Goal: Task Accomplishment & Management: Manage account settings

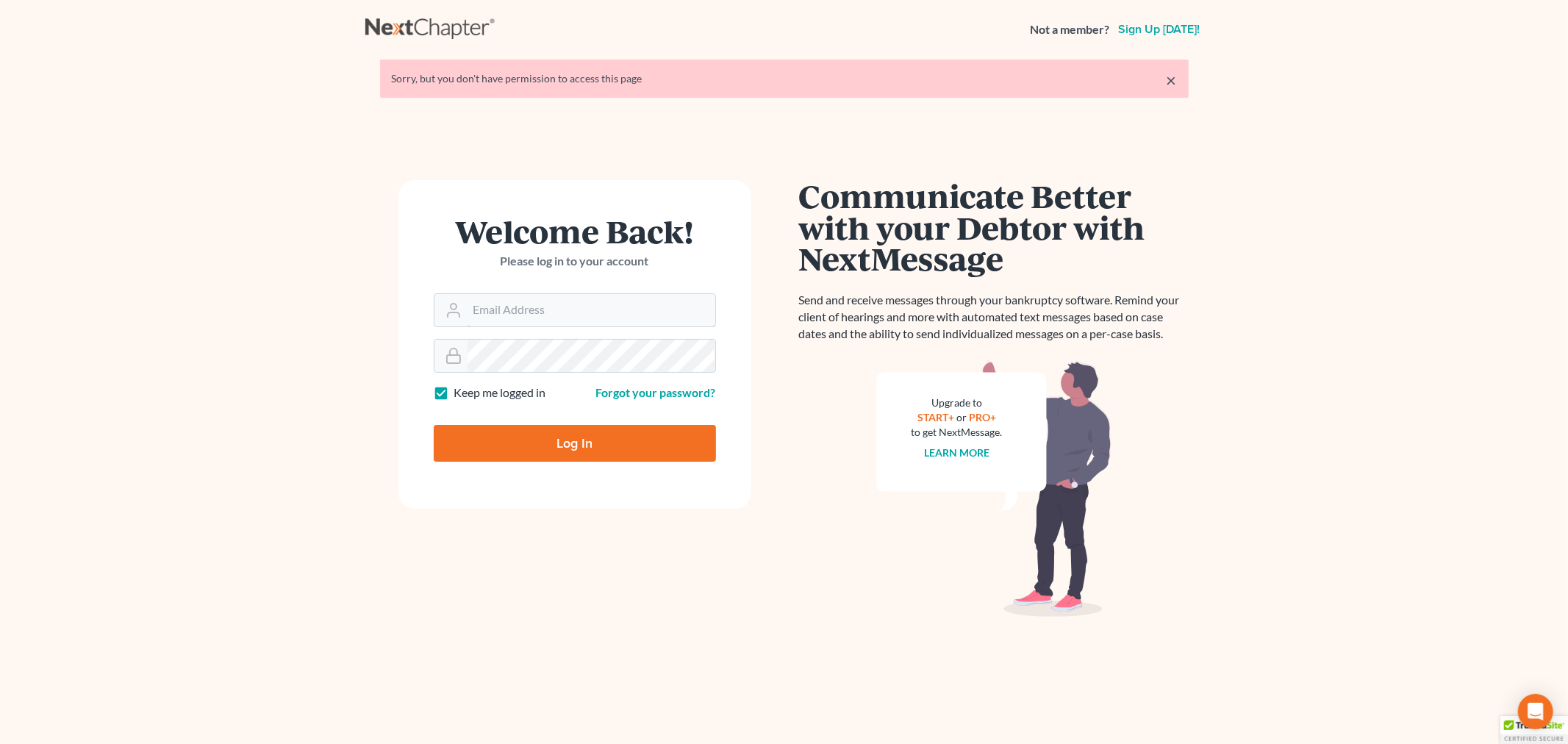
type input "[PERSON_NAME][EMAIL_ADDRESS][DOMAIN_NAME]"
drag, startPoint x: 550, startPoint y: 420, endPoint x: 546, endPoint y: 455, distance: 35.2
click at [548, 423] on div "Log In" at bounding box center [575, 437] width 282 height 49
click at [551, 447] on input "Log In" at bounding box center [575, 444] width 282 height 37
type input "Thinking..."
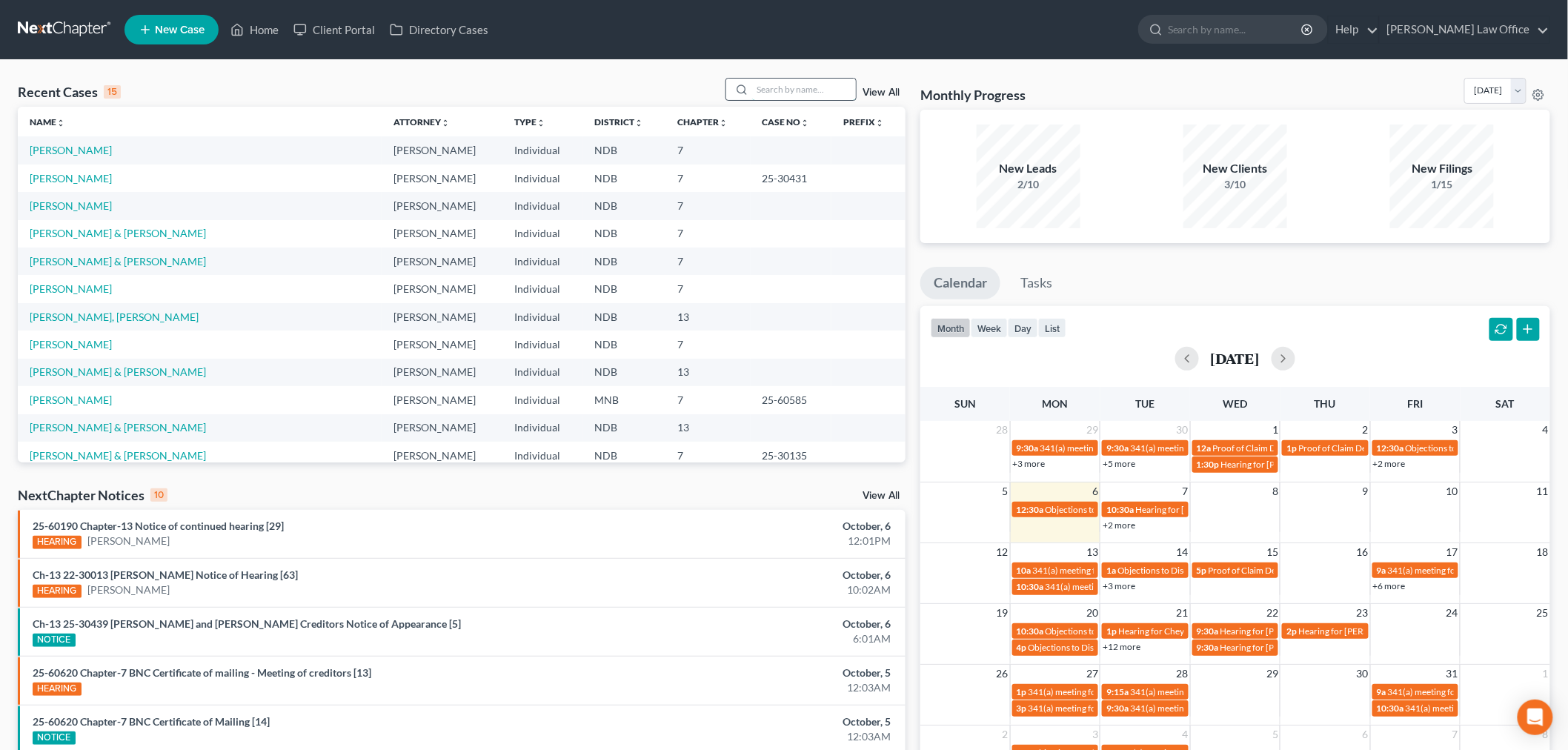
click at [823, 85] on input "search" at bounding box center [805, 89] width 104 height 22
type input "vos"
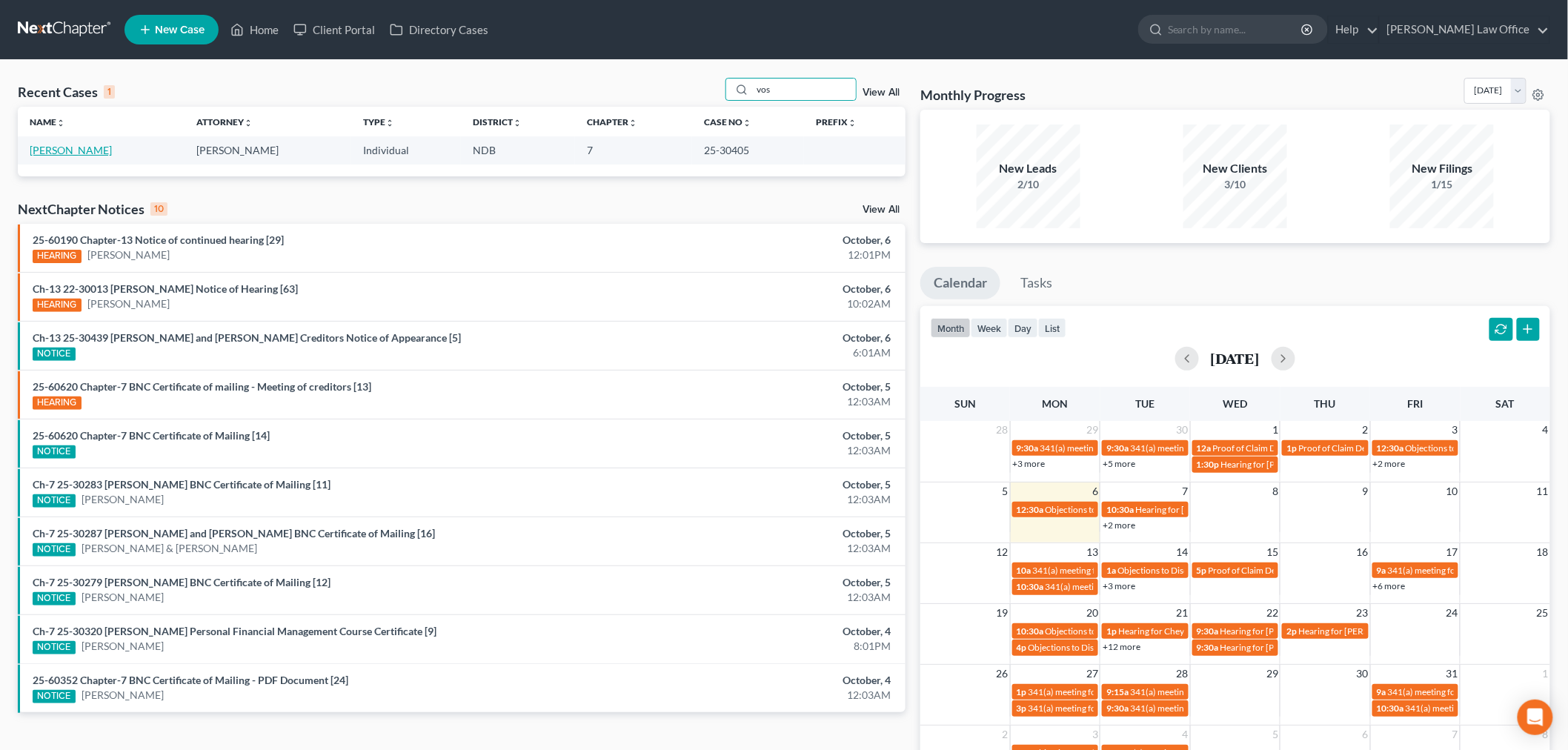
click at [72, 149] on link "[PERSON_NAME]" at bounding box center [71, 150] width 82 height 13
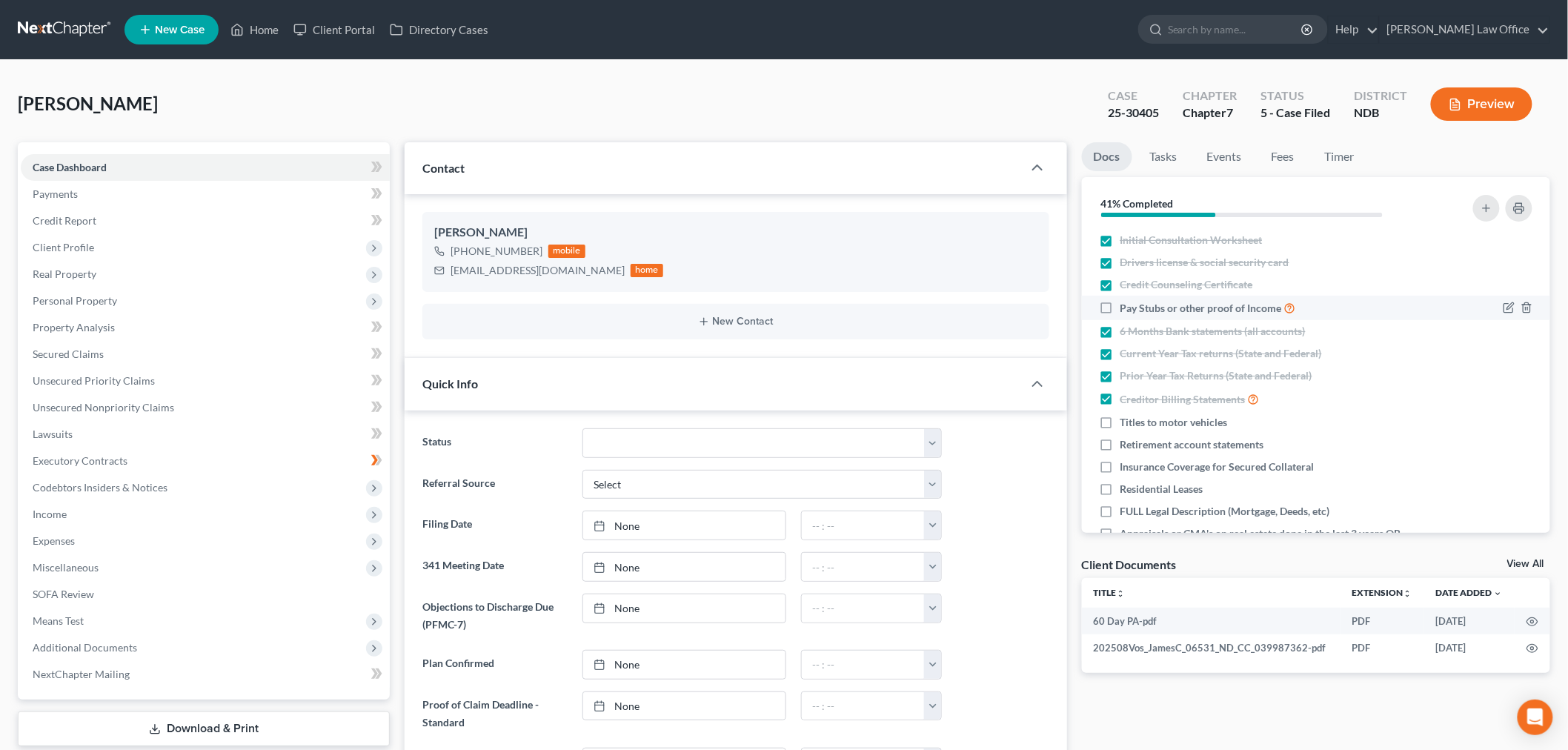
click at [1121, 305] on label "Pay Stubs or other proof of Income" at bounding box center [1208, 307] width 176 height 17
click at [1126, 305] on input "Pay Stubs or other proof of Income" at bounding box center [1131, 304] width 10 height 10
checkbox input "true"
click at [1121, 418] on label "Titles to motor vehicles" at bounding box center [1175, 422] width 108 height 15
click at [1126, 418] on input "Titles to motor vehicles" at bounding box center [1131, 420] width 10 height 10
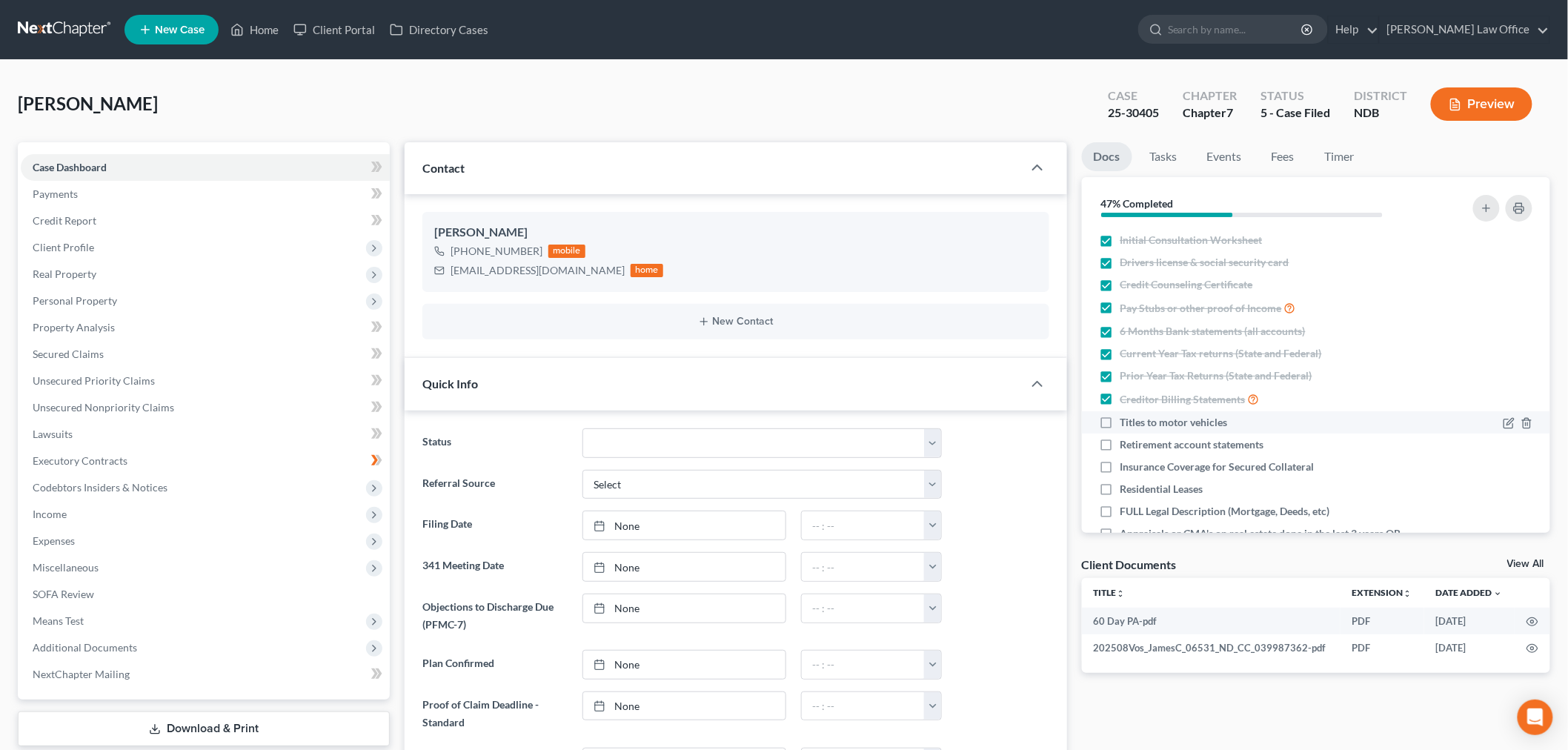
checkbox input "true"
drag, startPoint x: 1100, startPoint y: 446, endPoint x: 1103, endPoint y: 463, distance: 17.3
click at [1121, 445] on label "Retirement account statements" at bounding box center [1192, 445] width 144 height 15
click at [1126, 445] on input "Retirement account statements" at bounding box center [1131, 443] width 10 height 10
checkbox input "true"
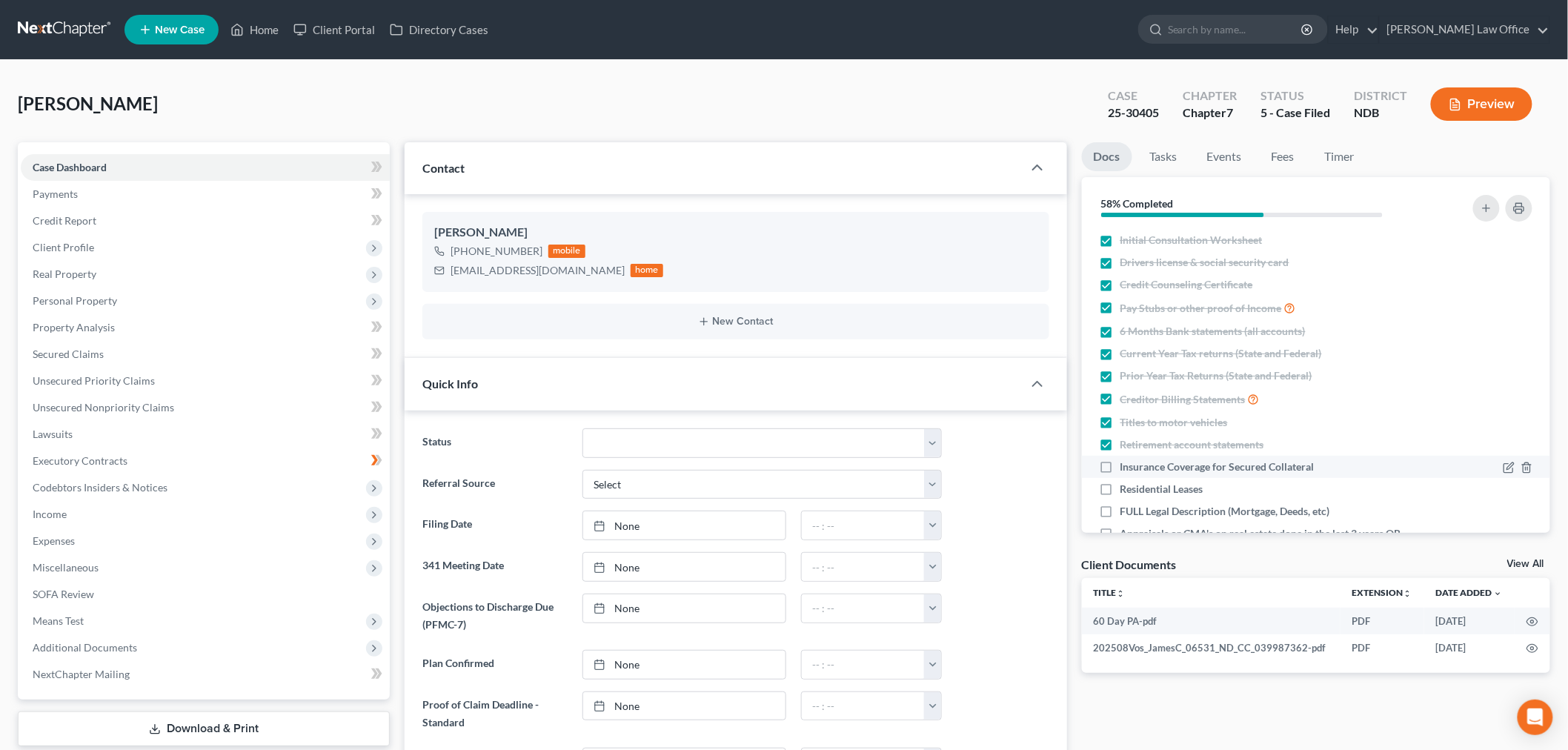
click at [1121, 464] on label "Insurance Coverage for Secured Collateral" at bounding box center [1218, 466] width 194 height 15
click at [1126, 464] on input "Insurance Coverage for Secured Collateral" at bounding box center [1131, 464] width 10 height 10
checkbox input "true"
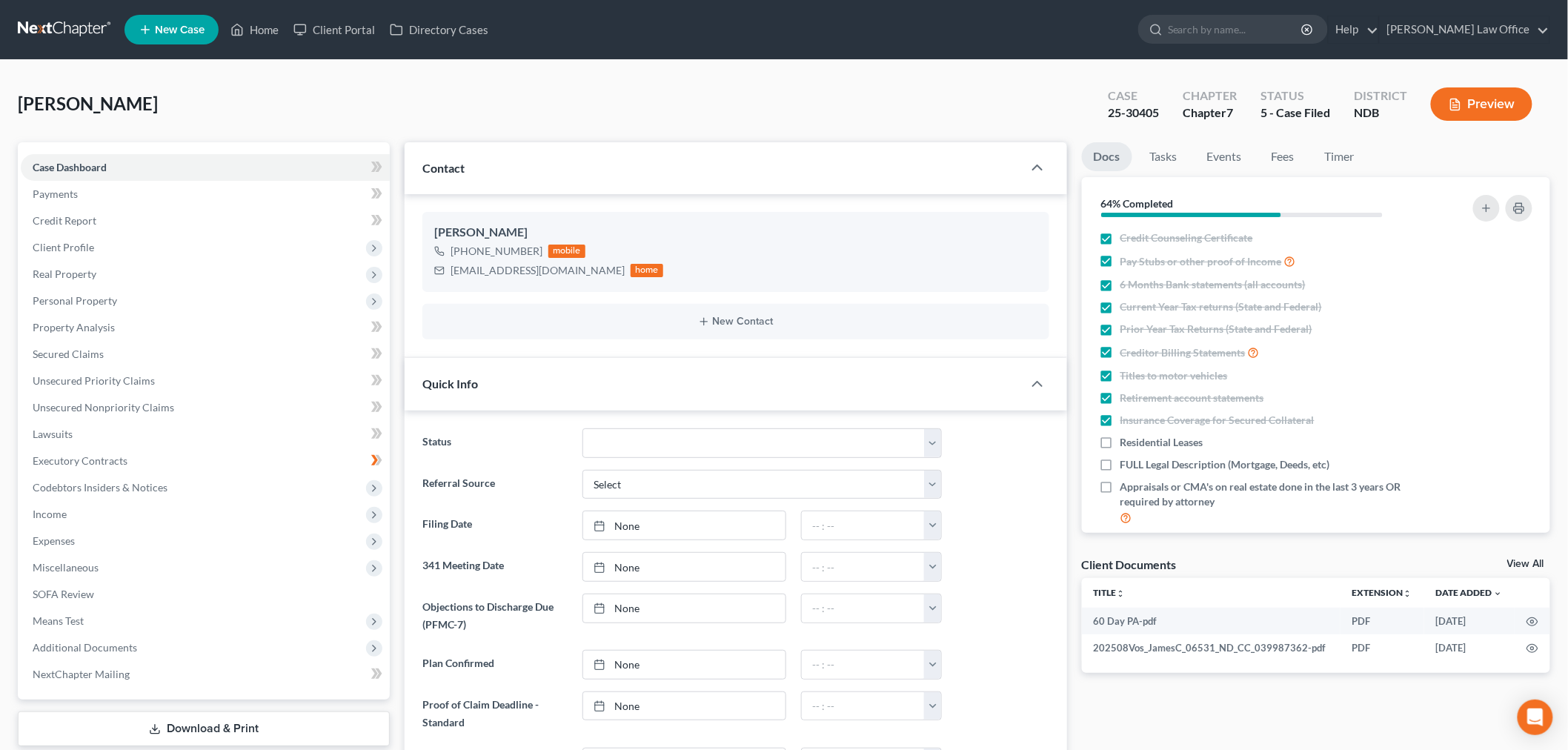
scroll to position [135, 0]
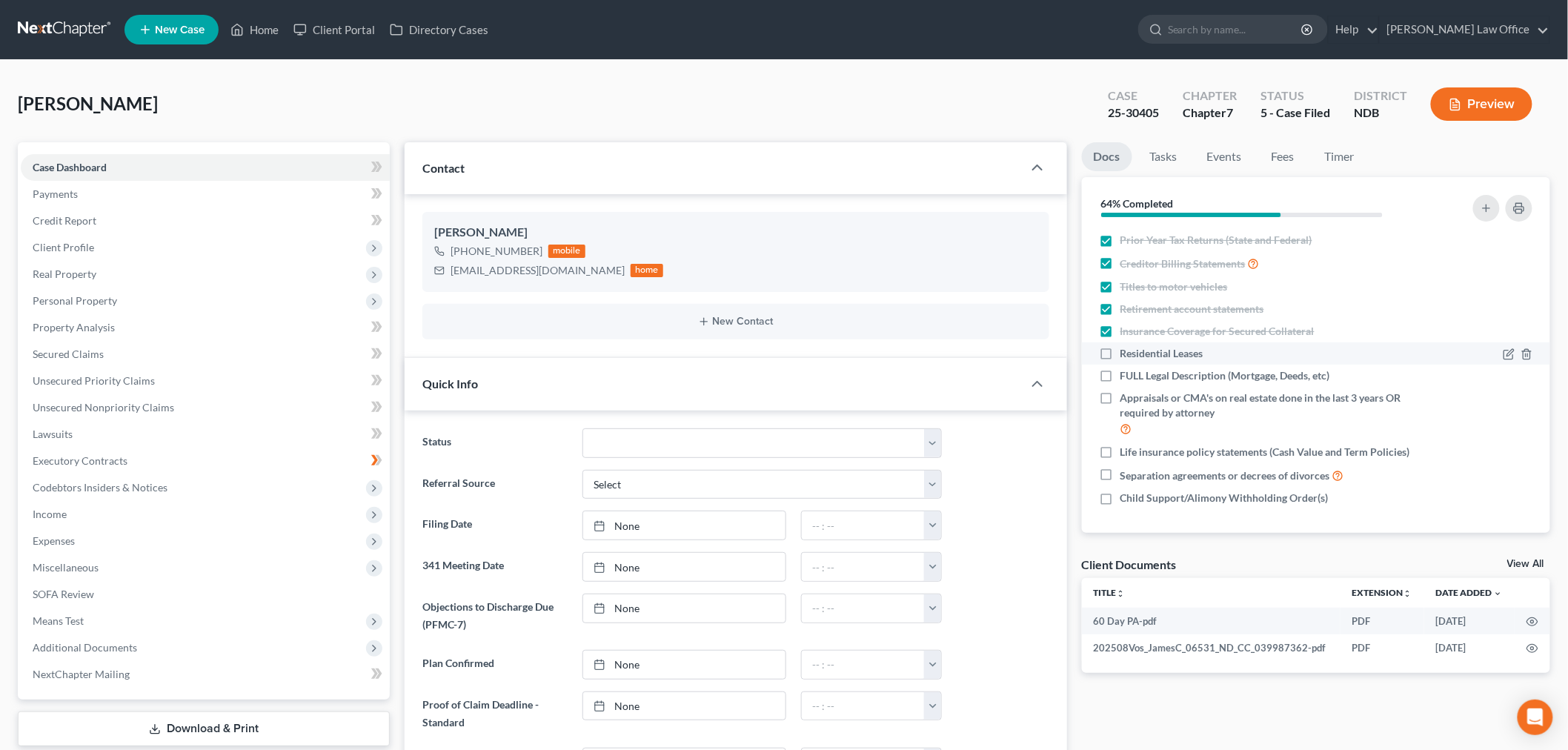
click at [1121, 352] on label "Residential Leases" at bounding box center [1162, 353] width 83 height 15
click at [1126, 352] on input "Residential Leases" at bounding box center [1131, 351] width 10 height 10
checkbox input "true"
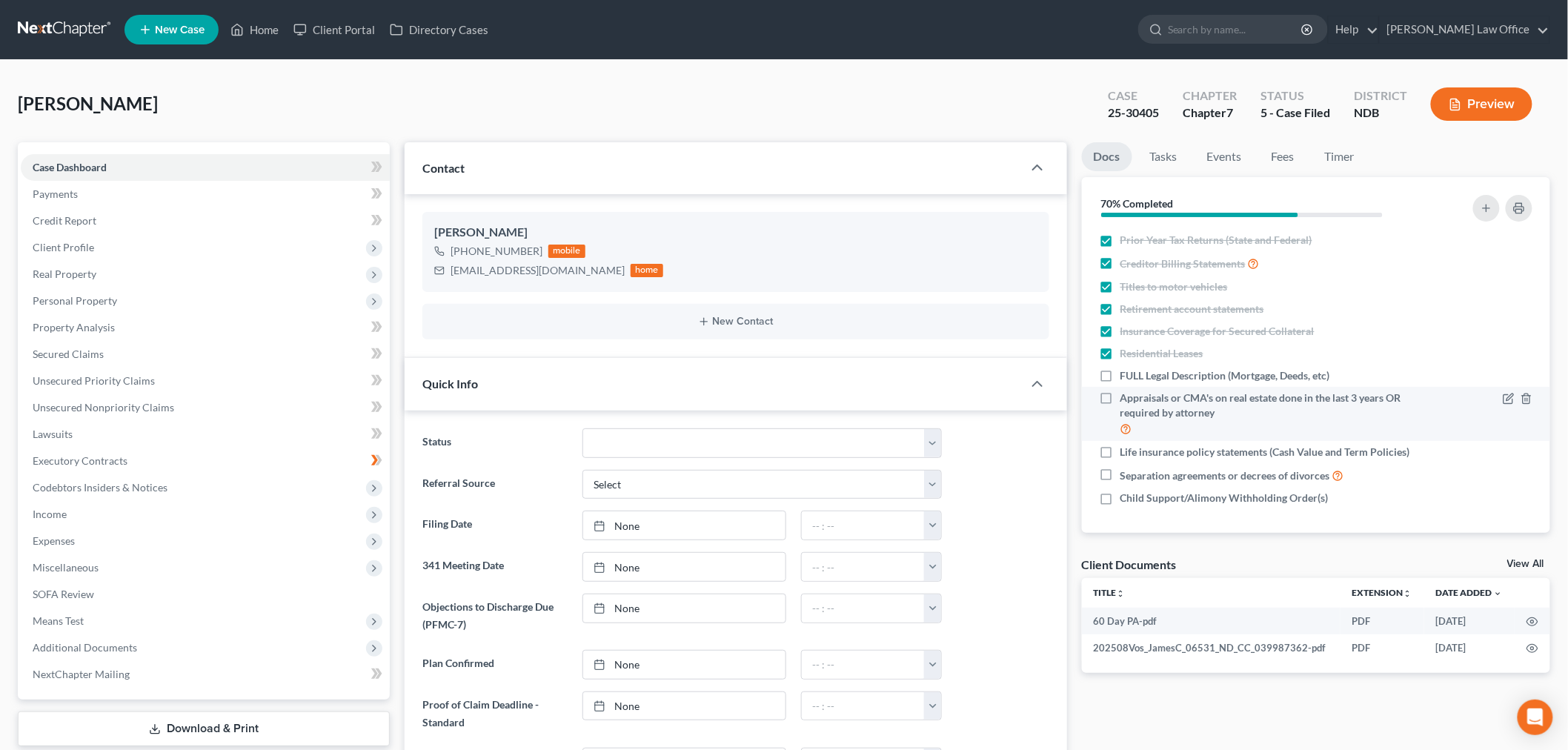
drag, startPoint x: 1108, startPoint y: 376, endPoint x: 1108, endPoint y: 390, distance: 14.0
click at [1121, 378] on label "FULL Legal Description (Mortgage, Deeds, etc)" at bounding box center [1226, 375] width 210 height 15
click at [1126, 378] on input "FULL Legal Description (Mortgage, Deeds, etc)" at bounding box center [1131, 373] width 10 height 10
checkbox input "true"
click at [1121, 403] on label "Appraisals or CMA's on real estate done in the last 3 years OR required by atto…" at bounding box center [1271, 414] width 300 height 47
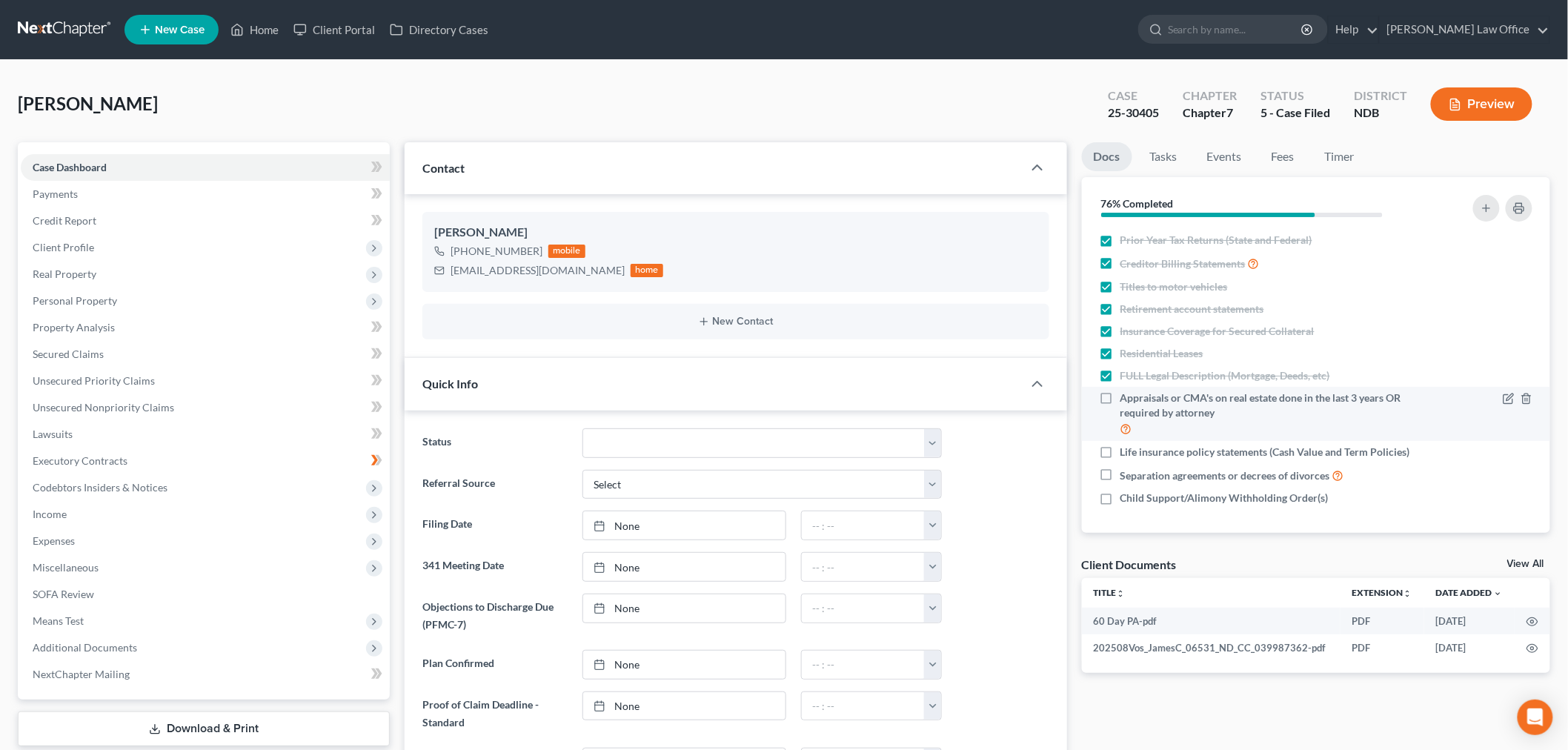
click at [1126, 401] on input "Appraisals or CMA's on real estate done in the last 3 years OR required by atto…" at bounding box center [1131, 396] width 10 height 10
checkbox input "true"
click at [1121, 455] on label "Life insurance policy statements (Cash Value and Term Policies)" at bounding box center [1265, 452] width 289 height 15
click at [1126, 455] on input "Life insurance policy statements (Cash Value and Term Policies)" at bounding box center [1131, 450] width 10 height 10
checkbox input "true"
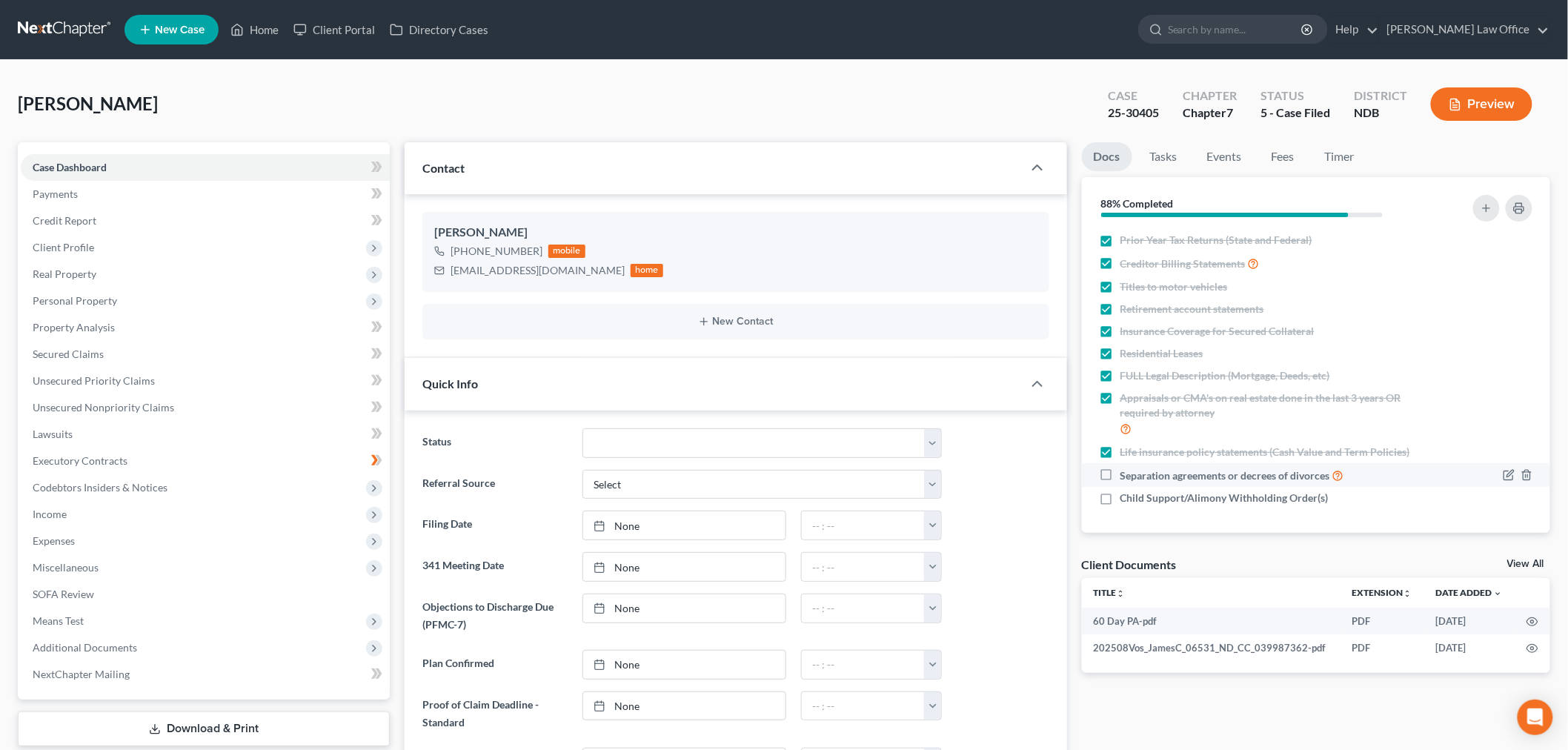
click at [1121, 477] on label "Separation agreements or decrees of divorces" at bounding box center [1232, 475] width 224 height 17
click at [1126, 477] on input "Separation agreements or decrees of divorces" at bounding box center [1131, 472] width 10 height 10
checkbox input "true"
click at [1121, 491] on label "Child Support/Alimony Withholding Order(s)" at bounding box center [1225, 498] width 208 height 15
click at [1126, 491] on input "Child Support/Alimony Withholding Order(s)" at bounding box center [1131, 496] width 10 height 10
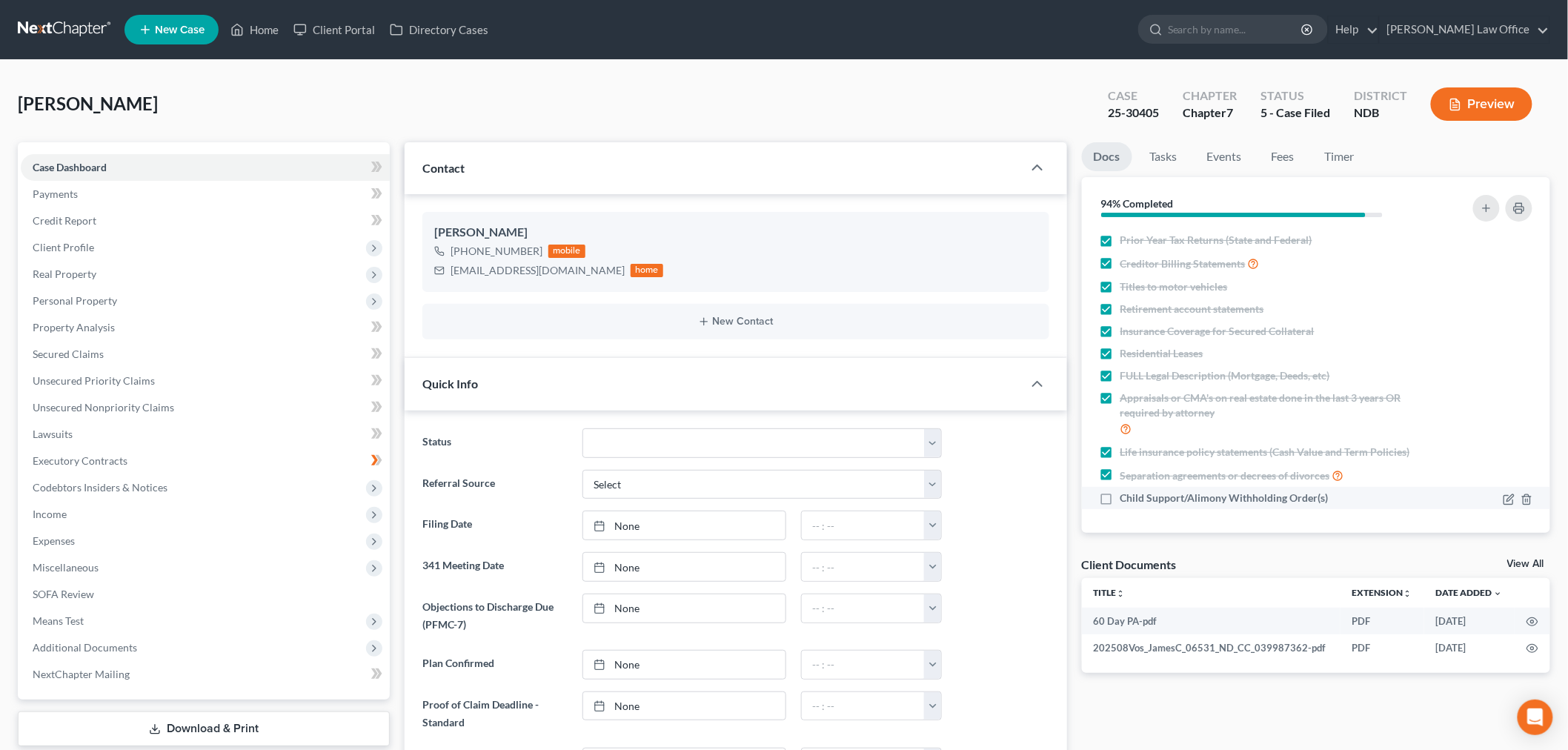
checkbox input "true"
click at [1167, 126] on div "Case 25-30405" at bounding box center [1133, 105] width 75 height 44
click at [1165, 162] on link "Tasks" at bounding box center [1164, 156] width 51 height 28
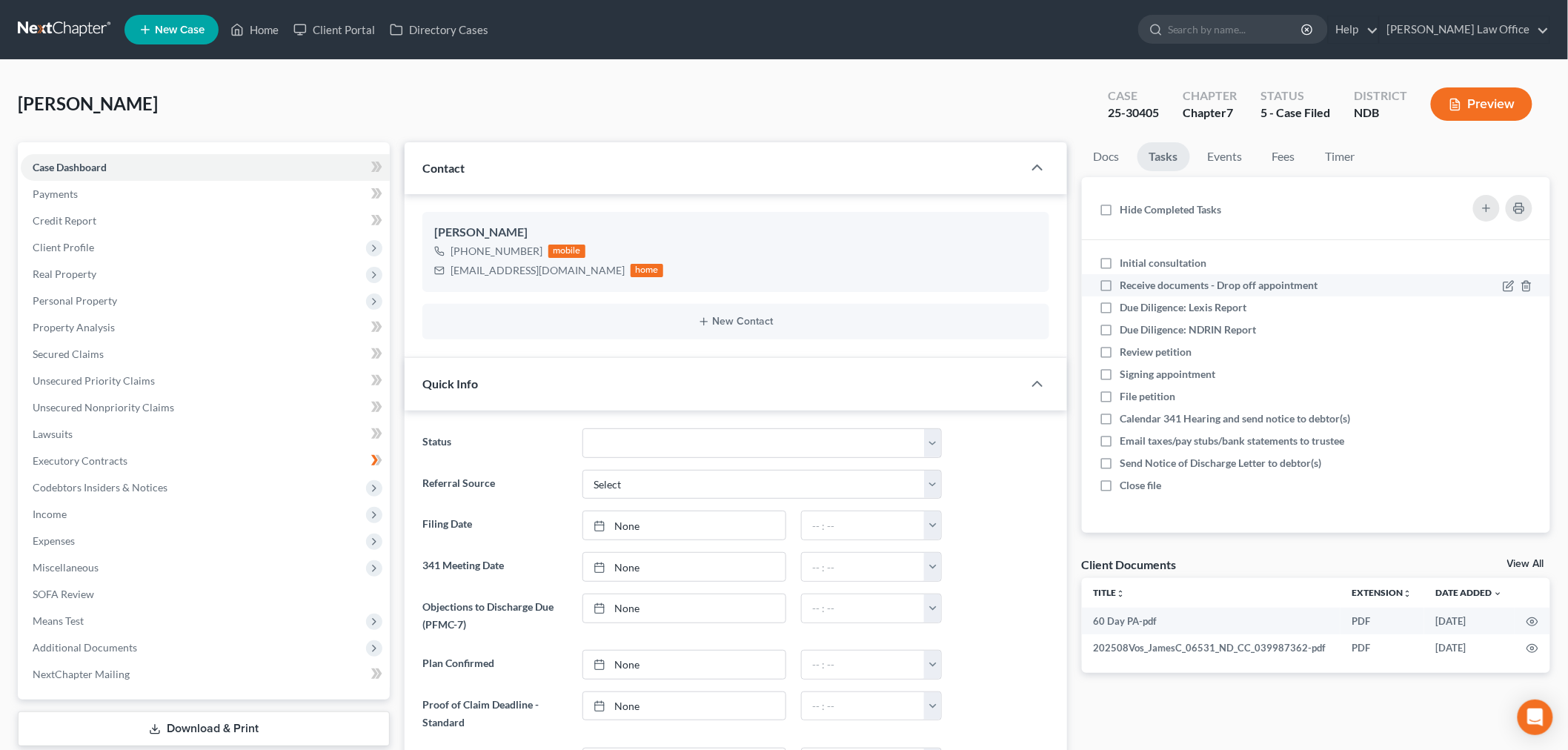
drag, startPoint x: 1113, startPoint y: 263, endPoint x: 1095, endPoint y: 293, distance: 35.0
click at [1121, 265] on label "Initial consultation" at bounding box center [1170, 263] width 98 height 15
click at [1126, 265] on input "Initial consultation" at bounding box center [1131, 261] width 10 height 10
checkbox input "true"
drag, startPoint x: 1110, startPoint y: 290, endPoint x: 1108, endPoint y: 299, distance: 9.2
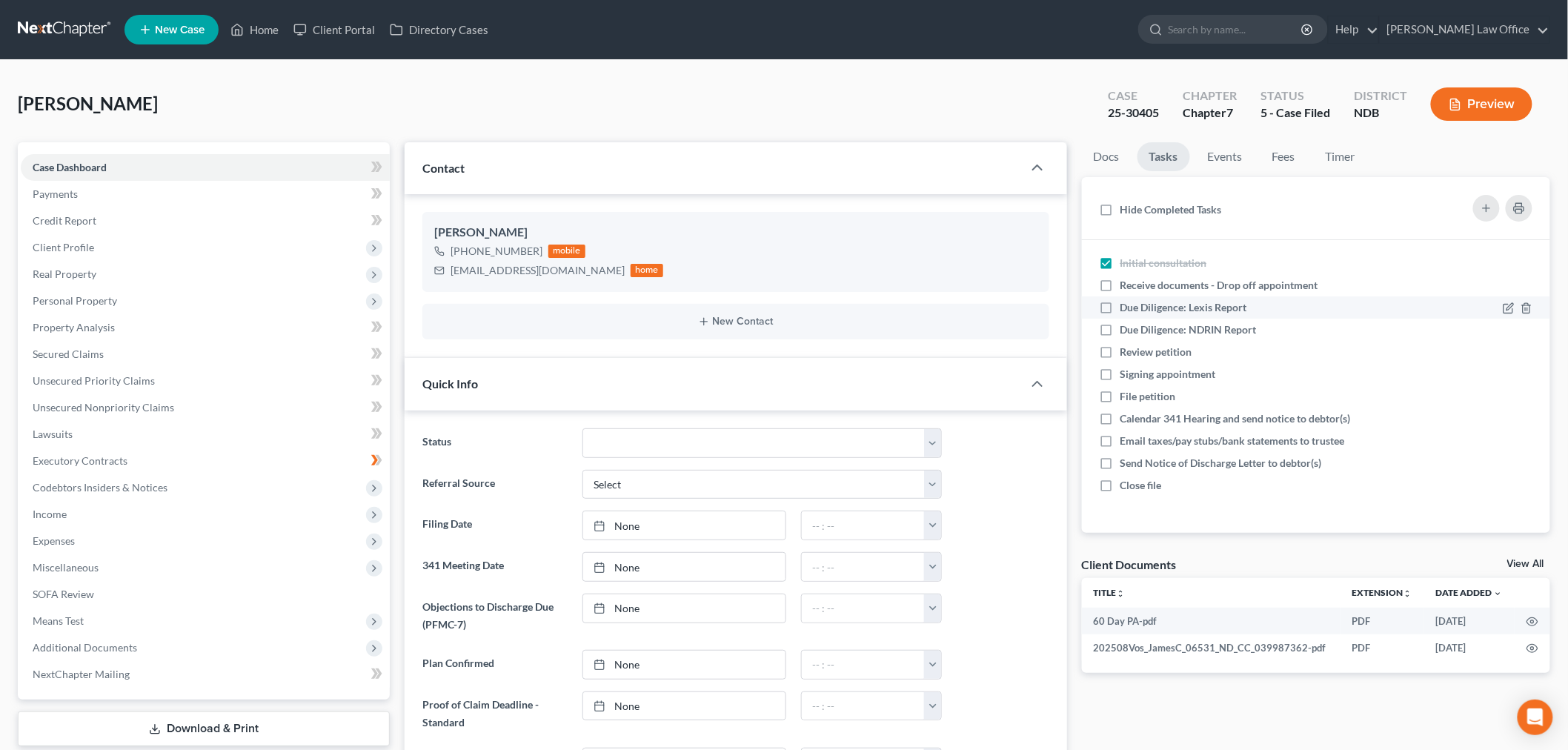
click at [1121, 290] on label "Receive documents - Drop off appointment" at bounding box center [1226, 285] width 210 height 15
click at [1126, 288] on input "Receive documents - Drop off appointment" at bounding box center [1131, 283] width 10 height 10
checkbox input "true"
click at [1121, 307] on label "Due Diligence: Lexis Report" at bounding box center [1189, 307] width 138 height 15
click at [1126, 307] on input "Due Diligence: Lexis Report" at bounding box center [1131, 305] width 10 height 10
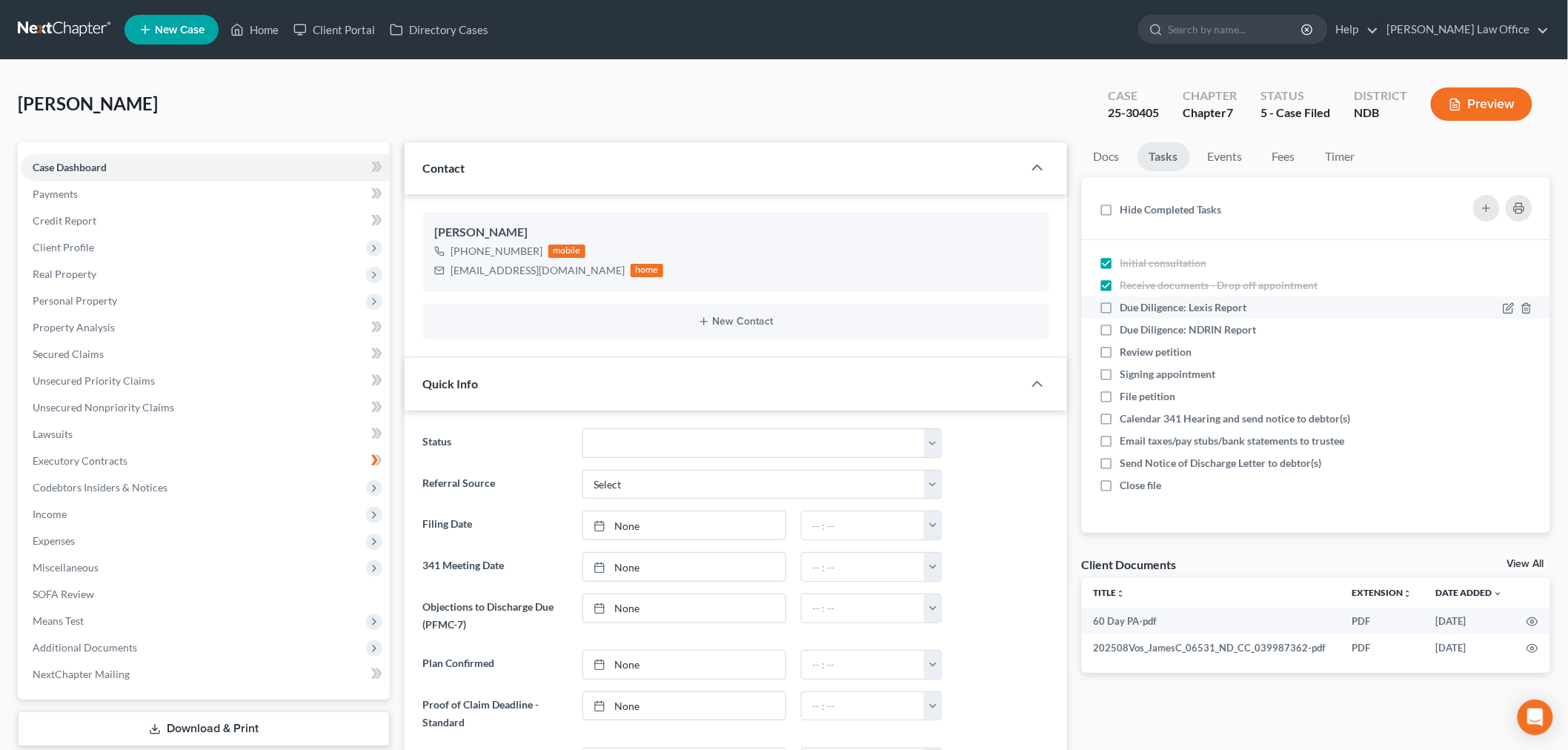
checkbox input "true"
click at [1121, 329] on label "Due Diligence: NDRIN Report" at bounding box center [1194, 330] width 148 height 15
click at [1126, 329] on input "Due Diligence: NDRIN Report" at bounding box center [1131, 328] width 10 height 10
checkbox input "true"
click at [1121, 351] on label "Review petition" at bounding box center [1162, 351] width 83 height 15
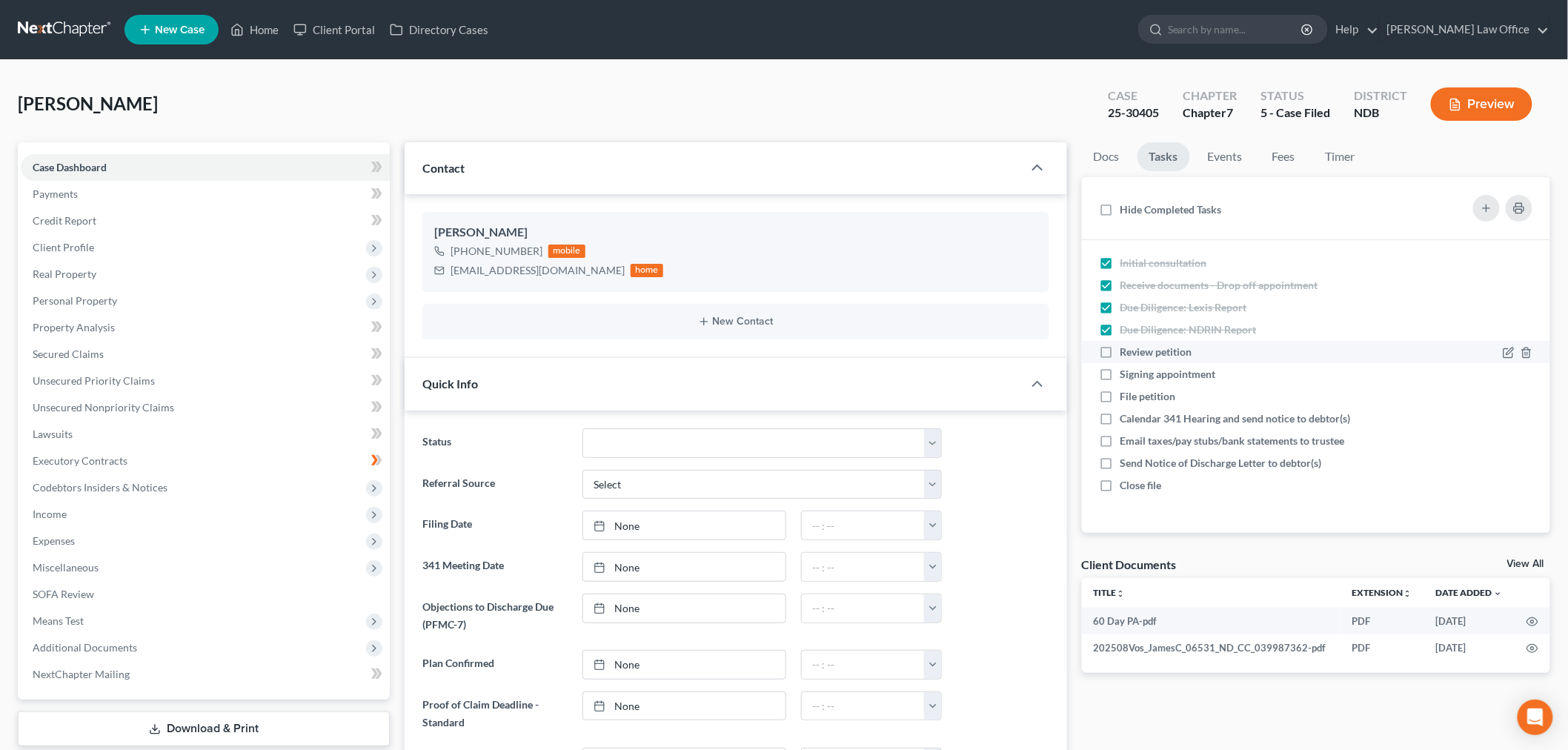
click at [1126, 351] on input "Review petition" at bounding box center [1131, 349] width 10 height 10
checkbox input "true"
click at [1121, 376] on label "Signing appointment" at bounding box center [1175, 374] width 108 height 15
click at [1126, 376] on input "Signing appointment" at bounding box center [1131, 372] width 10 height 10
checkbox input "true"
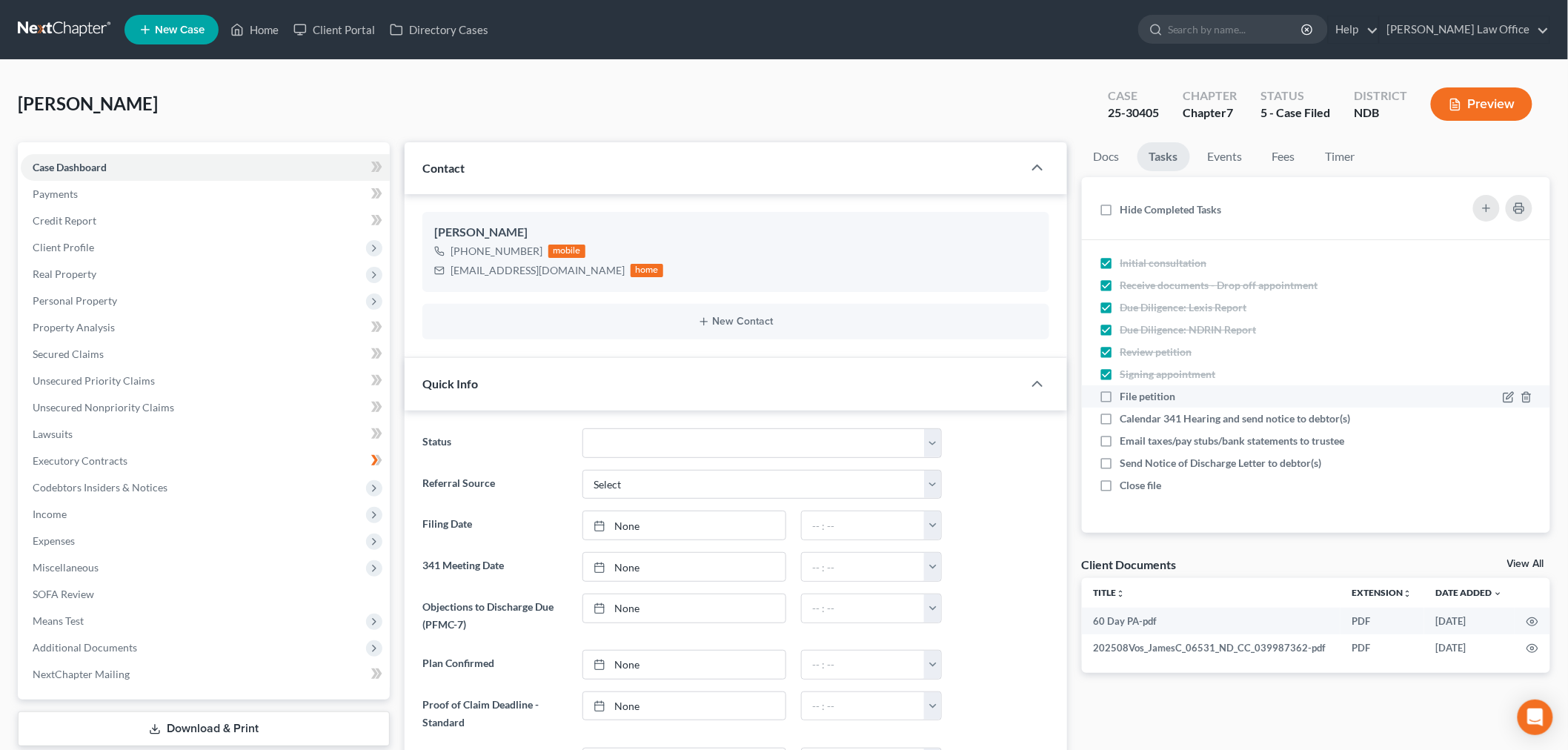
click at [1121, 404] on label "File petition" at bounding box center [1154, 397] width 68 height 15
click at [1126, 399] on input "File petition" at bounding box center [1131, 395] width 10 height 10
checkbox input "true"
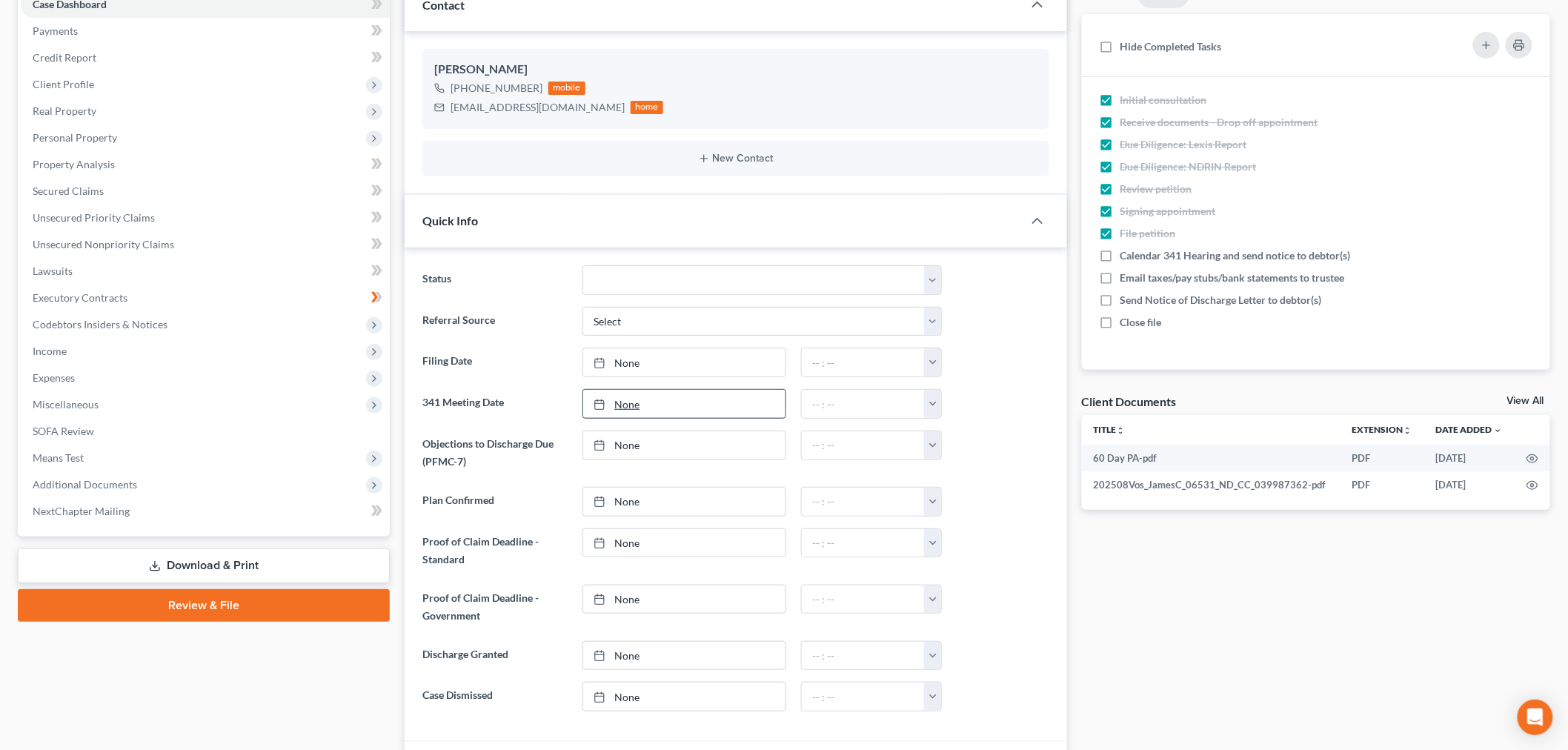
scroll to position [165, 0]
click at [636, 357] on link "None" at bounding box center [684, 360] width 202 height 28
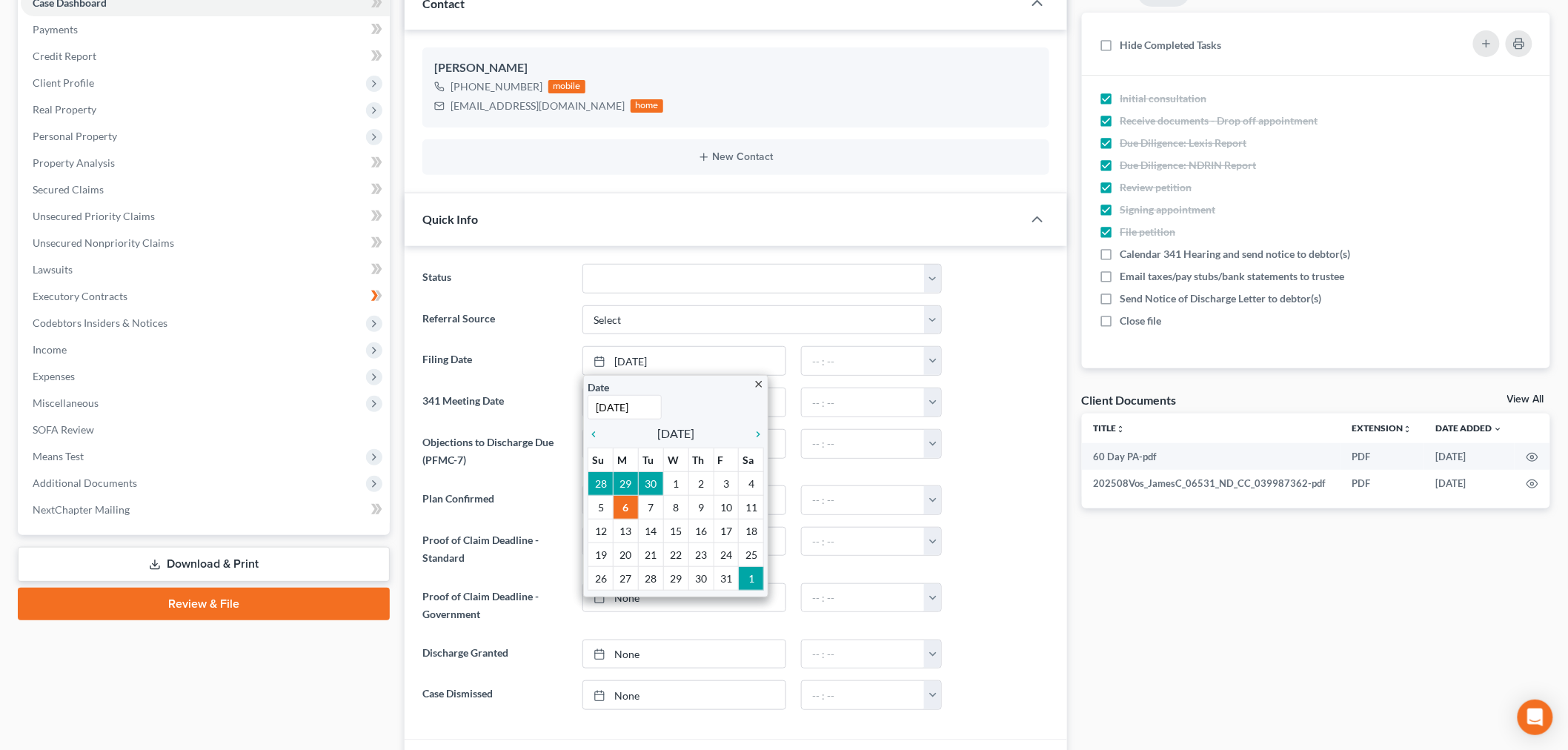
click at [501, 313] on label "Referral Source" at bounding box center [495, 320] width 160 height 29
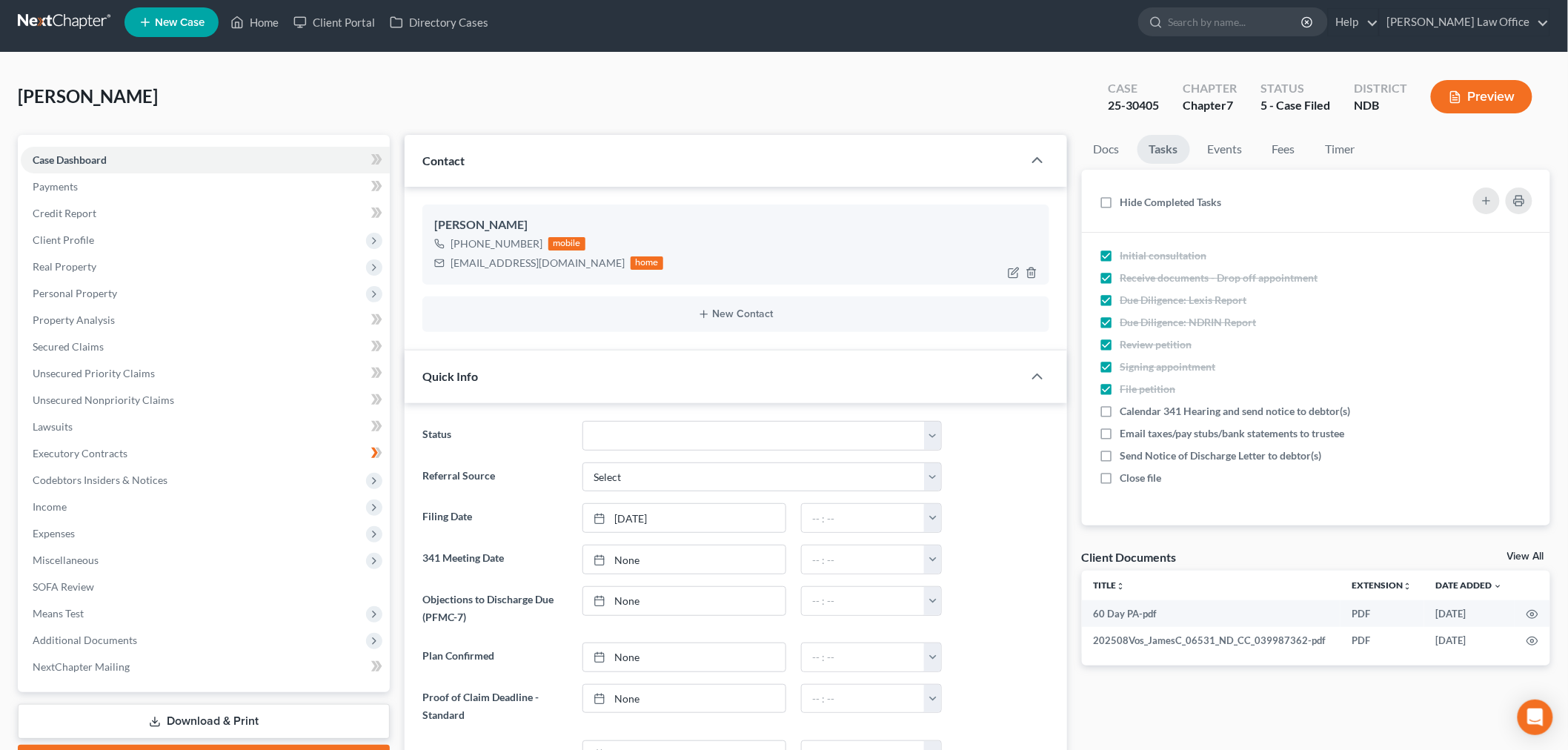
scroll to position [0, 0]
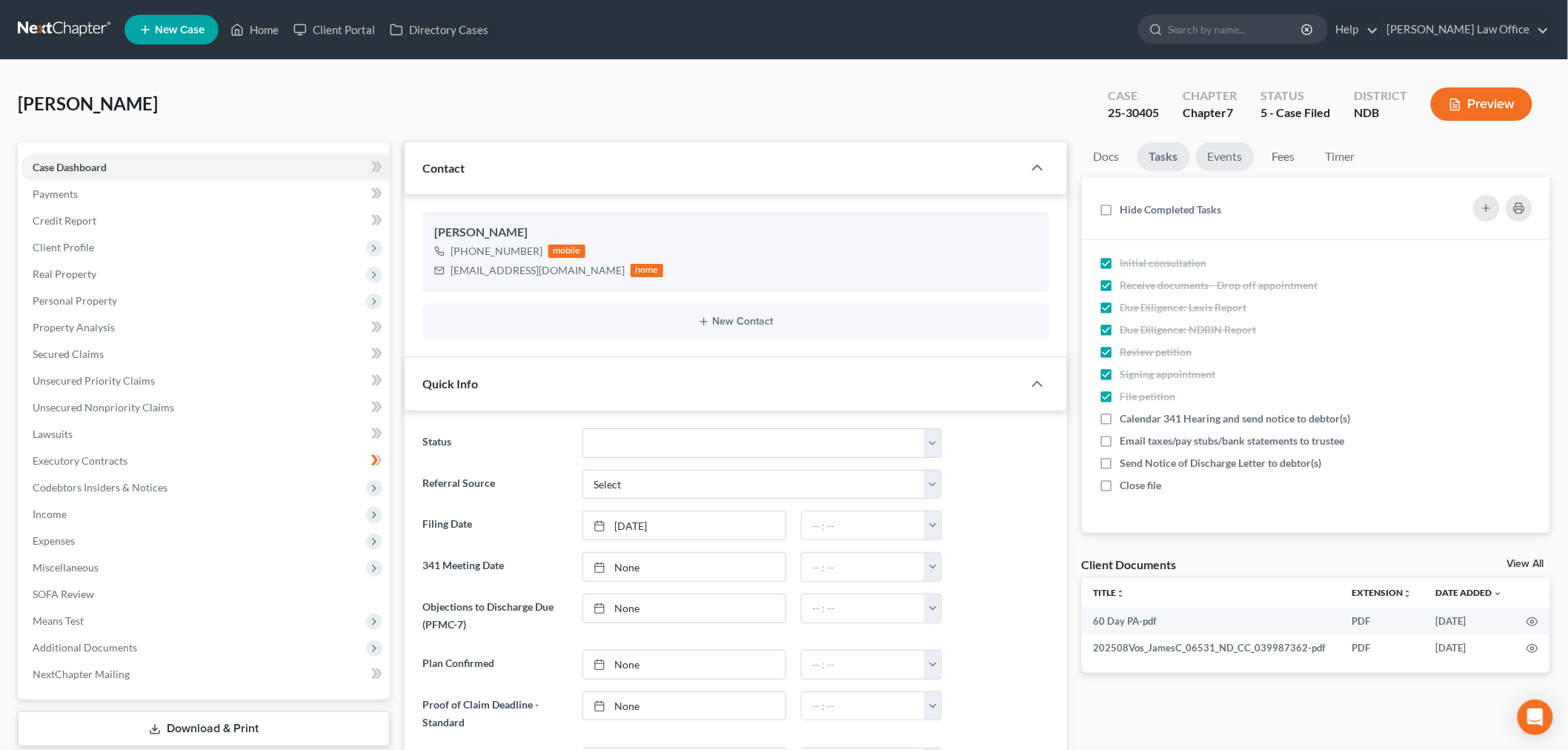
click at [1227, 153] on link "Events" at bounding box center [1226, 156] width 59 height 28
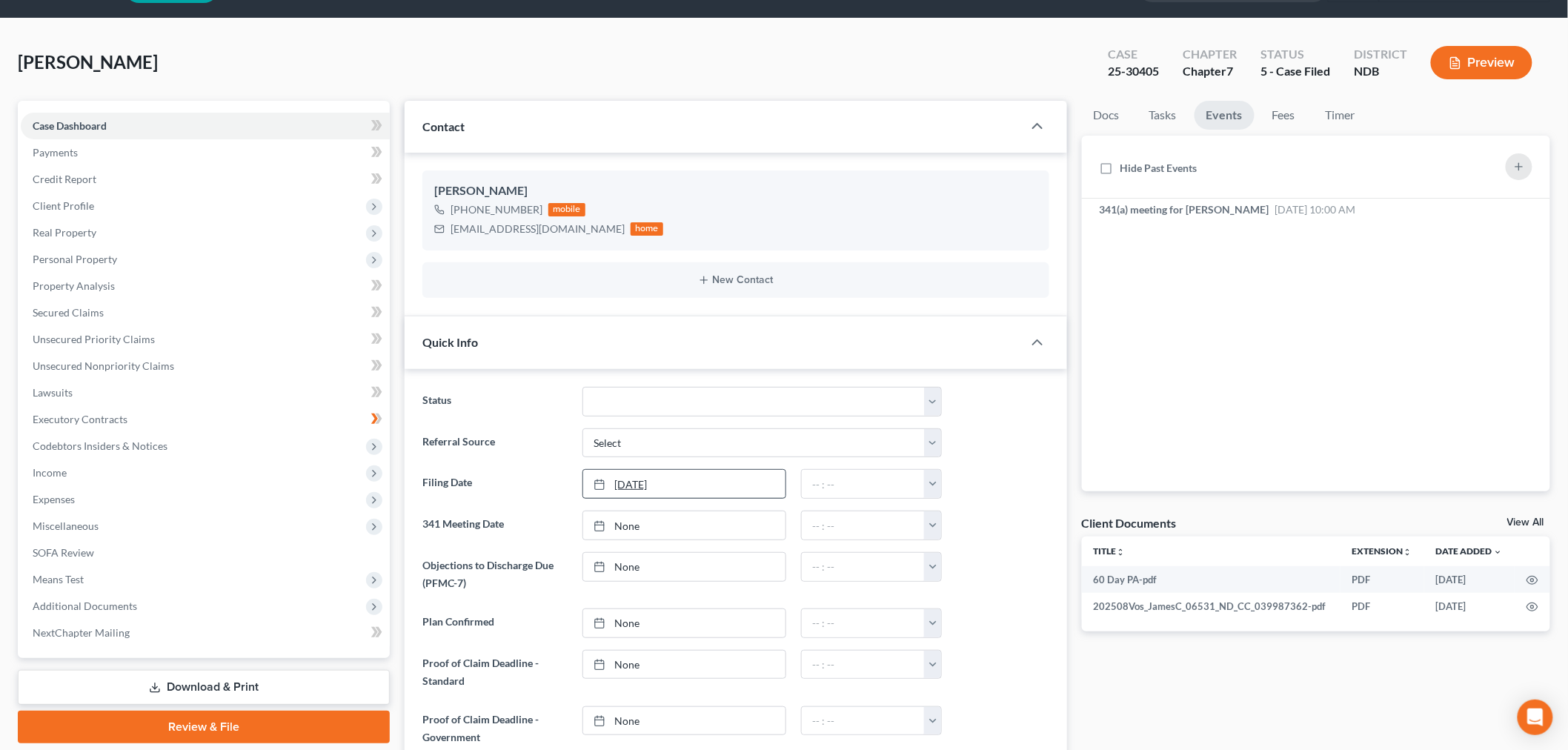
scroll to position [82, 0]
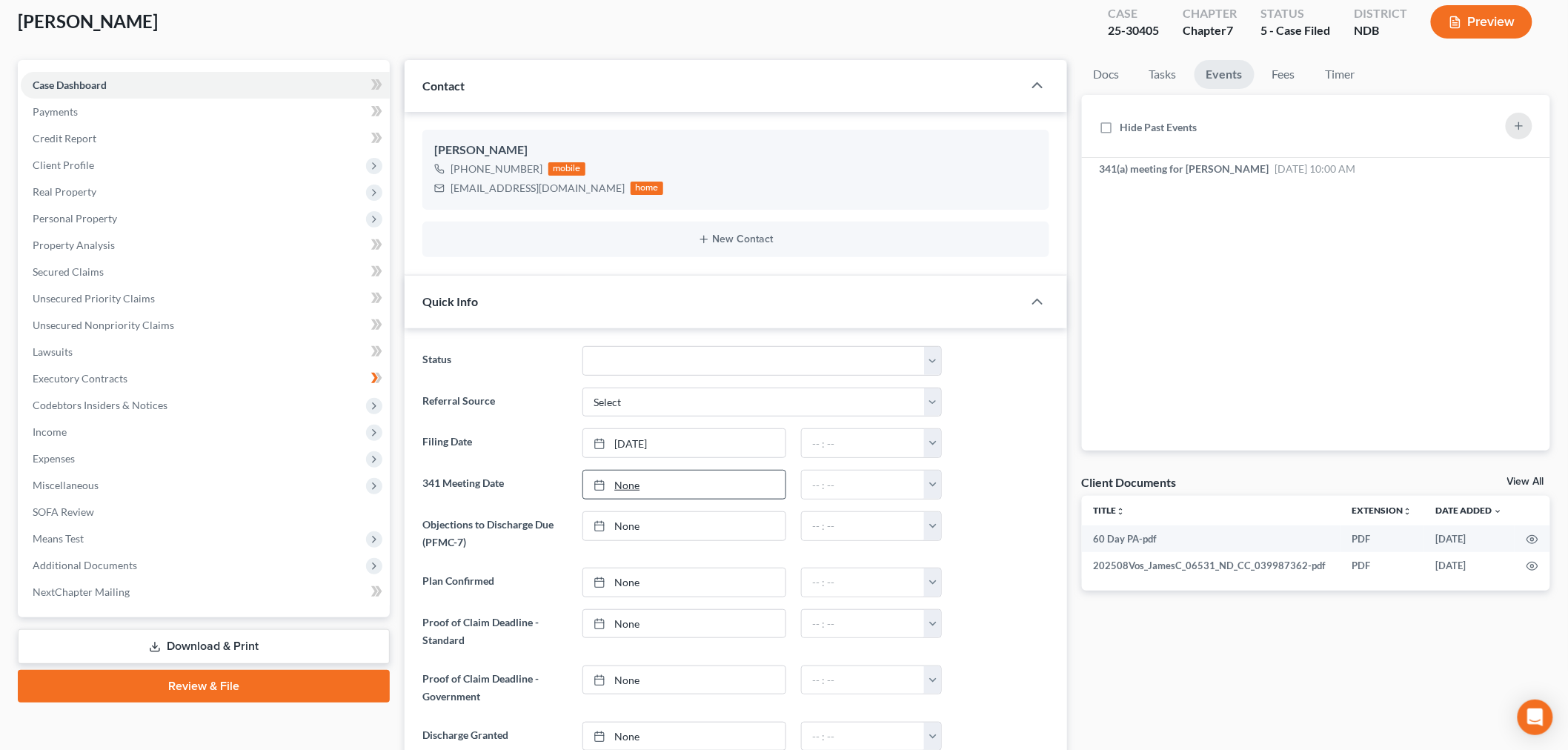
type input "10/6/2025"
click at [635, 474] on link "10/6/2025" at bounding box center [684, 485] width 202 height 28
click at [919, 485] on input "text" at bounding box center [862, 485] width 123 height 28
click at [931, 483] on button "button" at bounding box center [932, 485] width 17 height 28
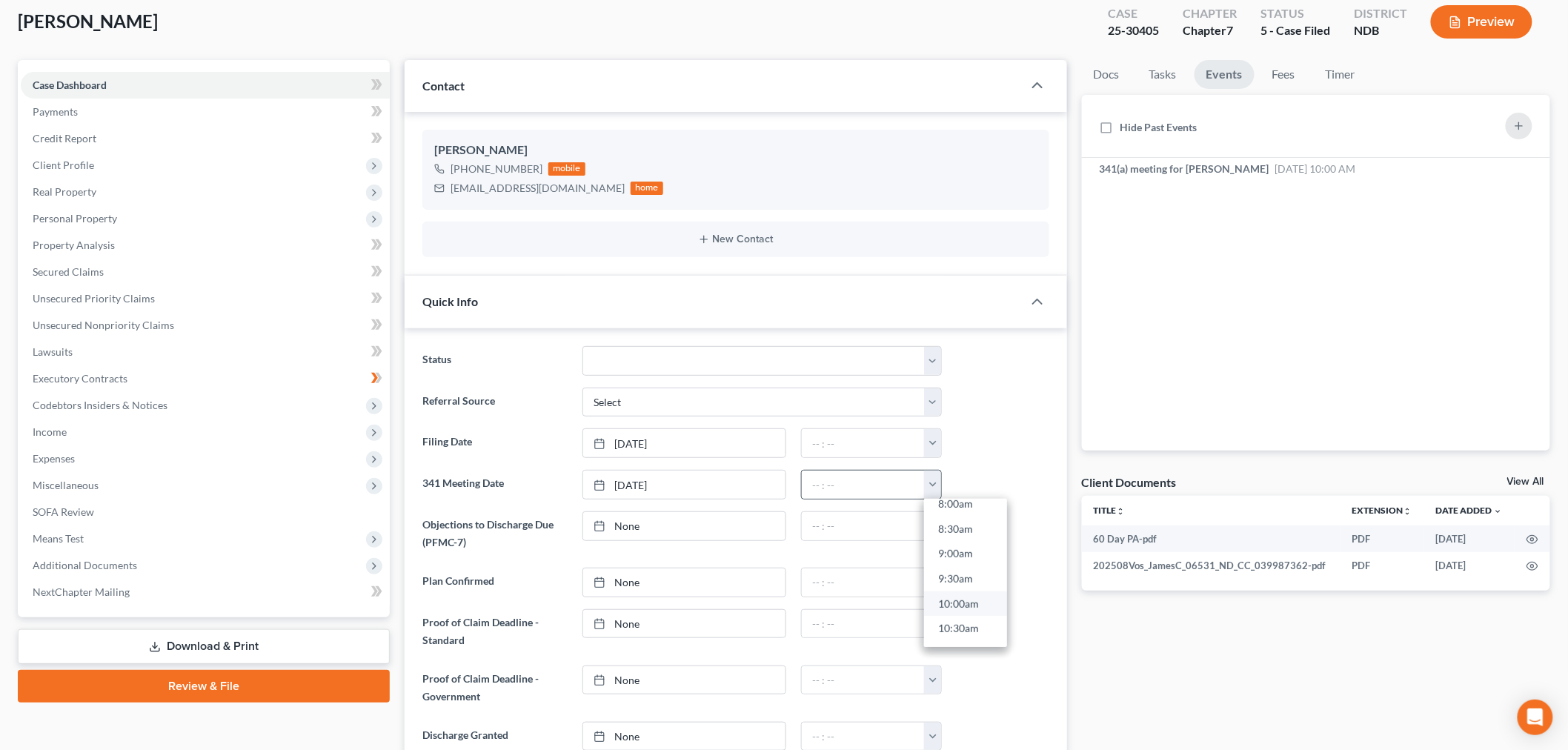
click at [961, 603] on link "10:00am" at bounding box center [966, 605] width 83 height 26
type input "10:00am"
click at [462, 441] on label "Filing Date" at bounding box center [495, 444] width 160 height 29
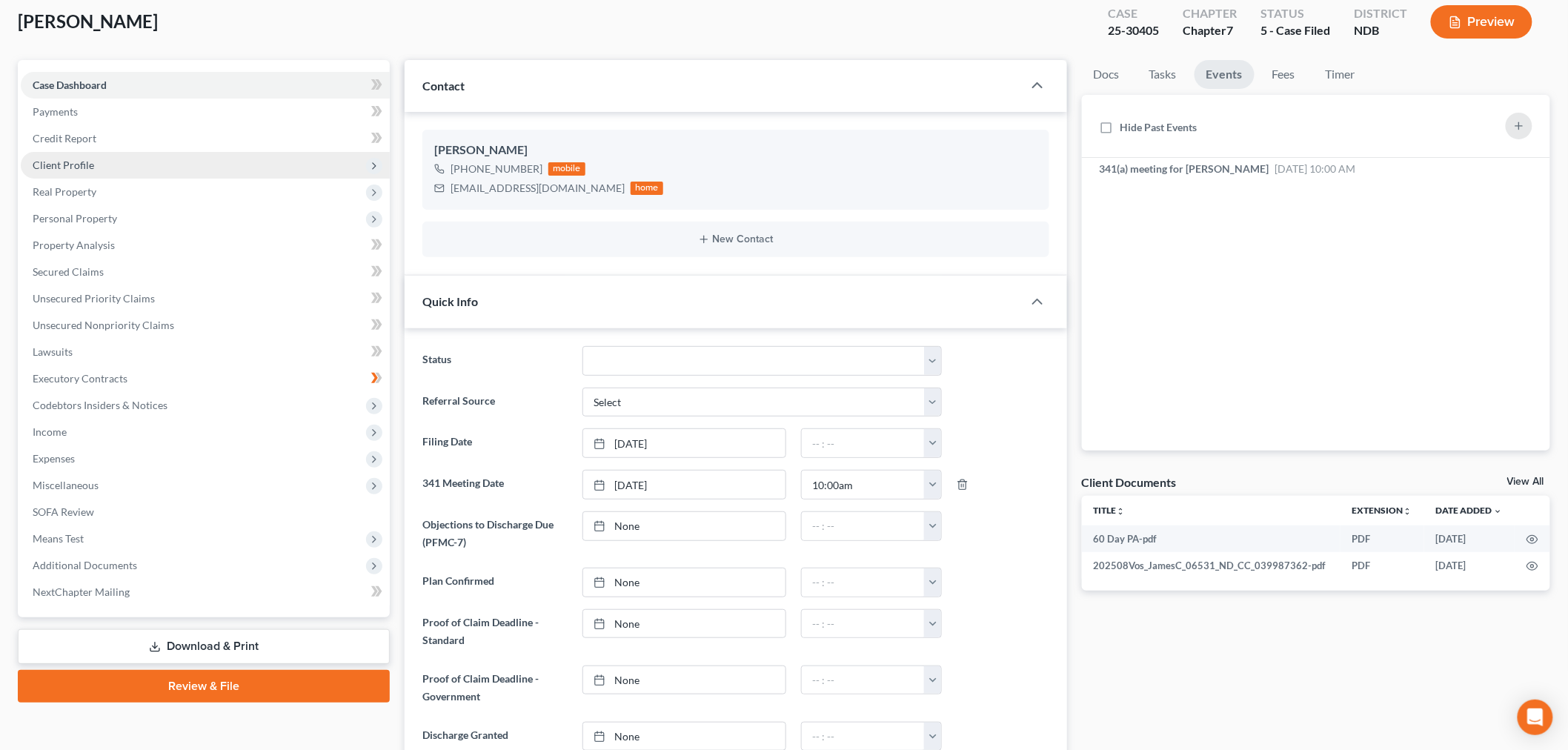
click at [98, 159] on span "Client Profile" at bounding box center [205, 165] width 369 height 27
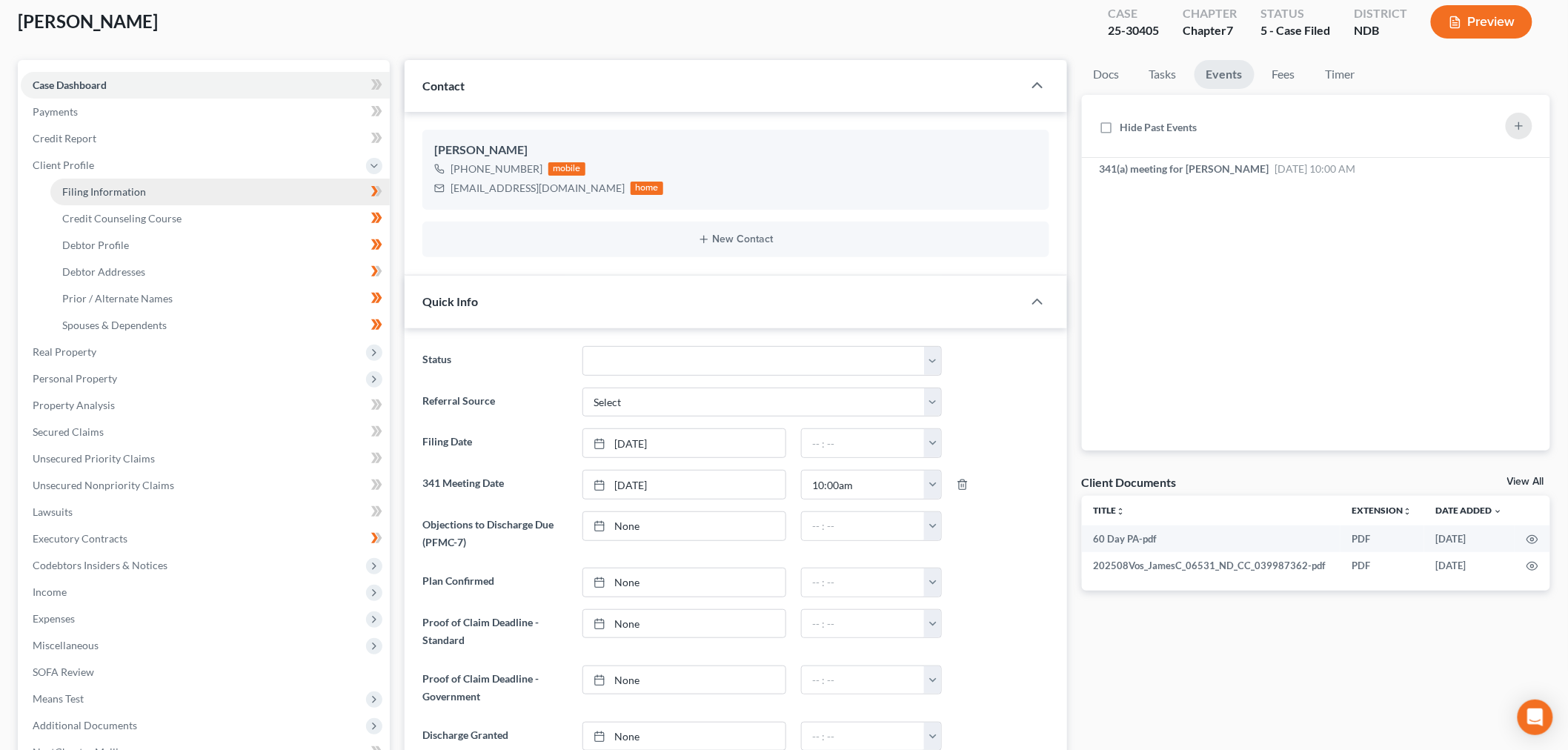
click at [205, 194] on link "Filing Information" at bounding box center [220, 191] width 340 height 27
select select "1"
select select "0"
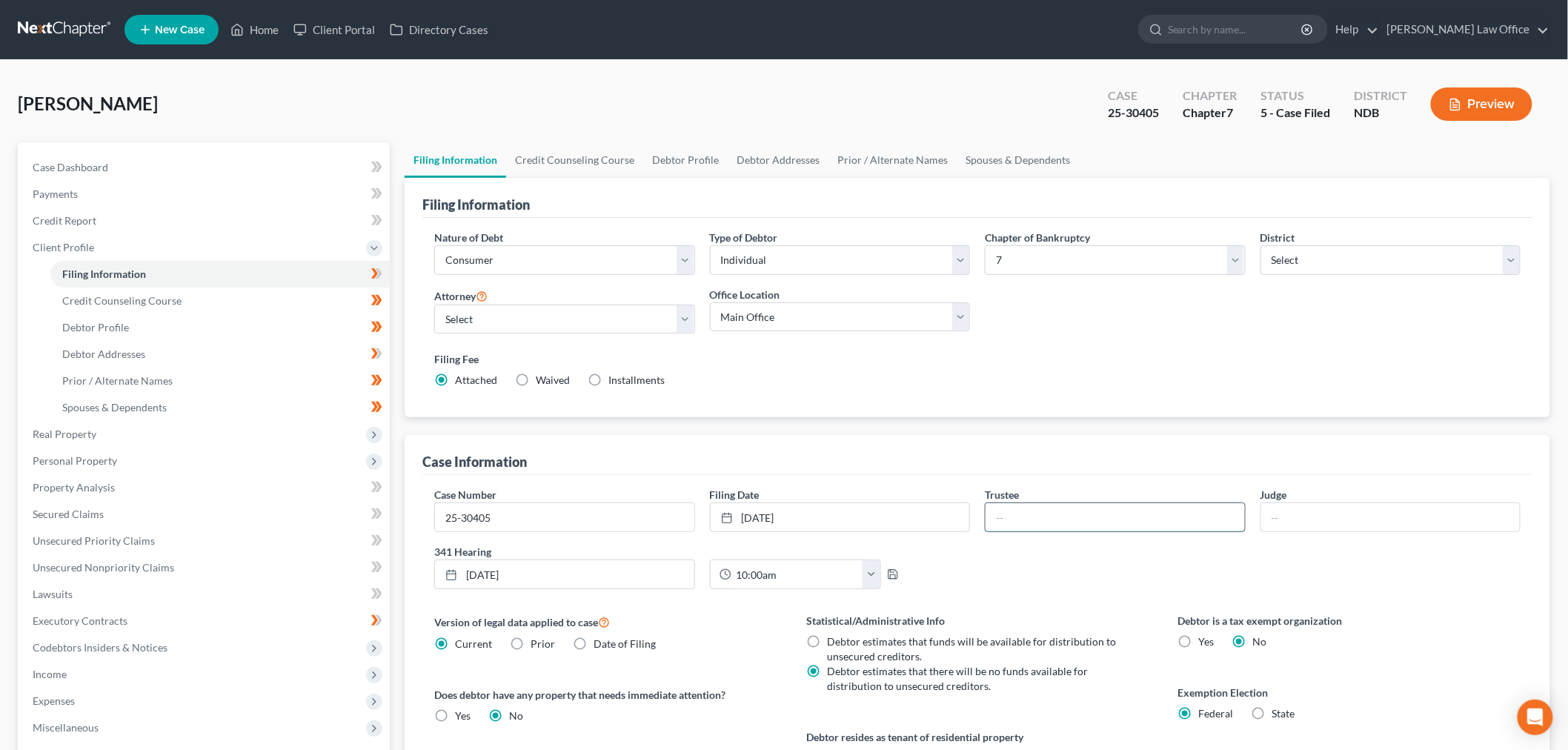
click at [1045, 514] on input "text" at bounding box center [1116, 517] width 259 height 28
type input "Doeling"
click at [1346, 529] on input "text" at bounding box center [1391, 517] width 259 height 28
type input "Hastings"
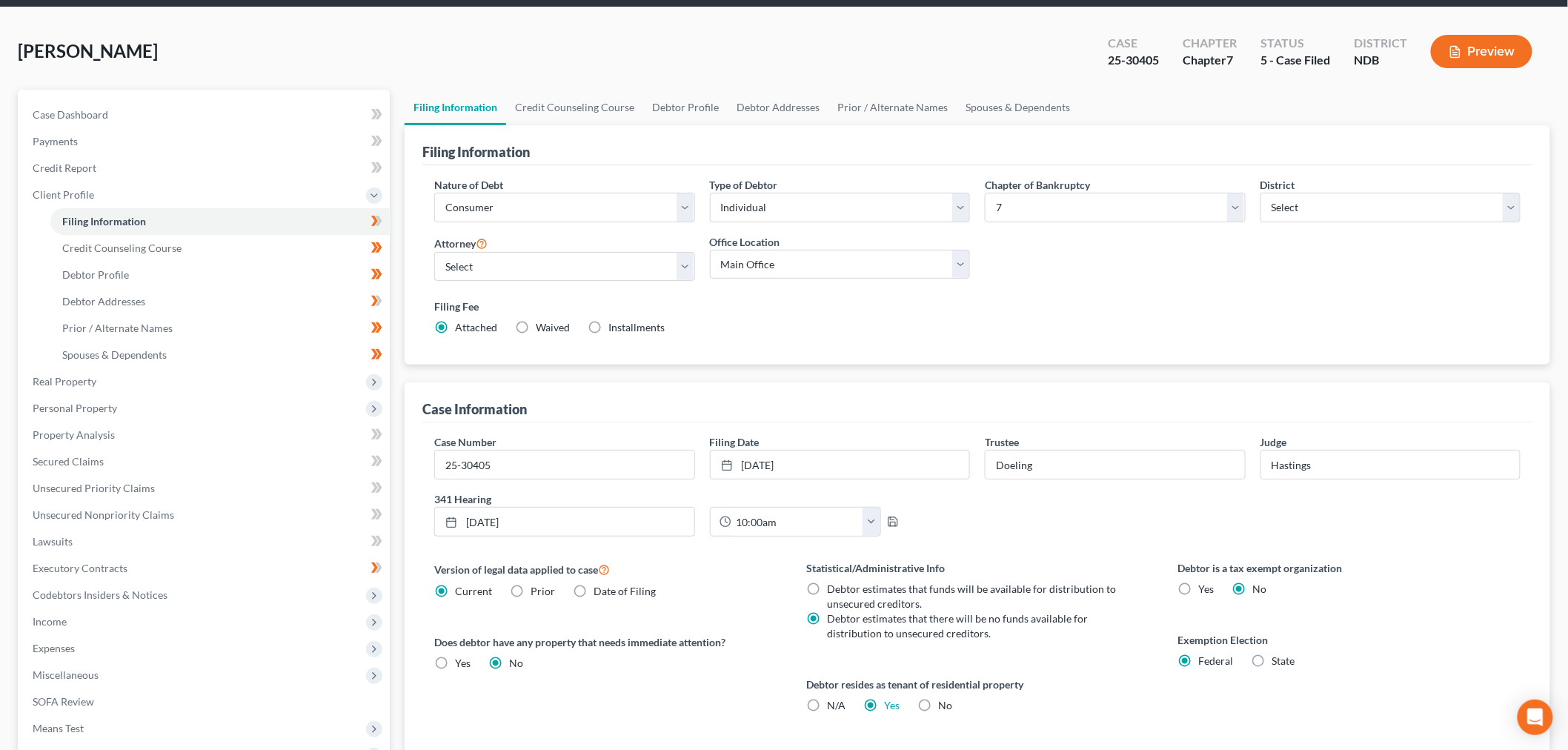
scroll to position [82, 0]
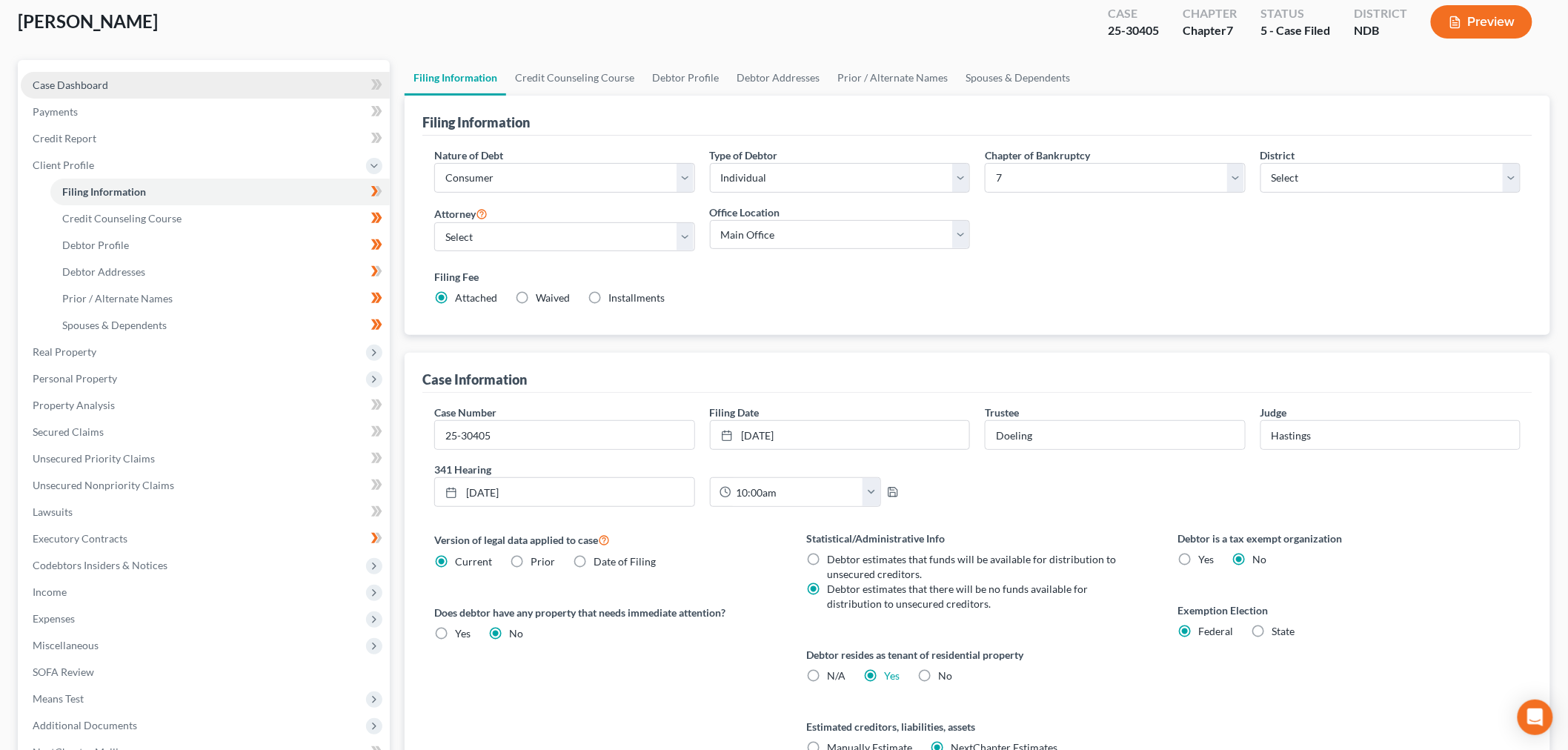
click at [107, 86] on span "Case Dashboard" at bounding box center [70, 84] width 76 height 13
select select "8"
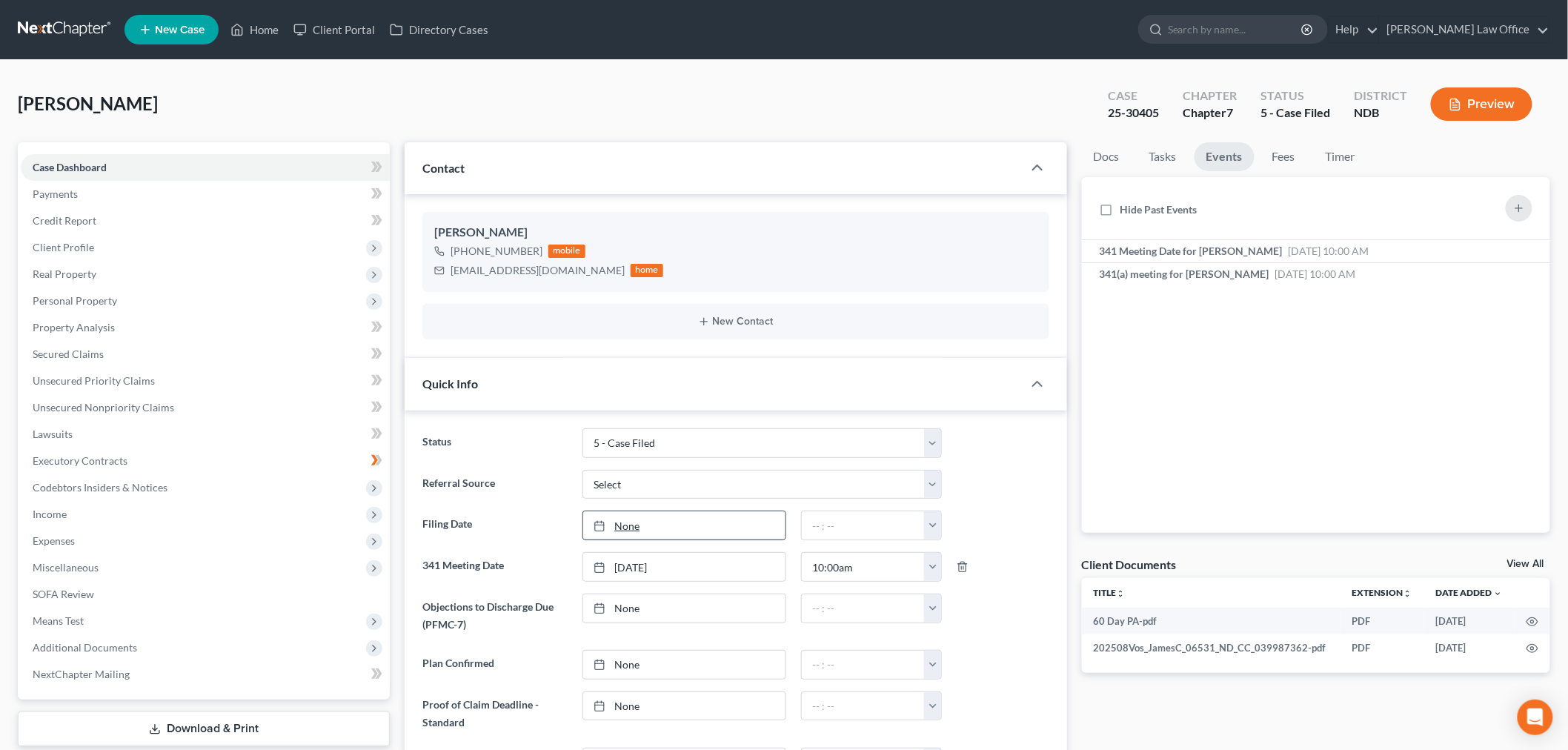
click at [738, 522] on link "None" at bounding box center [684, 525] width 202 height 28
type input "10/6/2025"
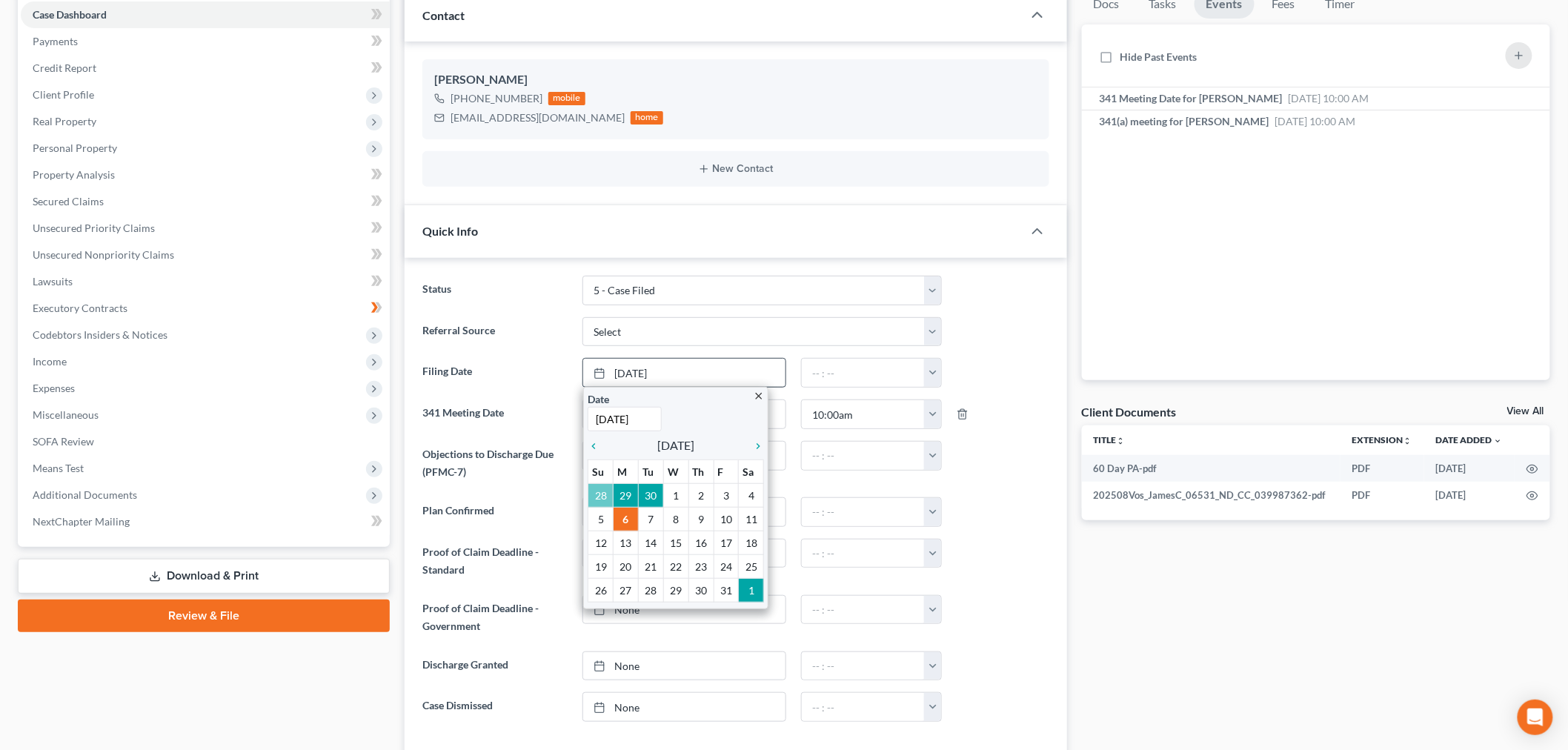
scroll to position [165, 0]
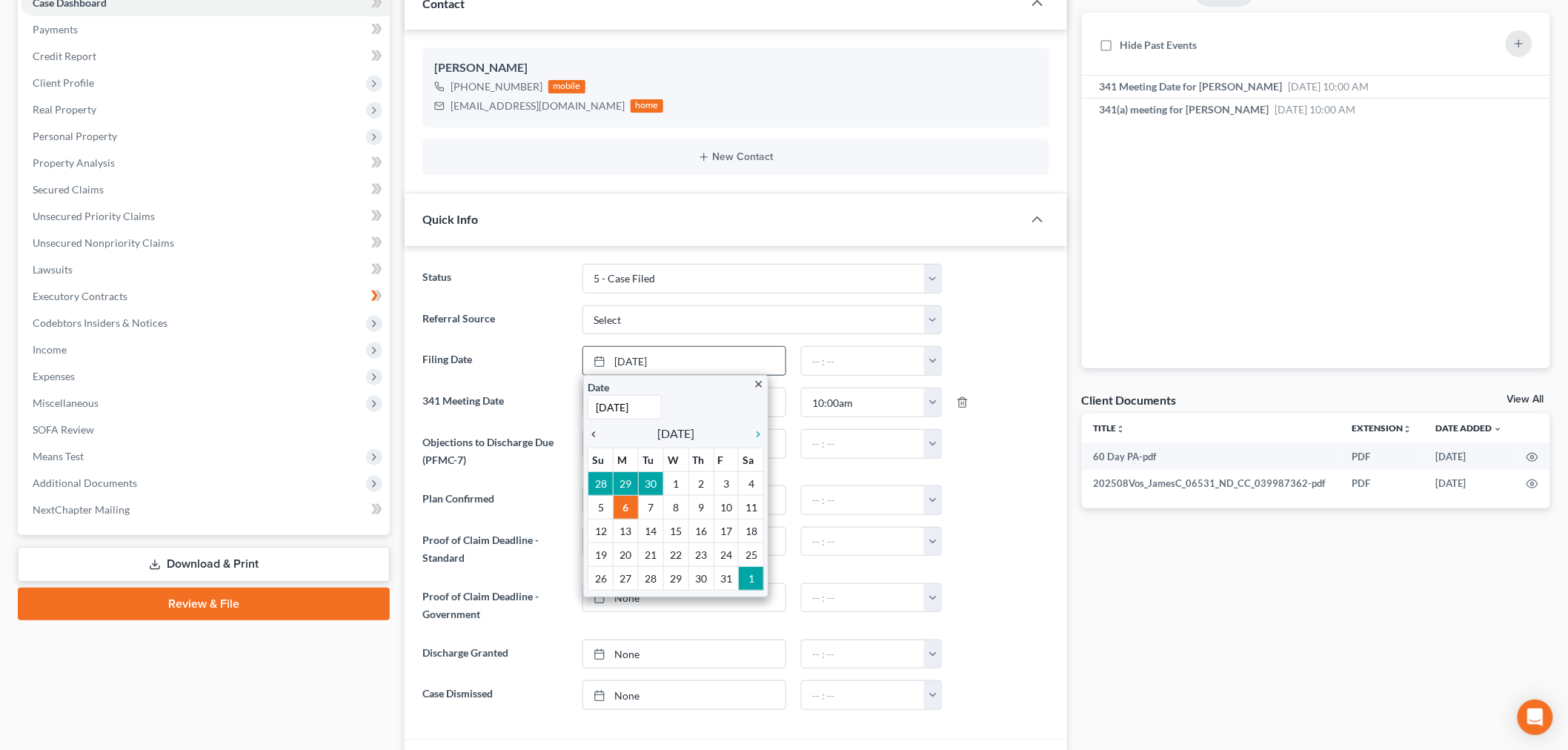
click at [596, 435] on icon "chevron_left" at bounding box center [598, 435] width 20 height 12
drag, startPoint x: 720, startPoint y: 508, endPoint x: 761, endPoint y: 483, distance: 48.0
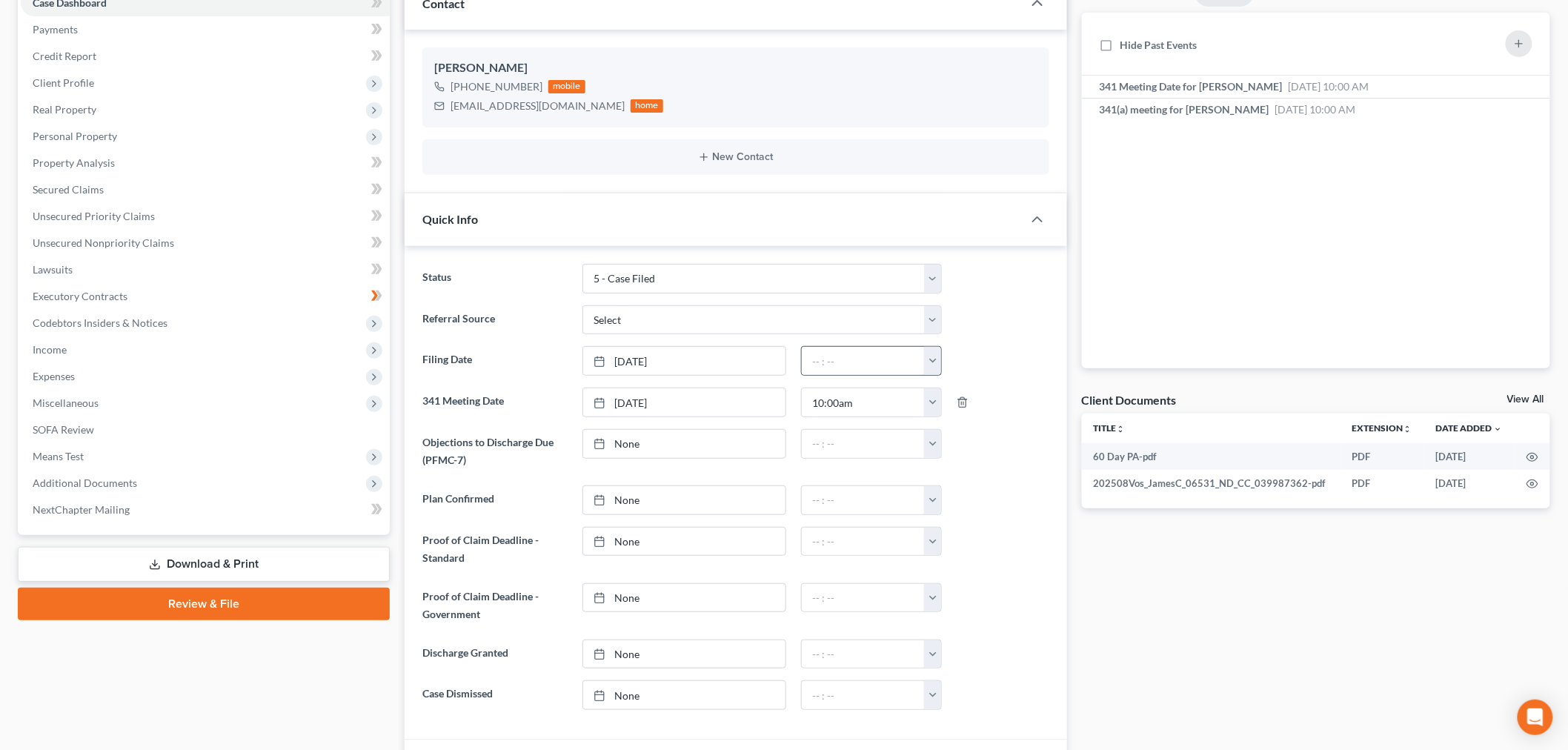
click at [924, 356] on button "button" at bounding box center [932, 360] width 17 height 28
click at [978, 455] on link "2:30pm" at bounding box center [966, 458] width 83 height 26
type input "2:30pm"
click at [643, 441] on link "None" at bounding box center [684, 444] width 202 height 28
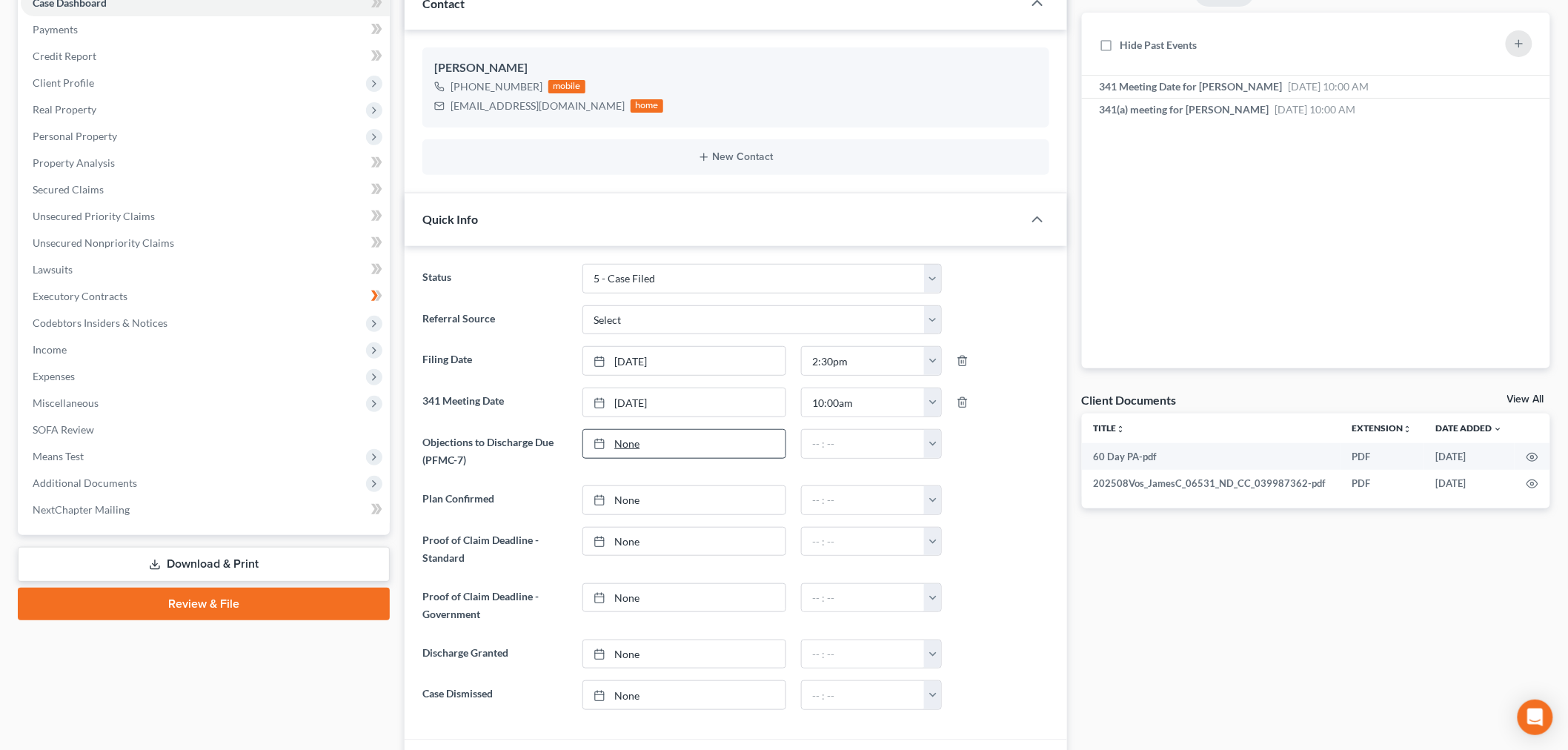
type input "10/6/2025"
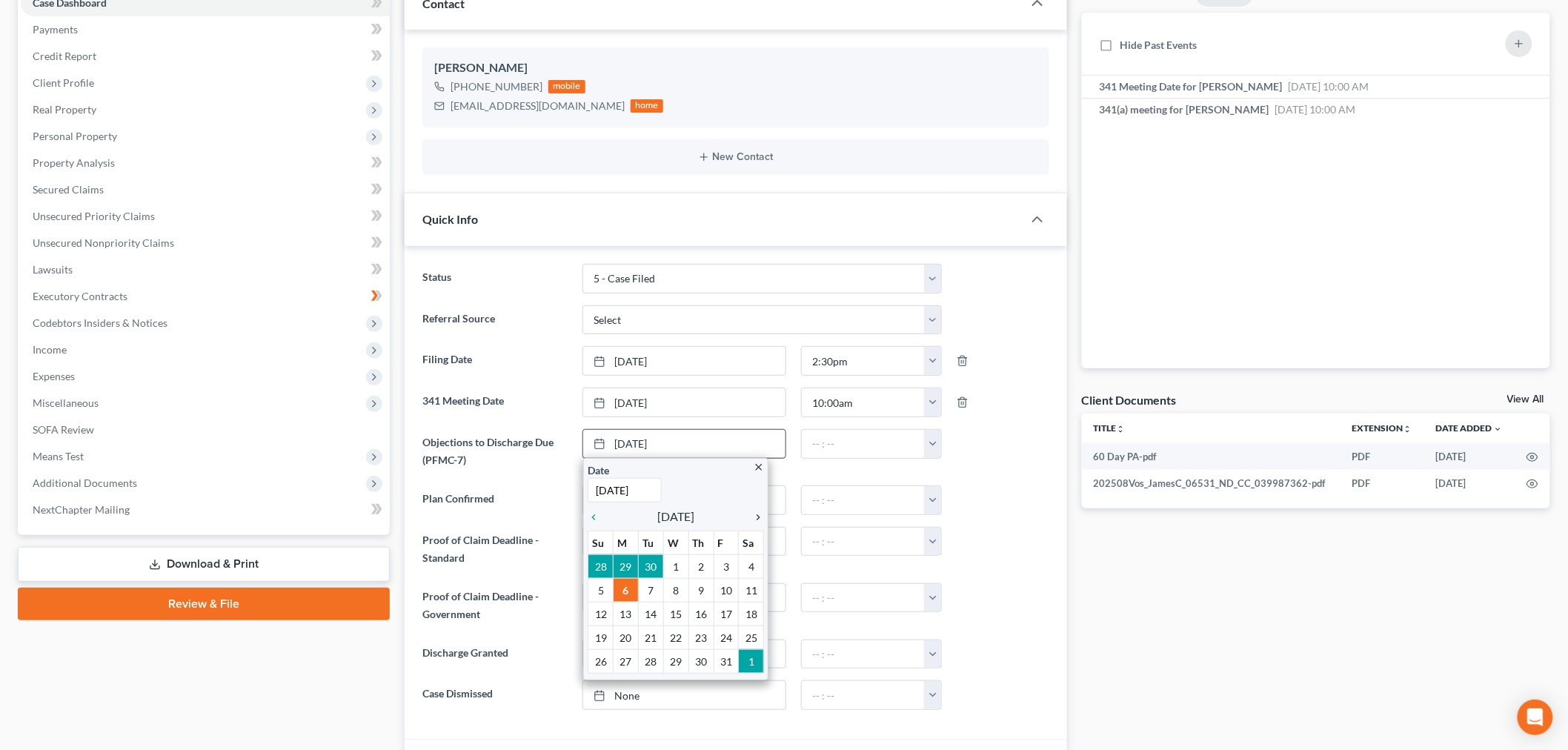
click at [756, 516] on icon "chevron_right" at bounding box center [755, 517] width 20 height 12
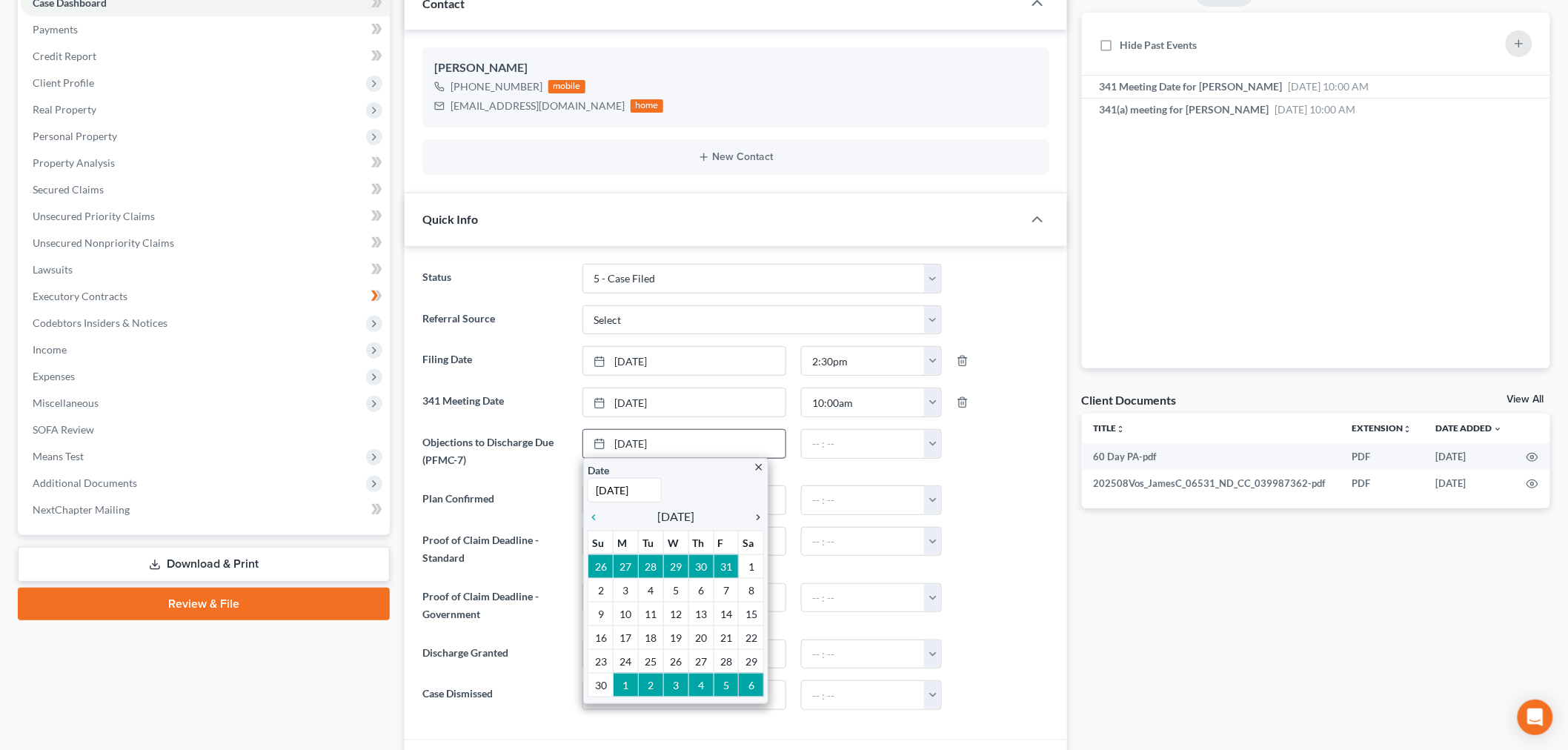
click at [756, 516] on icon "chevron_right" at bounding box center [755, 517] width 20 height 12
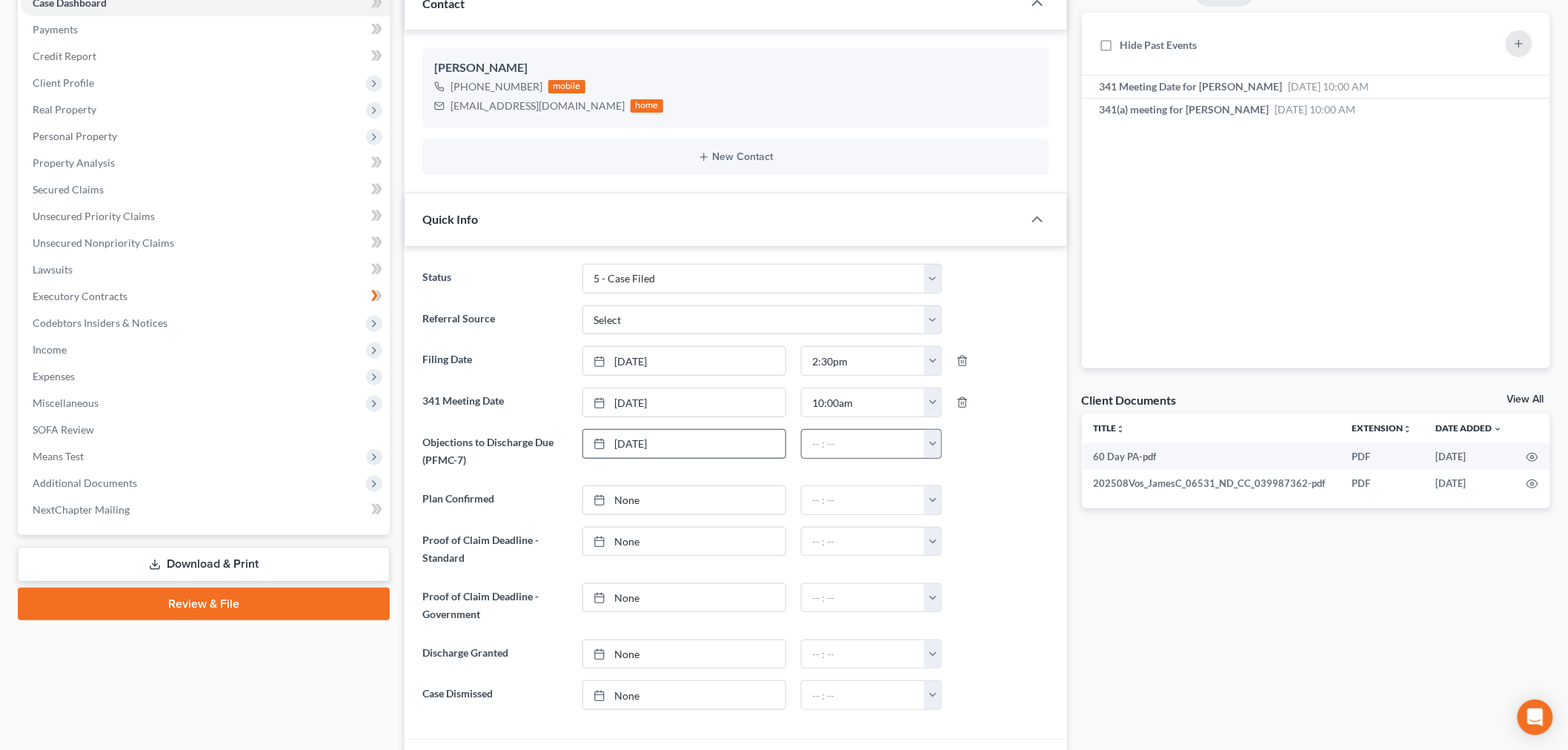
drag, startPoint x: 928, startPoint y: 449, endPoint x: 925, endPoint y: 462, distance: 13.3
click at [929, 449] on button "button" at bounding box center [932, 444] width 17 height 28
click at [962, 522] on link "1:00am" at bounding box center [966, 526] width 83 height 26
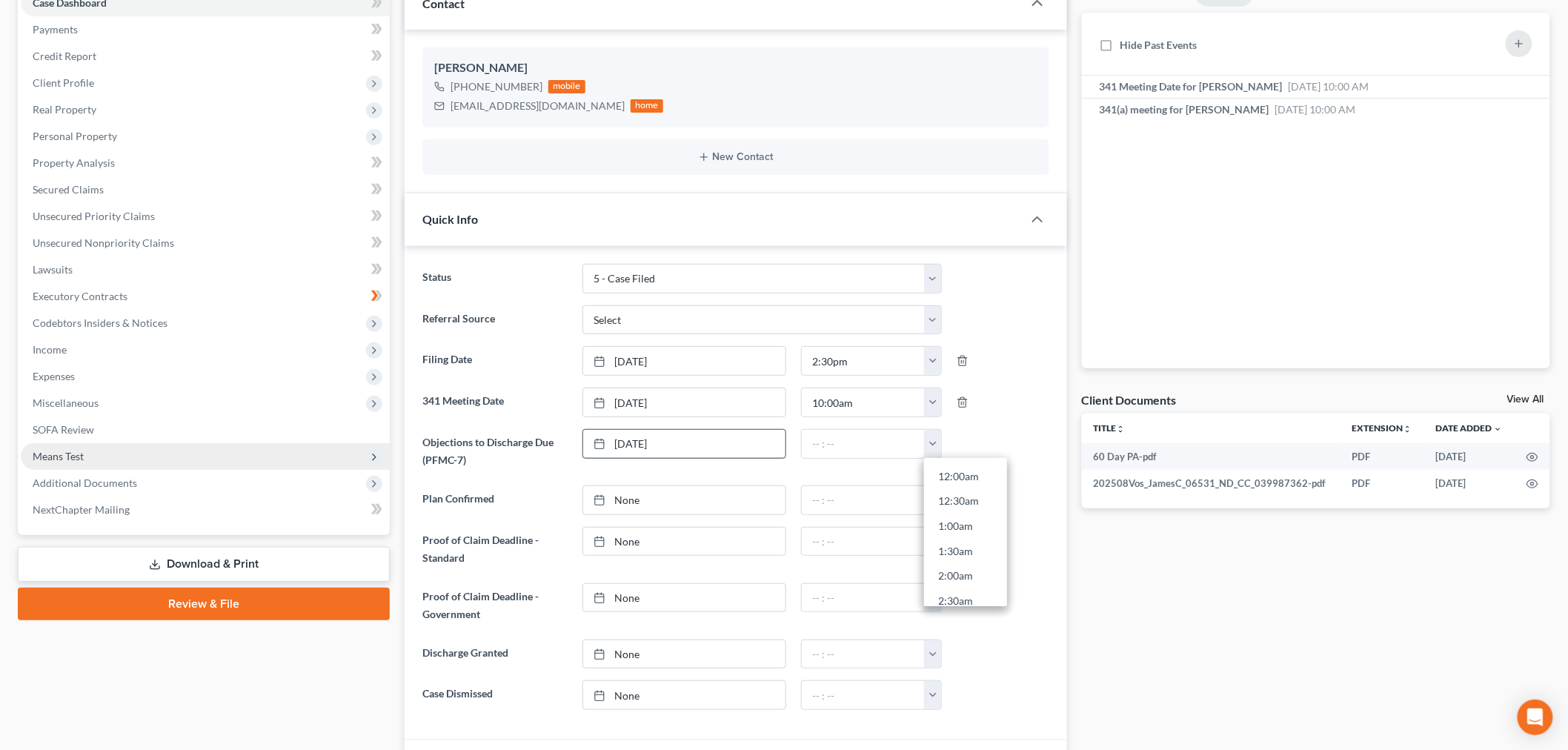
type input "1:00am"
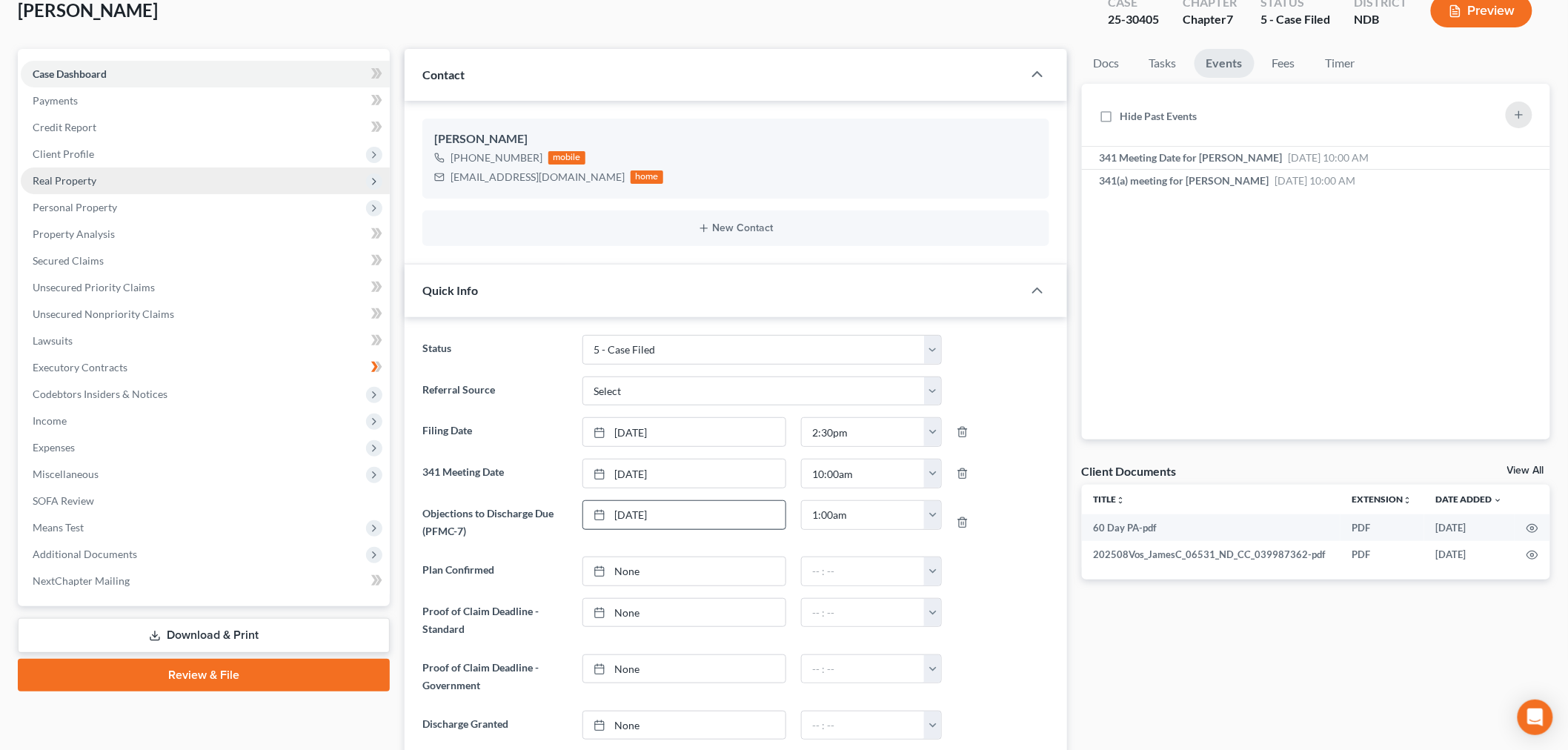
scroll to position [0, 0]
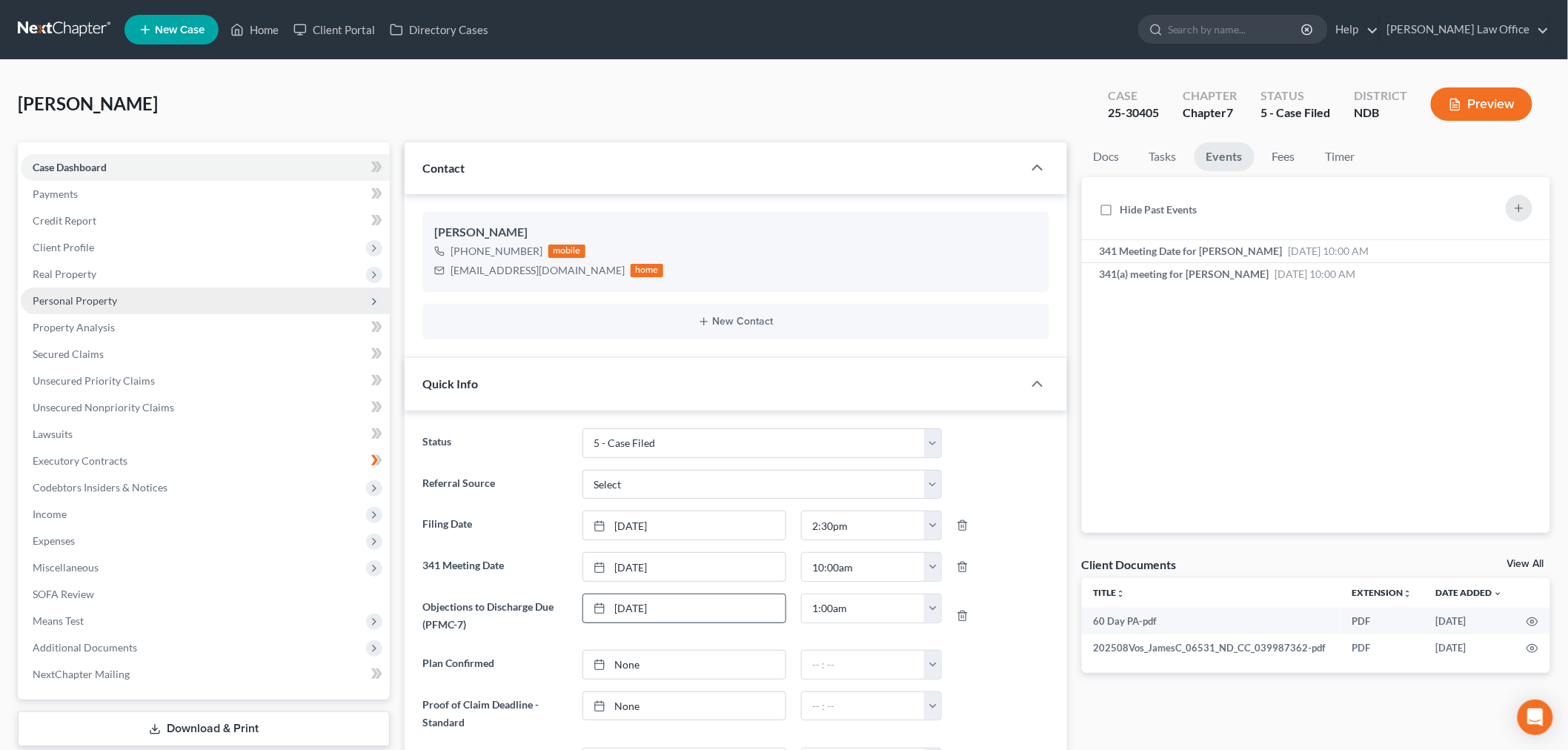
click at [96, 295] on span "Personal Property" at bounding box center [75, 300] width 84 height 13
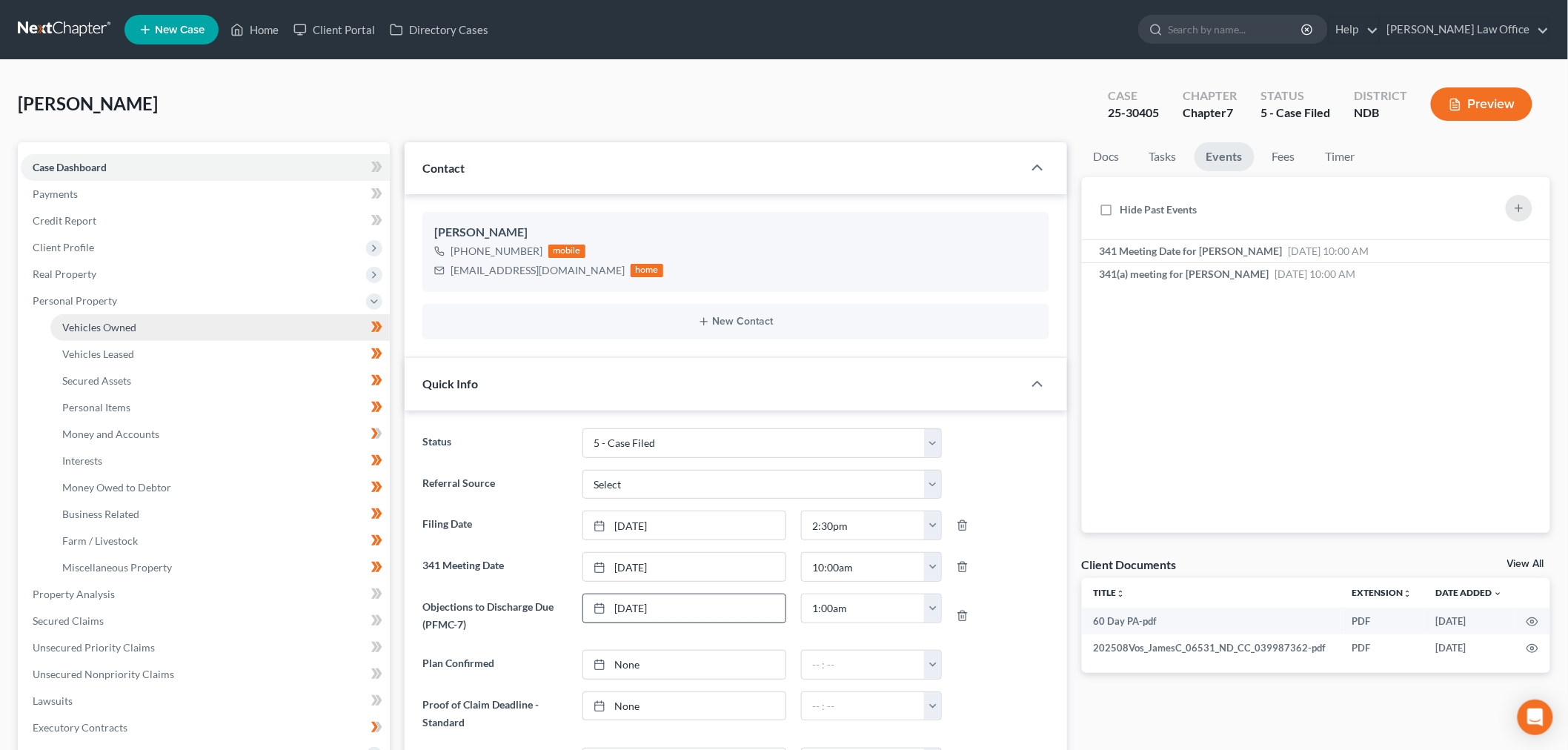
click at [115, 324] on span "Vehicles Owned" at bounding box center [99, 327] width 75 height 13
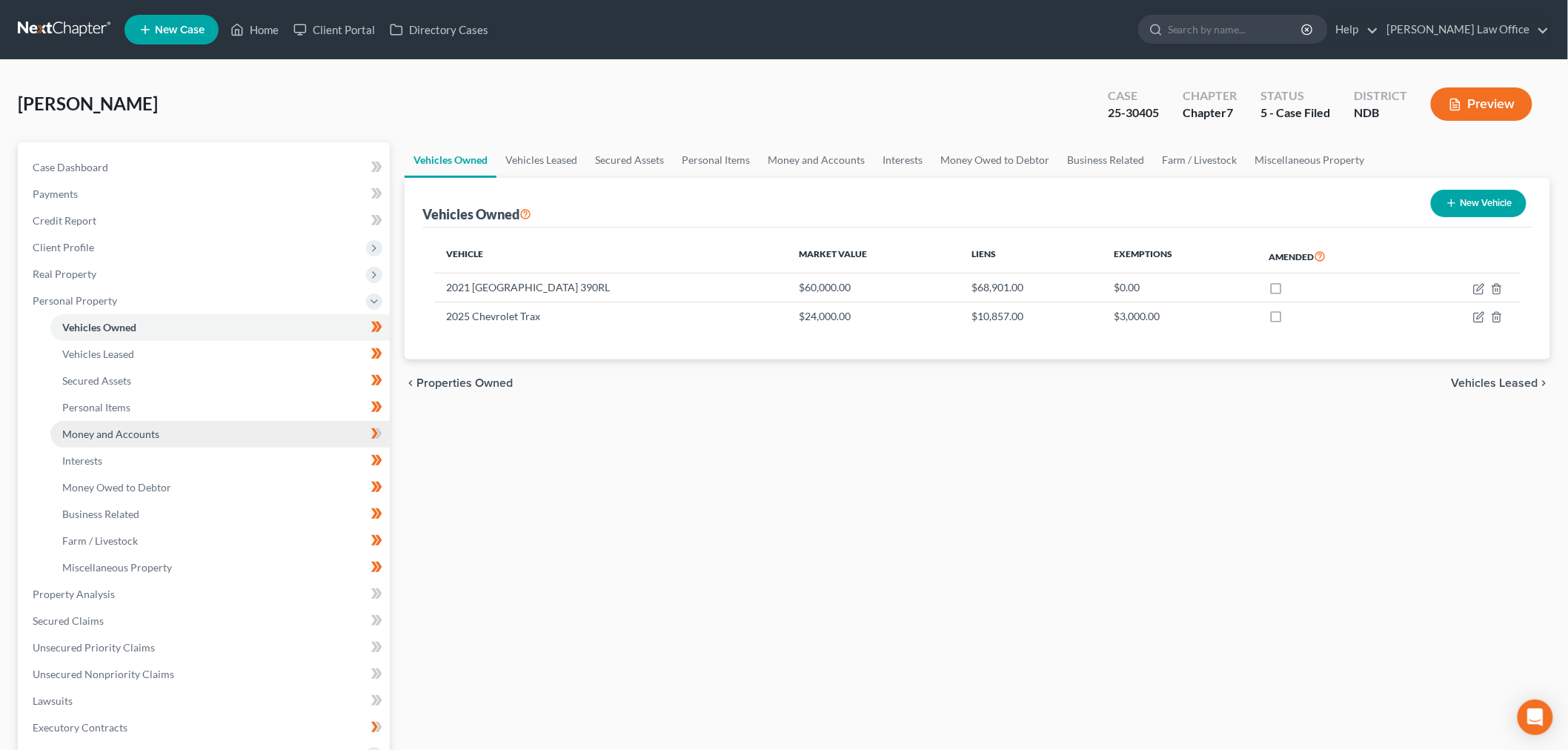
click at [134, 428] on span "Money and Accounts" at bounding box center [110, 434] width 97 height 13
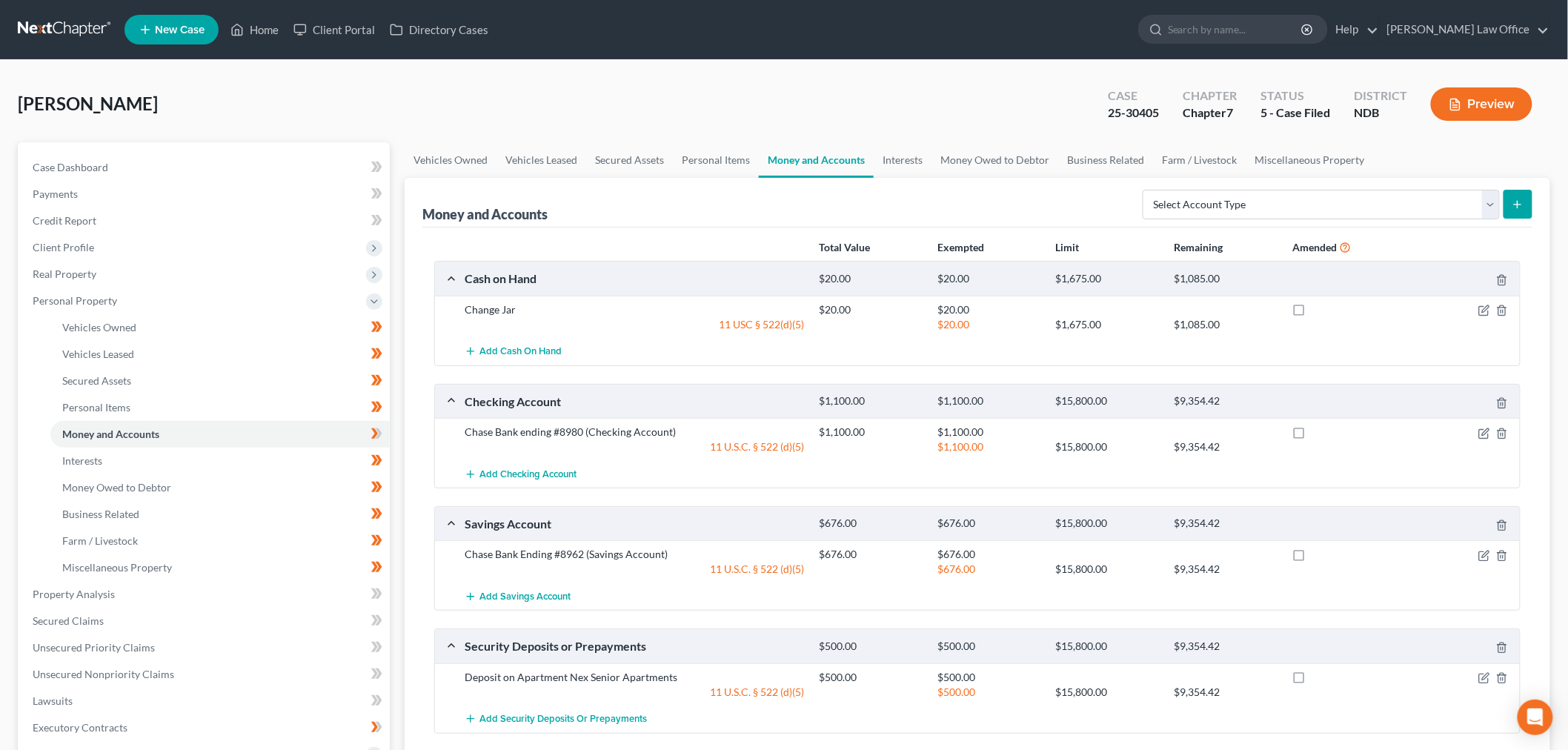
click at [67, 26] on link at bounding box center [65, 29] width 95 height 27
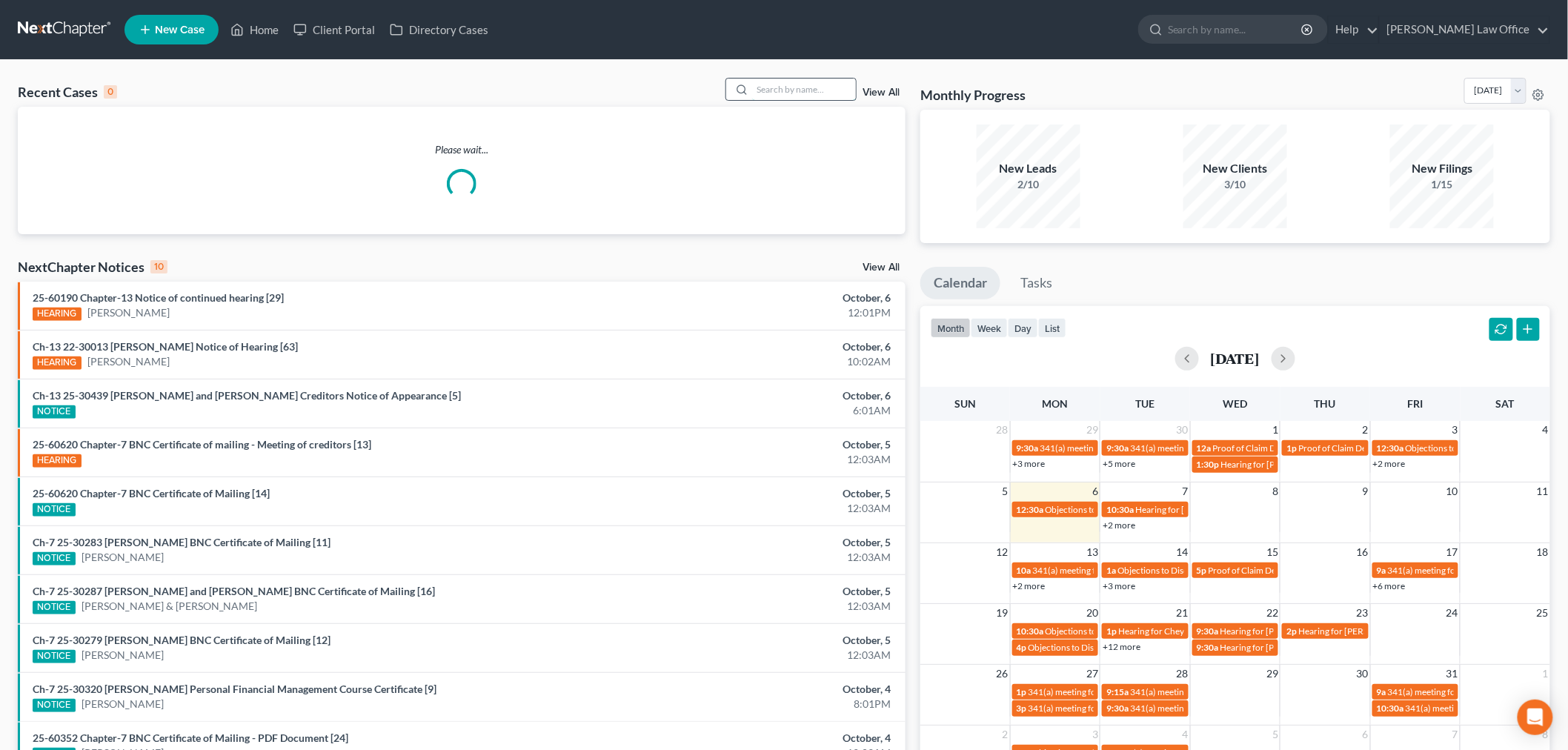
click at [837, 95] on input "search" at bounding box center [805, 89] width 104 height 22
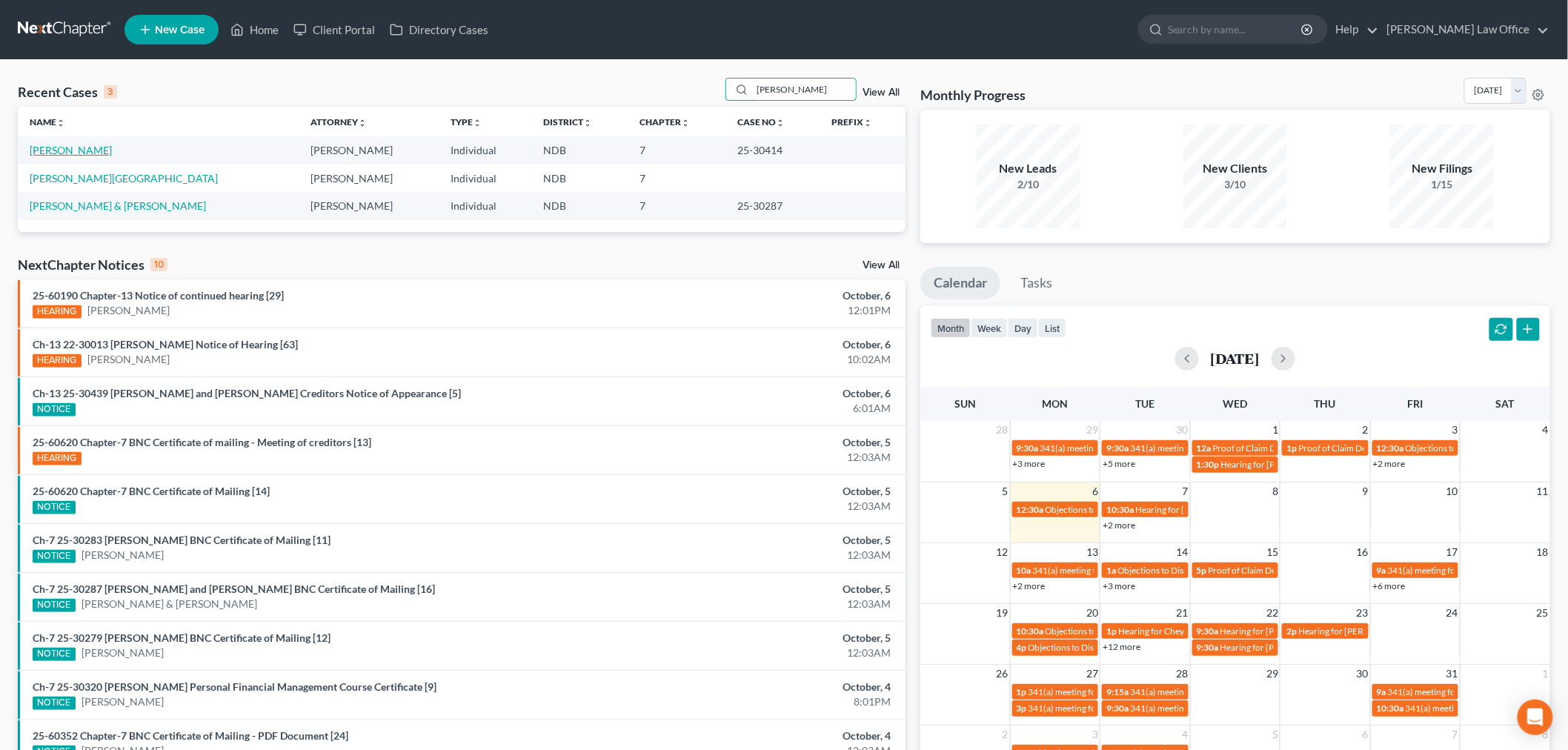
type input "nelson"
click at [72, 144] on link "[PERSON_NAME]" at bounding box center [71, 150] width 82 height 13
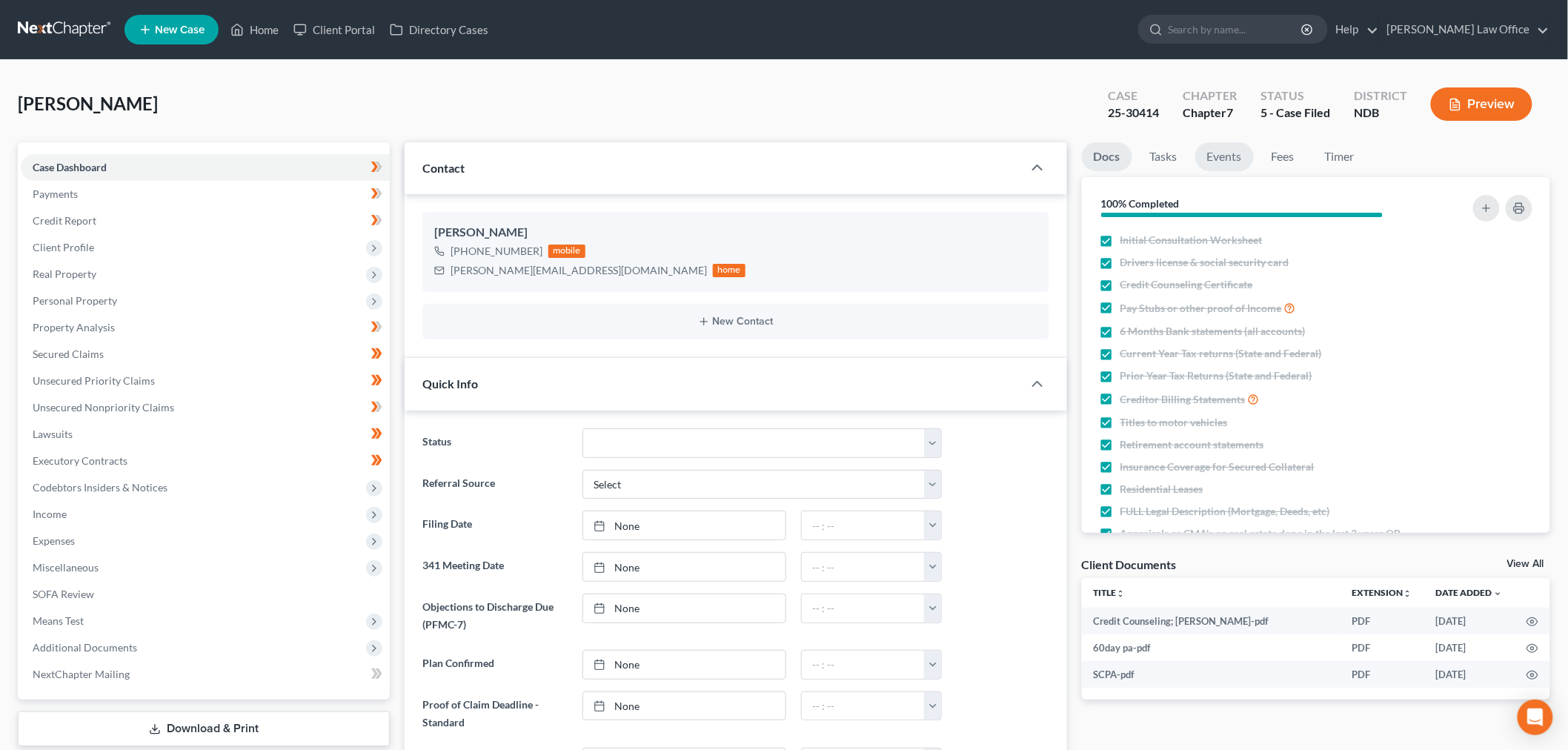
click at [1220, 157] on link "Events" at bounding box center [1225, 156] width 59 height 28
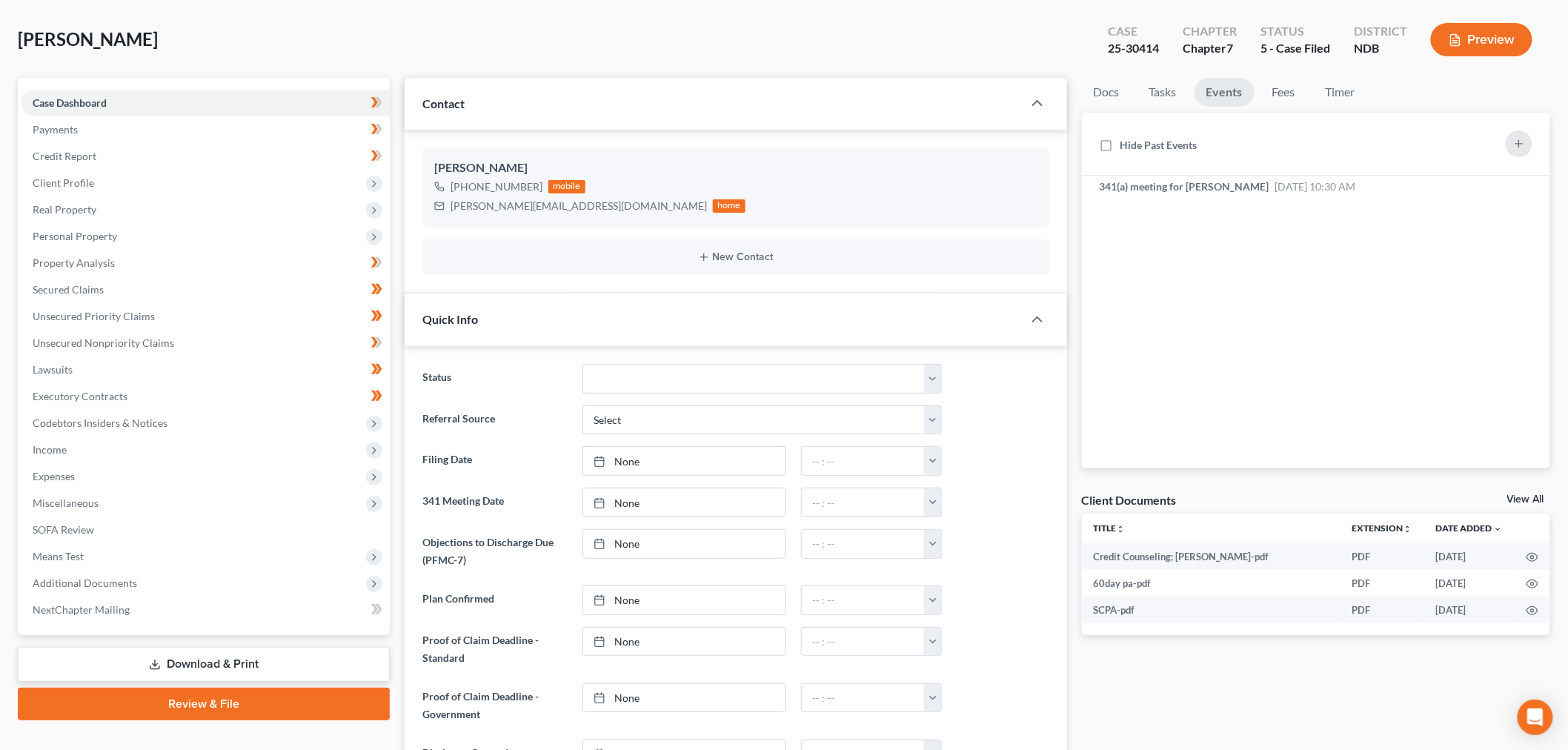
scroll to position [165, 0]
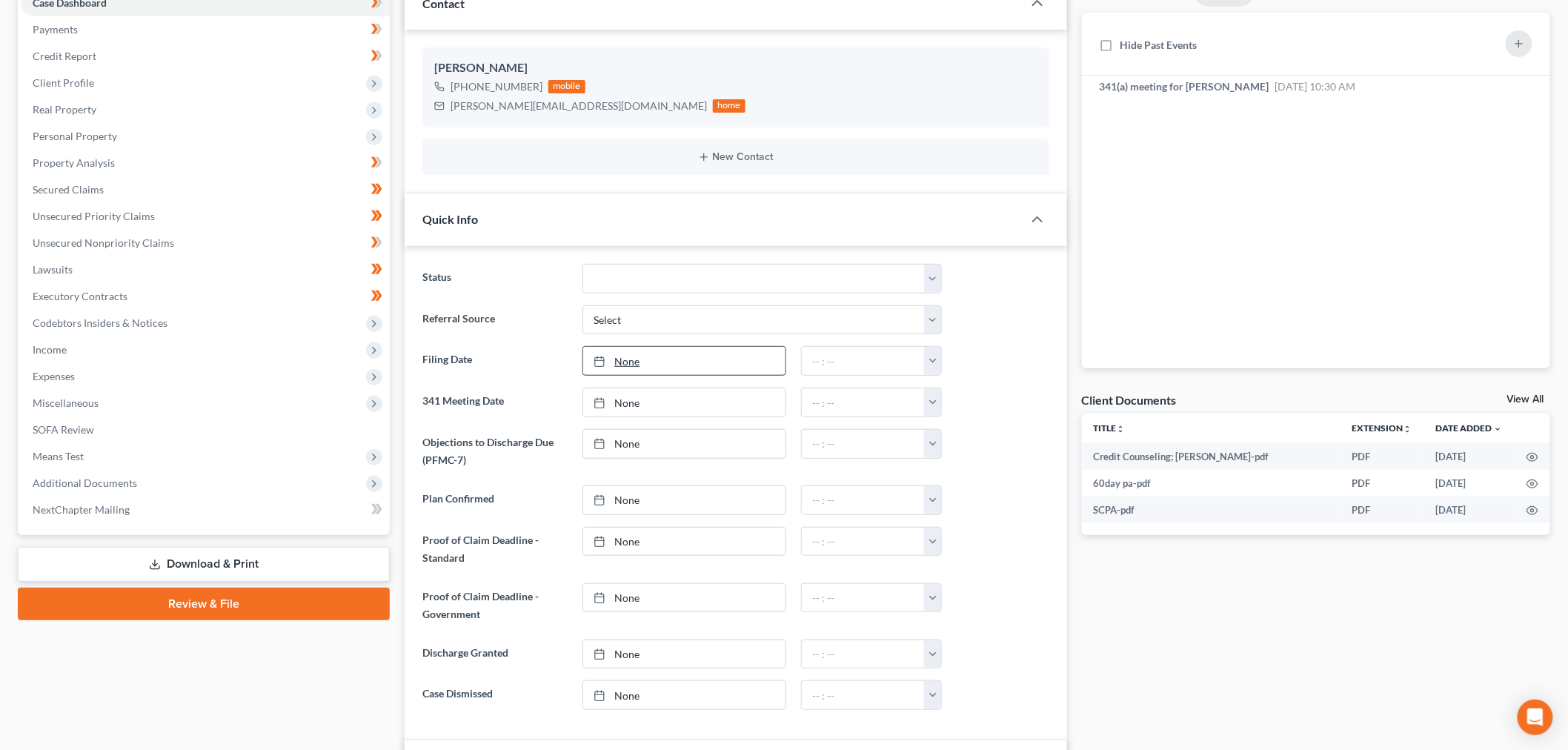
drag, startPoint x: 617, startPoint y: 356, endPoint x: 630, endPoint y: 366, distance: 16.4
click at [617, 356] on link "None" at bounding box center [684, 360] width 202 height 28
type input "[DATE]"
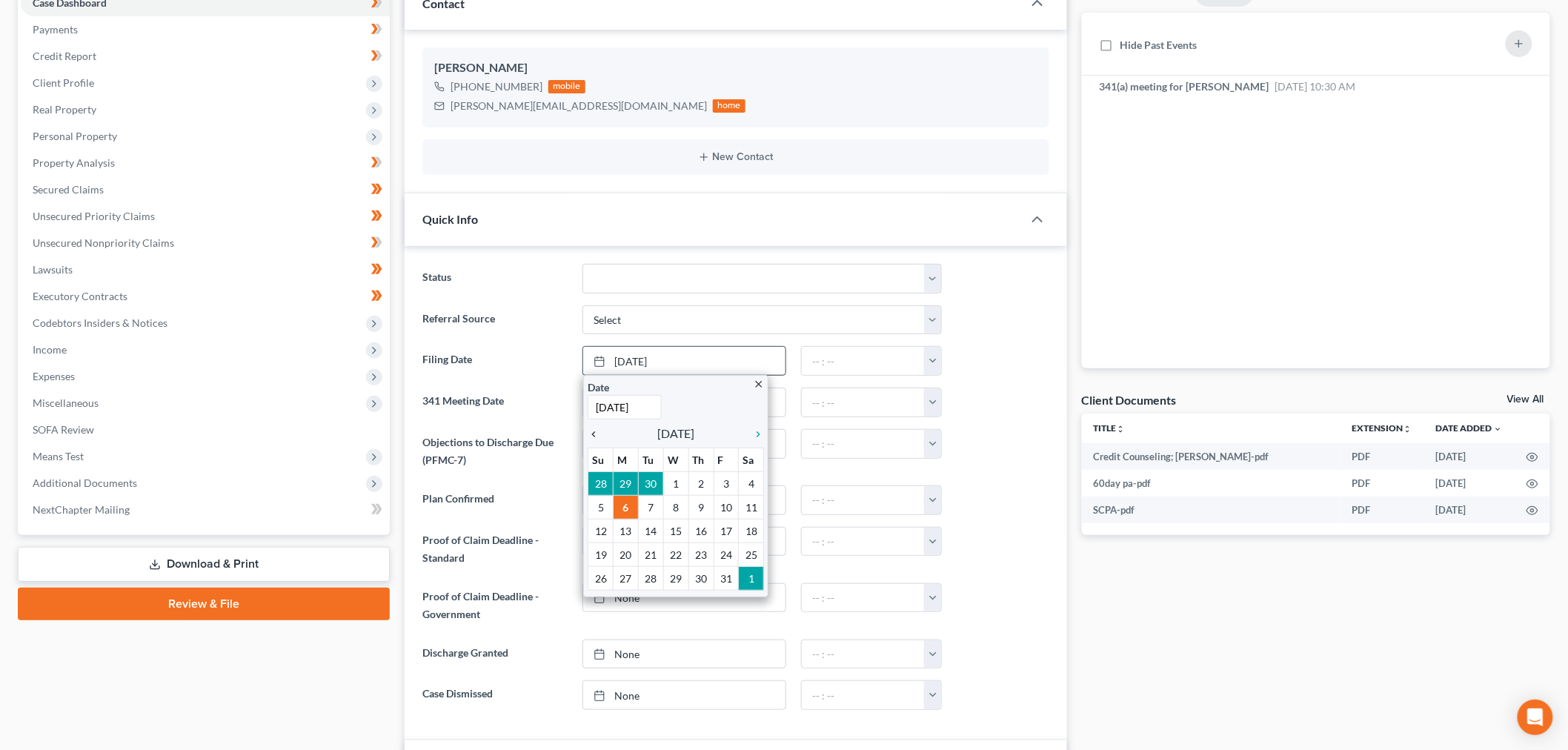
click at [593, 439] on icon "chevron_left" at bounding box center [598, 435] width 20 height 12
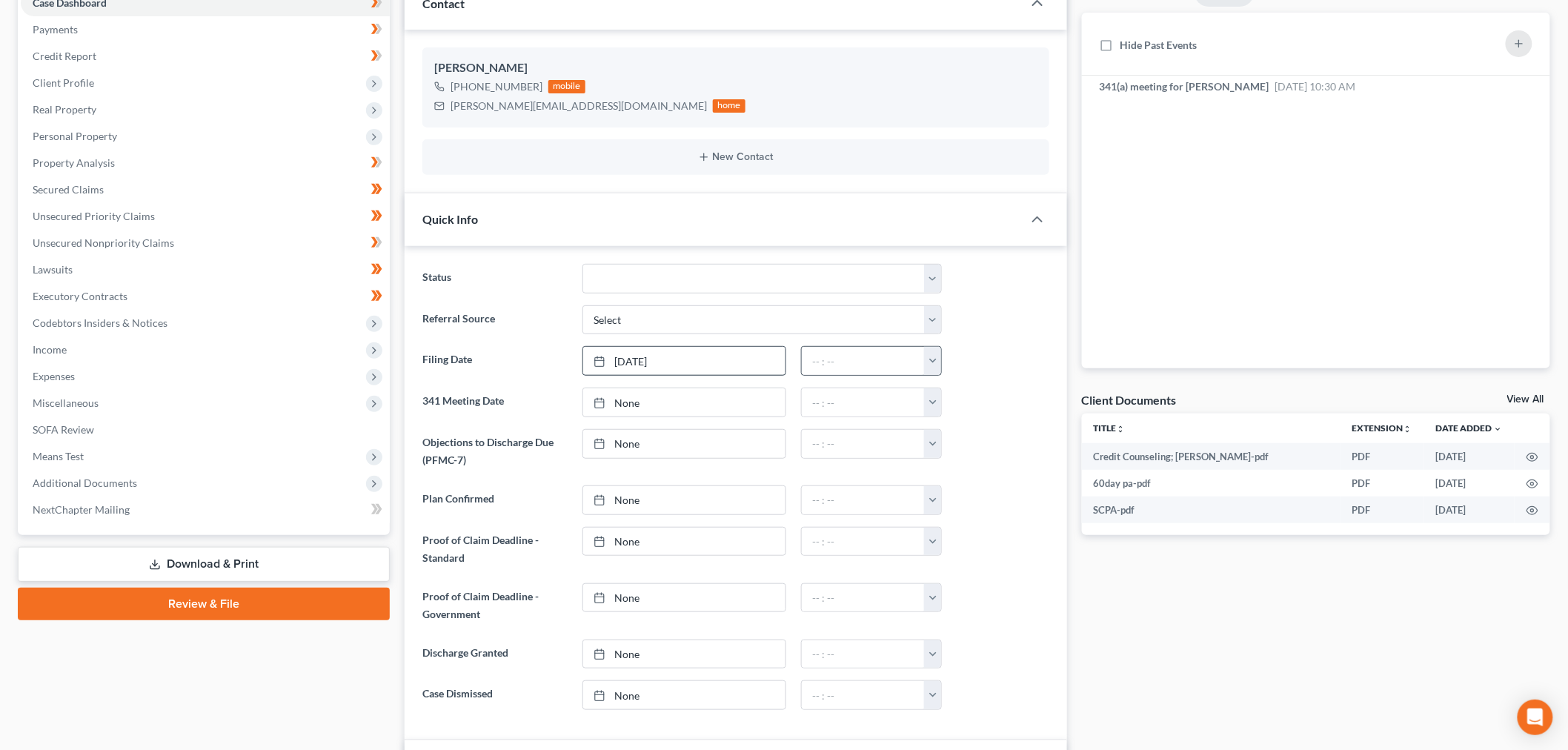
click at [938, 363] on button "button" at bounding box center [932, 360] width 17 height 28
click at [965, 468] on link "1:30am" at bounding box center [966, 469] width 83 height 26
type input "1:30am"
type input "10/6/2025"
click at [677, 404] on link "None" at bounding box center [684, 402] width 202 height 28
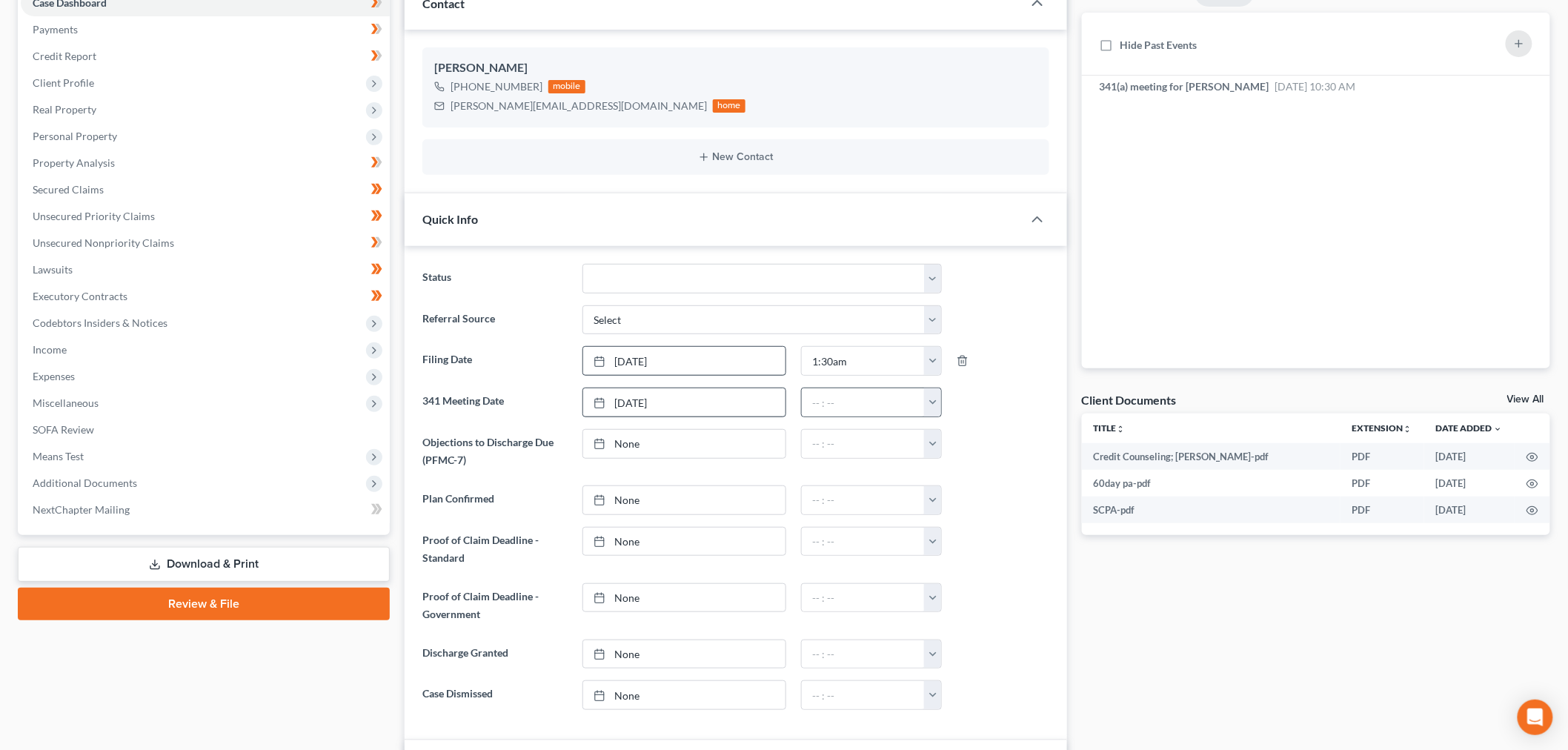
click at [931, 408] on button "button" at bounding box center [932, 402] width 17 height 28
click at [966, 552] on link "10:30am" at bounding box center [966, 548] width 83 height 26
type input "10:30am"
type input "[DATE]"
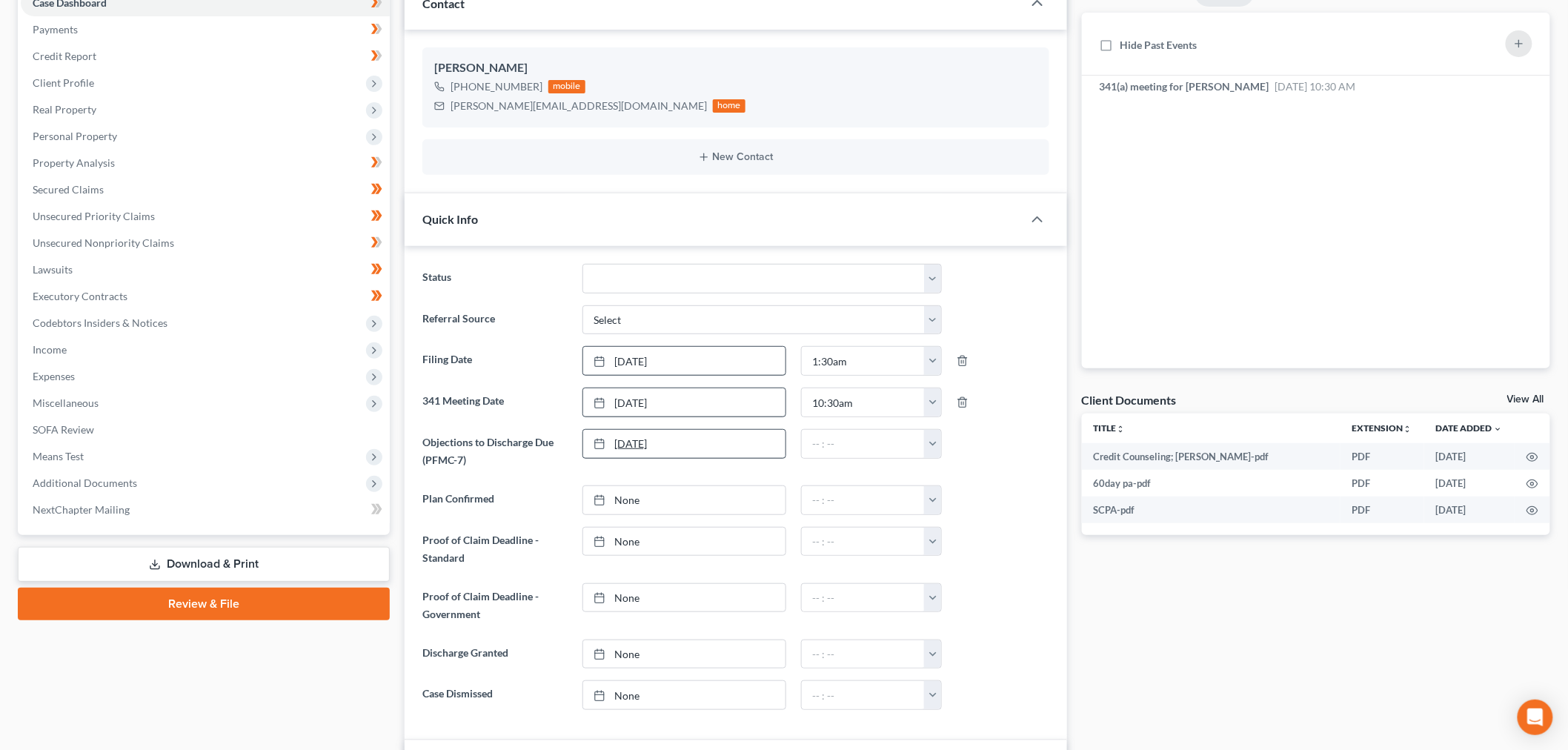
click at [691, 450] on link "[DATE]" at bounding box center [684, 444] width 202 height 28
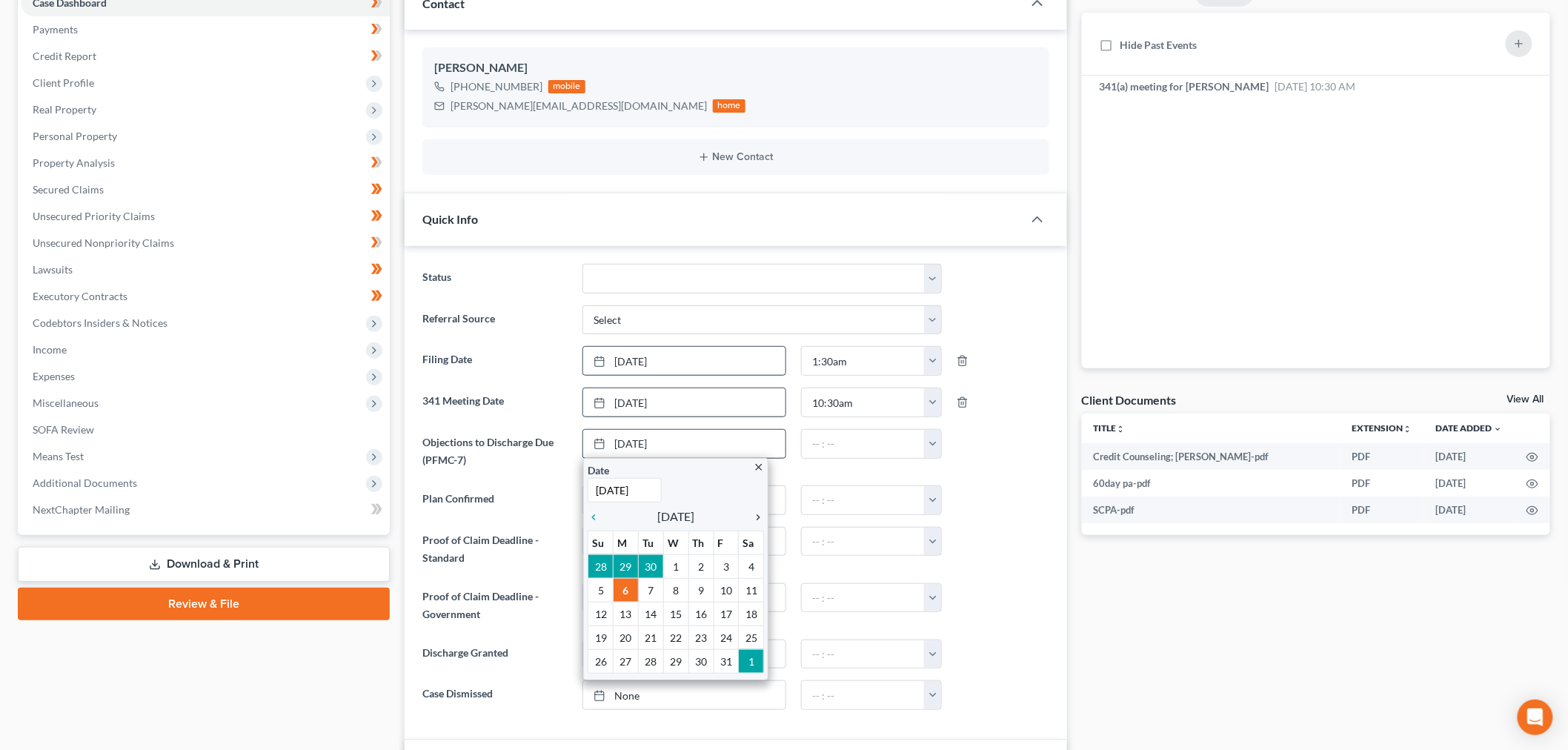
click at [763, 522] on icon "chevron_right" at bounding box center [755, 517] width 20 height 12
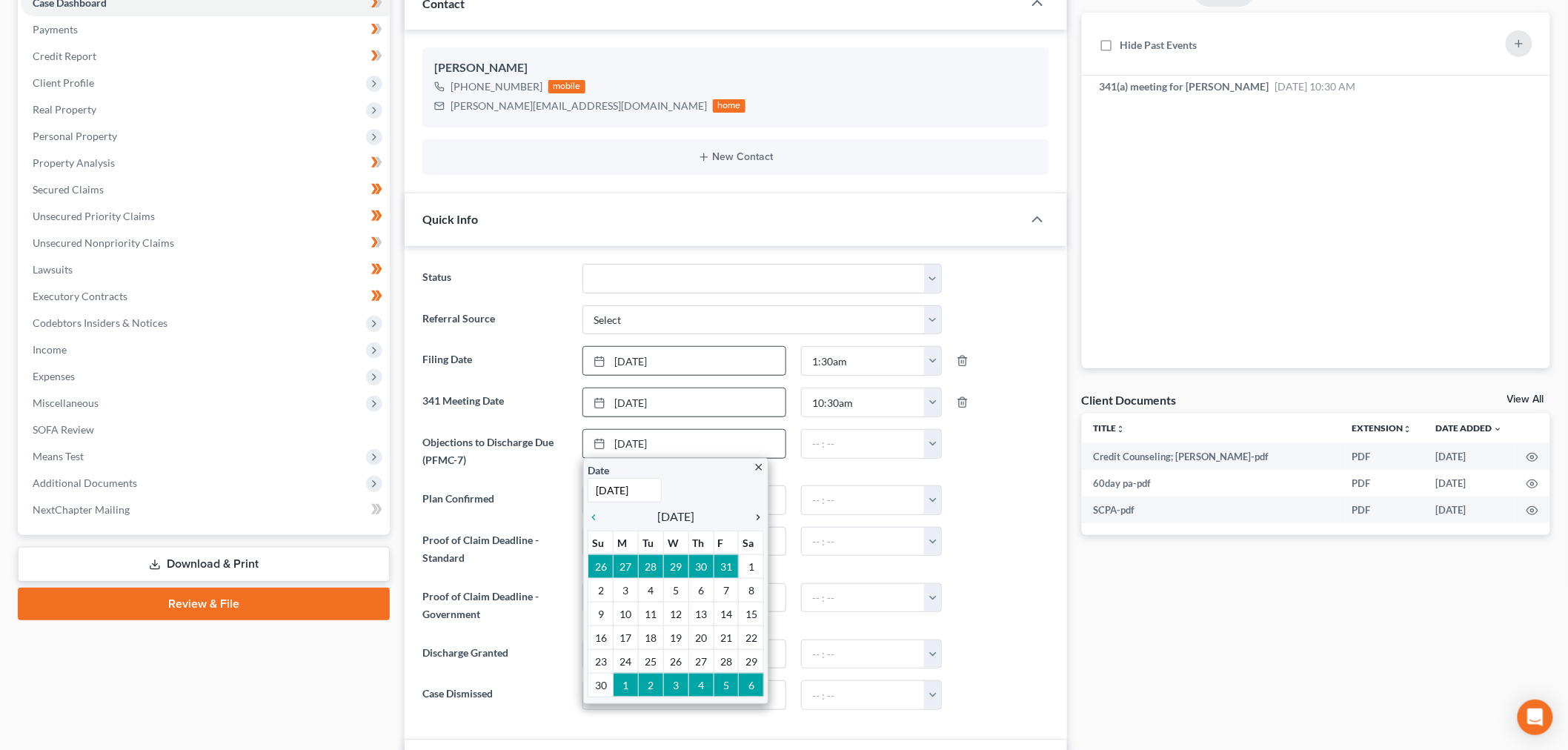
click at [758, 520] on icon "chevron_right" at bounding box center [755, 517] width 20 height 12
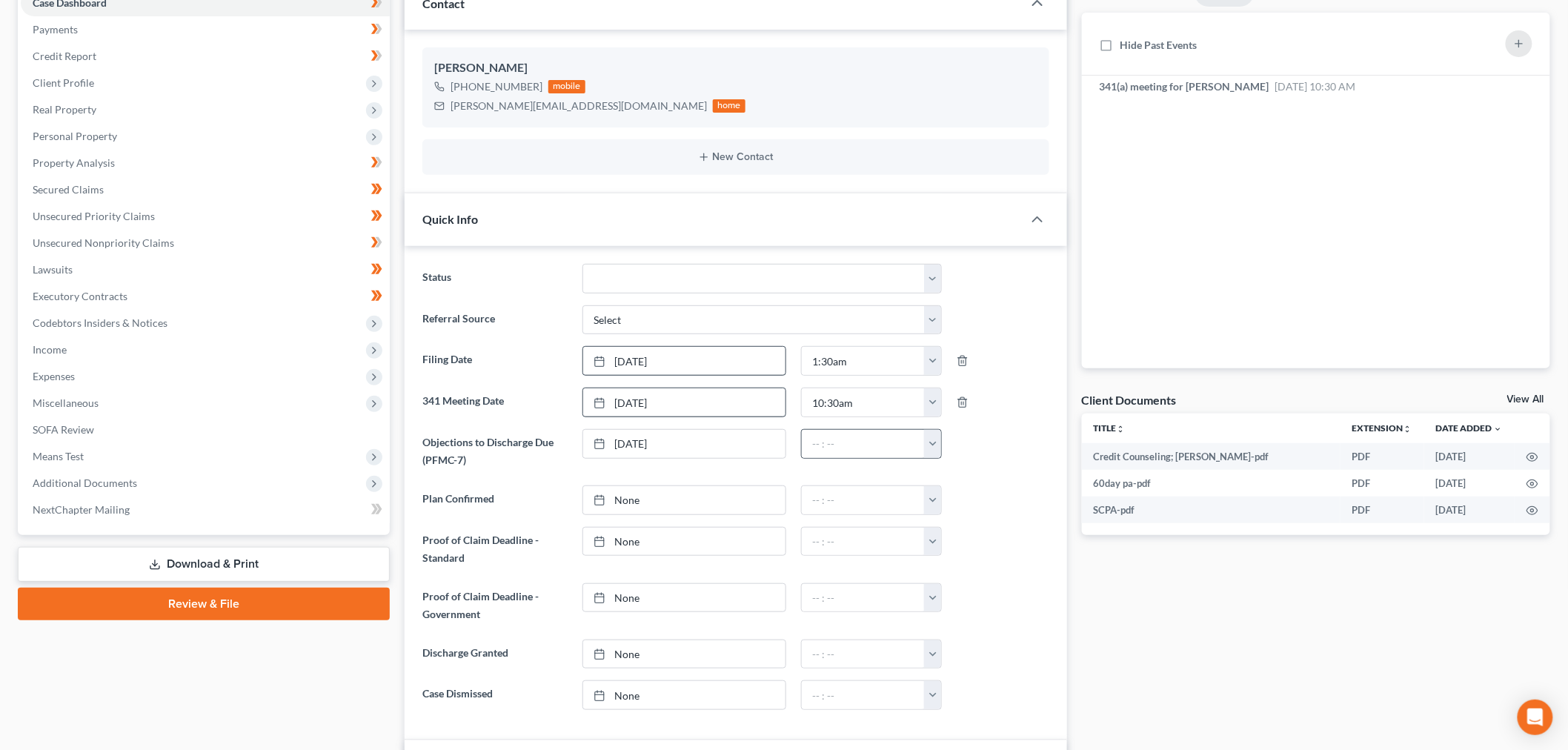
click at [937, 446] on button "button" at bounding box center [932, 444] width 17 height 28
click at [951, 582] on link "7:00am" at bounding box center [966, 578] width 83 height 26
type input "7:00am"
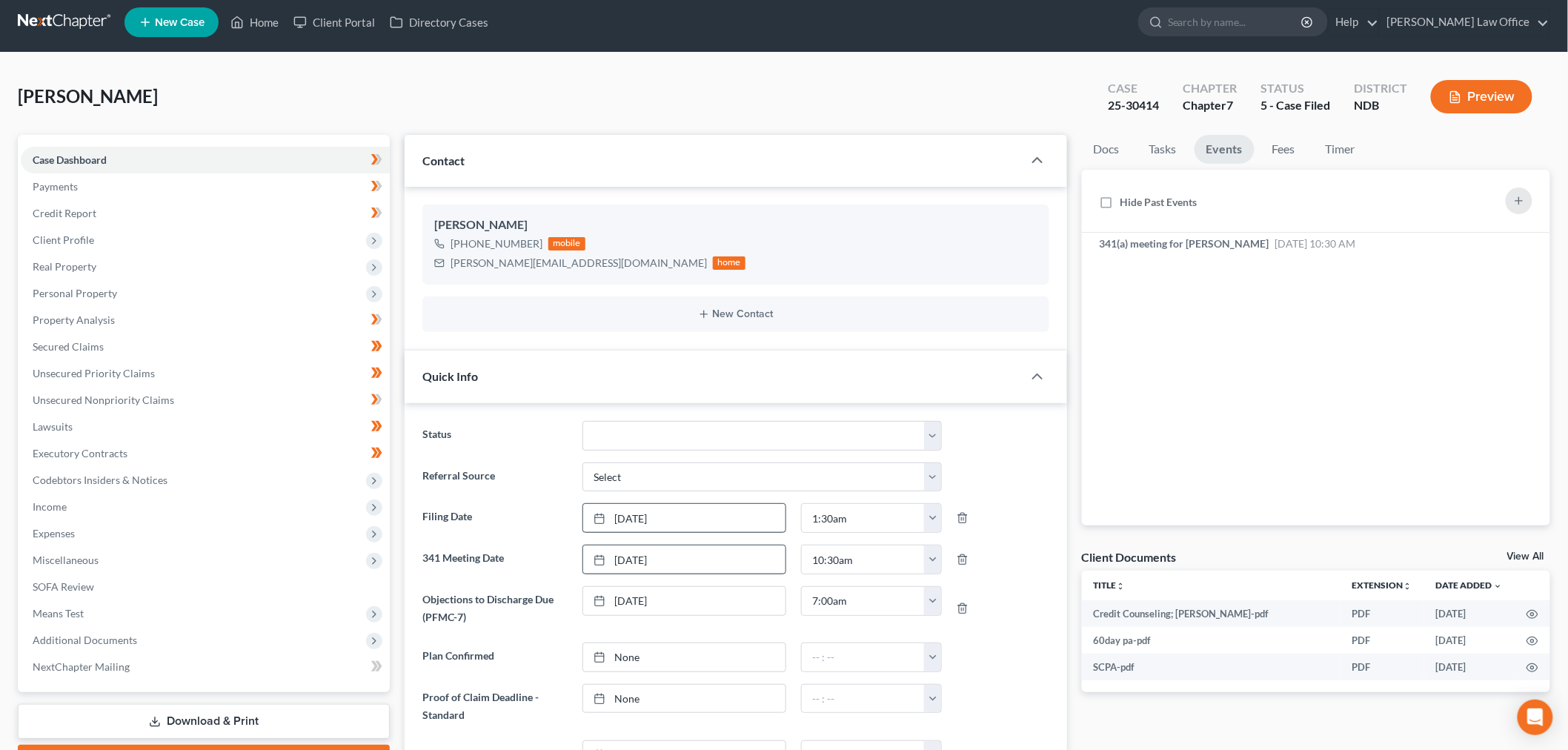
scroll to position [0, 0]
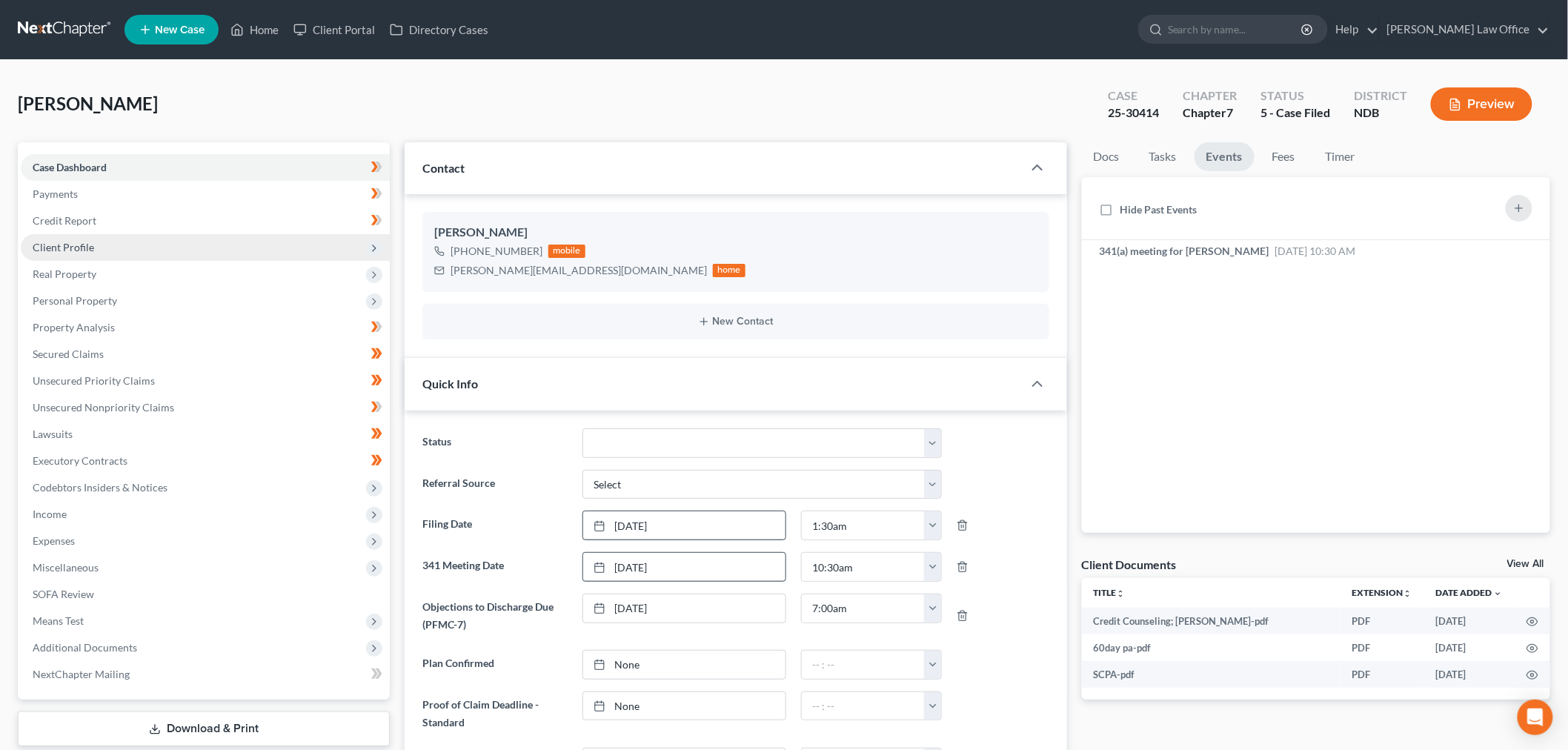
click at [127, 244] on span "Client Profile" at bounding box center [205, 247] width 369 height 27
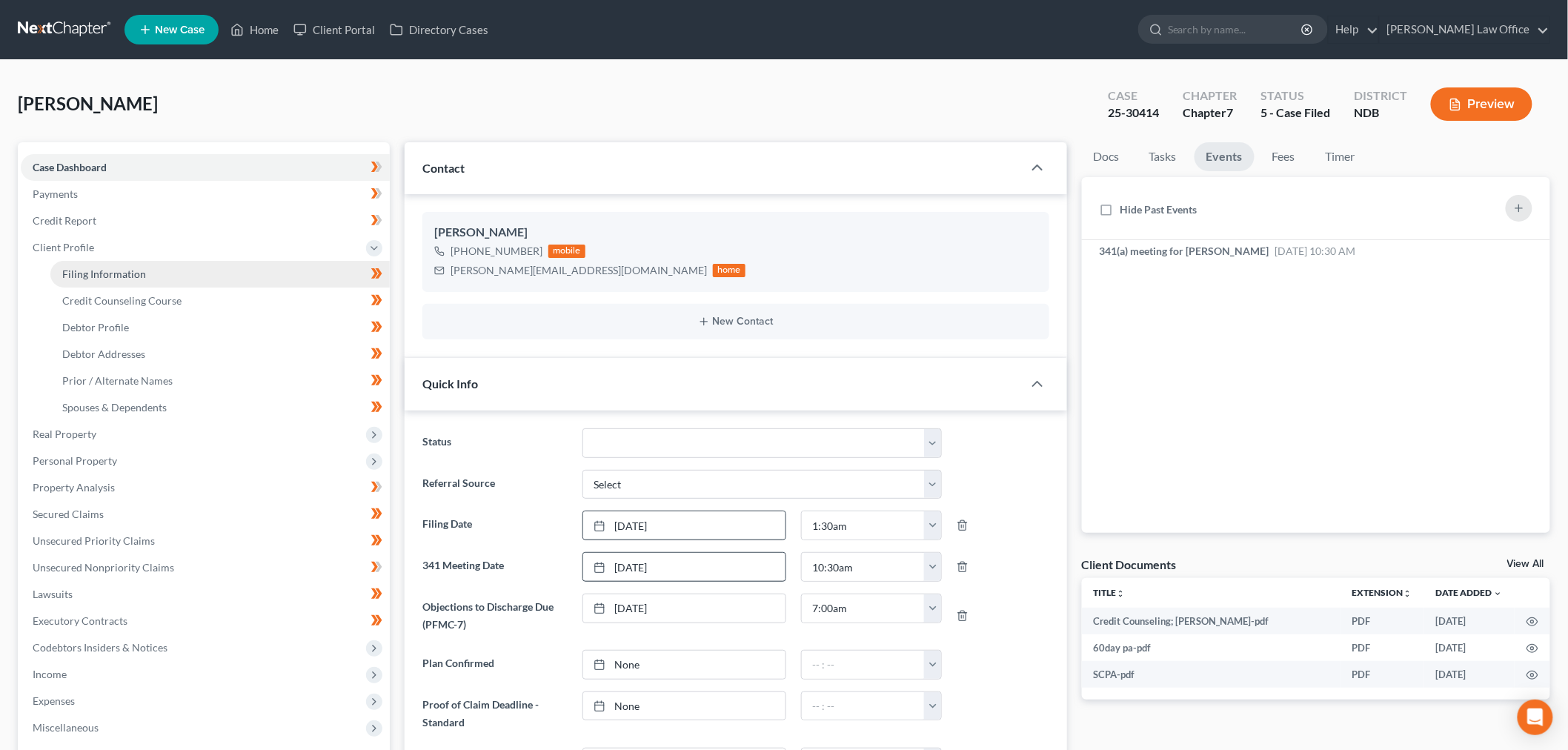
drag, startPoint x: 126, startPoint y: 277, endPoint x: 185, endPoint y: 283, distance: 59.3
click at [124, 277] on span "Filing Information" at bounding box center [103, 274] width 83 height 13
select select "1"
select select "0"
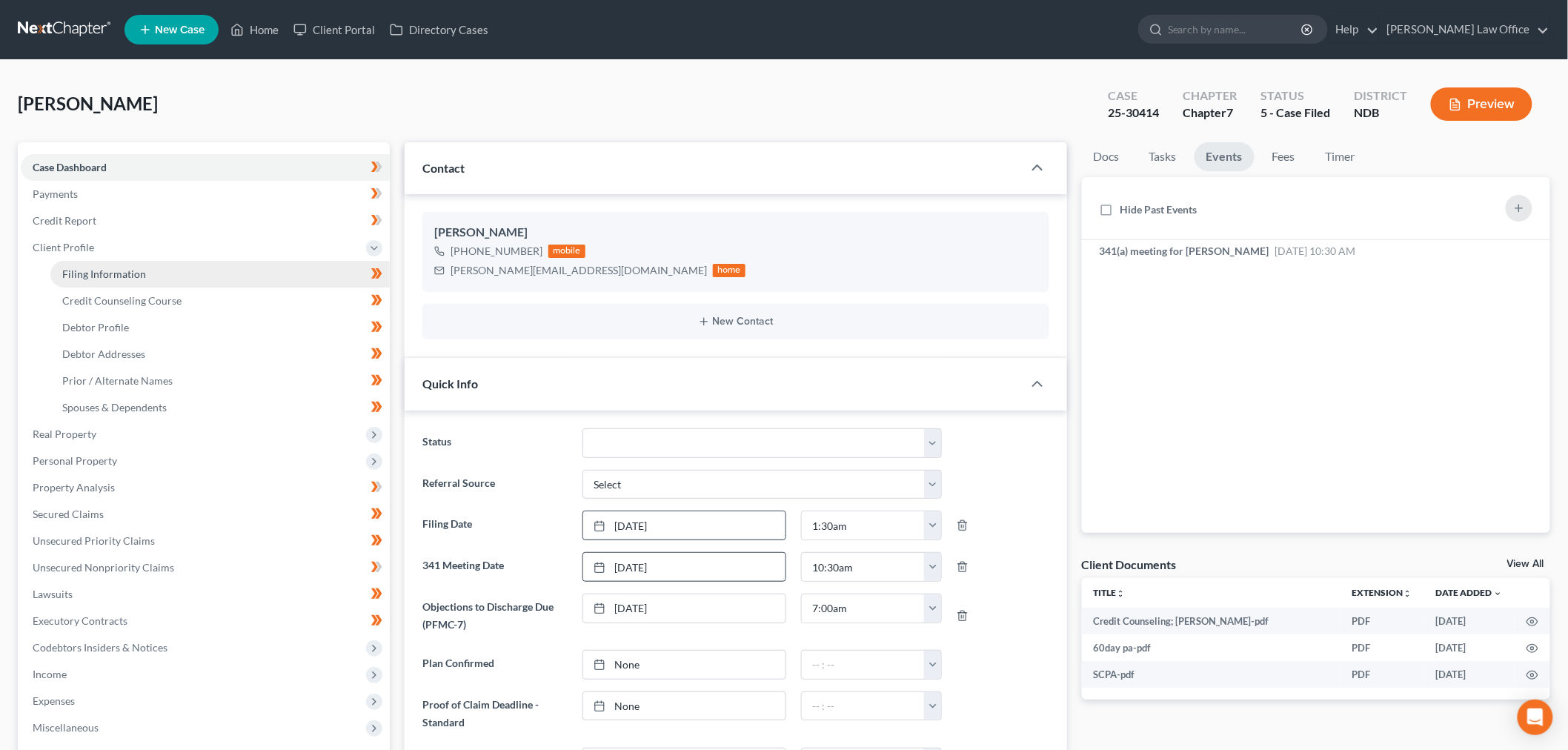
select select "29"
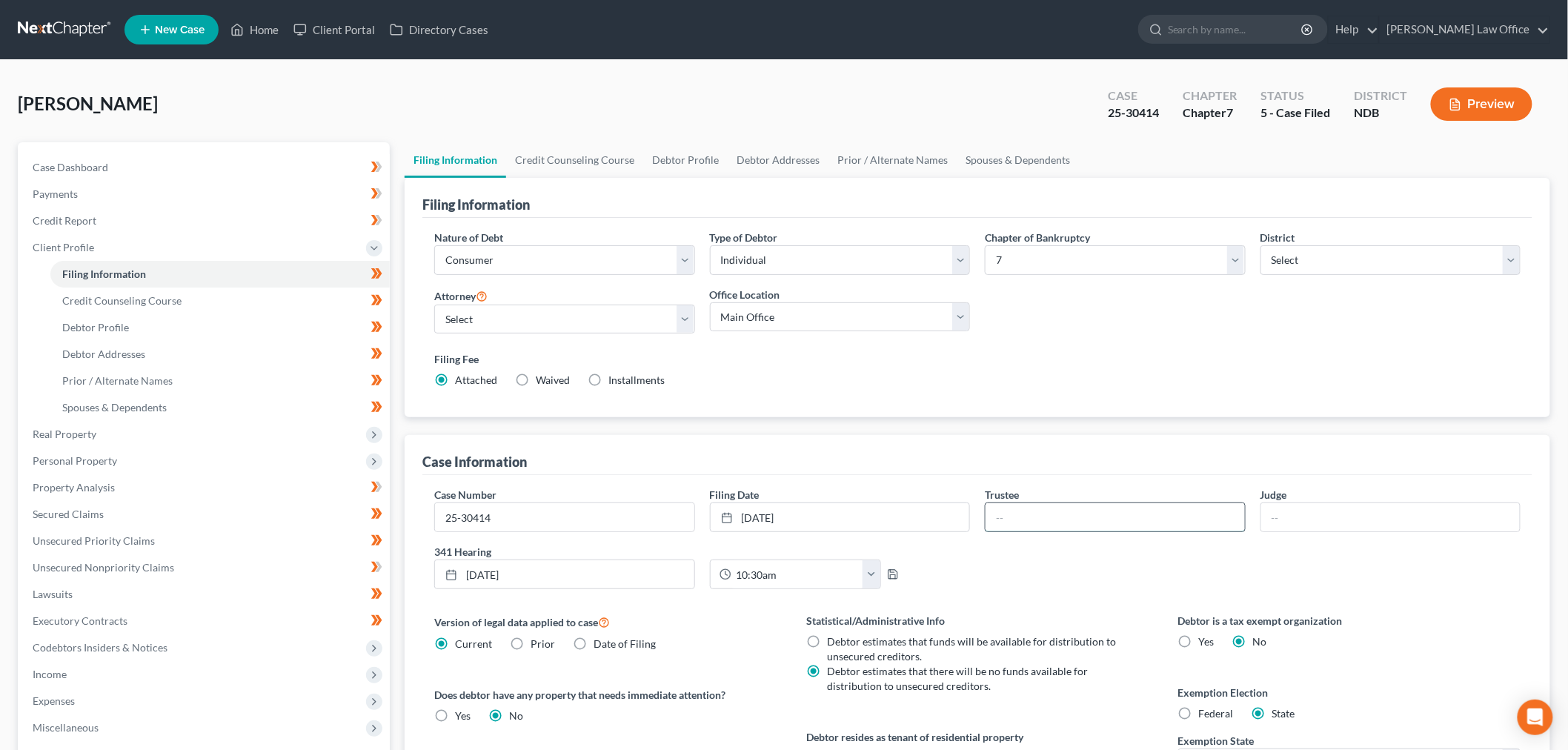
click at [1156, 509] on input "text" at bounding box center [1116, 517] width 259 height 28
type input "Doeling"
click at [1360, 512] on input "text" at bounding box center [1391, 517] width 259 height 28
type input "Hastings"
click at [915, 616] on label "Statistical/Administrative Info" at bounding box center [977, 621] width 342 height 16
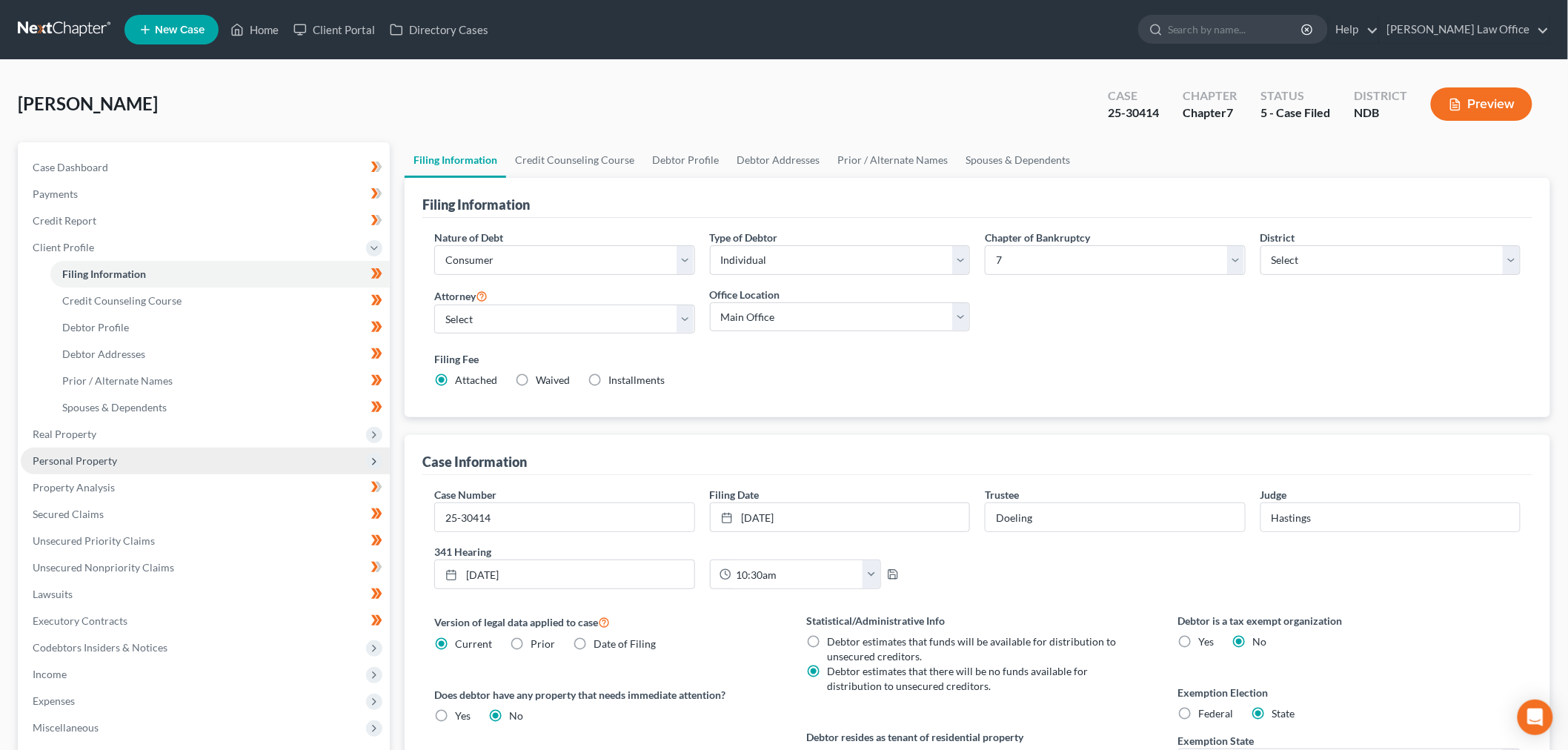
click at [109, 468] on span "Personal Property" at bounding box center [205, 460] width 369 height 27
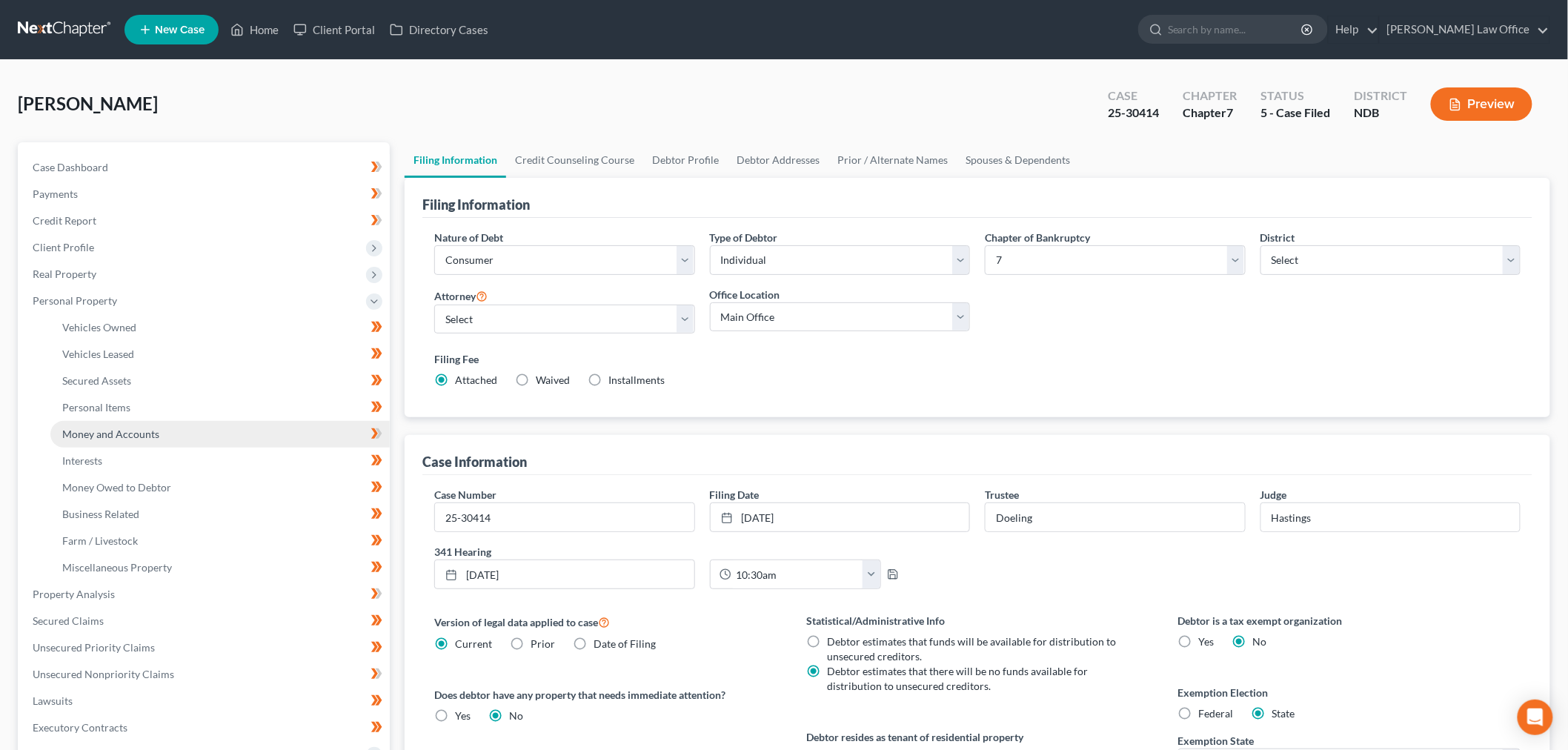
click at [143, 433] on span "Money and Accounts" at bounding box center [110, 434] width 97 height 13
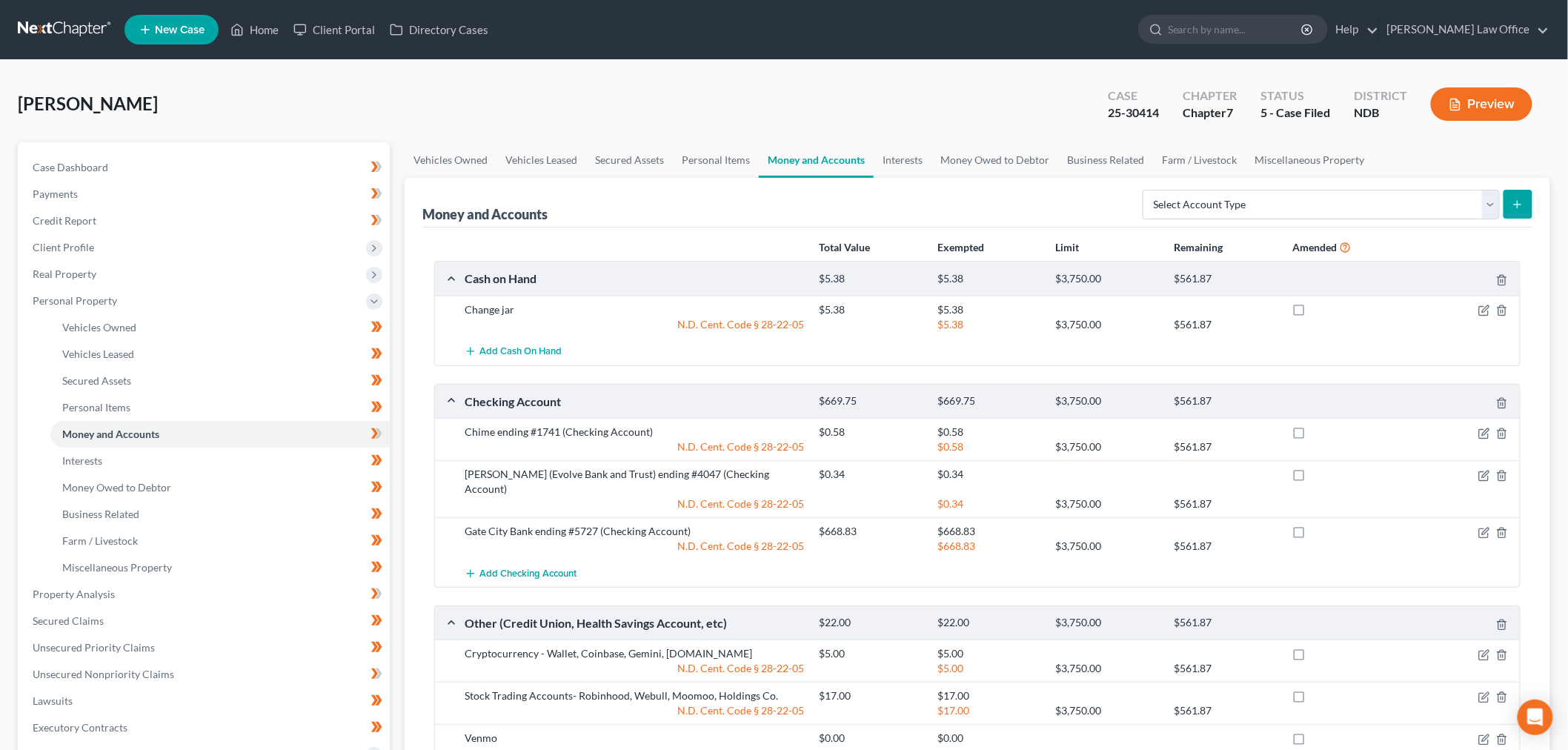
click at [52, 17] on link at bounding box center [65, 29] width 95 height 27
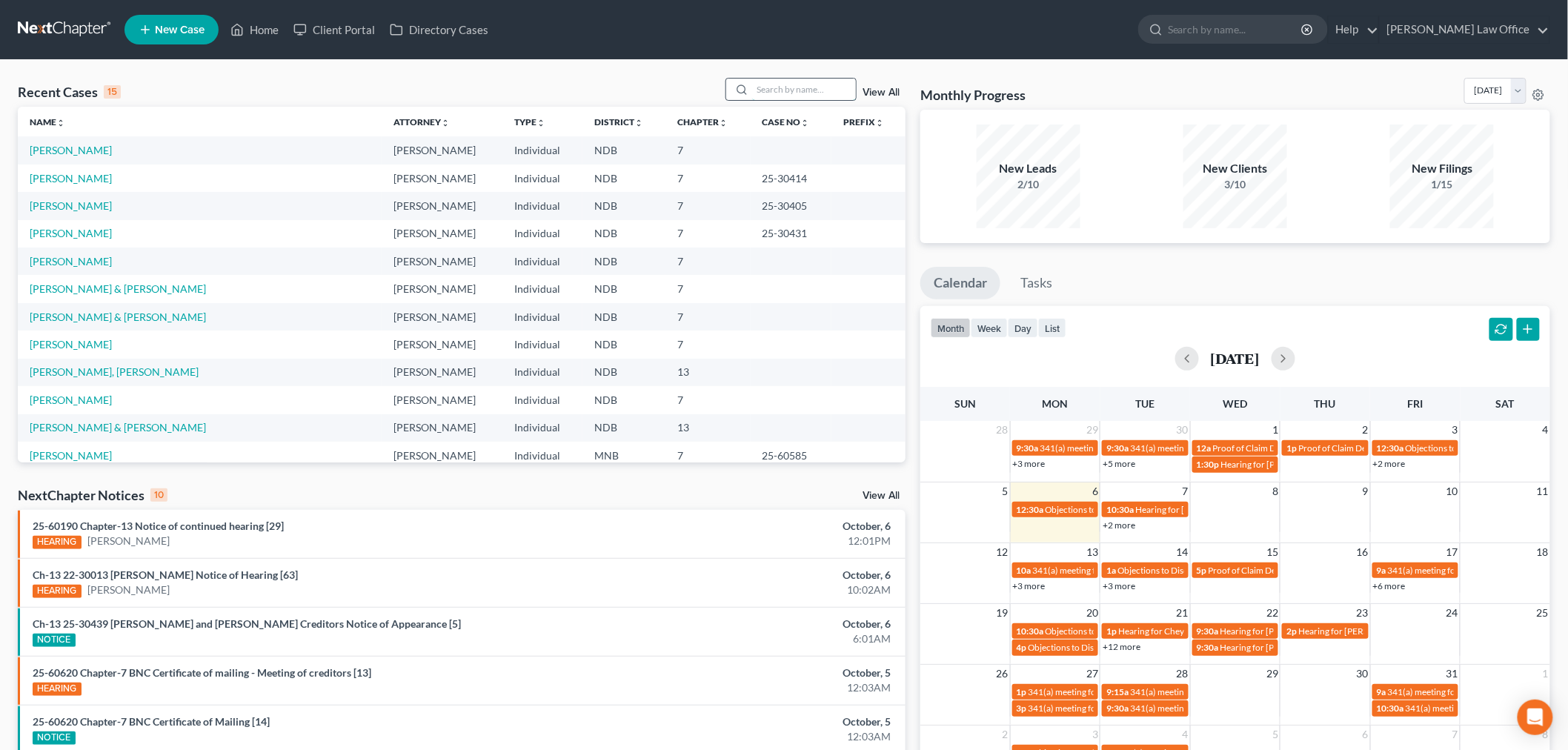
click at [780, 85] on input "search" at bounding box center [805, 89] width 104 height 22
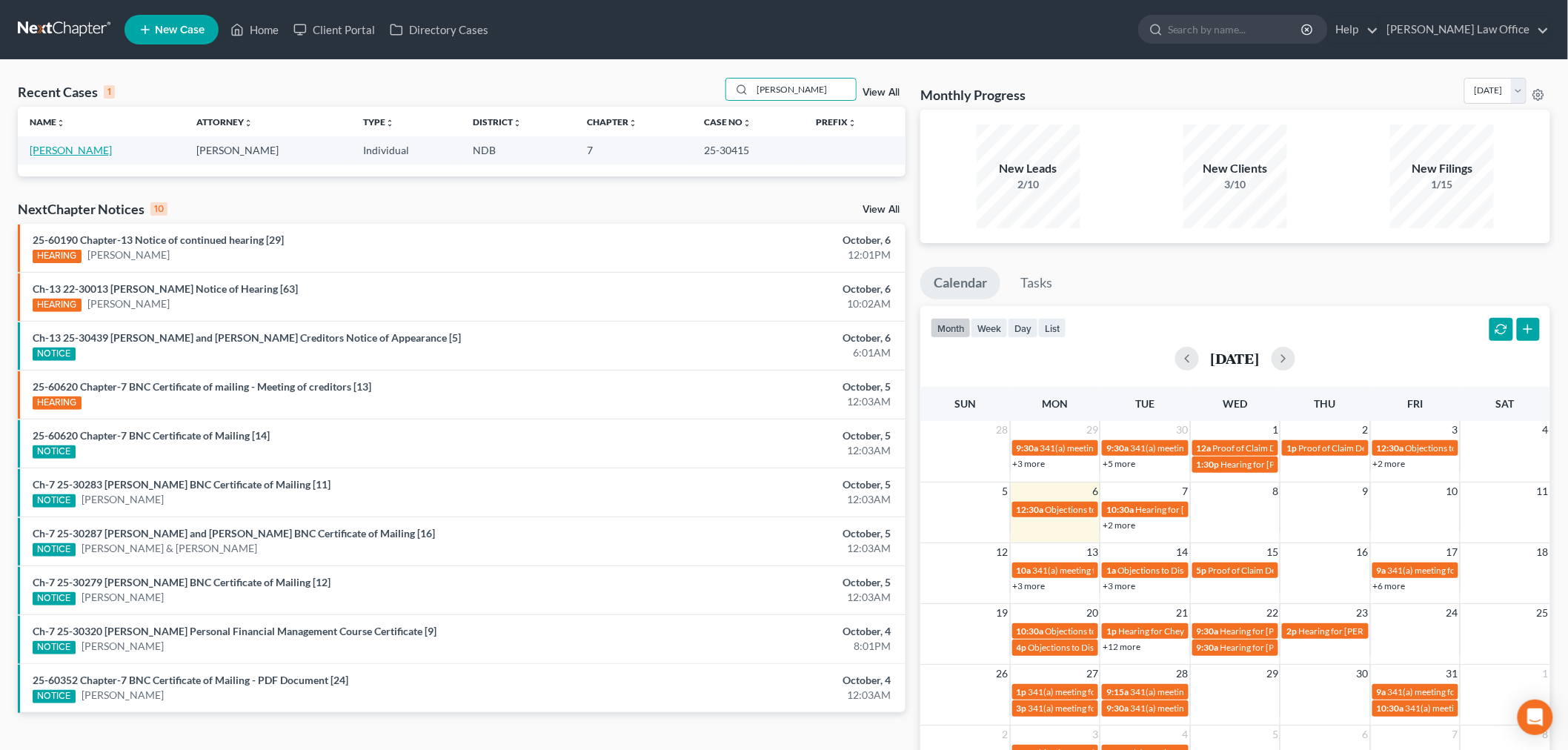
type input "gowan"
click at [79, 144] on link "[PERSON_NAME]" at bounding box center [71, 150] width 82 height 13
select select "4"
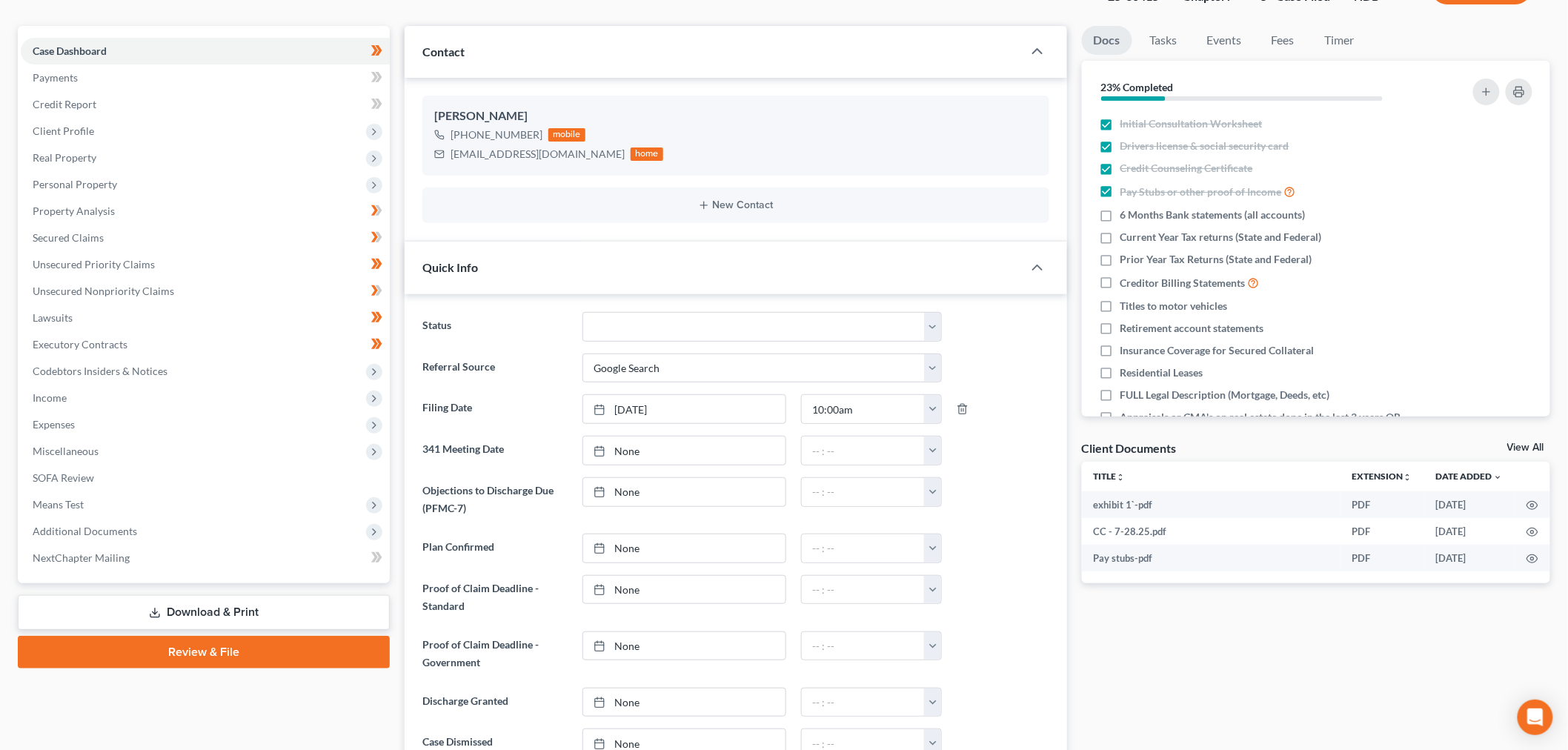
scroll to position [165, 0]
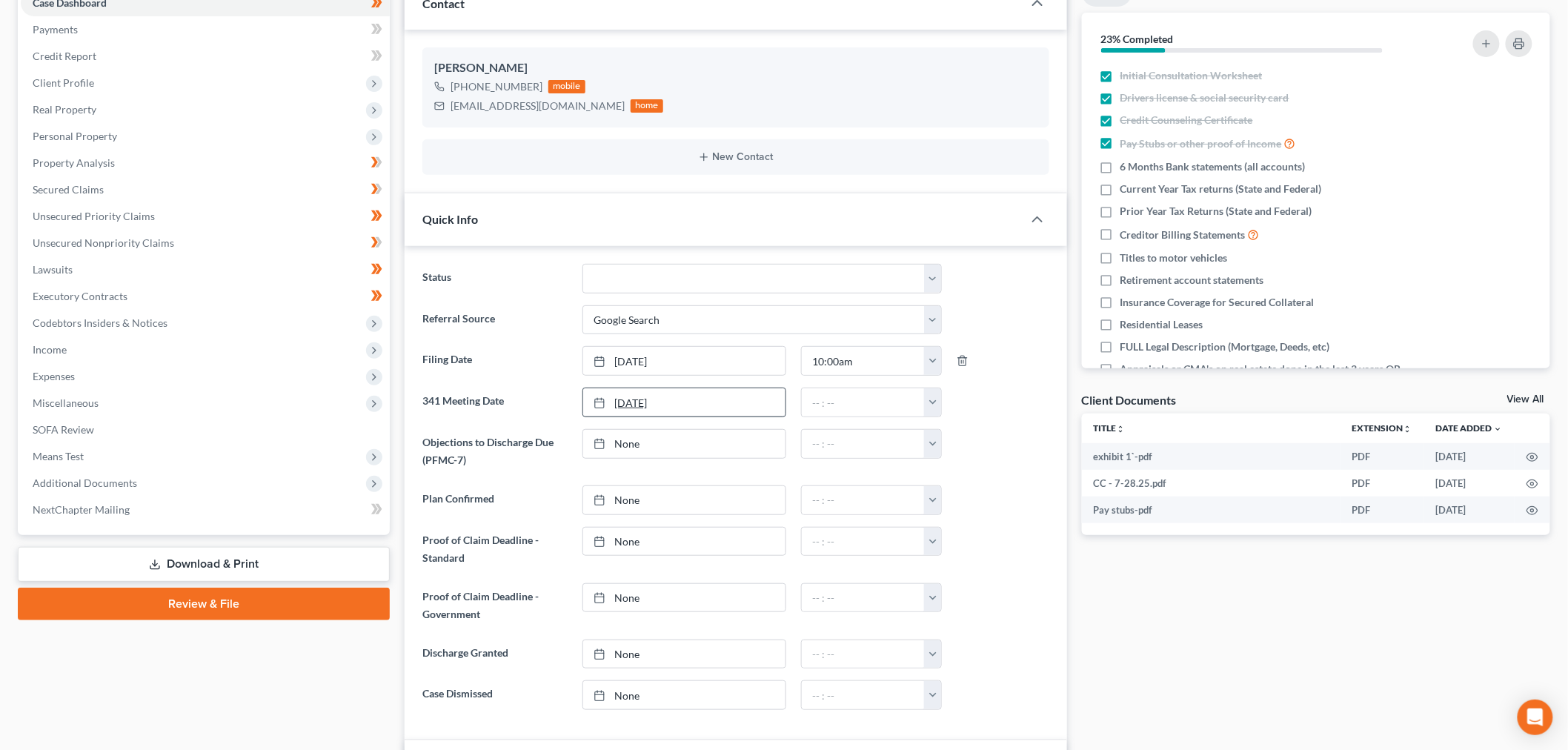
type input "[DATE]"
click at [698, 402] on link "[DATE]" at bounding box center [684, 402] width 202 height 28
click at [943, 402] on div "12:00am 12:30am 1:00am 1:30am 2:00am 2:30am 3:00am 3:30am 4:00am 4:30am 5:00am …" at bounding box center [871, 402] width 156 height 29
click at [929, 399] on button "button" at bounding box center [932, 402] width 17 height 28
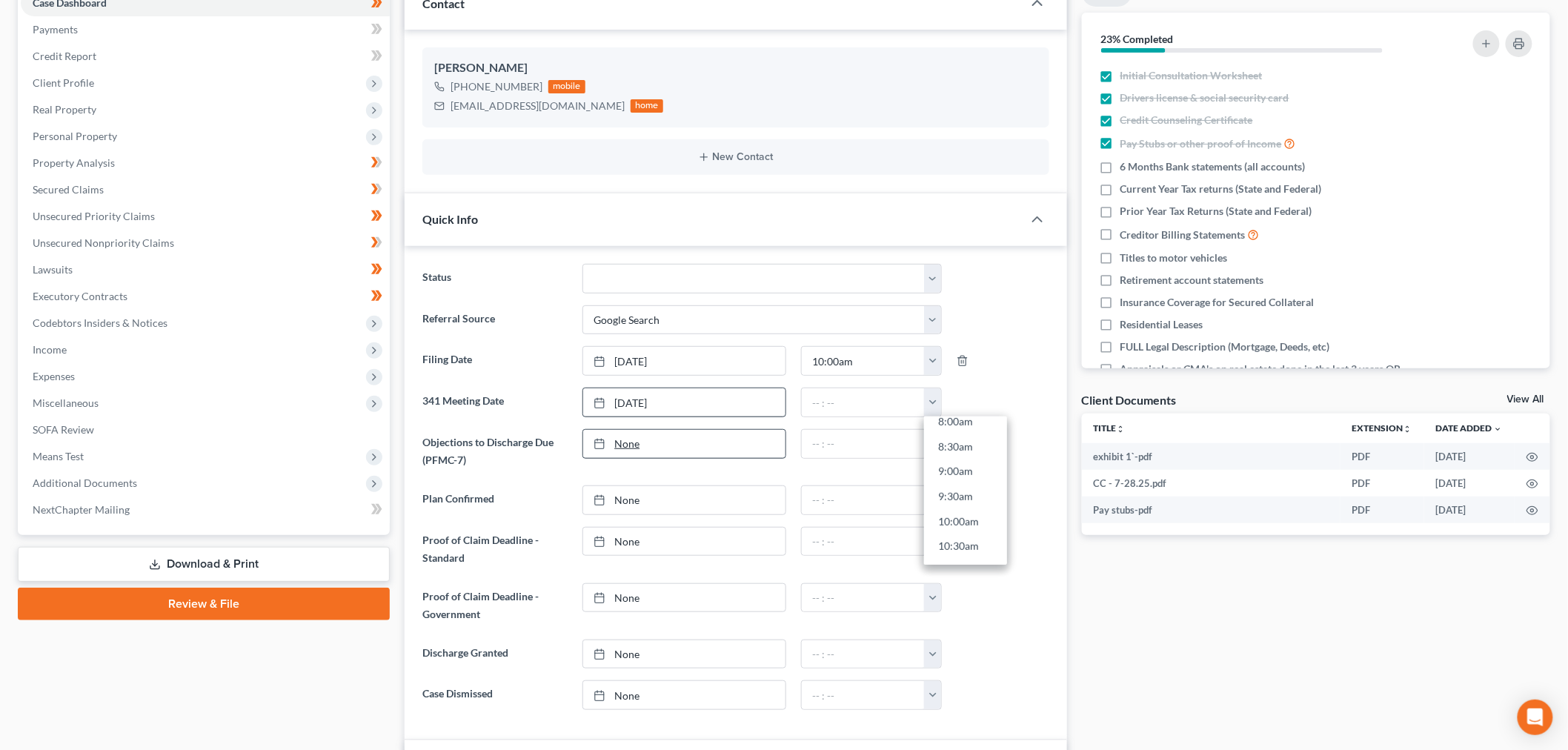
type input "[DATE]"
click at [651, 447] on link "[DATE]" at bounding box center [684, 444] width 202 height 28
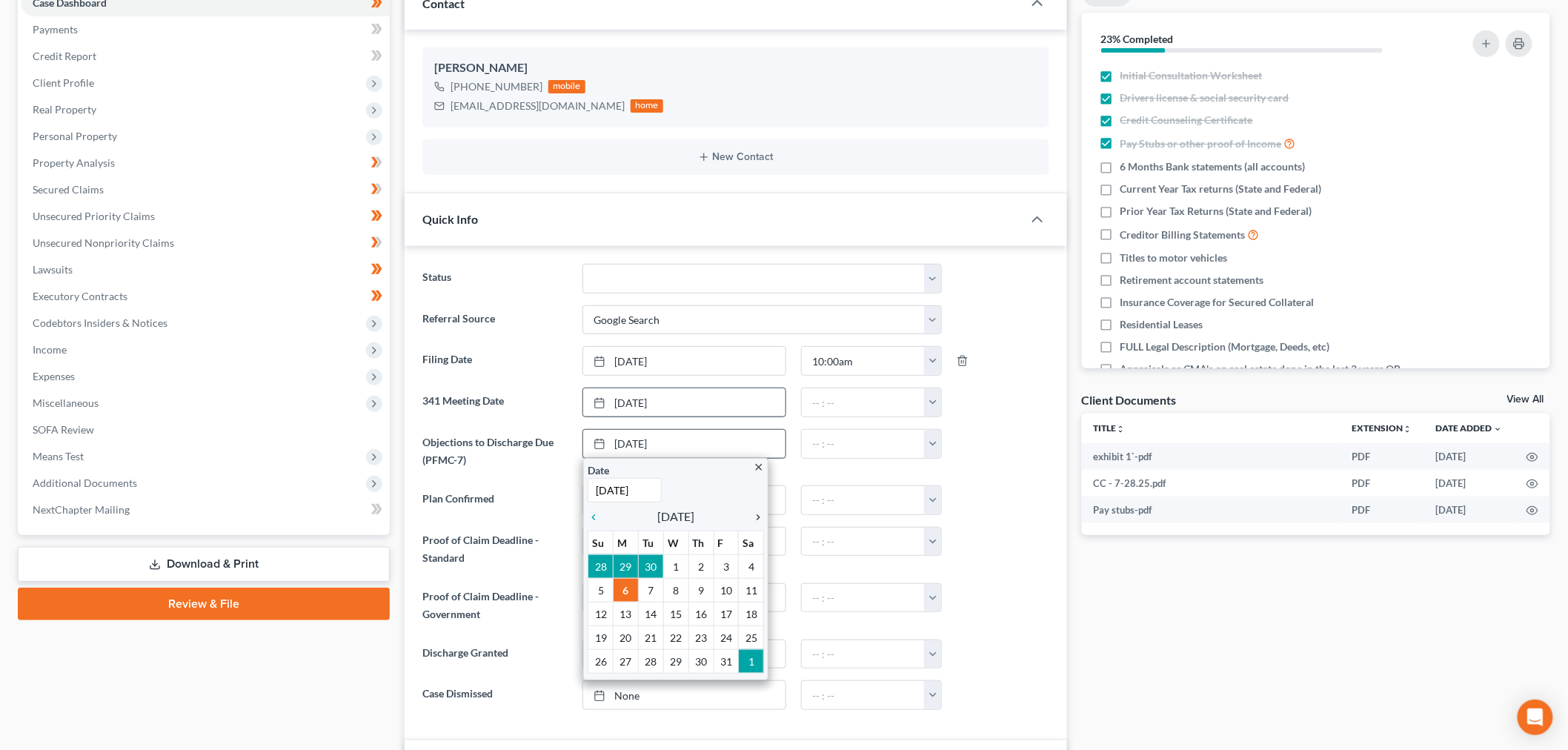
click at [758, 515] on icon "chevron_right" at bounding box center [755, 517] width 20 height 12
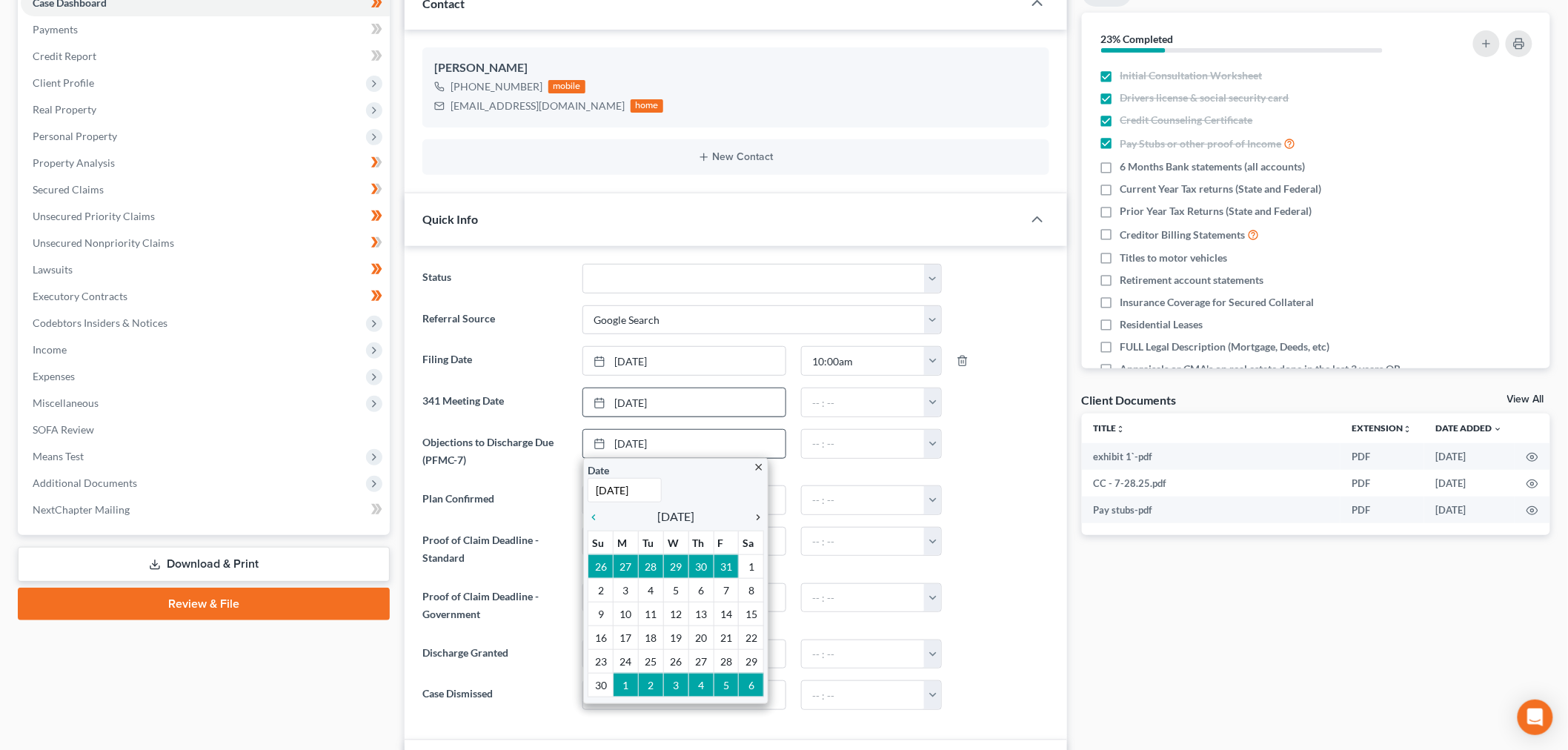
click at [758, 515] on icon "chevron_right" at bounding box center [755, 517] width 20 height 12
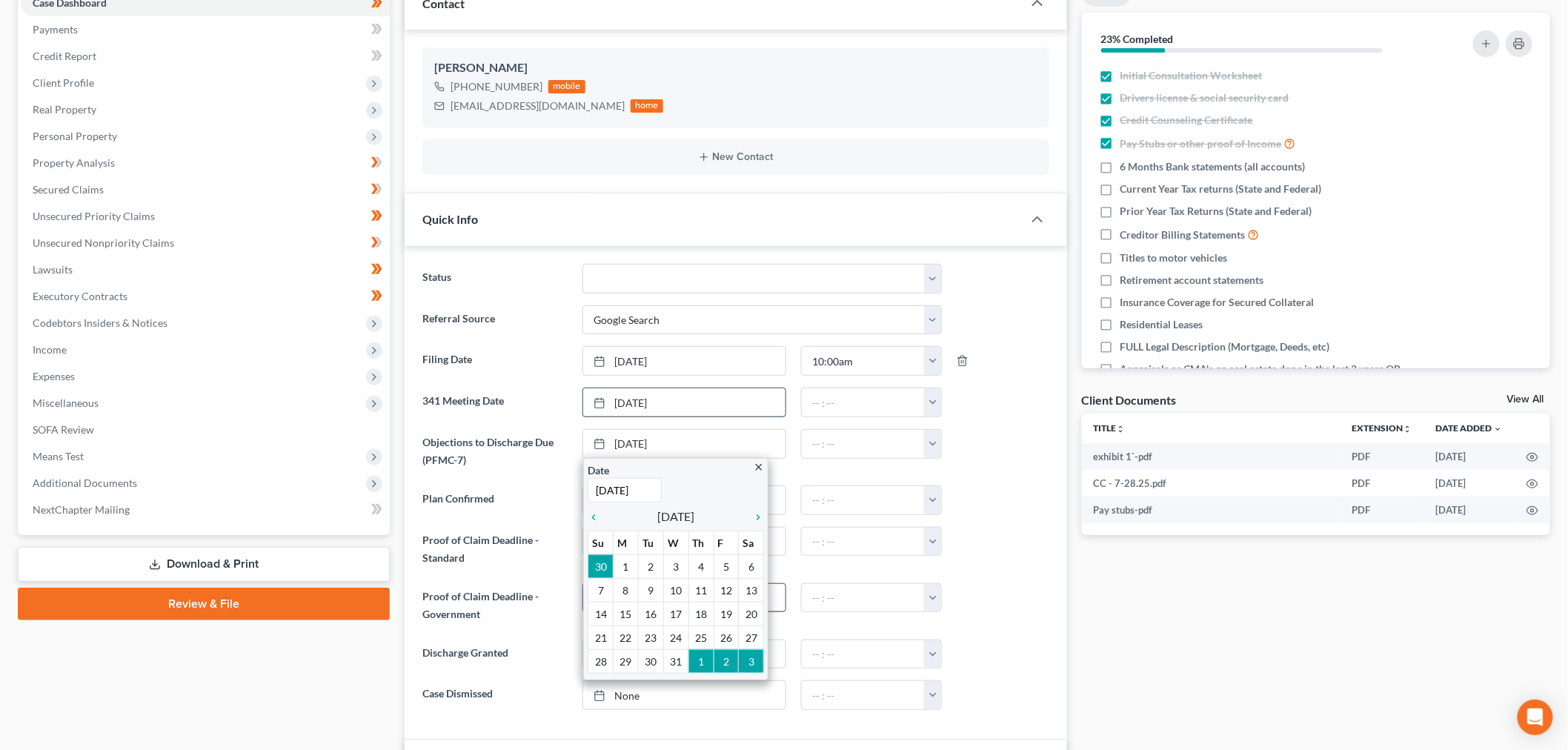
drag, startPoint x: 660, startPoint y: 616, endPoint x: 680, endPoint y: 596, distance: 28.3
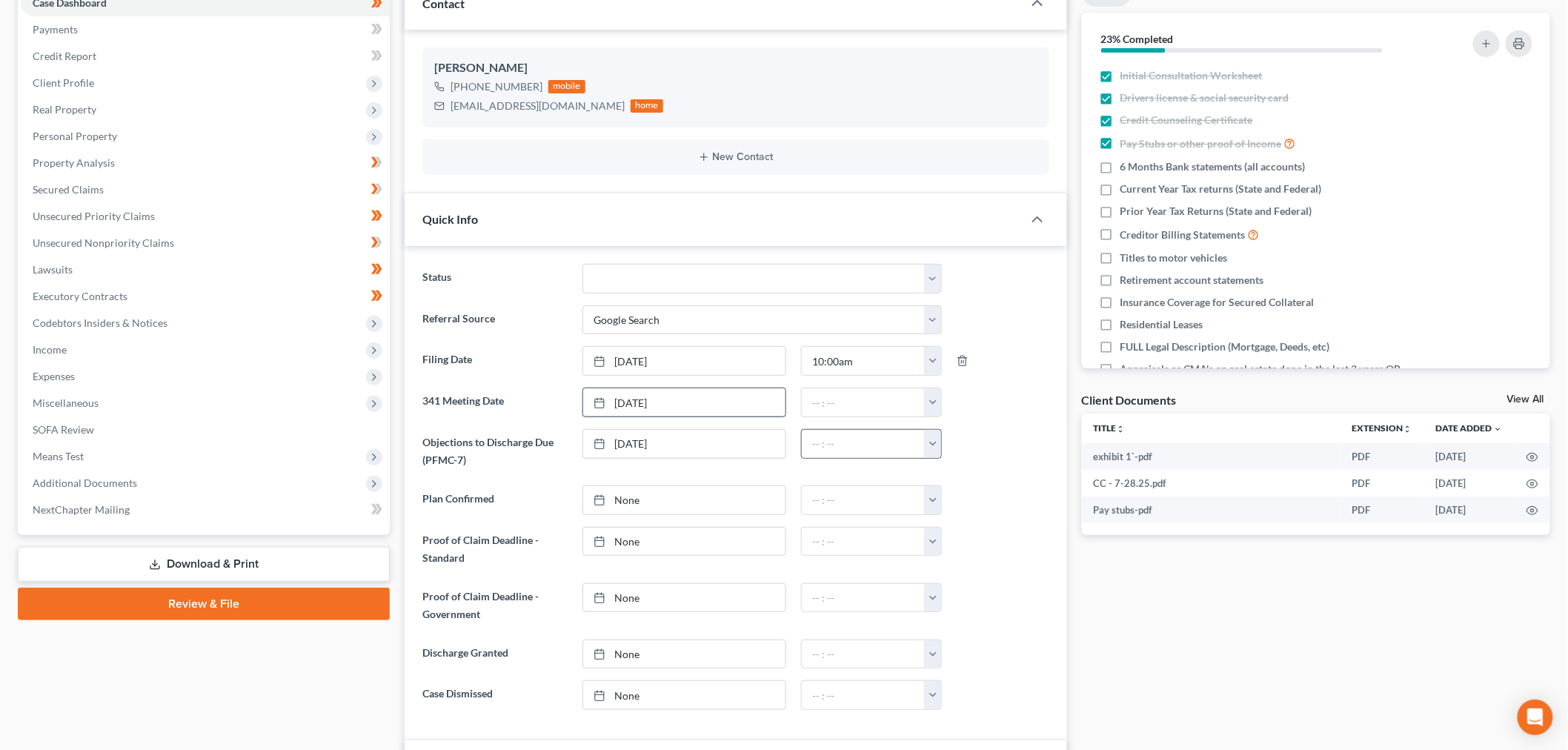
click at [931, 447] on button "button" at bounding box center [932, 444] width 17 height 28
click at [966, 552] on link "1:30am" at bounding box center [966, 552] width 83 height 26
type input "1:30am"
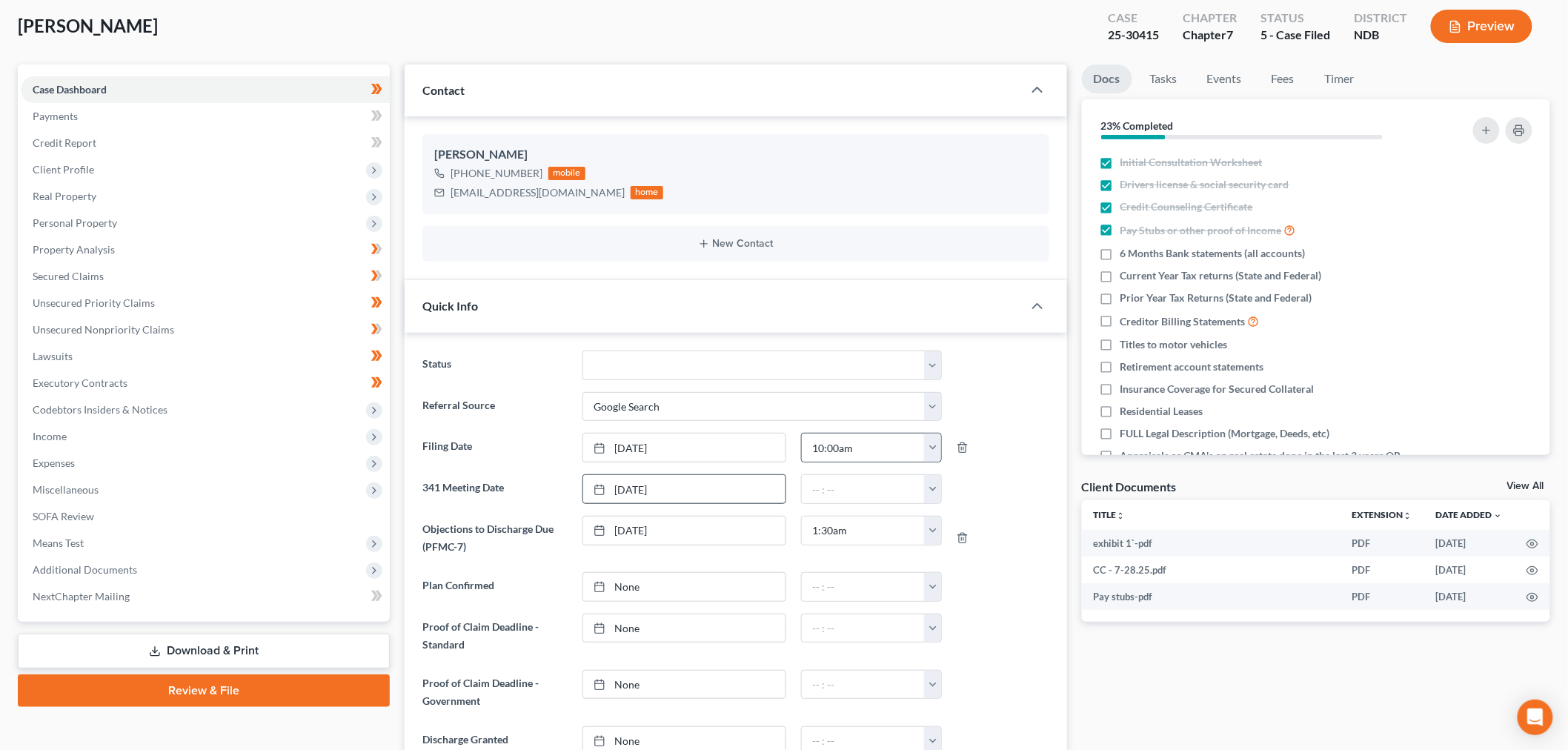
scroll to position [0, 0]
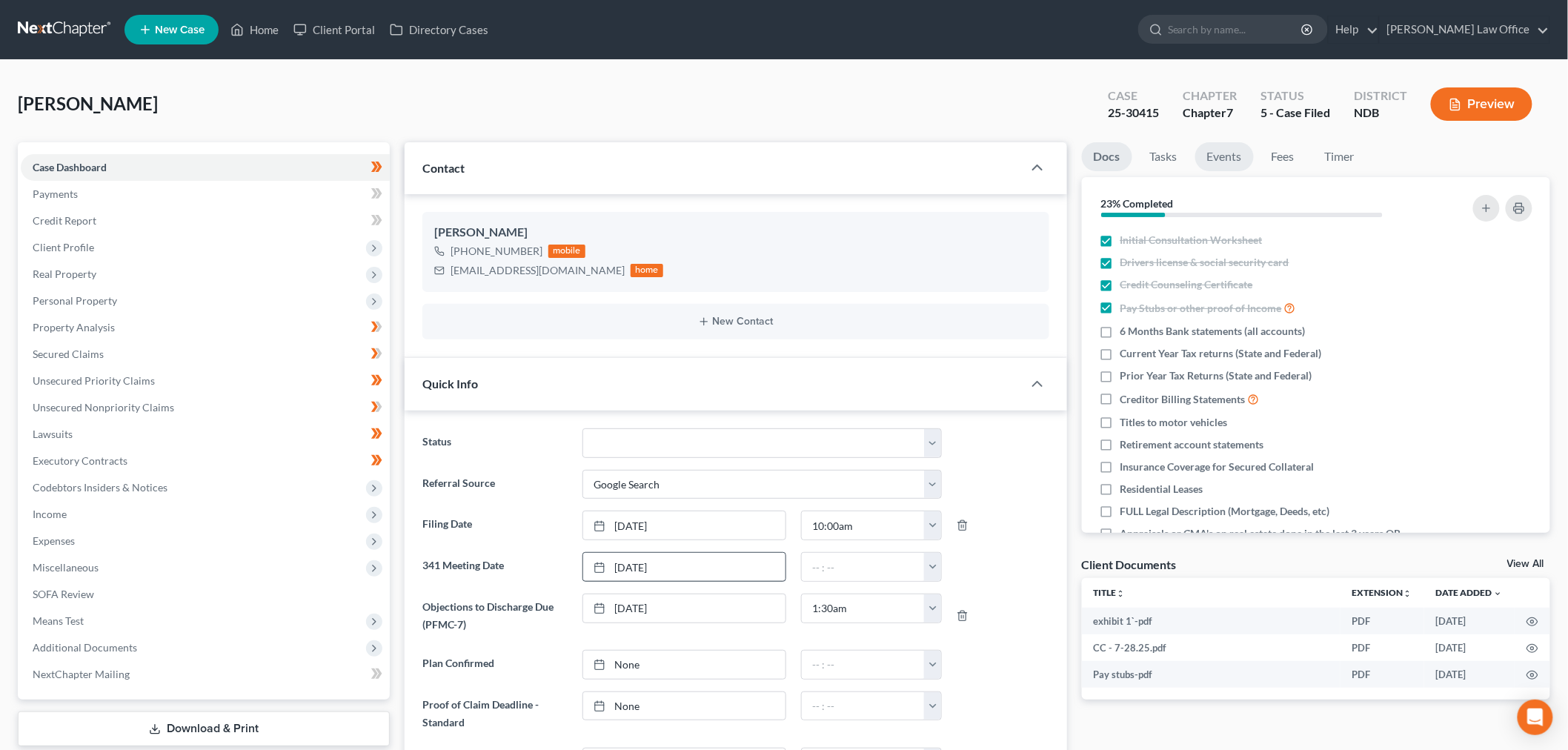
click at [1238, 147] on link "Events" at bounding box center [1225, 156] width 59 height 28
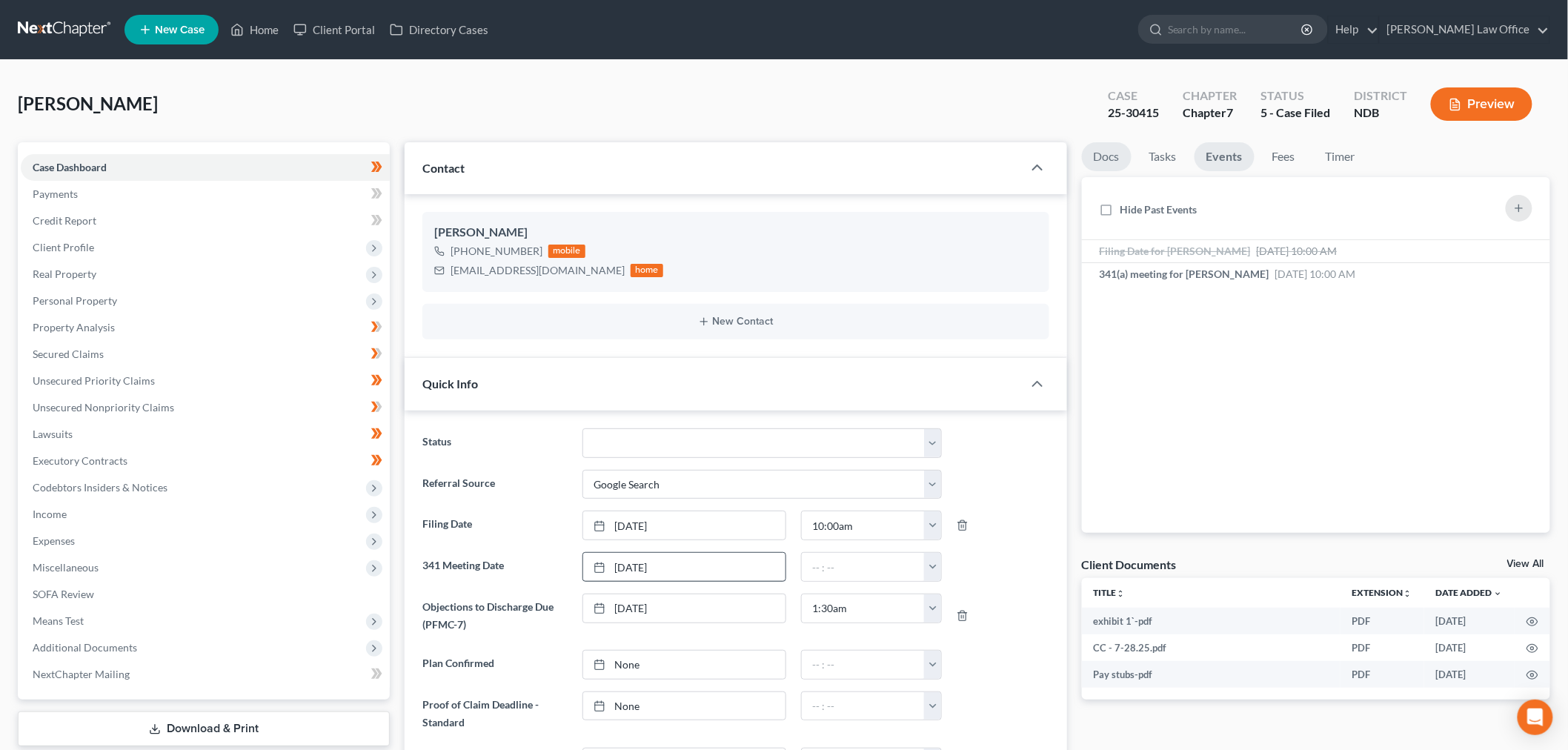
click at [1101, 150] on link "Docs" at bounding box center [1107, 156] width 50 height 28
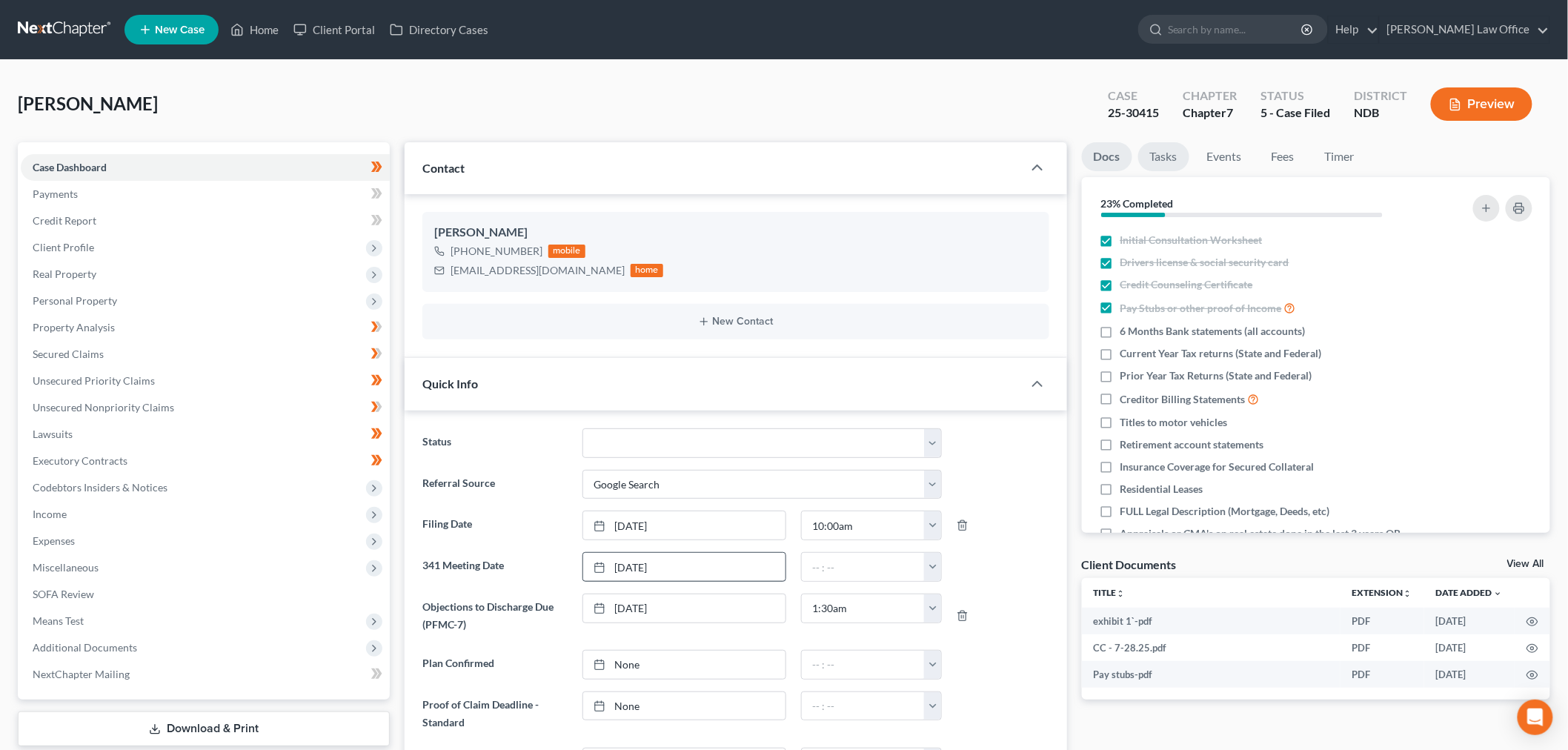
click at [1162, 165] on link "Tasks" at bounding box center [1164, 156] width 51 height 28
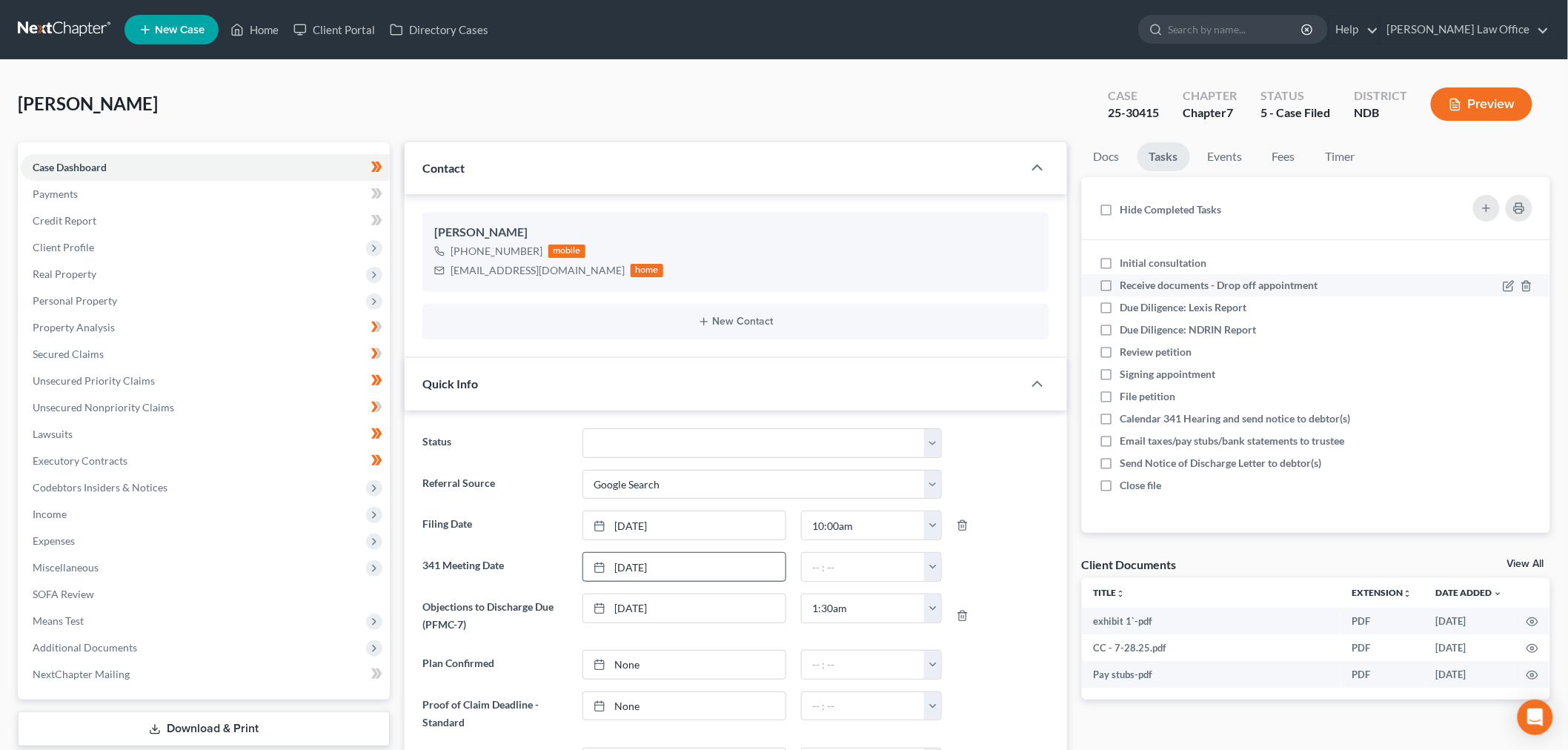
click at [1121, 278] on label "Receive documents - Drop off appointment" at bounding box center [1226, 285] width 210 height 15
click at [1126, 278] on input "Receive documents - Drop off appointment" at bounding box center [1131, 283] width 10 height 10
checkbox input "true"
click at [1121, 262] on label "Initial consultation" at bounding box center [1170, 263] width 98 height 15
click at [1126, 262] on input "Initial consultation" at bounding box center [1131, 261] width 10 height 10
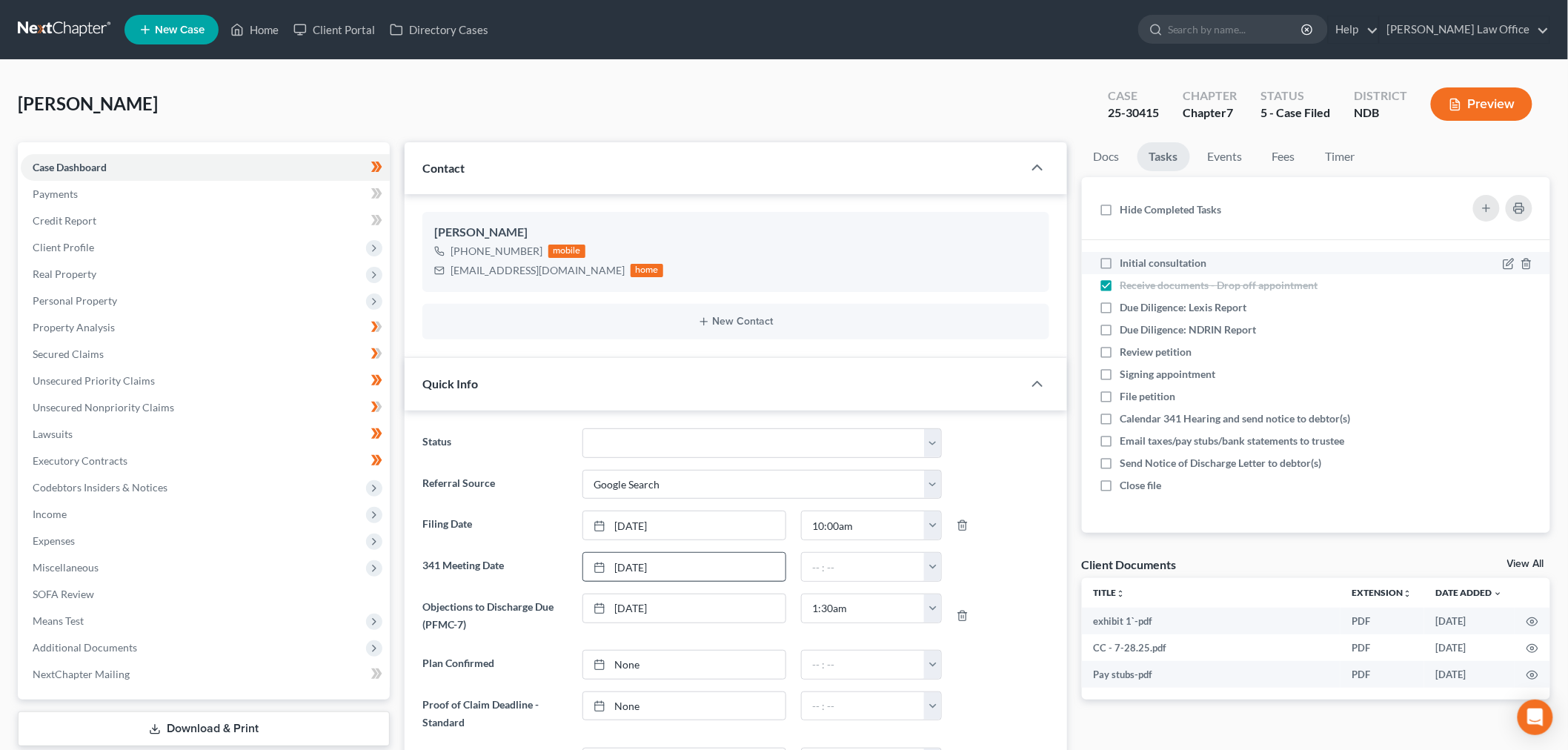
checkbox input "true"
click at [1121, 311] on label "Due Diligence: Lexis Report" at bounding box center [1189, 307] width 138 height 15
click at [1126, 310] on input "Due Diligence: Lexis Report" at bounding box center [1131, 305] width 10 height 10
checkbox input "true"
click at [1121, 327] on label "Due Diligence: NDRIN Report" at bounding box center [1194, 330] width 148 height 15
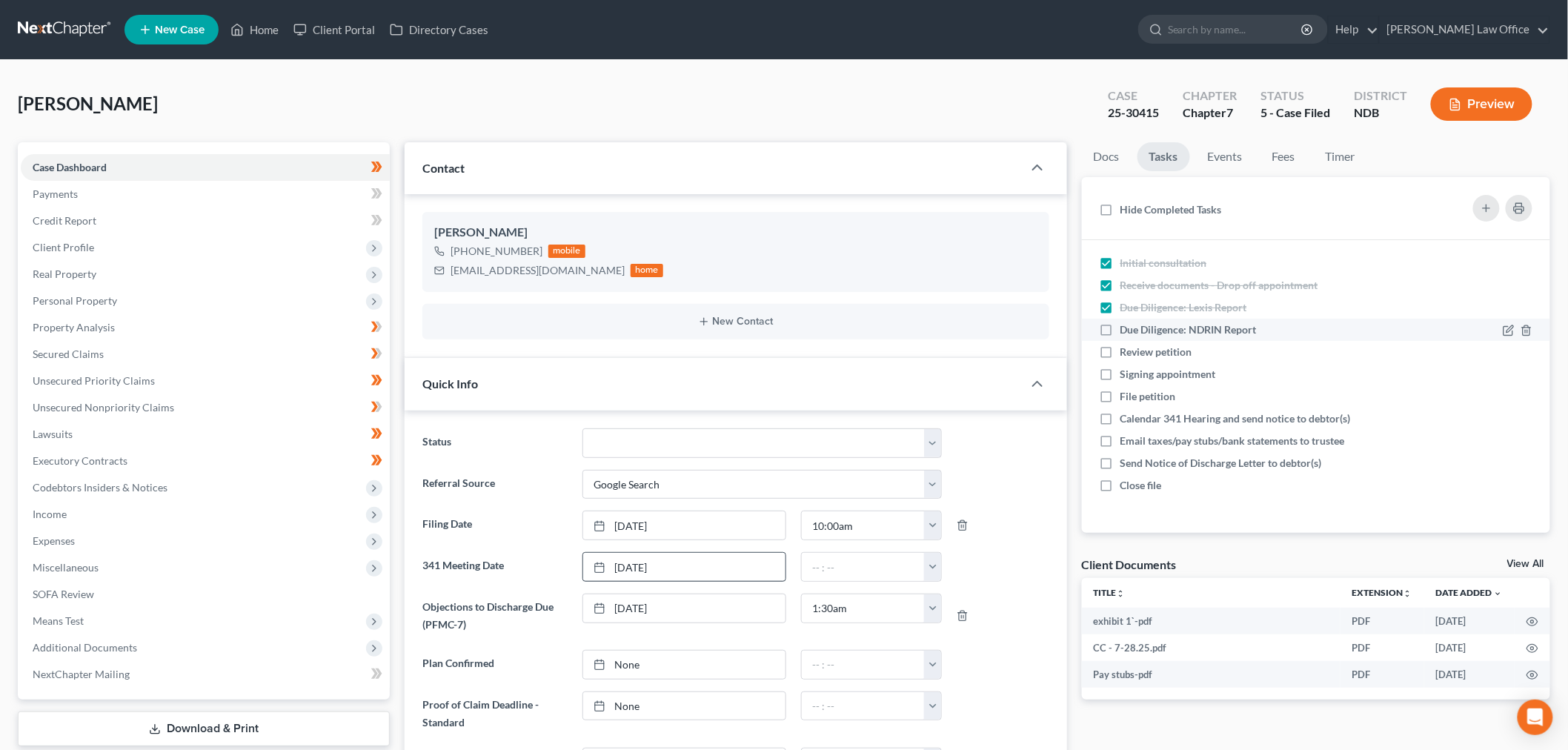
click at [1126, 327] on input "Due Diligence: NDRIN Report" at bounding box center [1131, 328] width 10 height 10
checkbox input "true"
click at [1121, 351] on label "Review petition" at bounding box center [1162, 351] width 83 height 15
click at [1126, 351] on input "Review petition" at bounding box center [1131, 349] width 10 height 10
checkbox input "true"
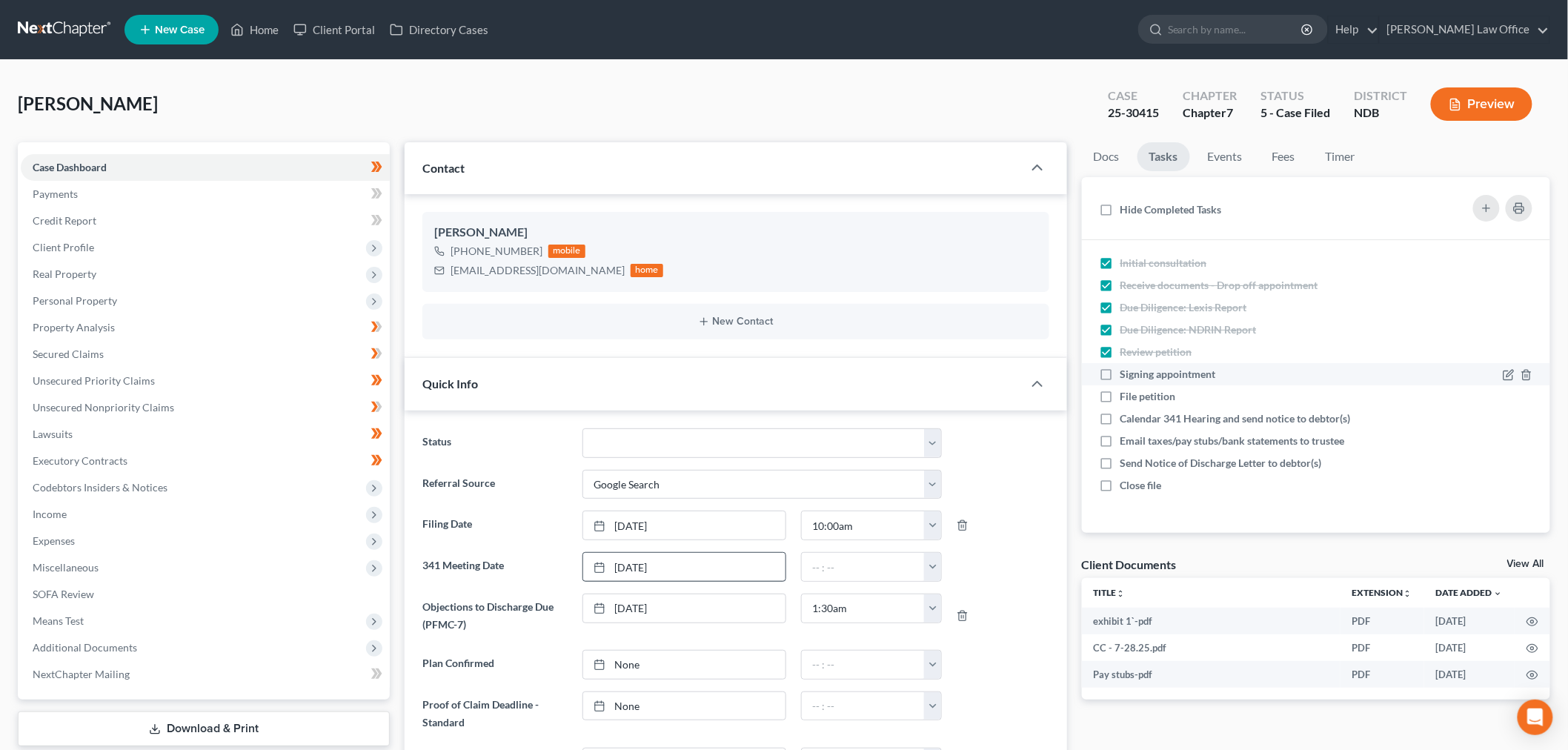
click at [1121, 378] on label "Signing appointment" at bounding box center [1175, 374] width 108 height 15
click at [1126, 377] on input "Signing appointment" at bounding box center [1131, 372] width 10 height 10
checkbox input "true"
click at [1121, 397] on label "File petition" at bounding box center [1154, 397] width 68 height 15
click at [1126, 397] on input "File petition" at bounding box center [1131, 395] width 10 height 10
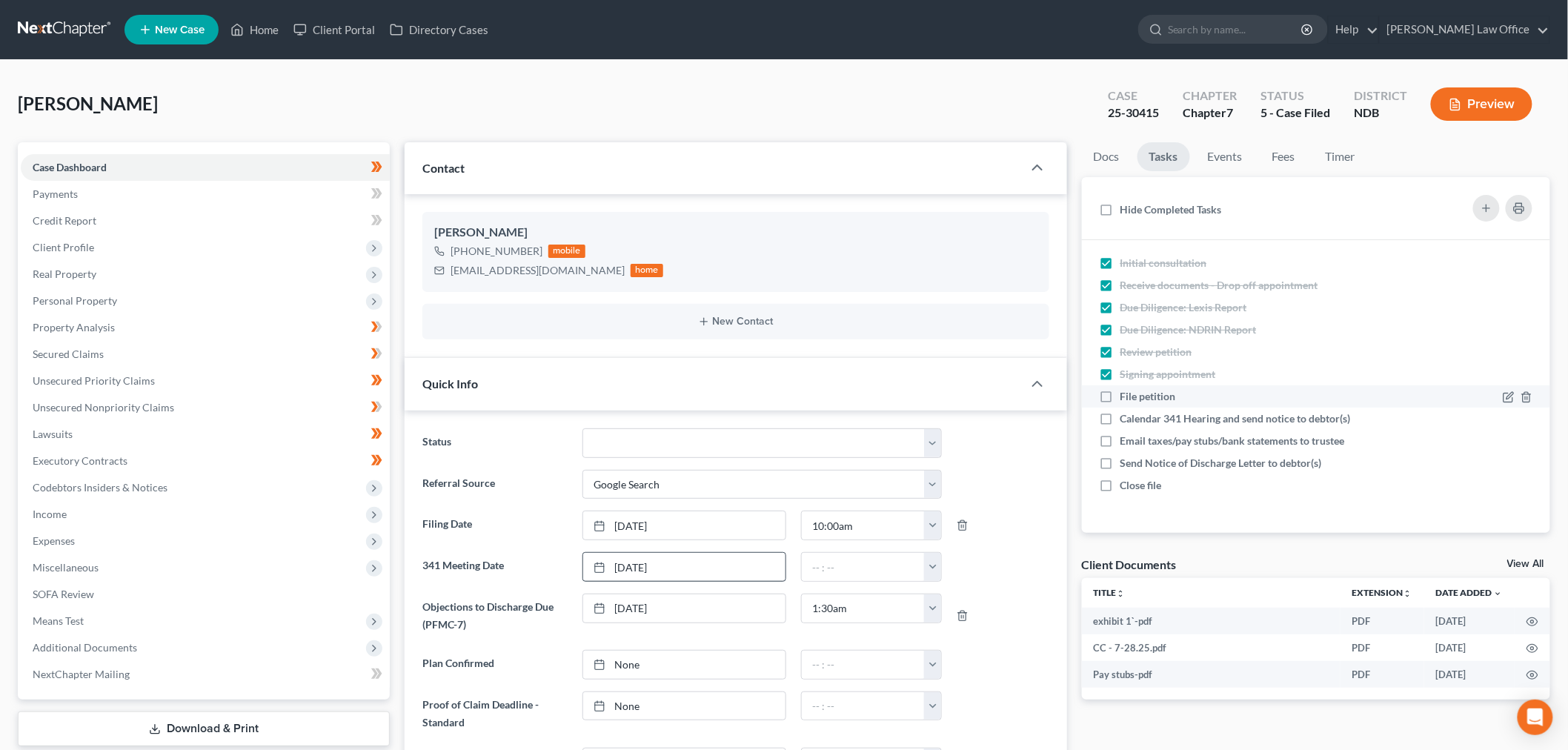
checkbox input "true"
click at [1121, 419] on label "Calendar 341 Hearing and send notice to debtor(s)" at bounding box center [1241, 418] width 242 height 15
click at [1126, 419] on input "Calendar 341 Hearing and send notice to debtor(s)" at bounding box center [1131, 416] width 10 height 10
click at [1121, 419] on label "Calendar 341 Hearing and send notice to debtor(s)" at bounding box center [1241, 418] width 242 height 15
click at [1126, 419] on input "Calendar 341 Hearing and send notice to debtor(s)" at bounding box center [1131, 416] width 10 height 10
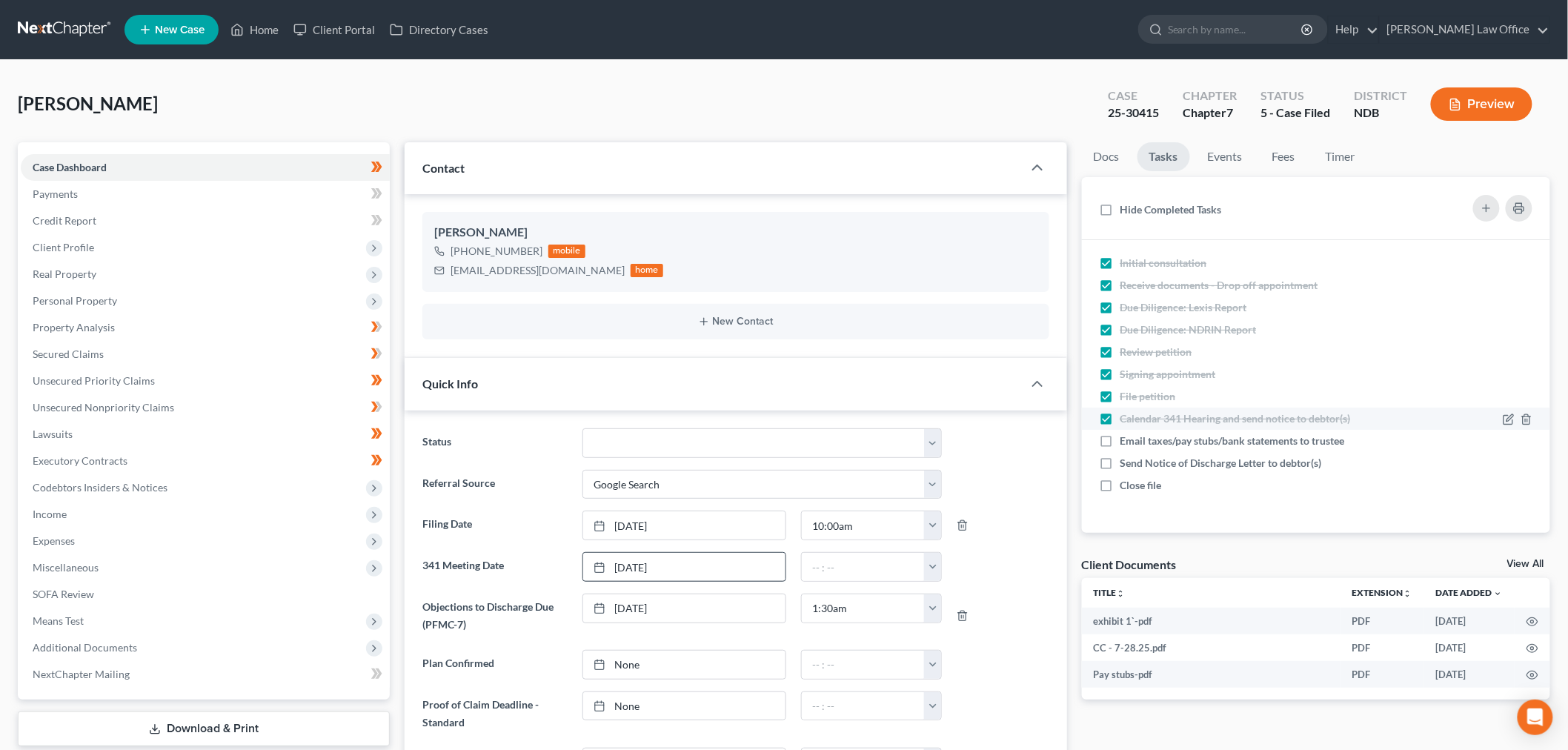
checkbox input "false"
click at [1240, 165] on link "Events" at bounding box center [1226, 156] width 59 height 28
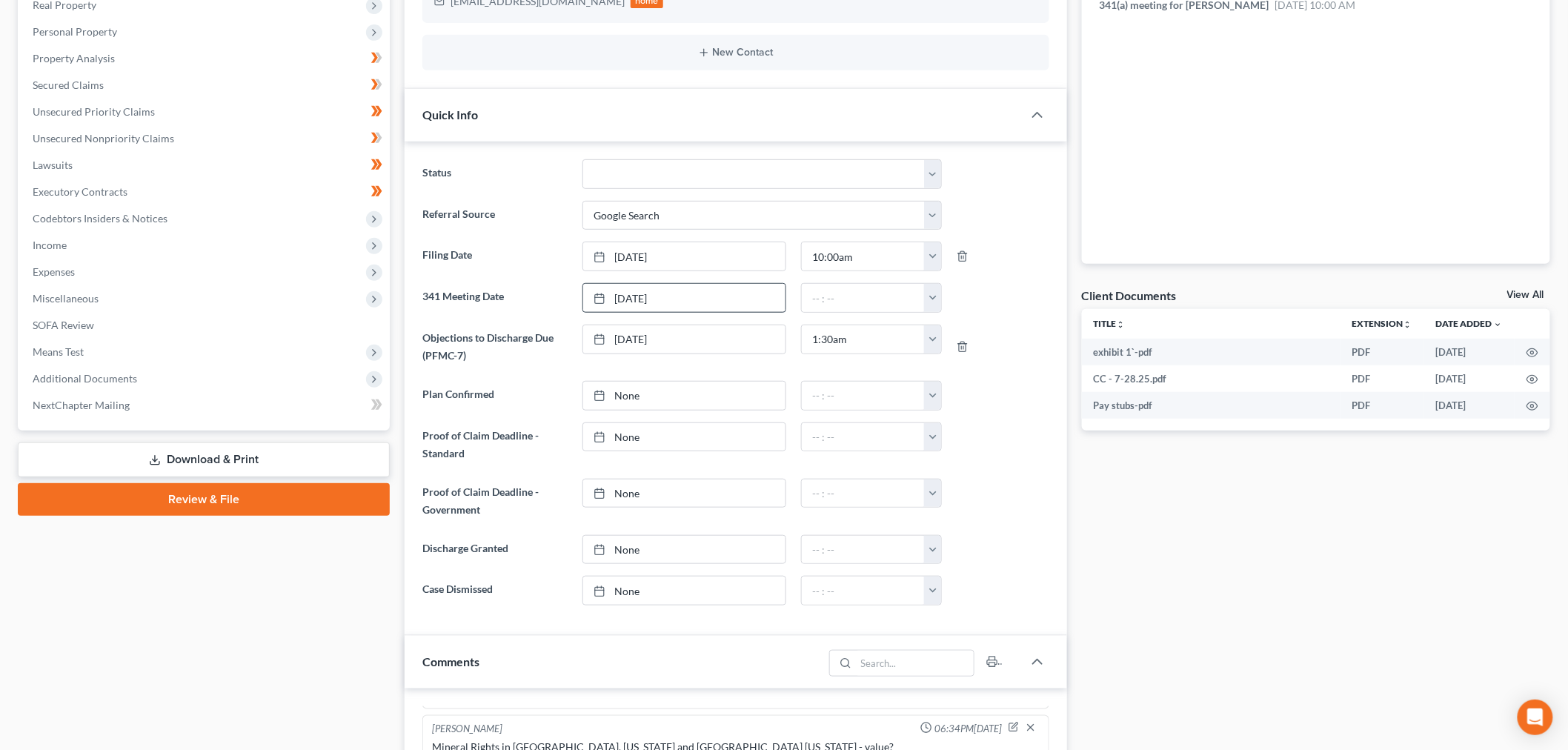
scroll to position [329, 0]
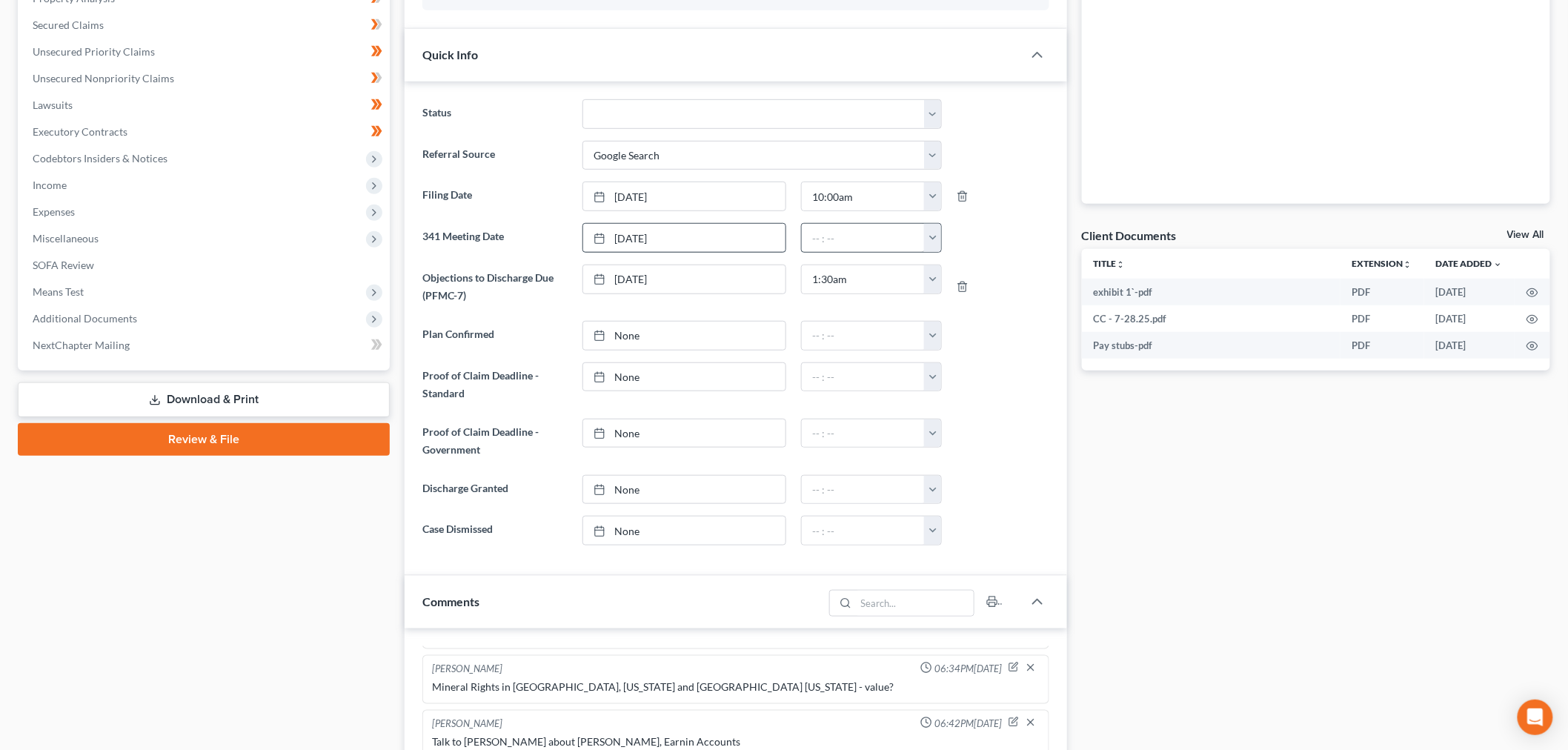
click at [922, 242] on div "12:00am 12:30am 1:00am 1:30am 2:00am 2:30am 3:00am 3:30am 4:00am 4:30am 5:00am …" at bounding box center [871, 238] width 141 height 29
click at [929, 240] on button "button" at bounding box center [932, 238] width 17 height 28
click at [958, 354] on link "10:00am" at bounding box center [966, 357] width 83 height 26
type input "10:00am"
click at [237, 540] on div "Case Dashboard Payments Invoices Payments Payments Credit Report Client Profile" at bounding box center [204, 657] width 387 height 1687
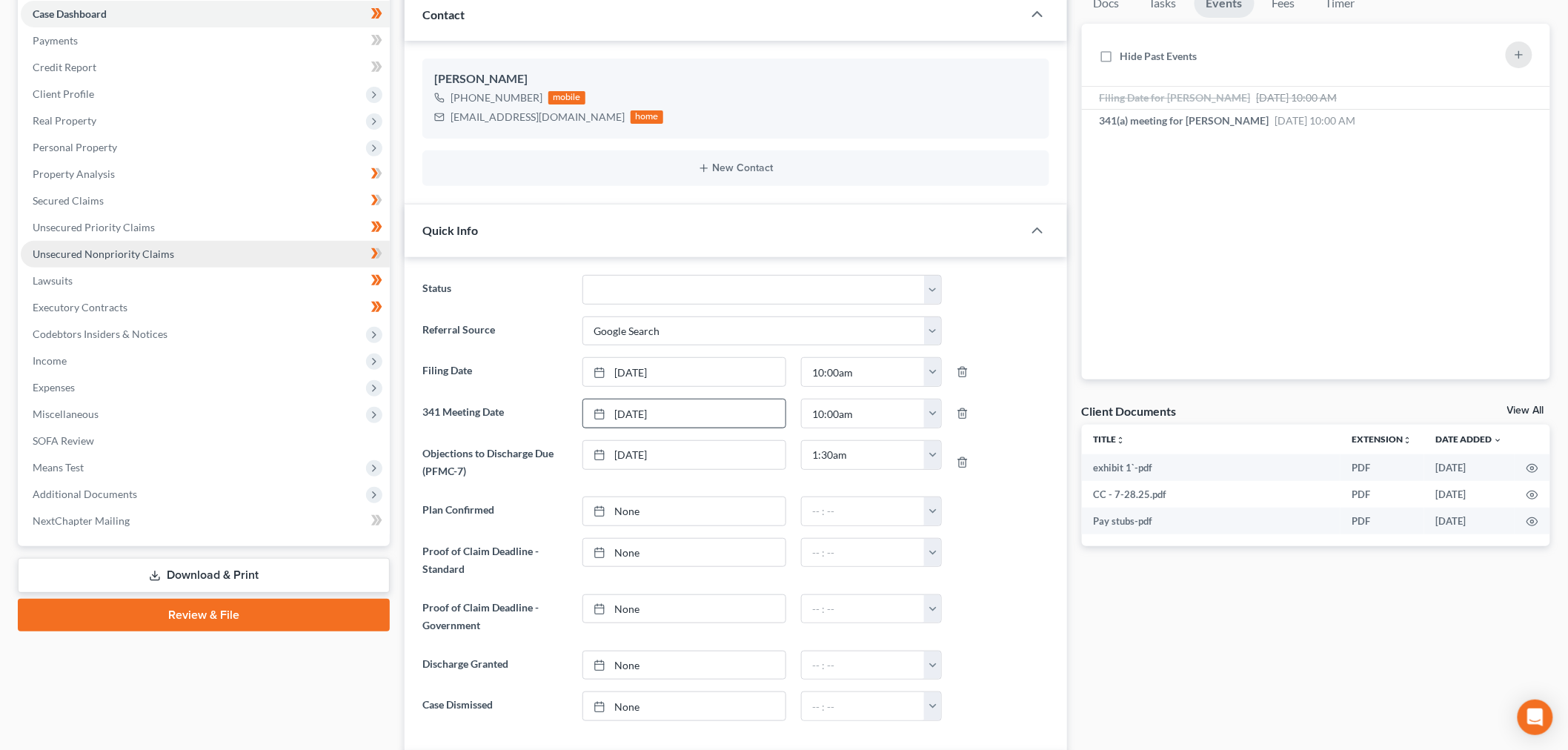
scroll to position [0, 0]
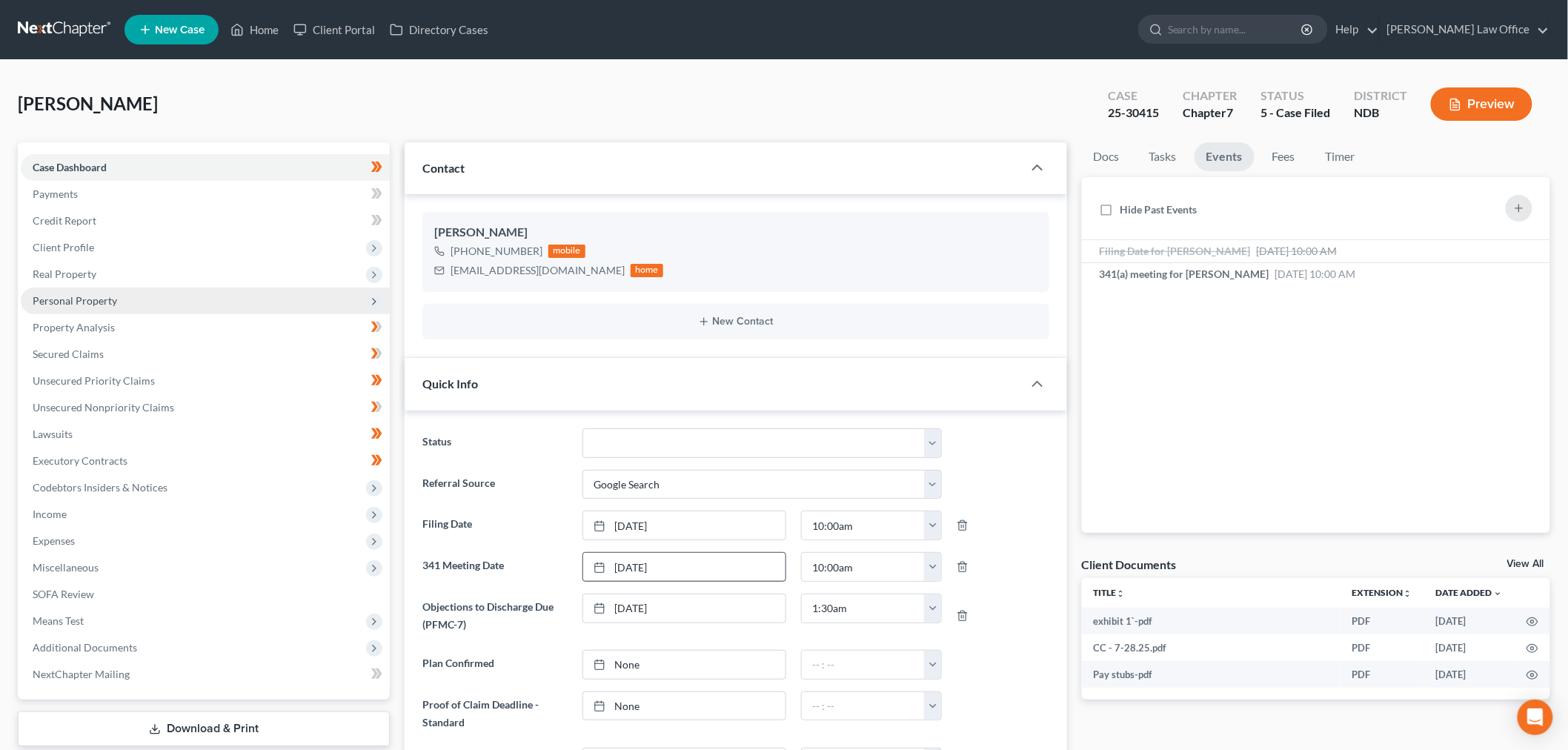
click at [124, 296] on span "Personal Property" at bounding box center [205, 300] width 369 height 27
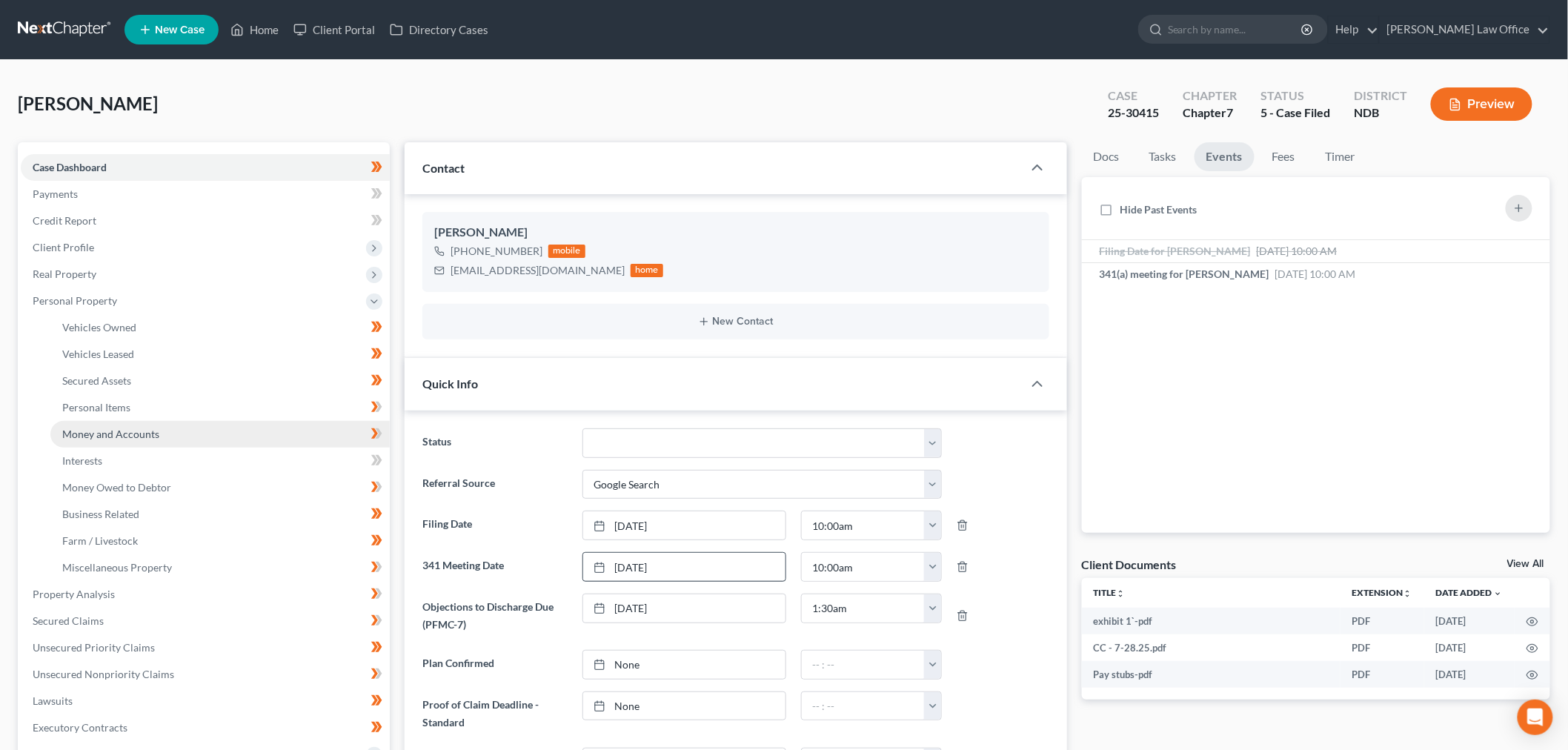
drag, startPoint x: 129, startPoint y: 423, endPoint x: 270, endPoint y: 423, distance: 141.0
click at [129, 423] on link "Money and Accounts" at bounding box center [220, 434] width 340 height 27
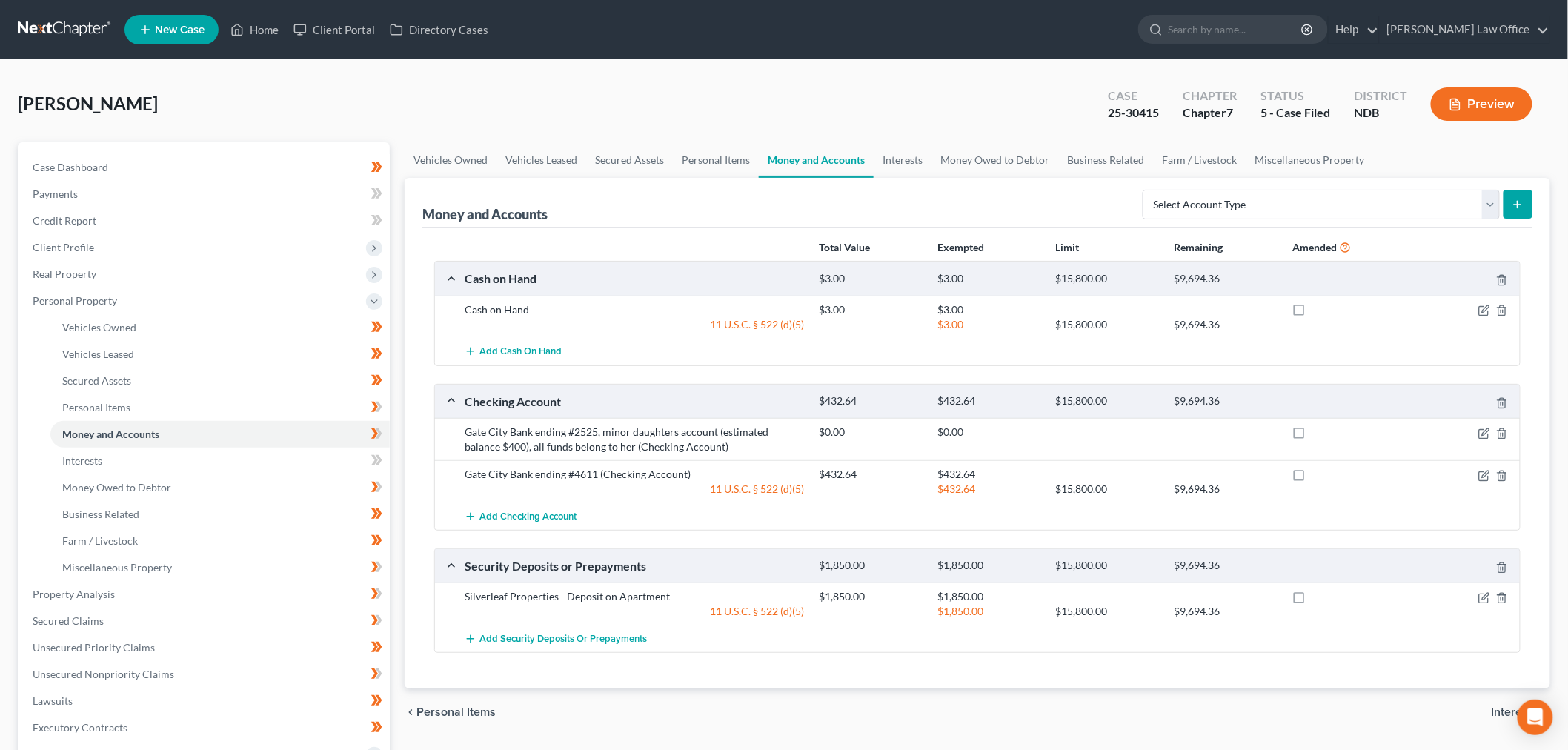
click at [81, 24] on link at bounding box center [65, 29] width 95 height 27
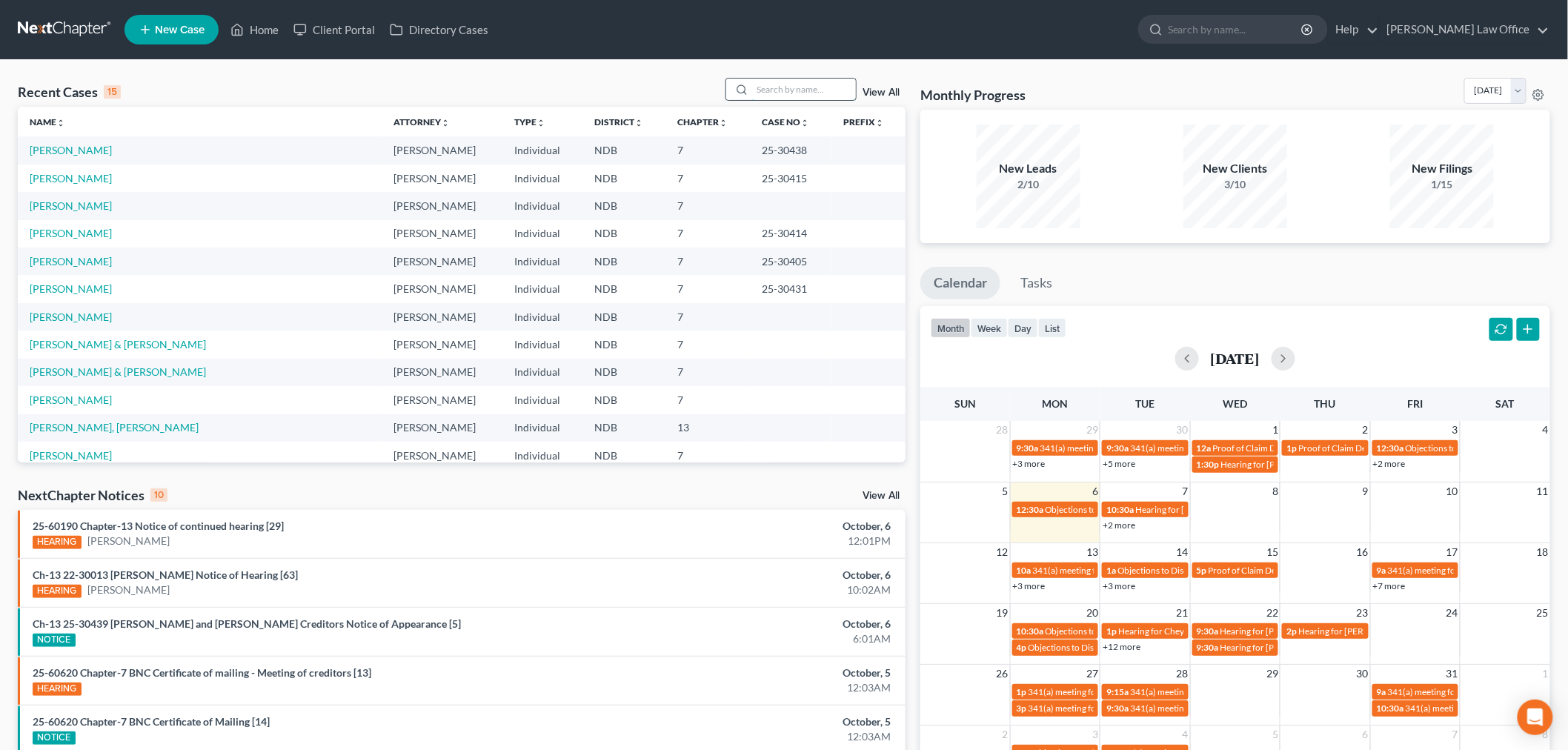
click at [794, 87] on input "search" at bounding box center [805, 89] width 104 height 22
click at [83, 148] on link "[PERSON_NAME]" at bounding box center [71, 150] width 82 height 13
select select "4"
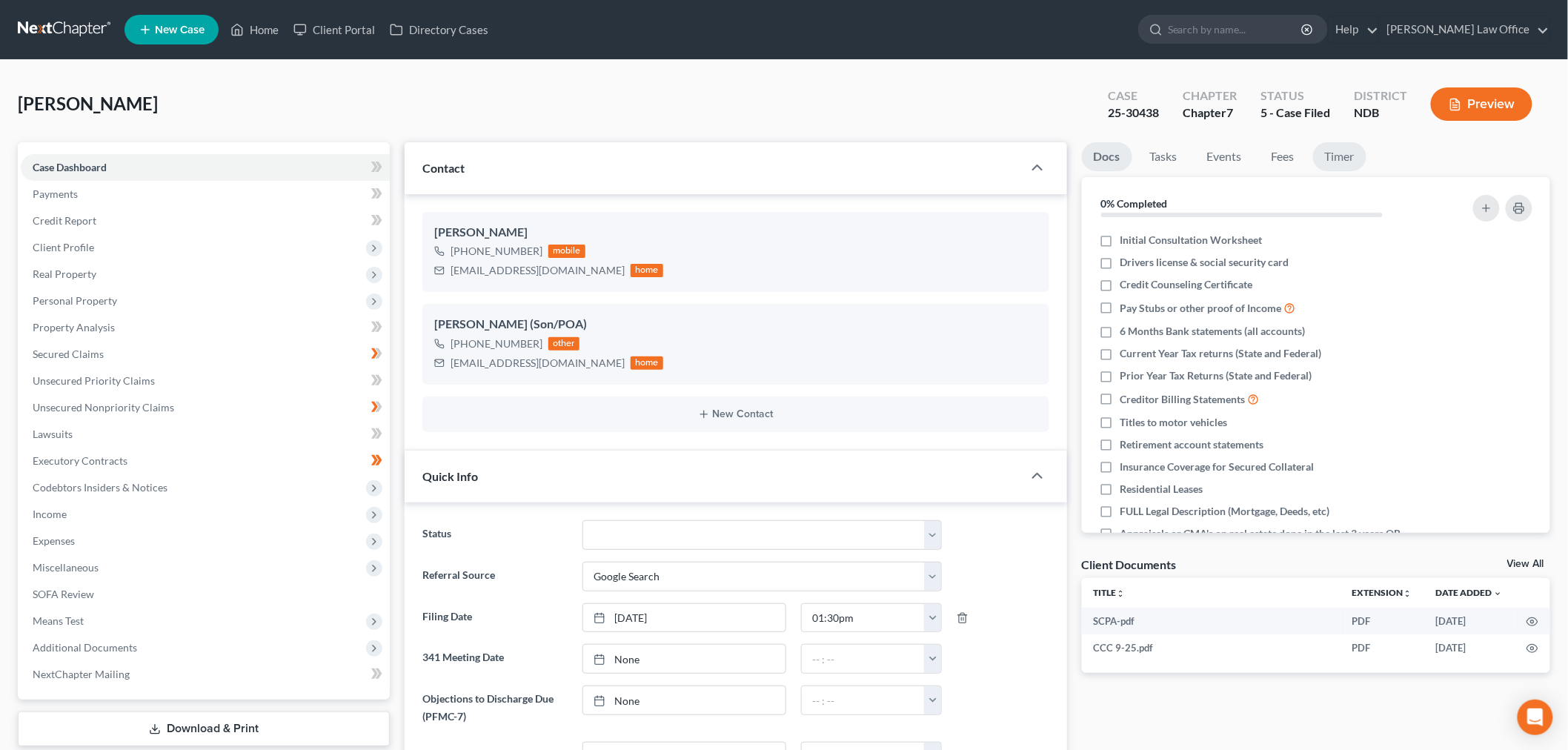
click at [1337, 153] on link "Timer" at bounding box center [1339, 156] width 53 height 28
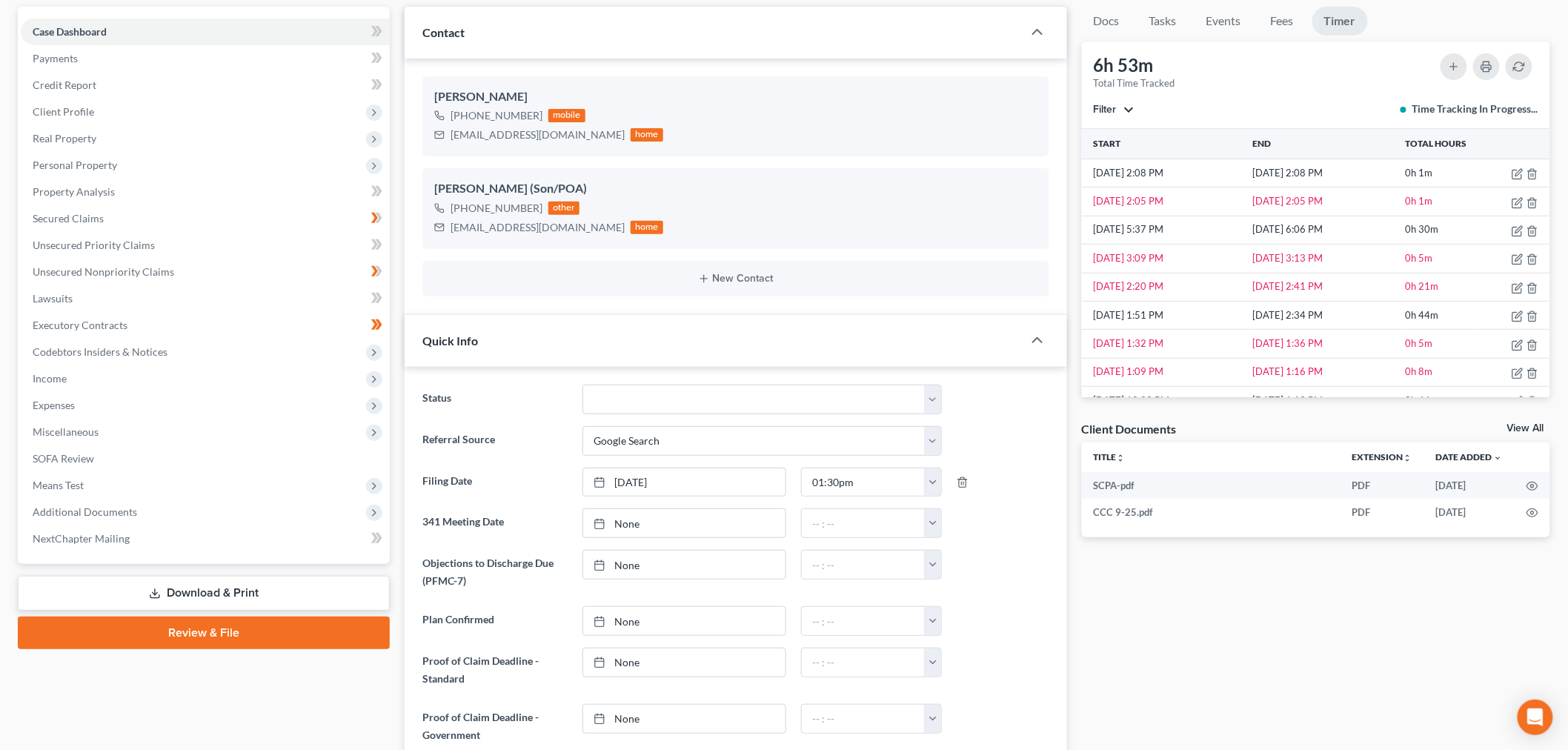
scroll to position [329, 0]
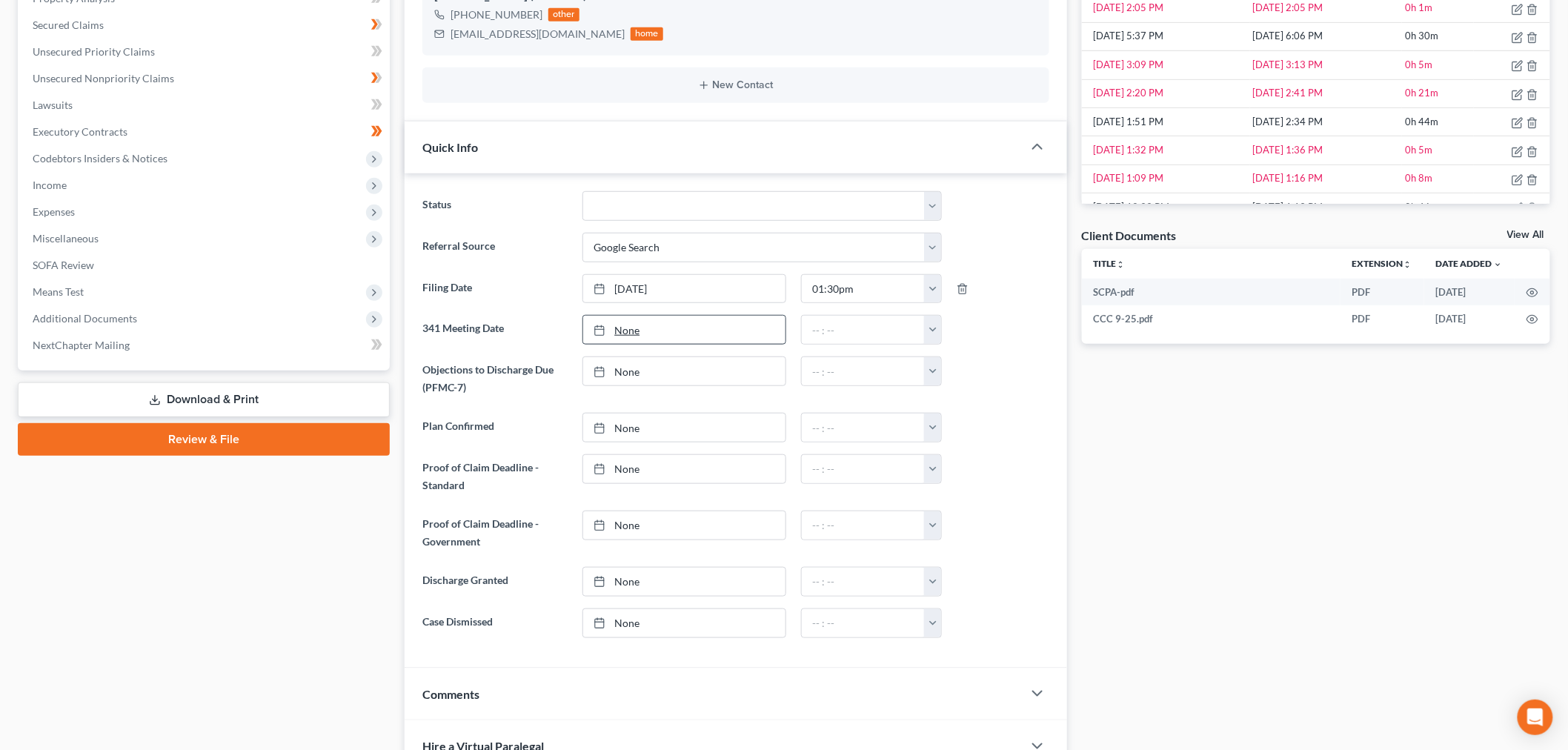
click at [650, 335] on link "None" at bounding box center [684, 330] width 202 height 28
type input "[DATE]"
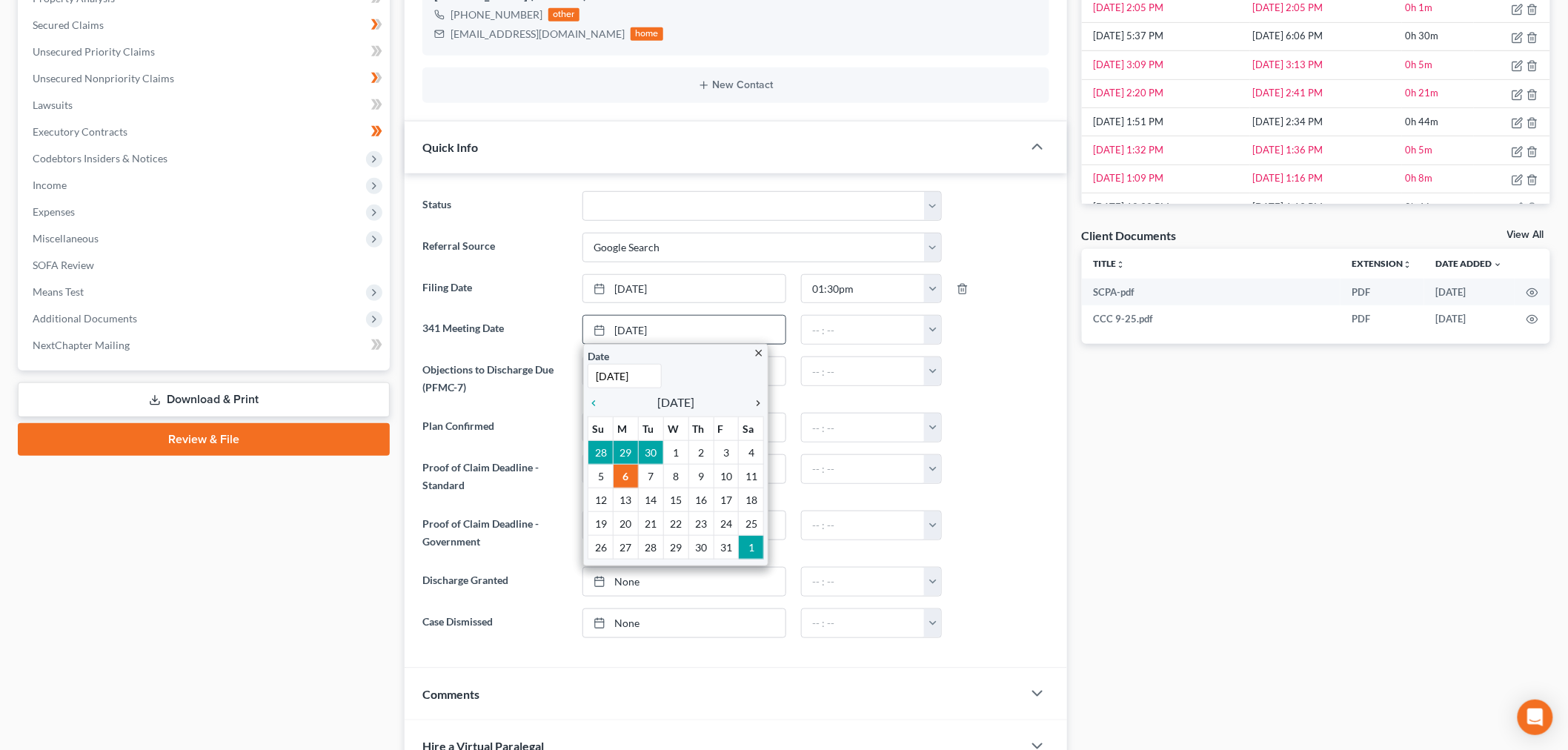
click at [758, 402] on icon "chevron_right" at bounding box center [755, 403] width 20 height 12
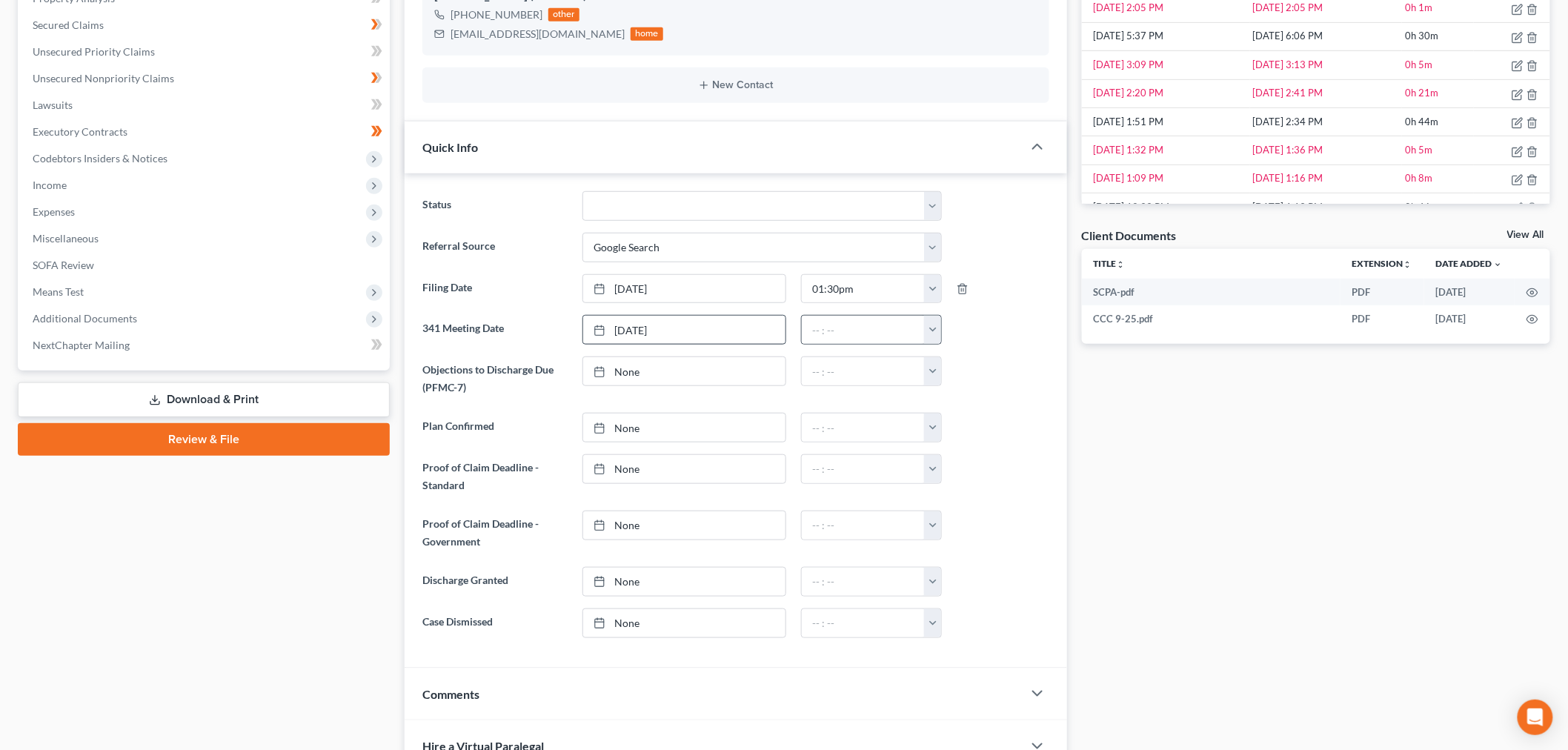
click at [929, 334] on button "button" at bounding box center [932, 330] width 17 height 28
click at [976, 471] on link "9:00am" at bounding box center [966, 482] width 83 height 26
type input "9:00am"
type input "[DATE]"
click at [679, 376] on link "None" at bounding box center [684, 371] width 202 height 28
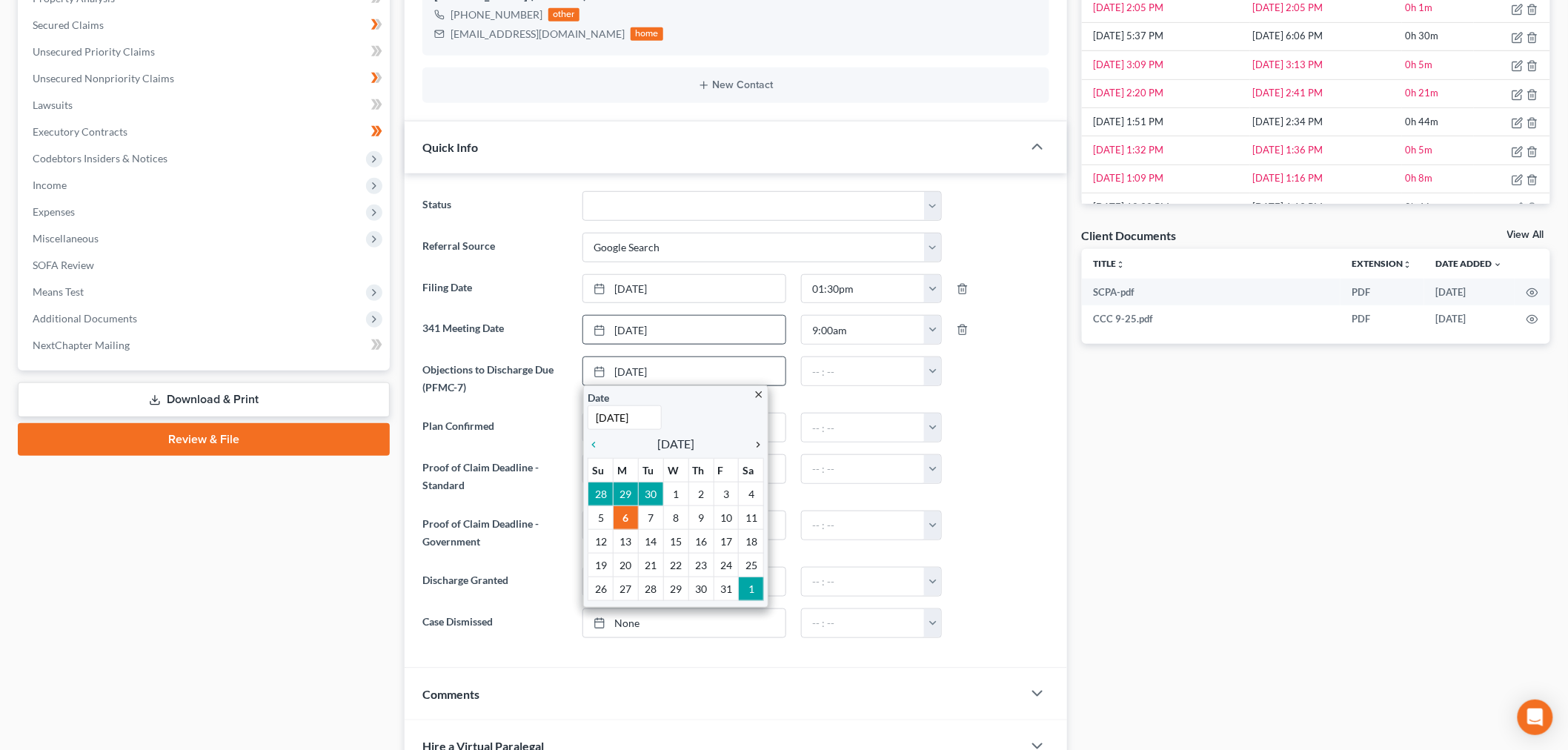
click at [758, 445] on icon "chevron_right" at bounding box center [755, 445] width 20 height 12
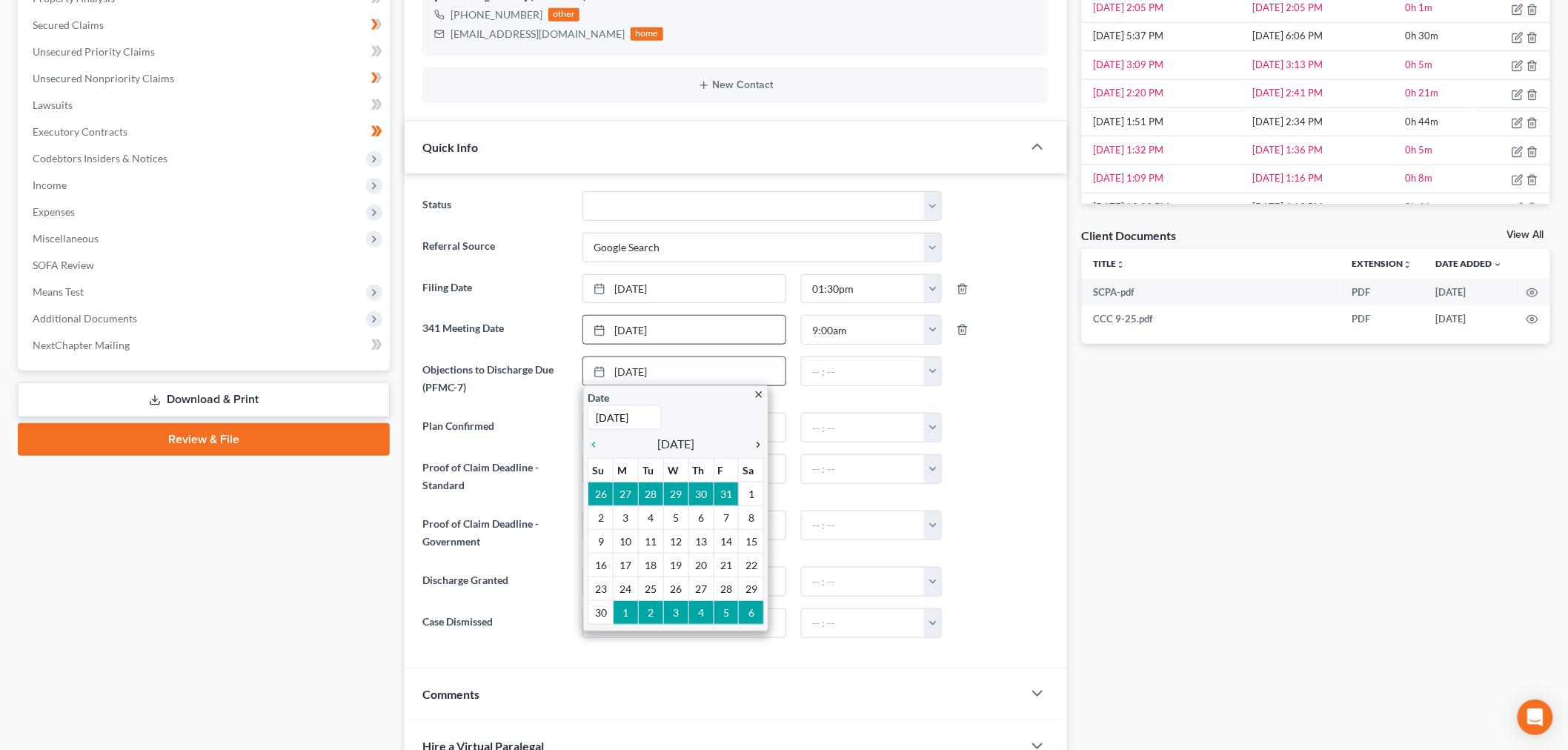
click at [758, 445] on icon "chevron_right" at bounding box center [755, 445] width 20 height 12
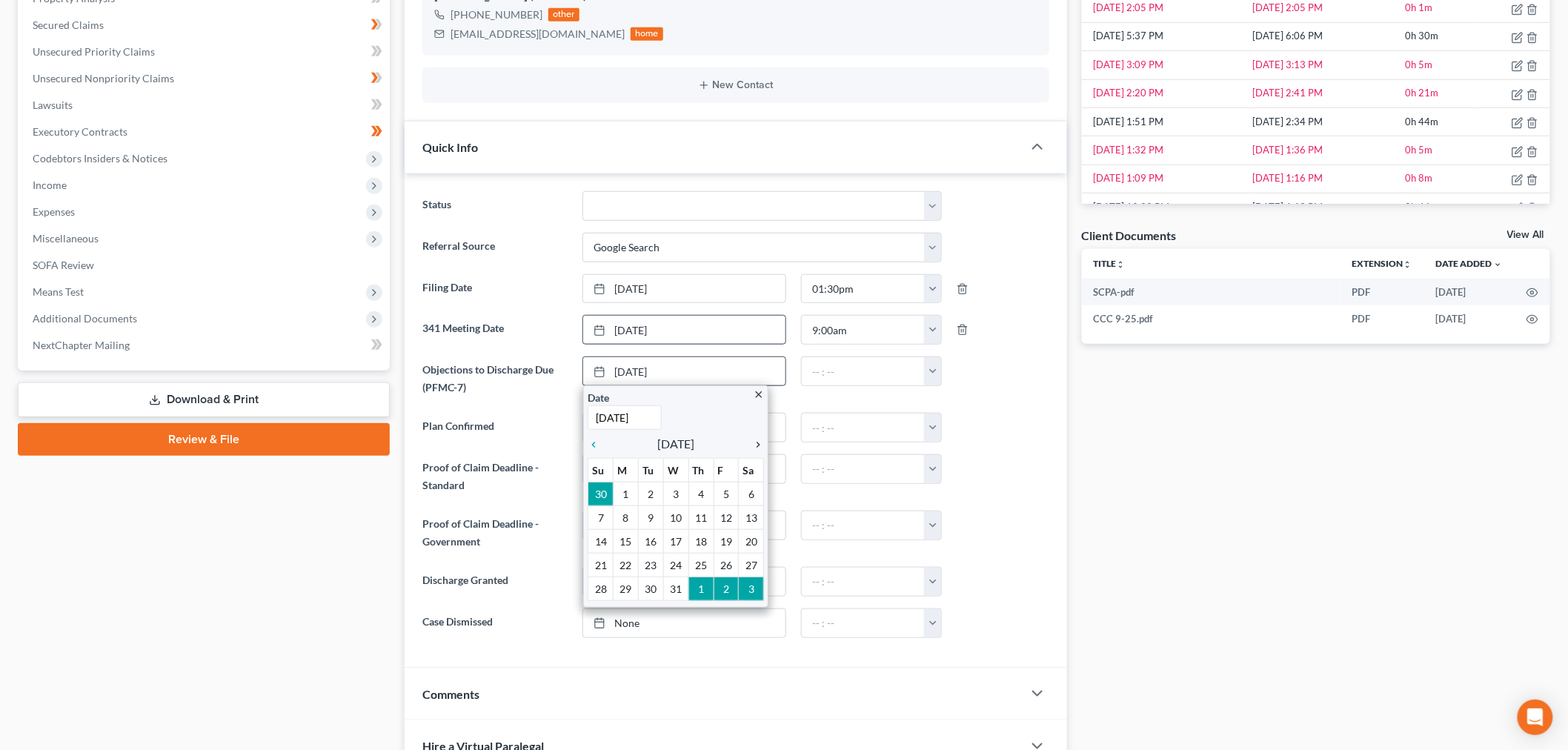
click at [759, 442] on icon "chevron_right" at bounding box center [755, 445] width 20 height 12
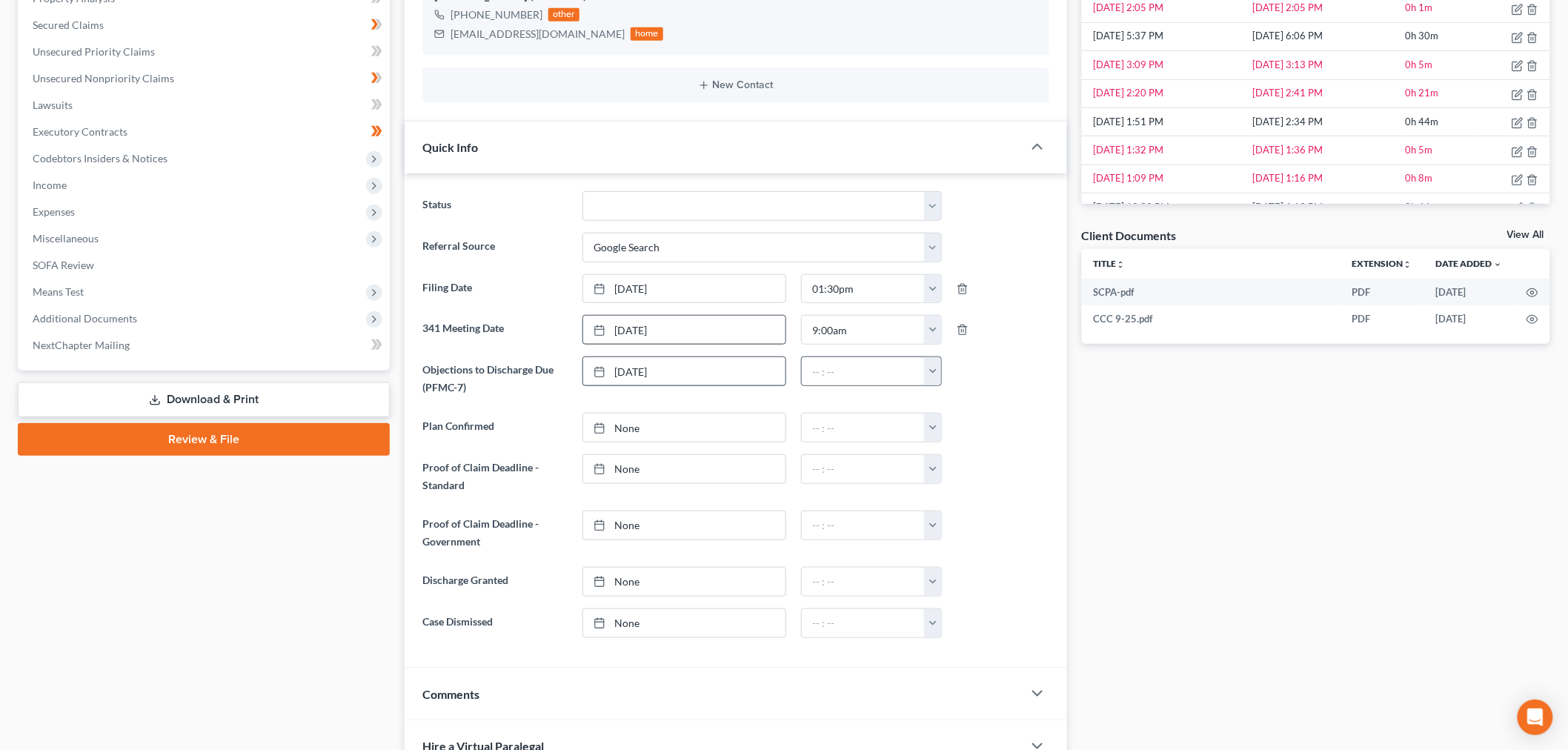
click at [929, 379] on button "button" at bounding box center [932, 371] width 17 height 28
click at [953, 442] on link "1:00am" at bounding box center [966, 454] width 83 height 26
type input "1:00am"
click at [289, 568] on div "Case Dashboard Payments Invoices Payments Payments Credit Report Client Profile" at bounding box center [204, 346] width 387 height 1064
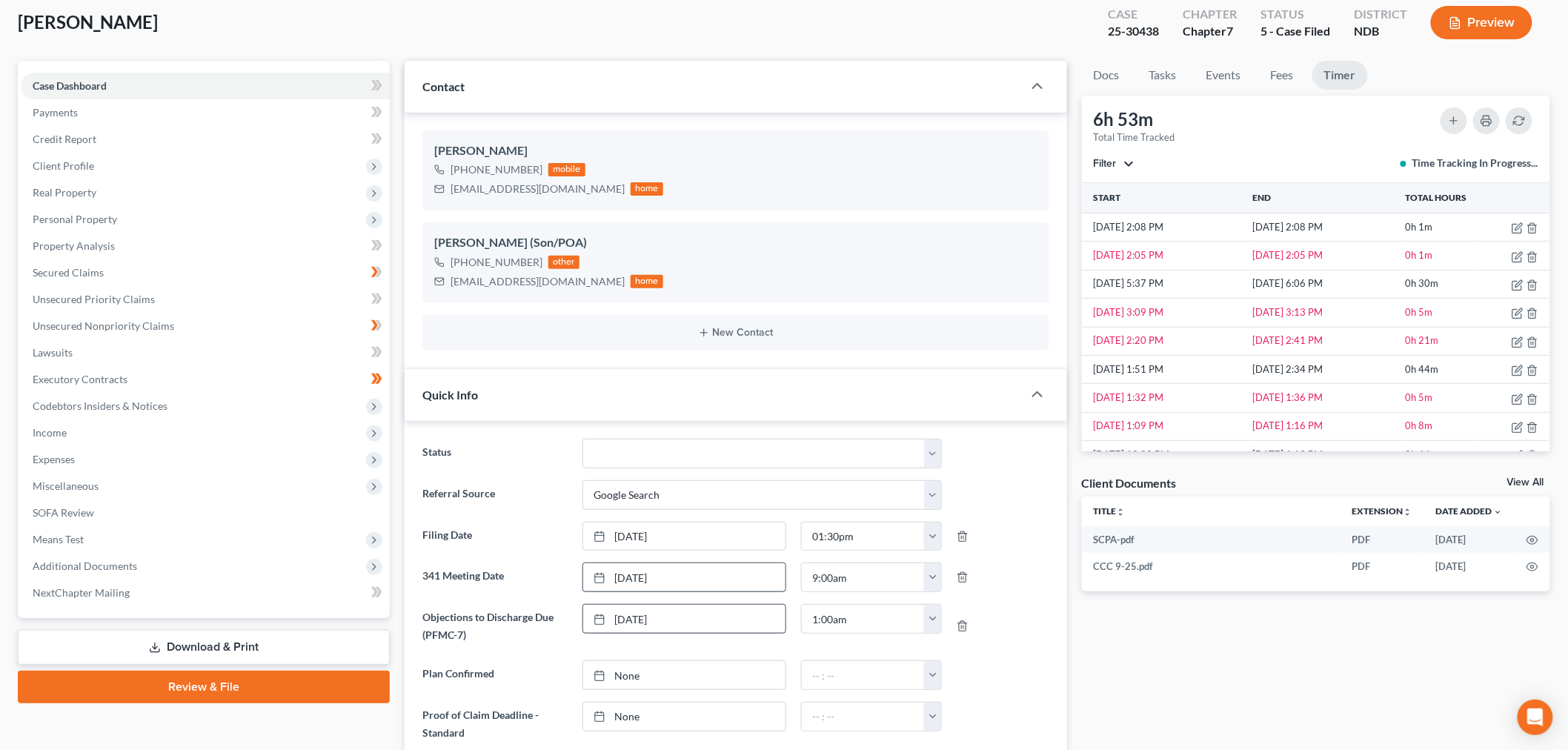
scroll to position [0, 0]
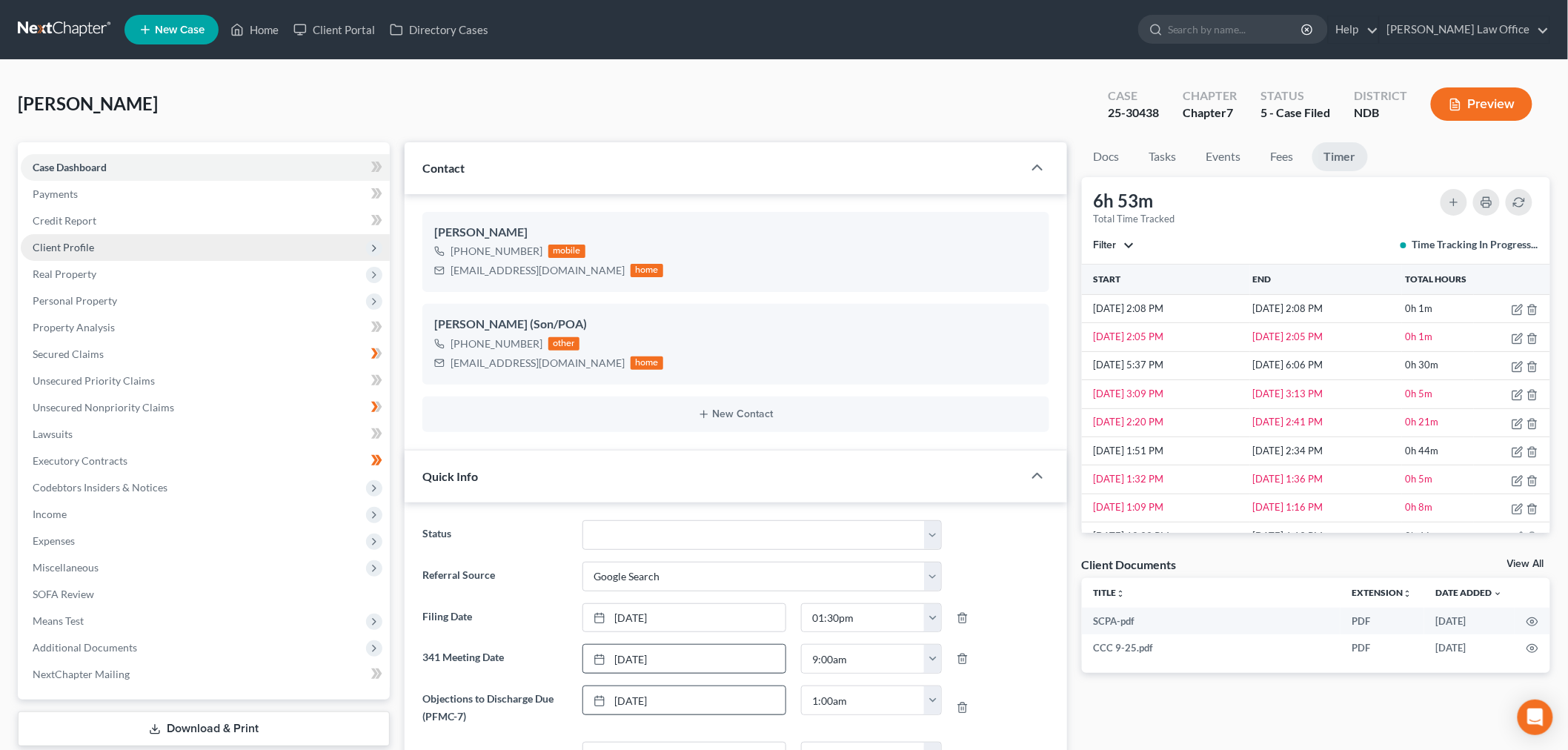
click at [121, 242] on span "Client Profile" at bounding box center [205, 247] width 369 height 27
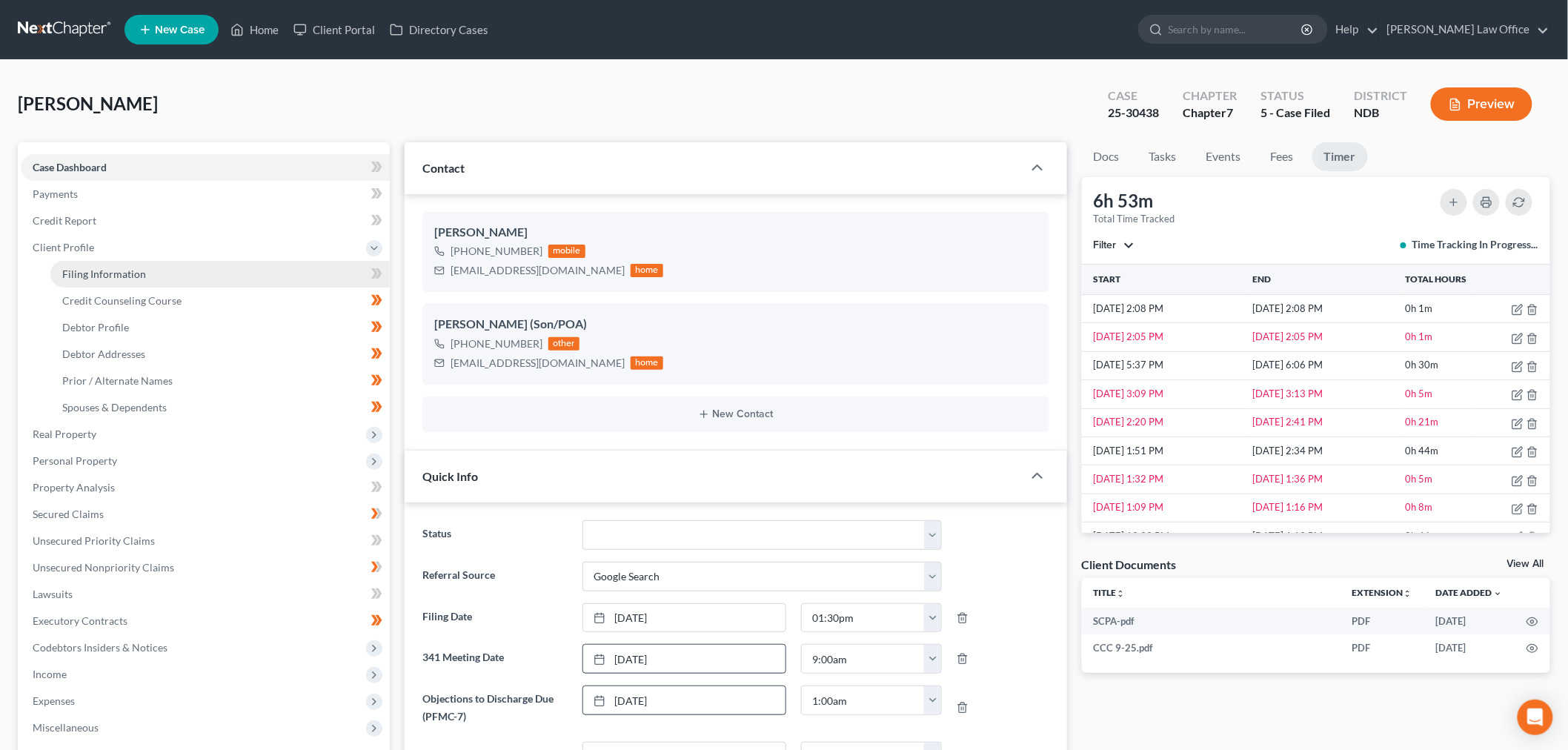
click at [200, 277] on link "Filing Information" at bounding box center [220, 274] width 340 height 27
select select "1"
select select "0"
select select "29"
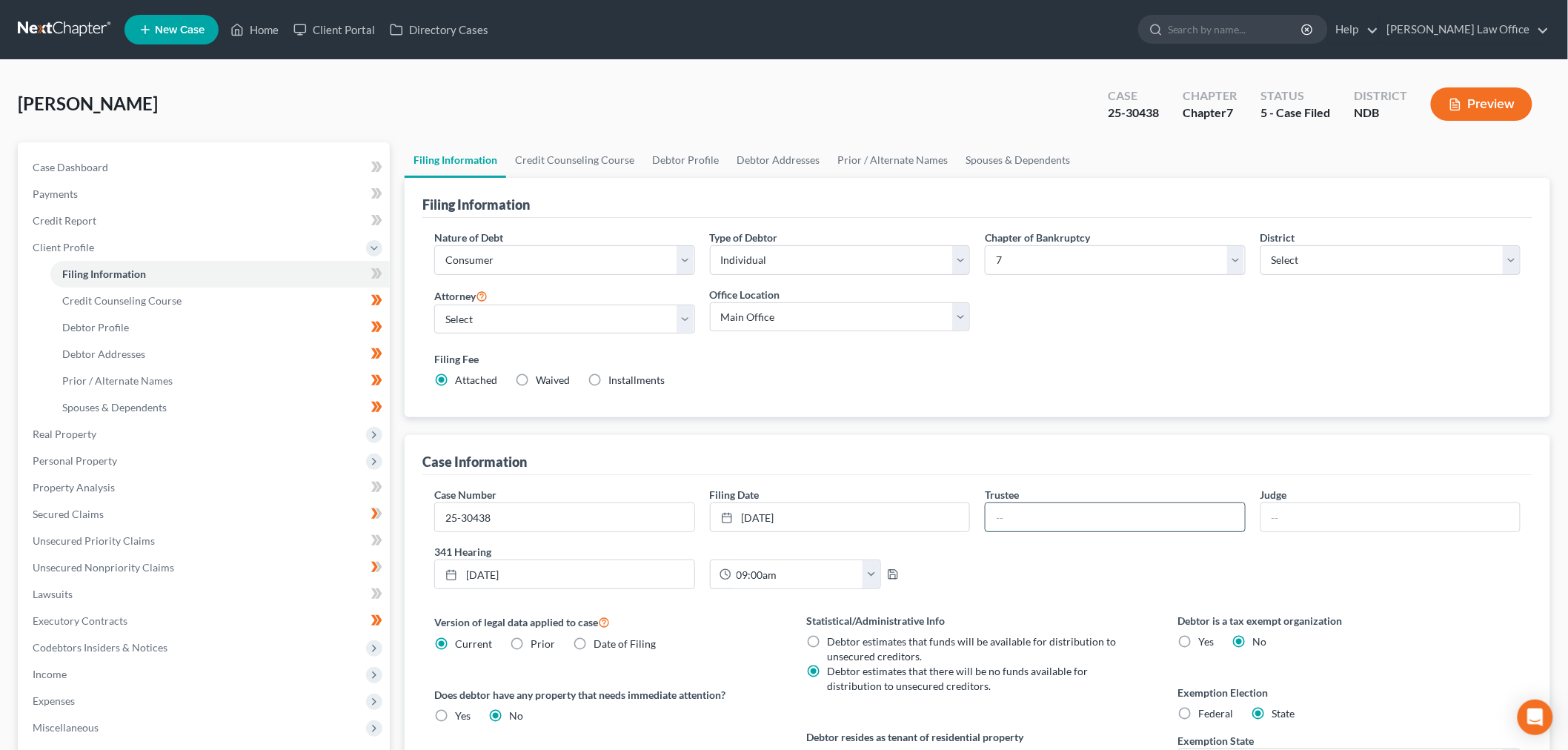
click at [1075, 513] on input "text" at bounding box center [1116, 517] width 259 height 28
type input "Doeling"
click at [1337, 522] on input "text" at bounding box center [1391, 517] width 259 height 28
type input "Hastings"
click at [854, 599] on div "341 Hearing [DATE] close Date [DATE] Time 12:00 AM chevron_left [DATE] chevron_…" at bounding box center [702, 572] width 550 height 57
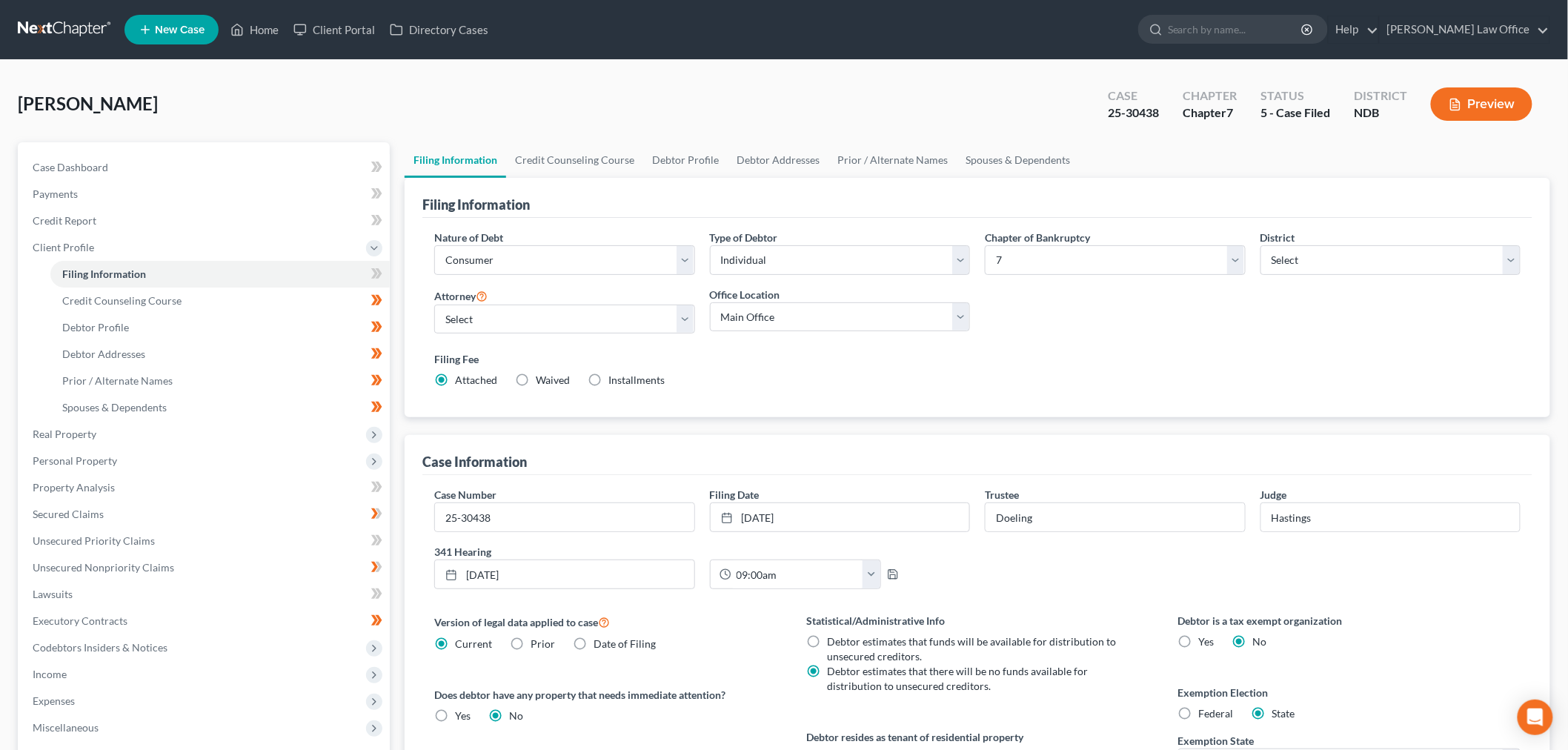
click at [813, 403] on div "Nature of Debt Select Business Consumer Other Nature of Business Select Clearin…" at bounding box center [977, 318] width 1110 height 200
click at [85, 27] on link at bounding box center [65, 29] width 95 height 27
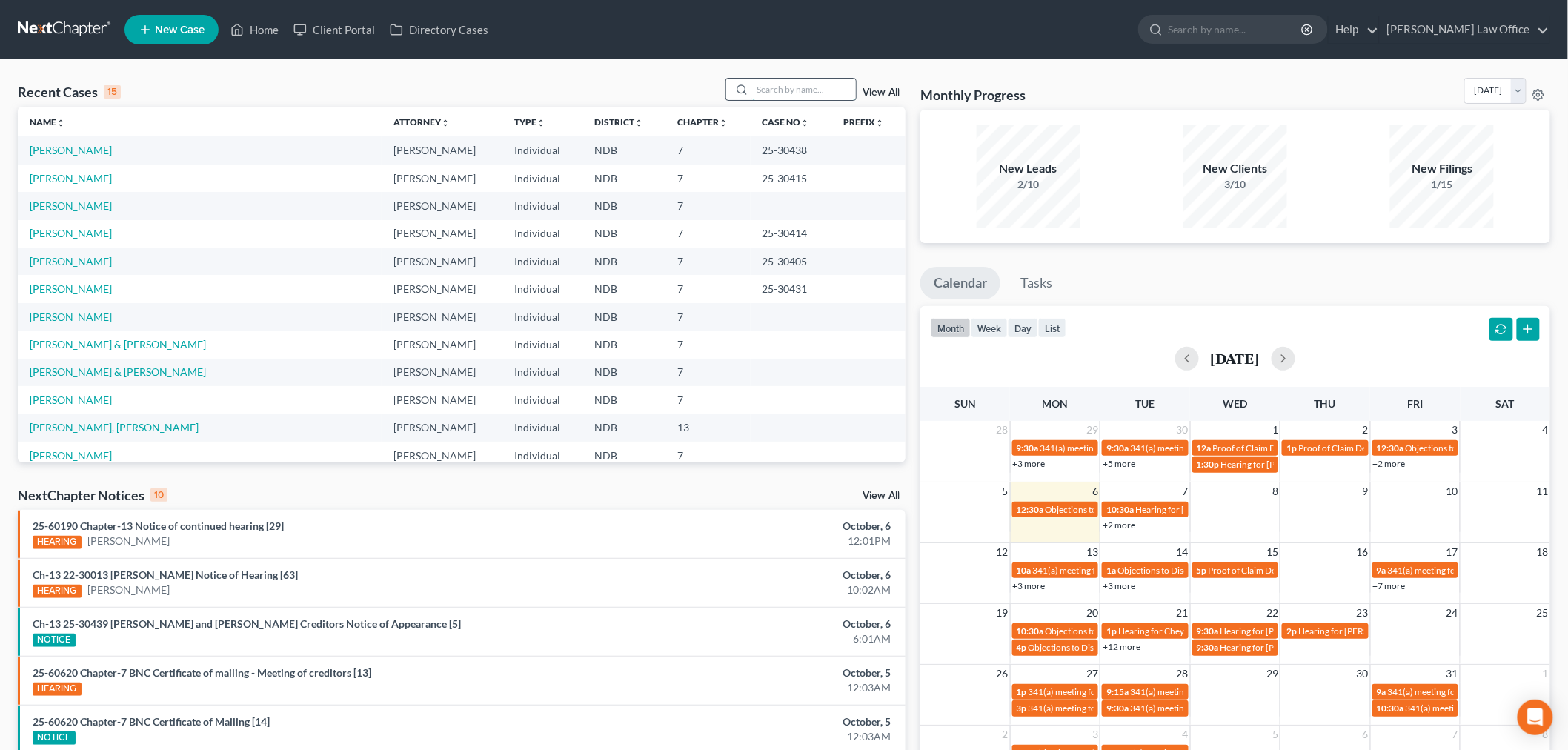
click at [831, 89] on input "search" at bounding box center [805, 89] width 104 height 22
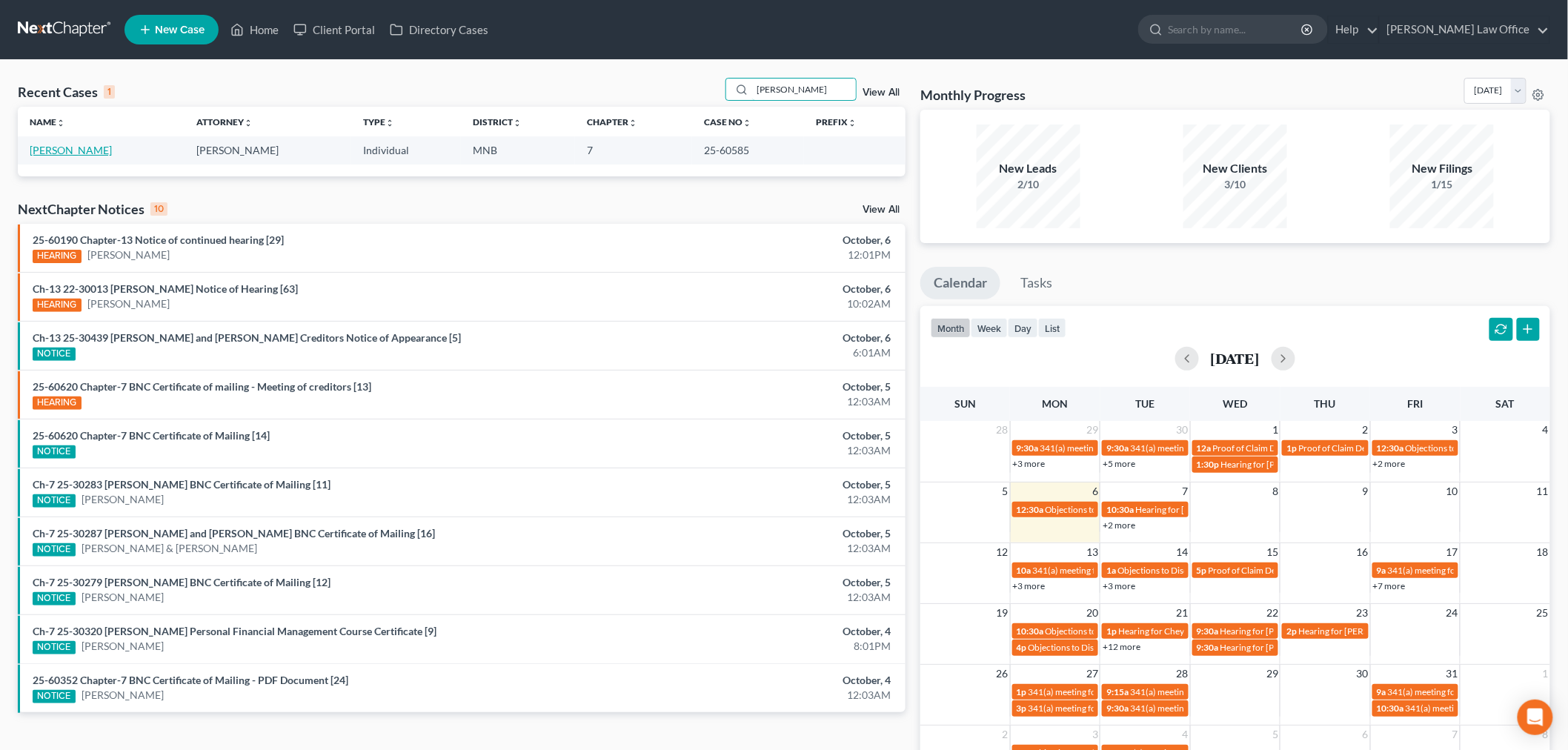
type input "[PERSON_NAME]"
click at [78, 144] on link "[PERSON_NAME]" at bounding box center [71, 150] width 82 height 13
select select "4"
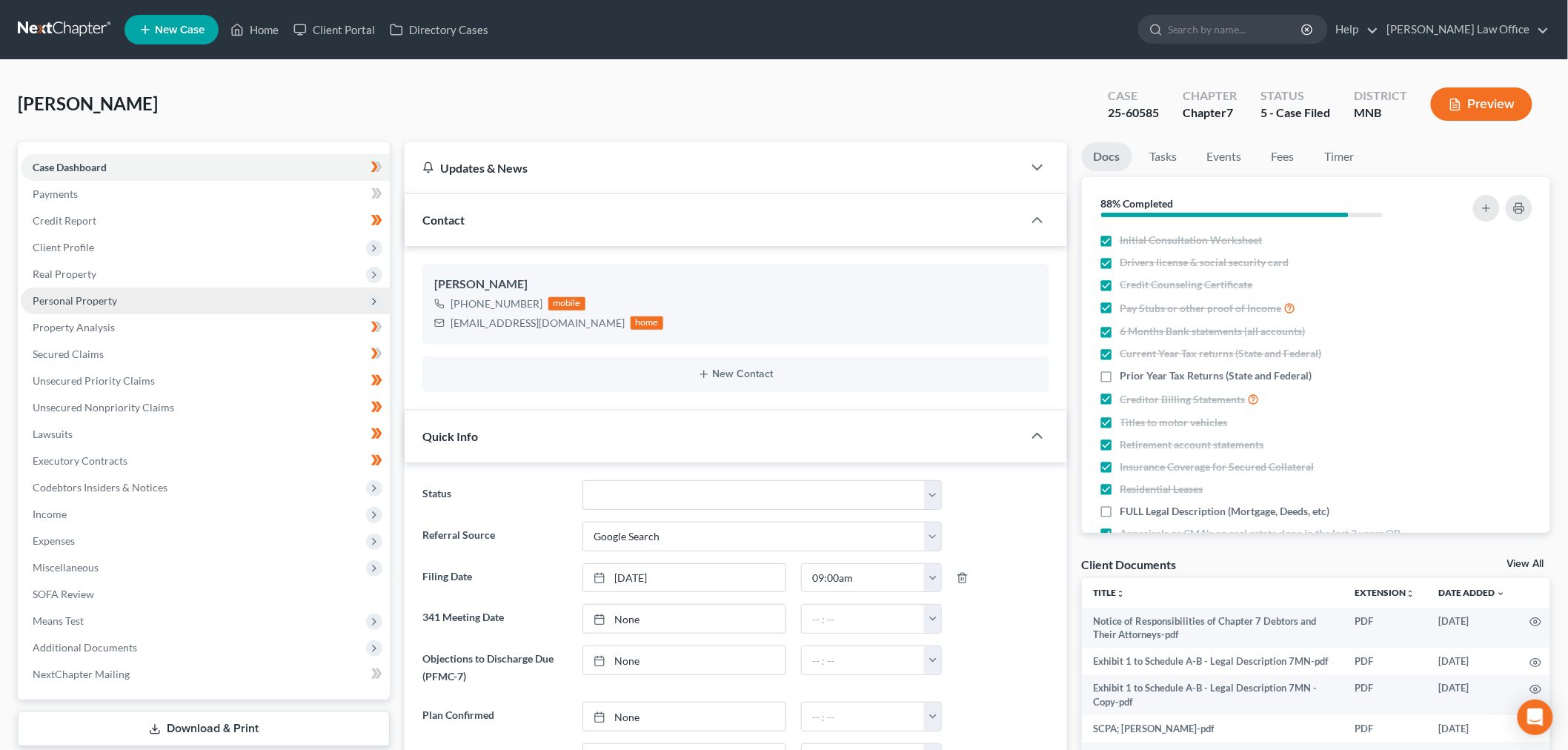
click at [137, 298] on span "Personal Property" at bounding box center [205, 300] width 369 height 27
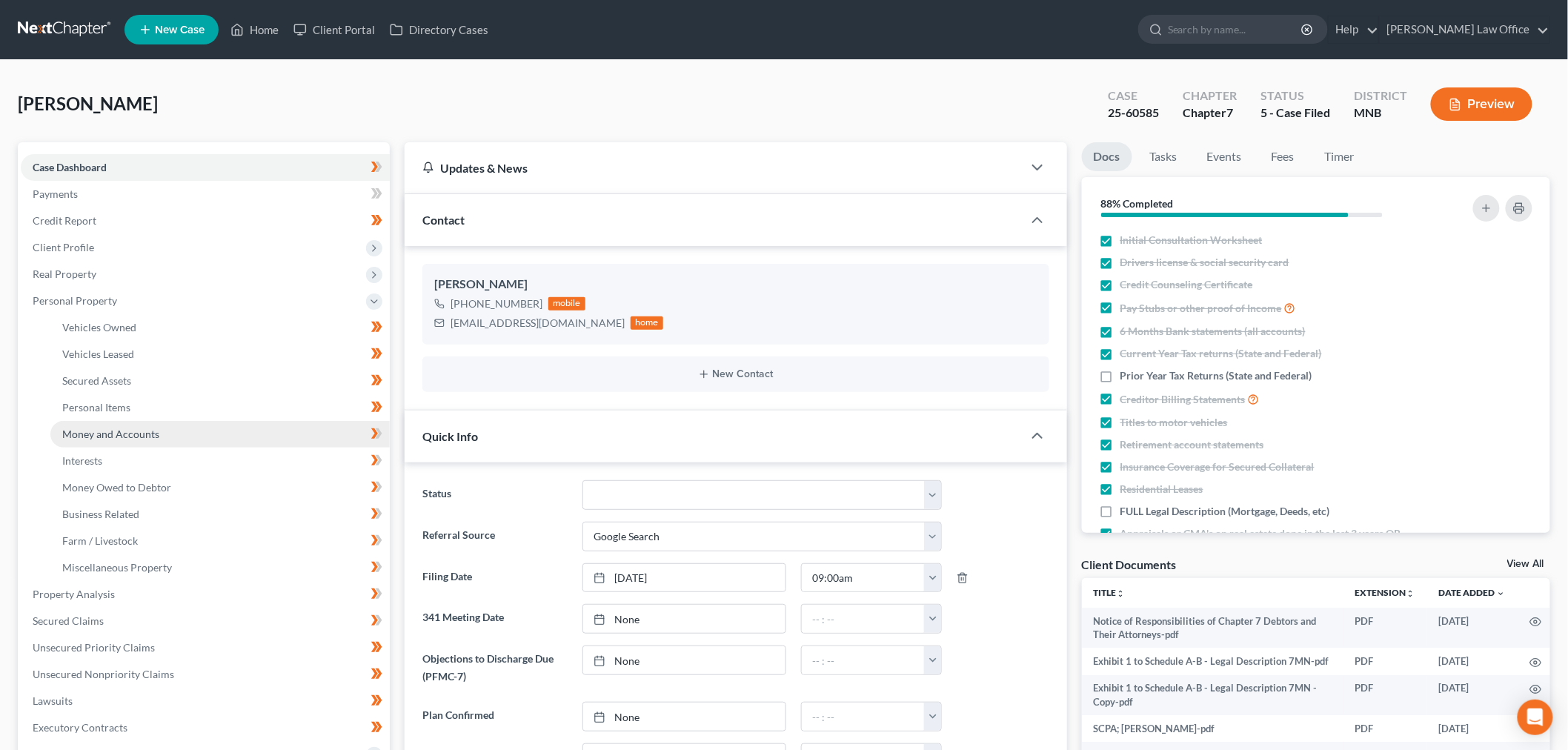
click at [166, 426] on link "Money and Accounts" at bounding box center [220, 434] width 340 height 27
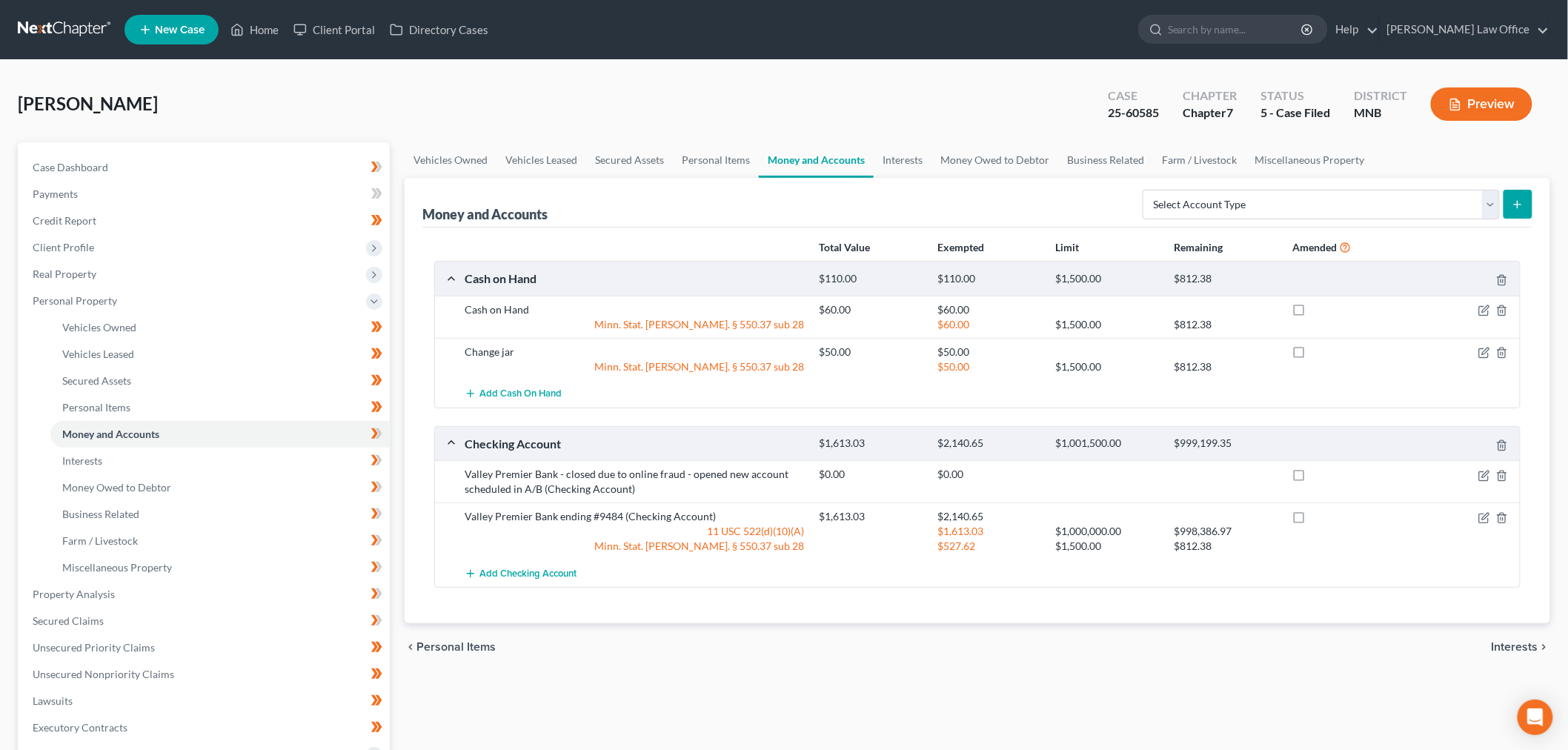
click at [73, 28] on link at bounding box center [65, 29] width 95 height 27
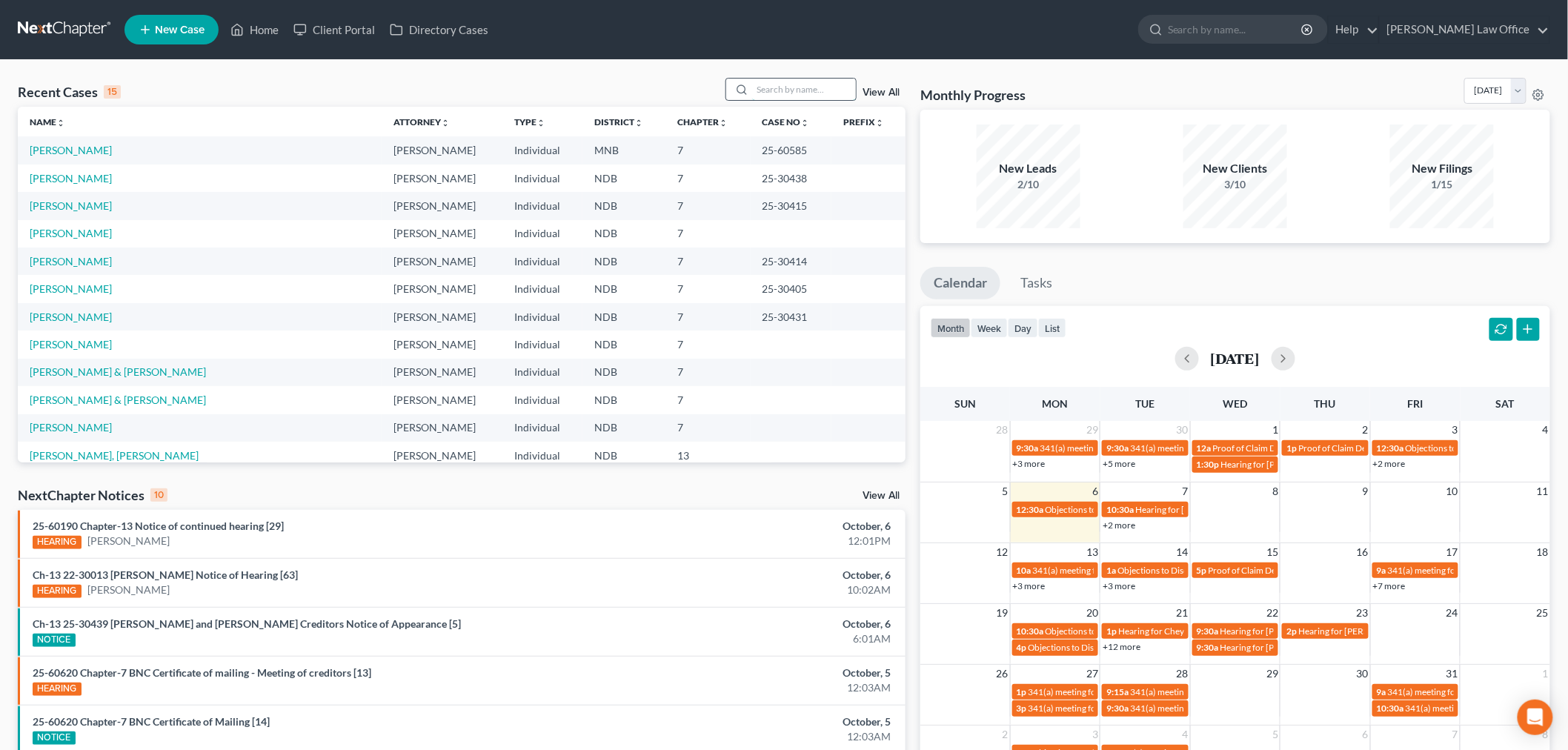
click at [810, 79] on input "search" at bounding box center [805, 89] width 104 height 22
type input "[PERSON_NAME]"
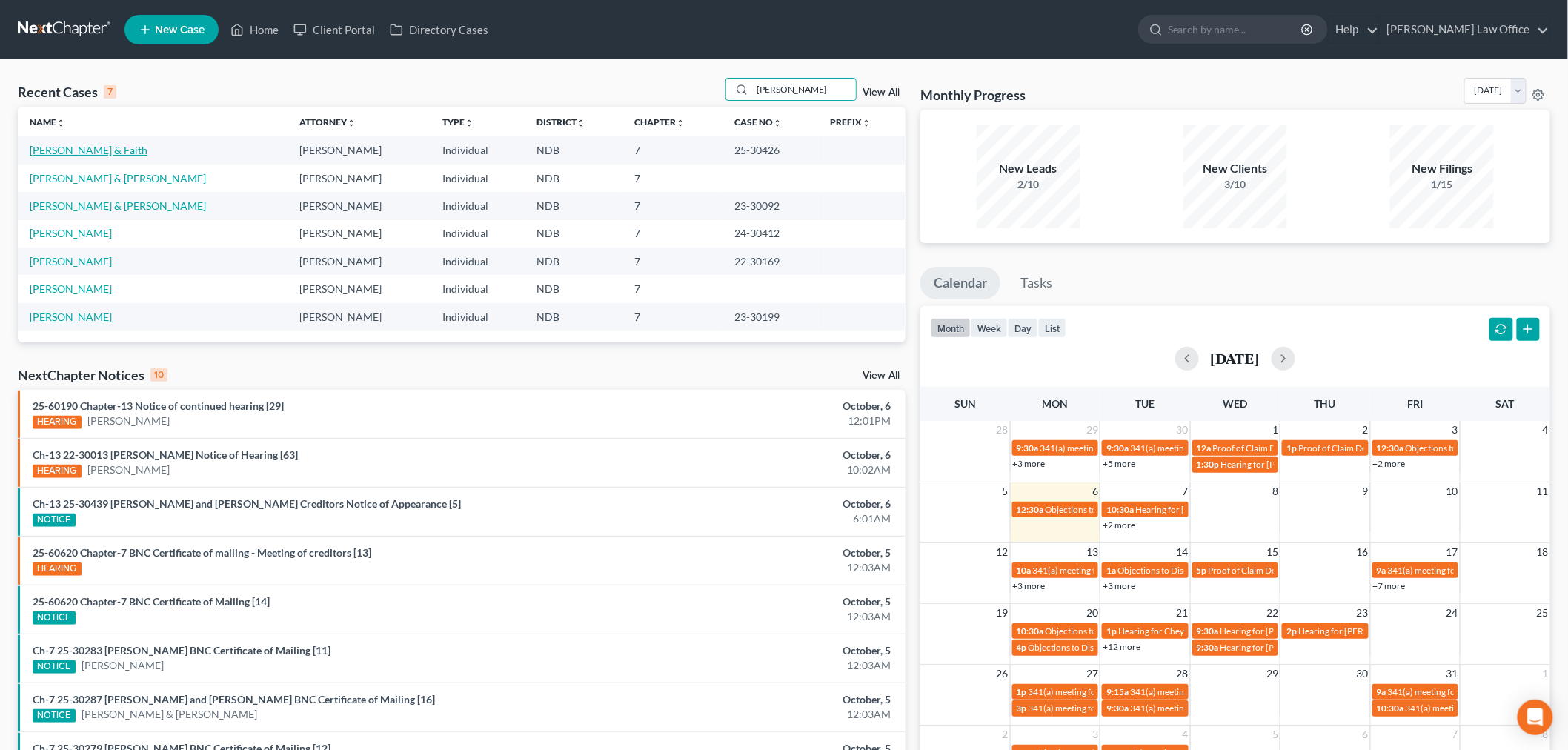
click at [106, 154] on link "[PERSON_NAME] & Faith" at bounding box center [88, 150] width 118 height 13
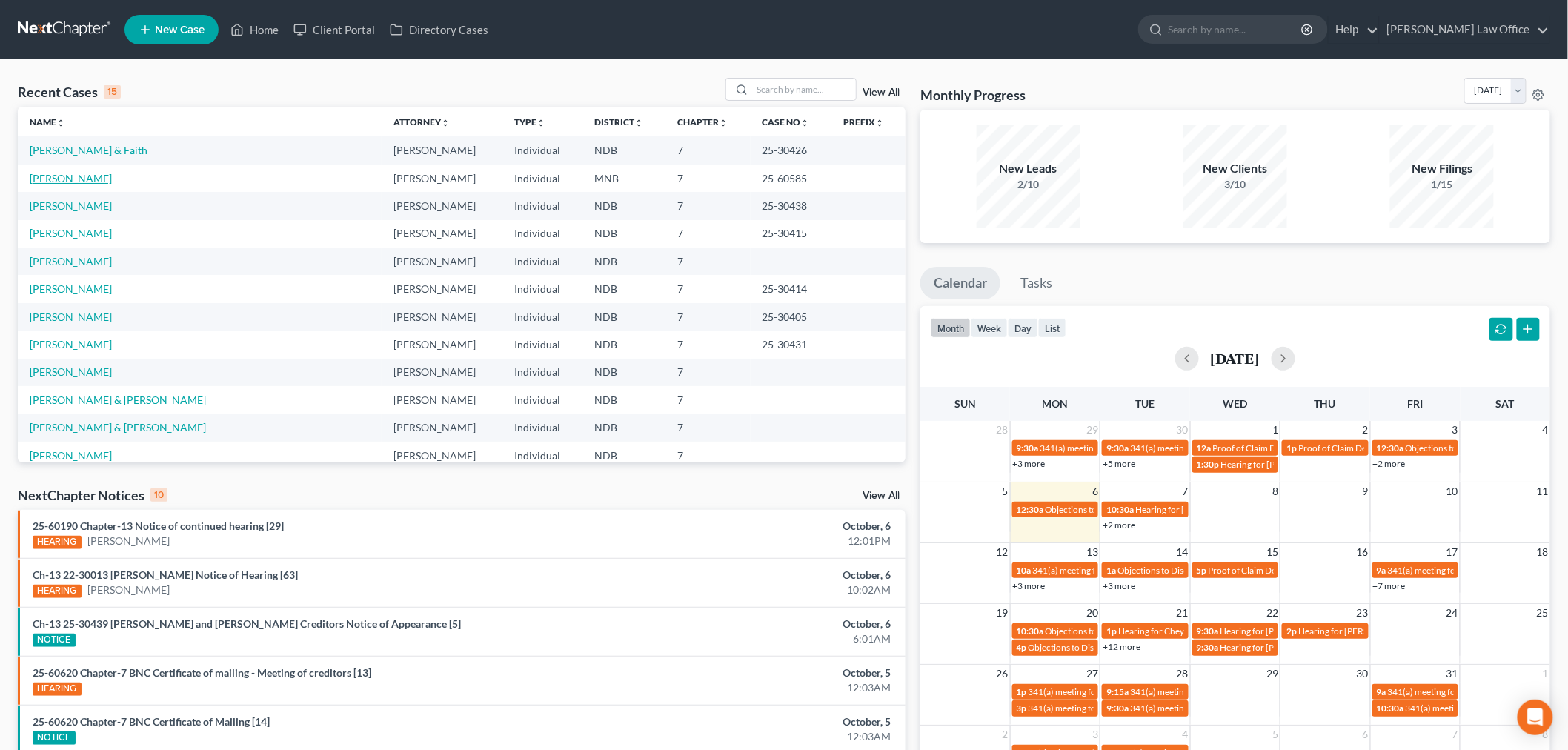
click at [72, 175] on link "[PERSON_NAME]" at bounding box center [71, 178] width 82 height 13
select select "4"
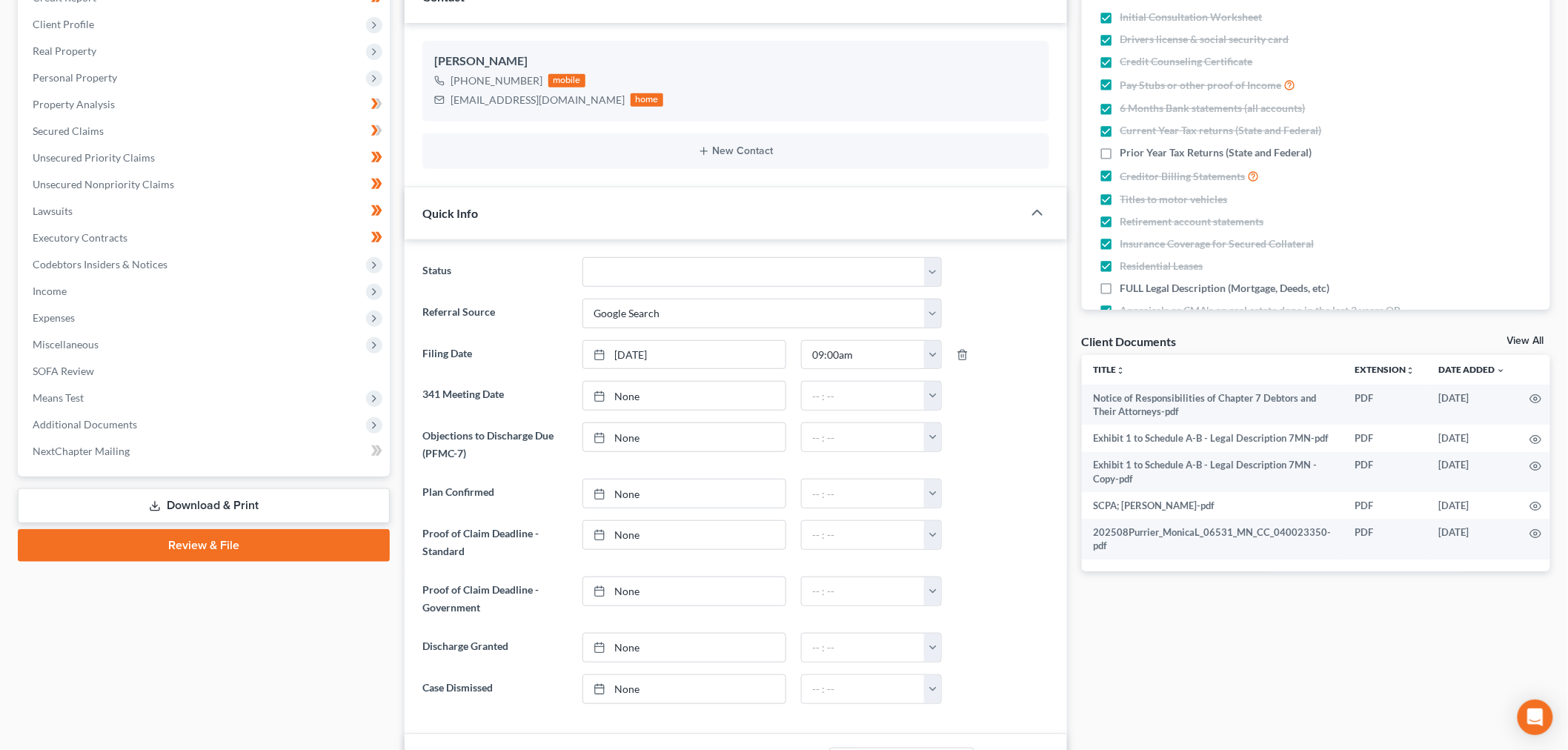
scroll to position [247, 0]
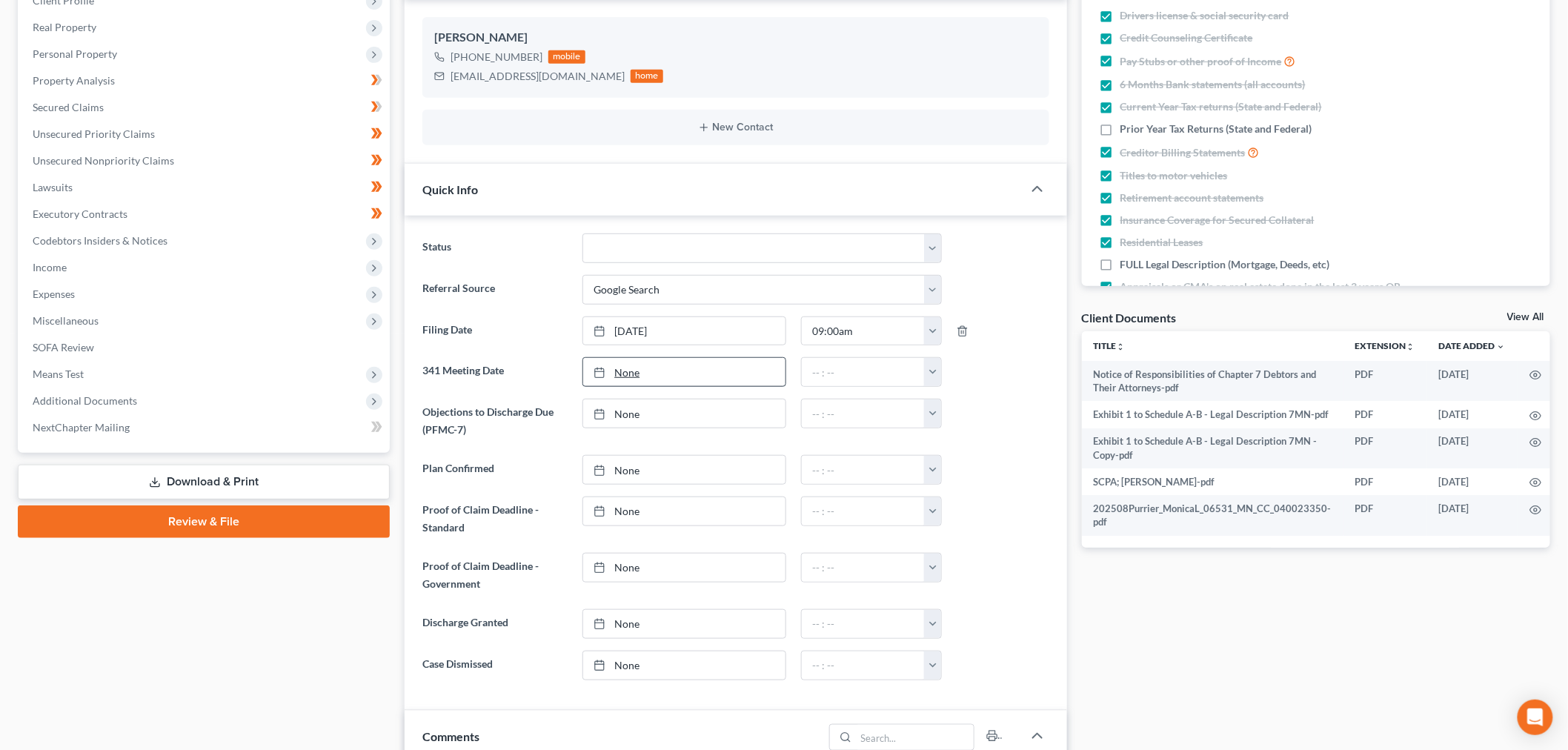
click at [711, 375] on link "None" at bounding box center [684, 372] width 202 height 28
type input "[DATE]"
click at [934, 376] on button "button" at bounding box center [932, 372] width 17 height 28
click at [967, 473] on link "1:00pm" at bounding box center [966, 477] width 83 height 26
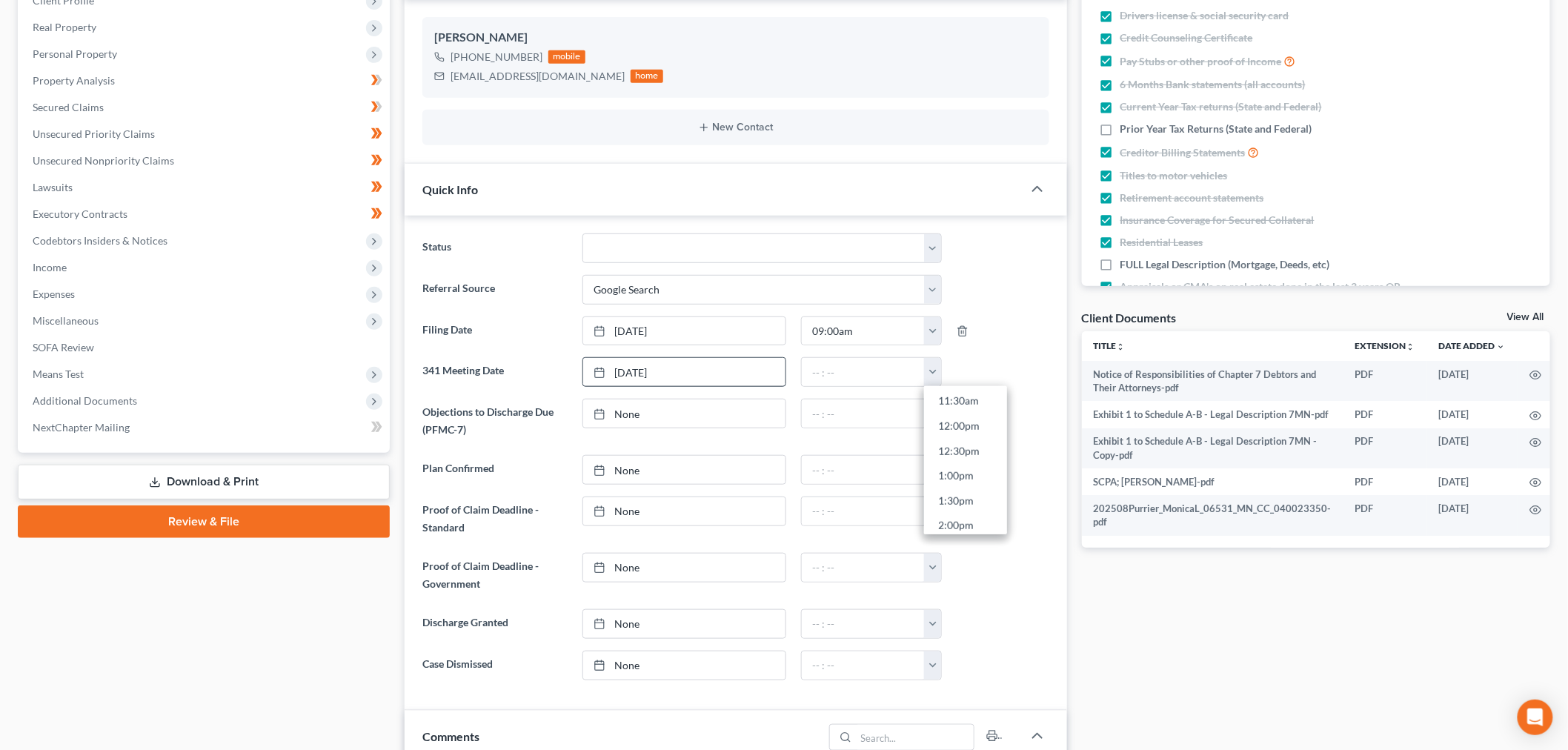
type input "1:00pm"
type input "[DATE]"
click at [653, 418] on link "None" at bounding box center [684, 413] width 202 height 28
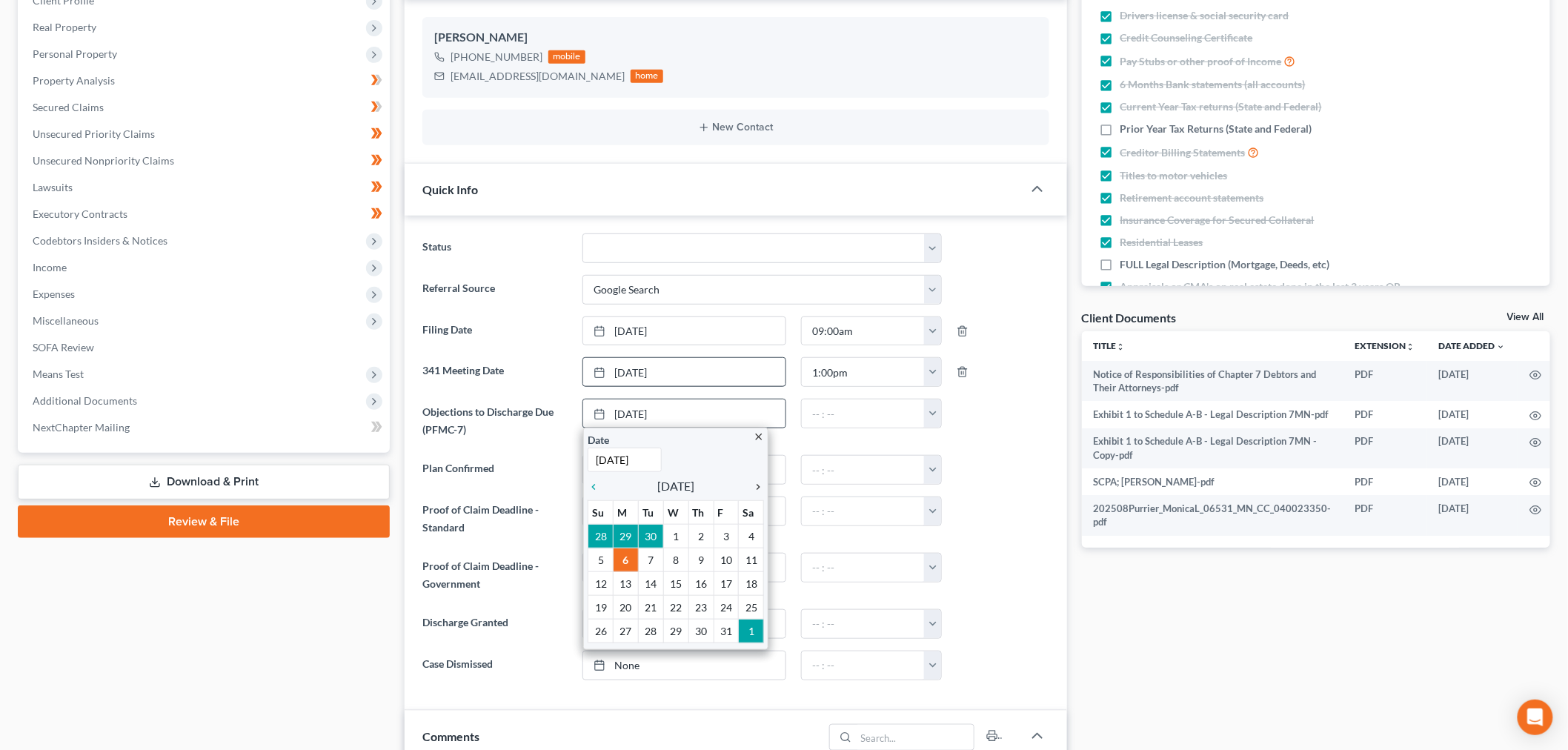
click at [753, 484] on icon "chevron_right" at bounding box center [755, 487] width 20 height 12
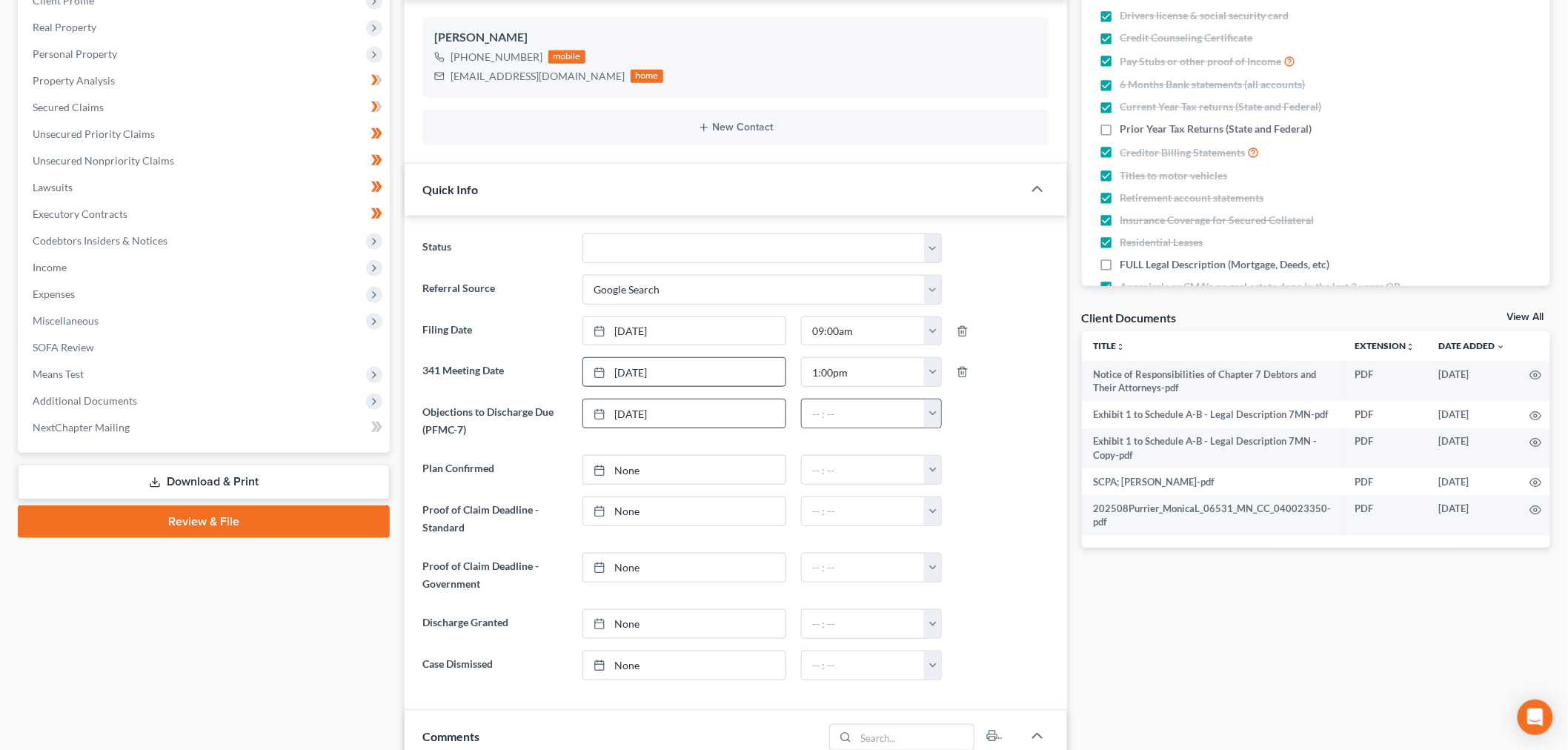
click at [940, 409] on button "button" at bounding box center [932, 413] width 17 height 28
drag, startPoint x: 961, startPoint y: 554, endPoint x: 655, endPoint y: 565, distance: 306.2
click at [961, 556] on link "3:30pm" at bounding box center [966, 561] width 83 height 26
type input "3:30pm"
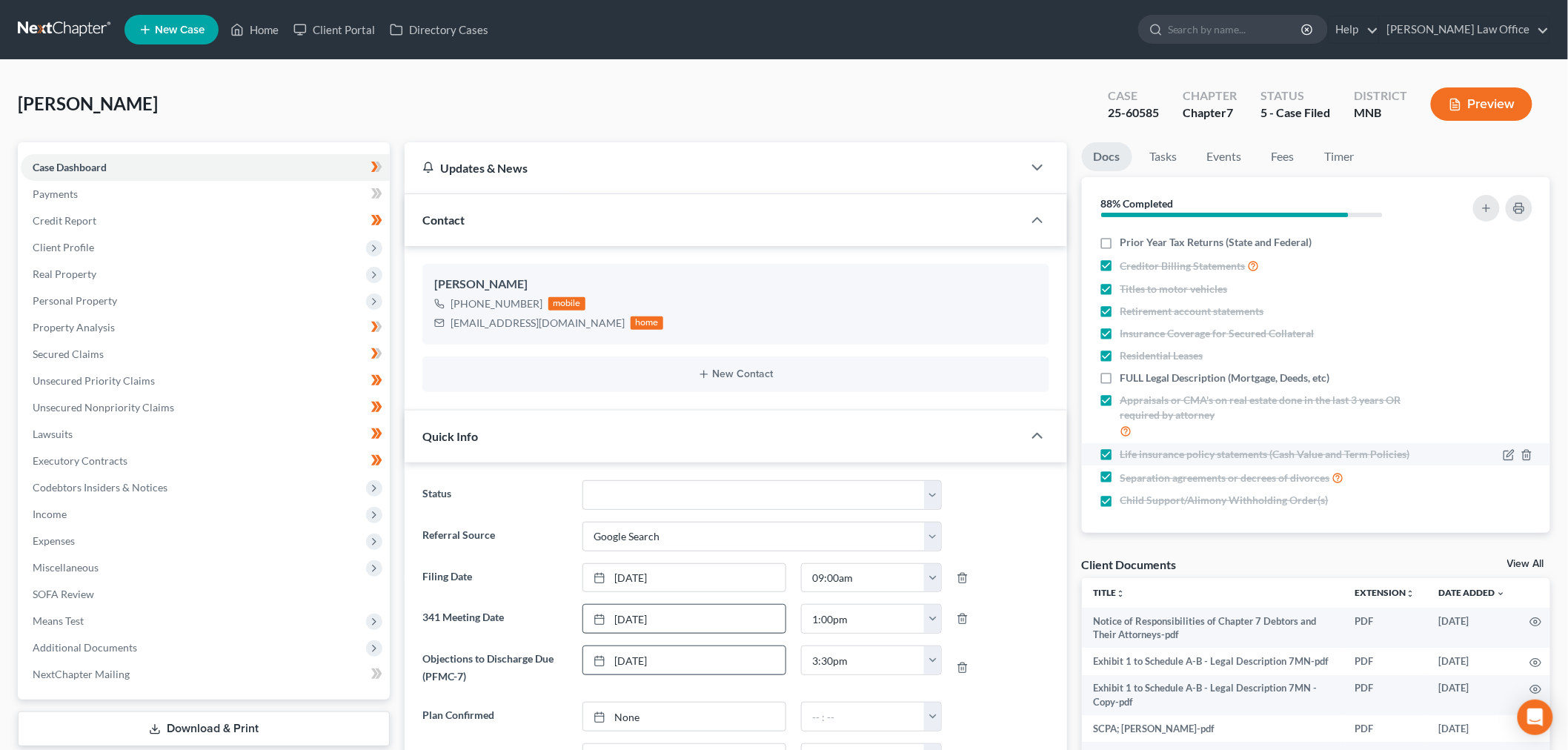
scroll to position [135, 0]
click at [1121, 380] on label "FULL Legal Description (Mortgage, Deeds, etc)" at bounding box center [1226, 375] width 210 height 15
click at [1126, 378] on input "FULL Legal Description (Mortgage, Deeds, etc)" at bounding box center [1131, 373] width 10 height 10
checkbox input "true"
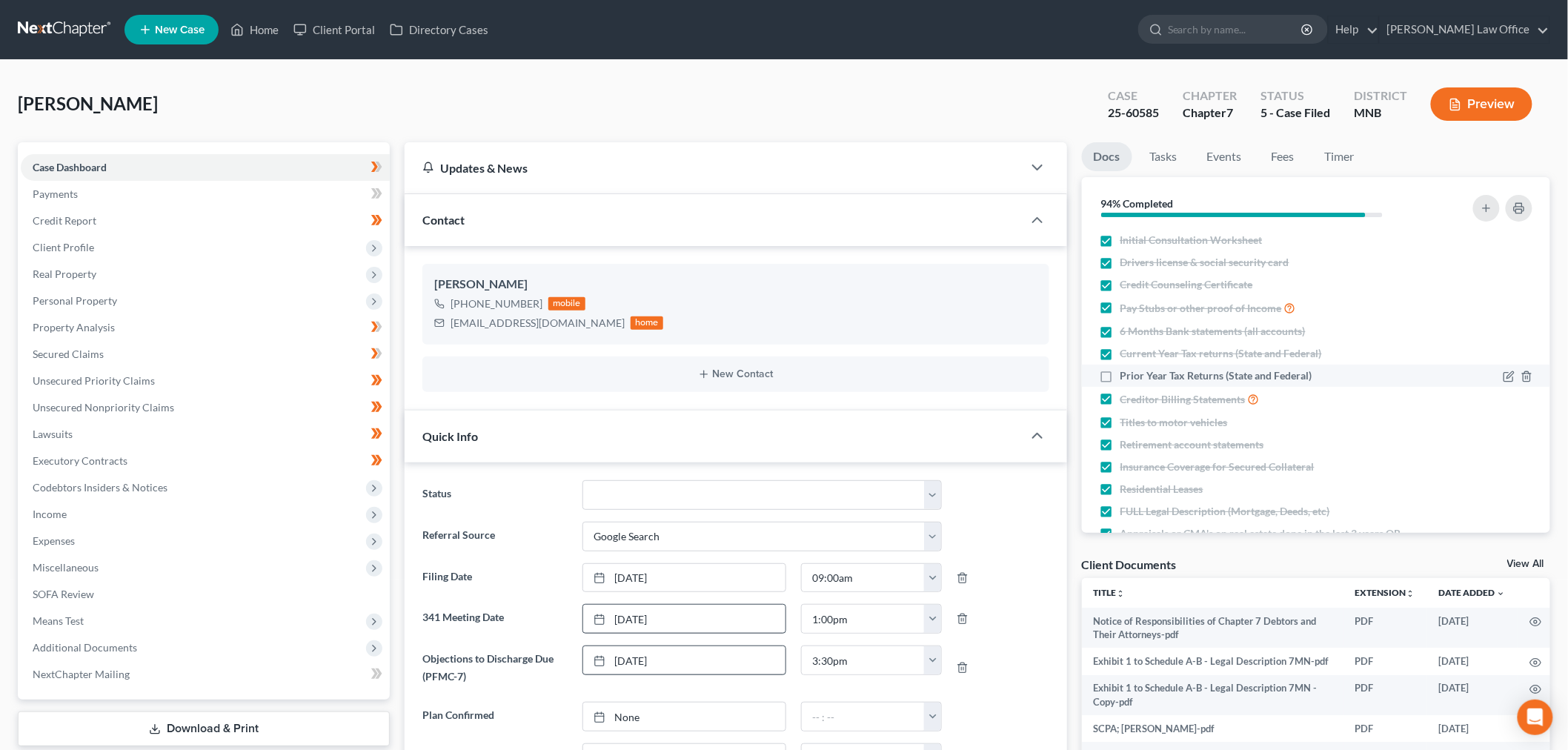
click at [1121, 375] on label "Prior Year Tax Returns (State and Federal)" at bounding box center [1217, 375] width 192 height 15
click at [1126, 375] on input "Prior Year Tax Returns (State and Federal)" at bounding box center [1131, 373] width 10 height 10
checkbox input "true"
click at [83, 31] on link at bounding box center [65, 29] width 95 height 27
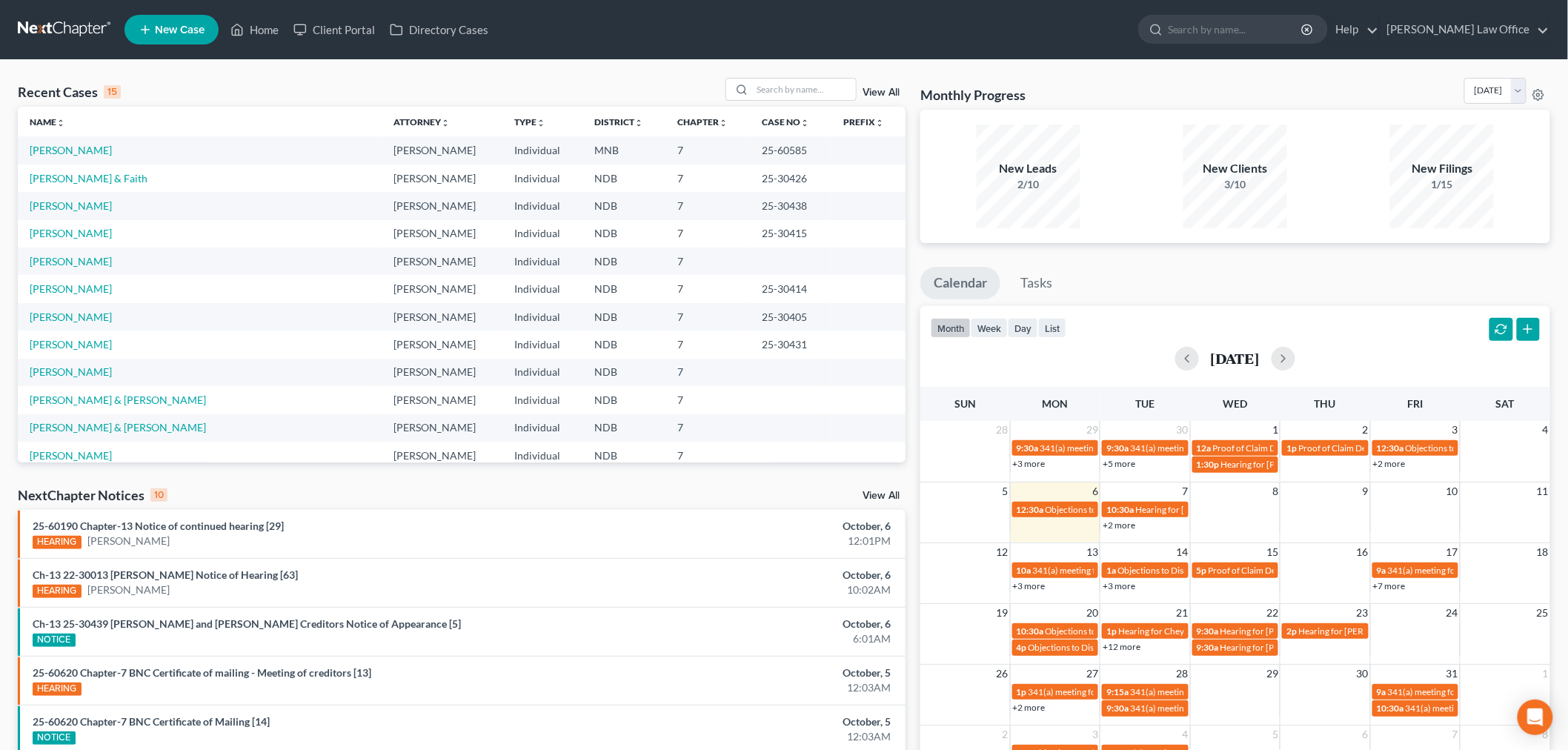
click at [109, 168] on td "[PERSON_NAME] & Faith" at bounding box center [199, 179] width 364 height 27
click at [105, 176] on link "[PERSON_NAME] & Faith" at bounding box center [88, 178] width 118 height 13
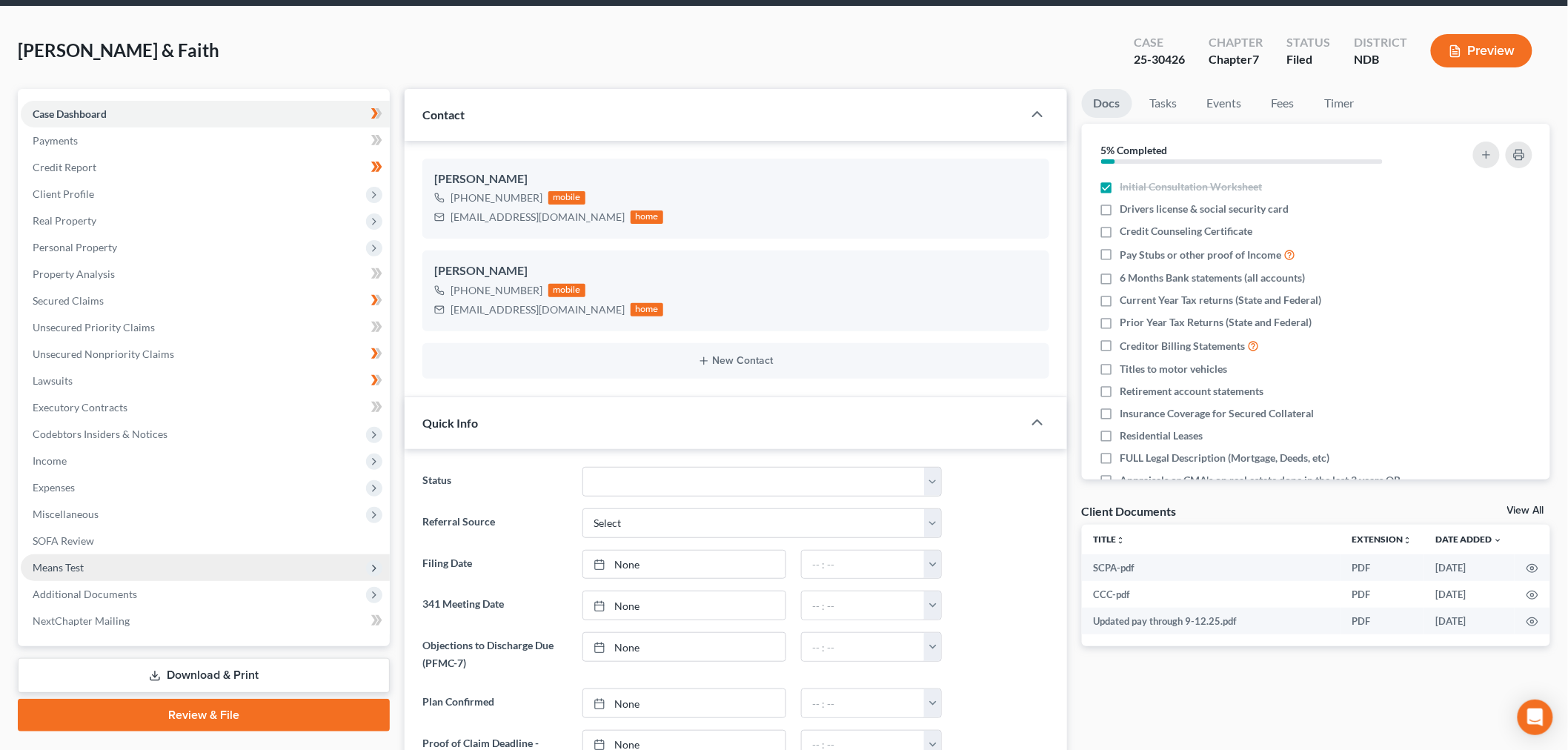
scroll to position [82, 0]
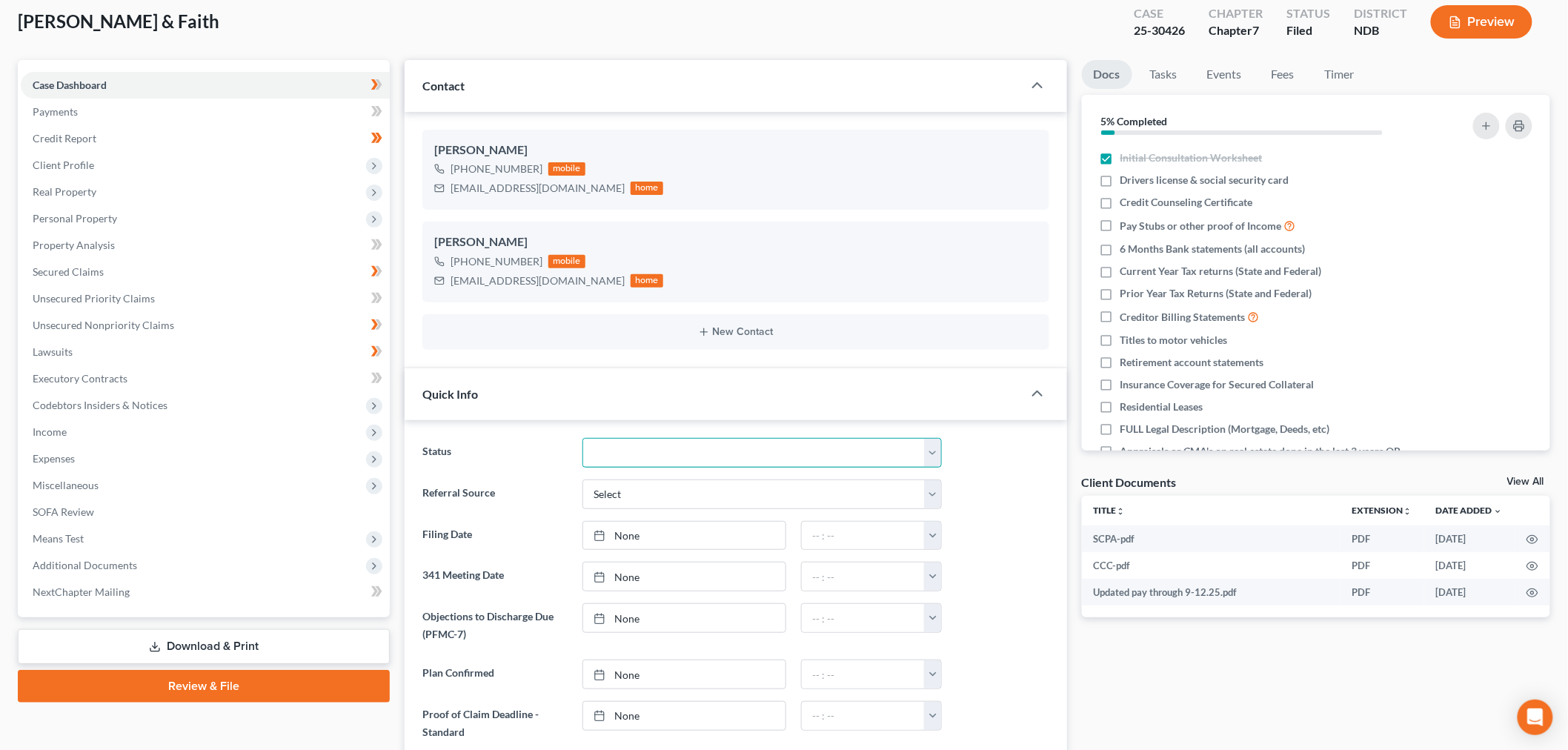
drag, startPoint x: 706, startPoint y: 459, endPoint x: 692, endPoint y: 463, distance: 14.6
click at [703, 460] on select "10 - Chapter 13 Discharged 11 - Chapter 13 Converted to 7 12 - Debt Settlement/…" at bounding box center [762, 453] width 359 height 29
select select "8"
click at [583, 438] on select "10 - Chapter 13 Discharged 11 - Chapter 13 Converted to 7 12 - Debt Settlement/…" at bounding box center [762, 453] width 359 height 29
click at [667, 509] on ng-include "Status 10 - Chapter 13 Discharged 11 - Chapter 13 Converted to 7 12 - Debt Sett…" at bounding box center [736, 661] width 627 height 447
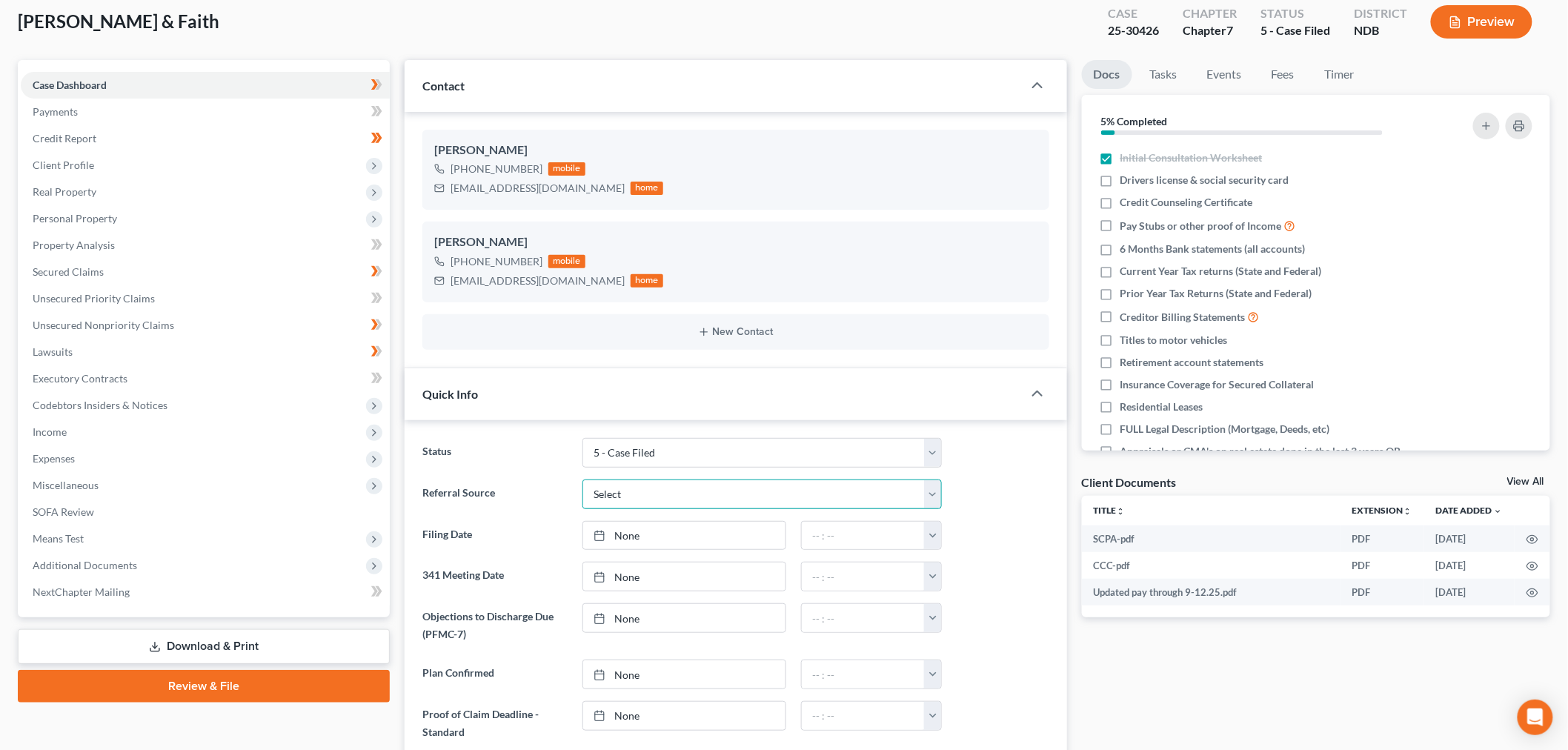
click at [698, 483] on select "Select Word Of Mouth Previous Clients Direct Mail Website Google Search Modern …" at bounding box center [762, 495] width 359 height 29
select select "0"
click at [583, 480] on select "Select Word Of Mouth Previous Clients Direct Mail Website Google Search Modern …" at bounding box center [762, 495] width 359 height 29
click at [655, 532] on link "None" at bounding box center [684, 536] width 202 height 28
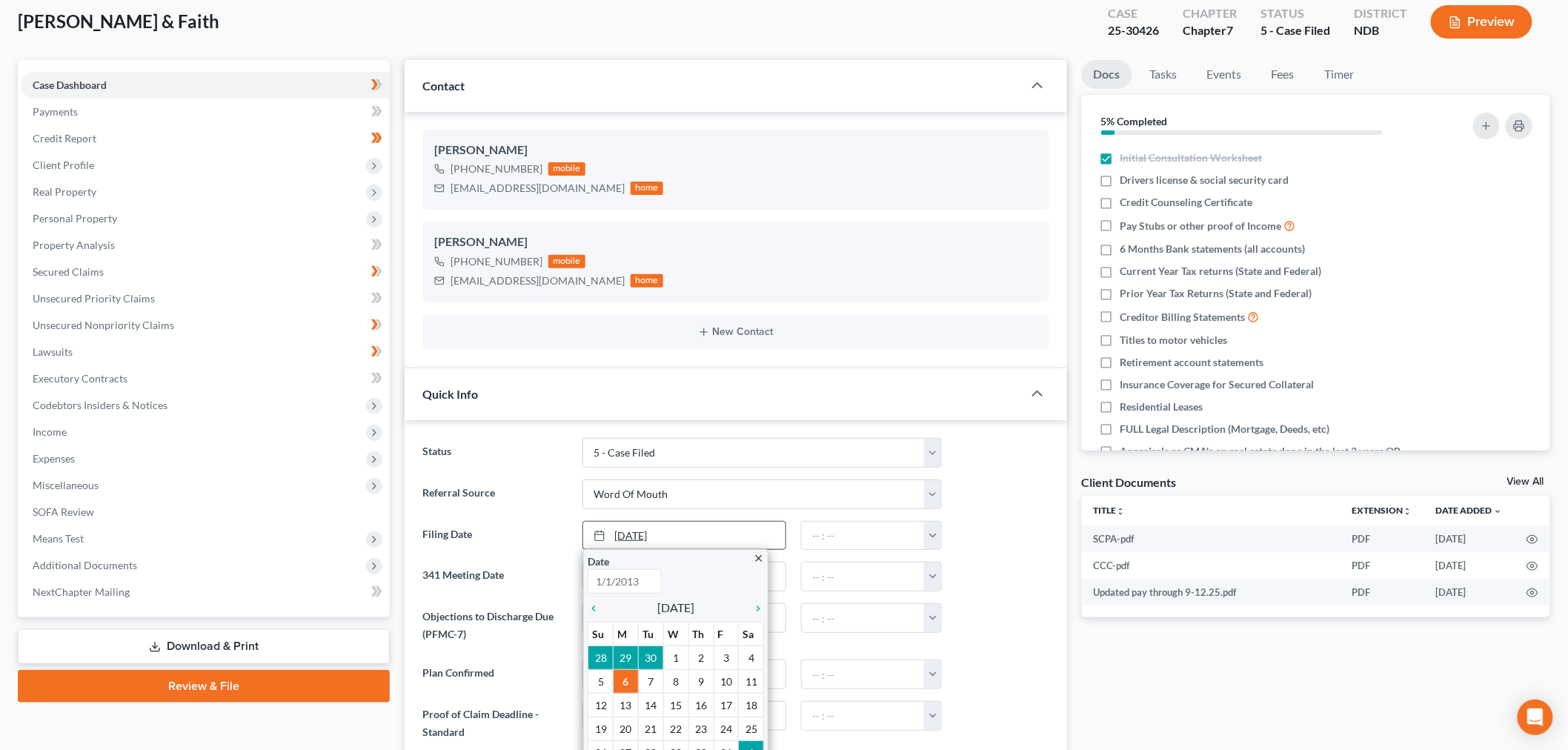
type input "[DATE]"
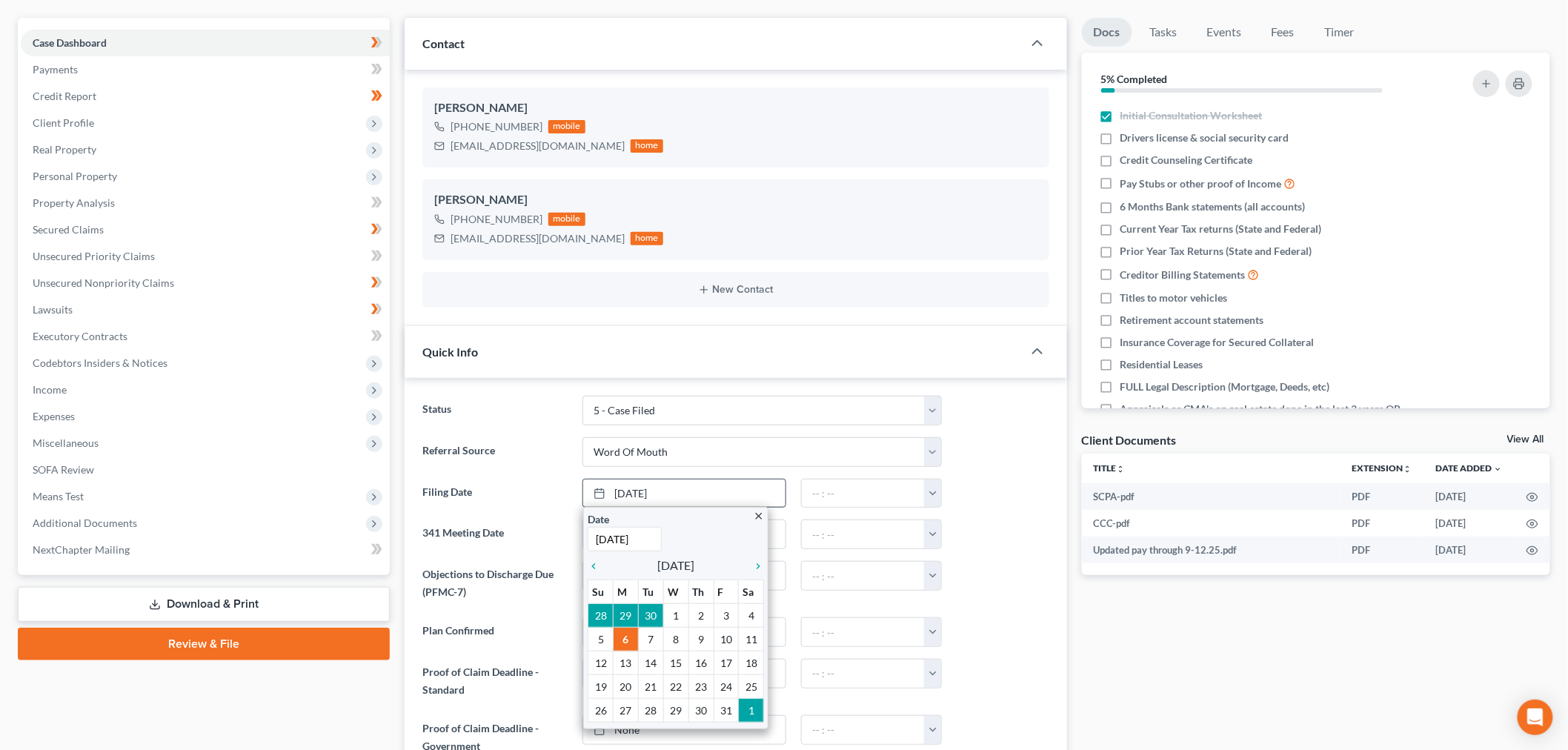
scroll to position [165, 0]
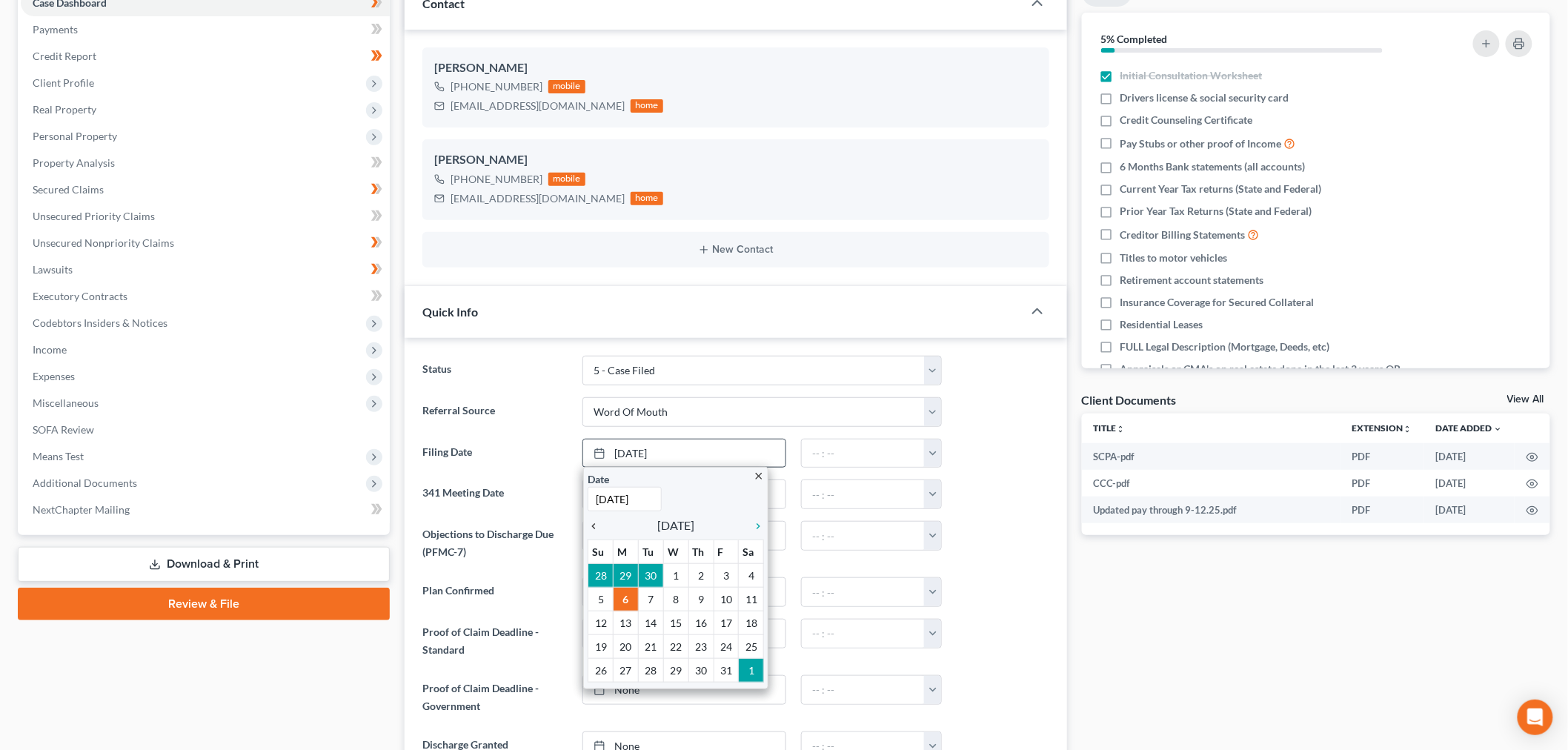
click at [597, 524] on icon "chevron_left" at bounding box center [598, 526] width 20 height 12
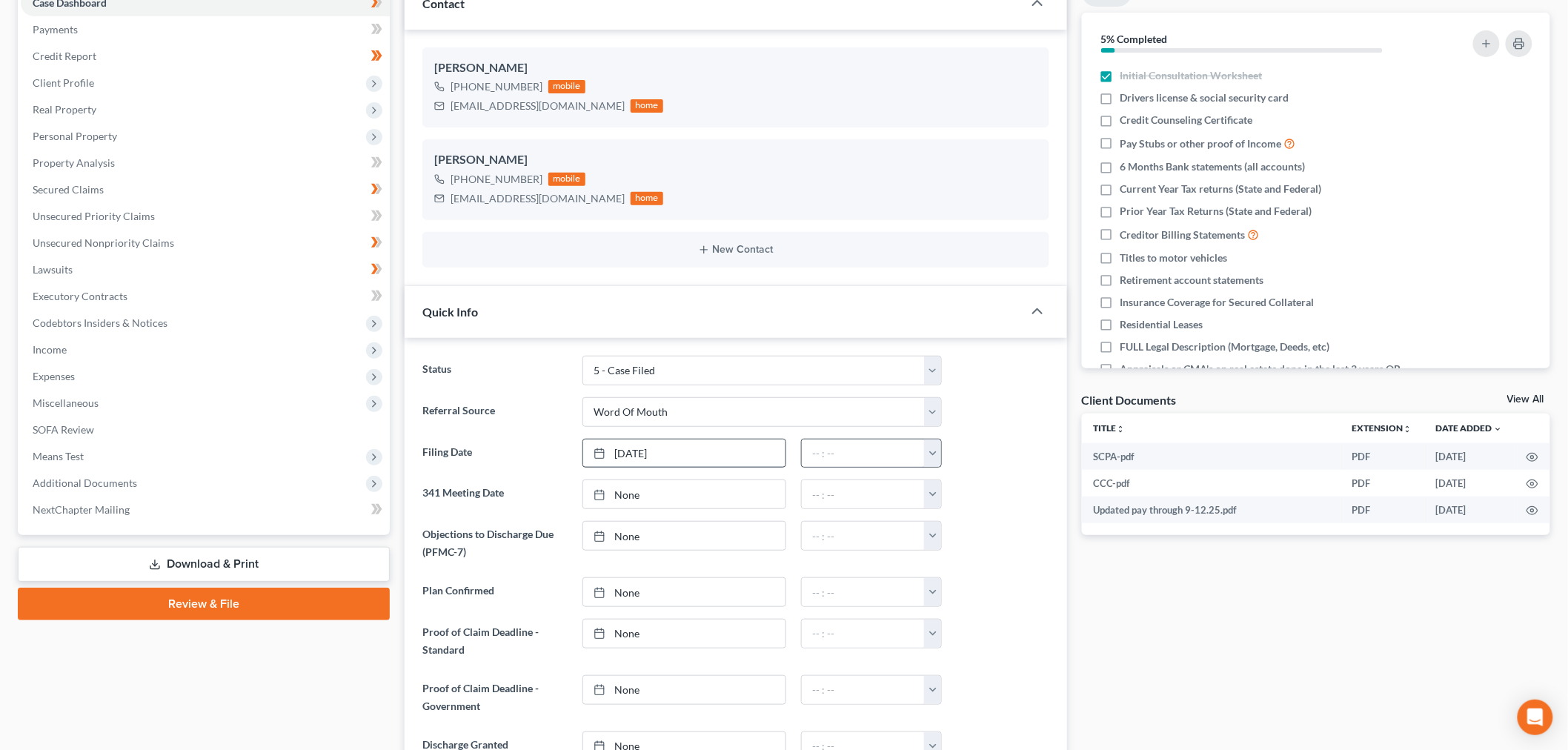
click at [937, 449] on button "button" at bounding box center [932, 454] width 17 height 28
click at [964, 524] on link "7:30am" at bounding box center [966, 531] width 83 height 26
type input "7:30am"
click at [653, 499] on link "None" at bounding box center [684, 494] width 202 height 28
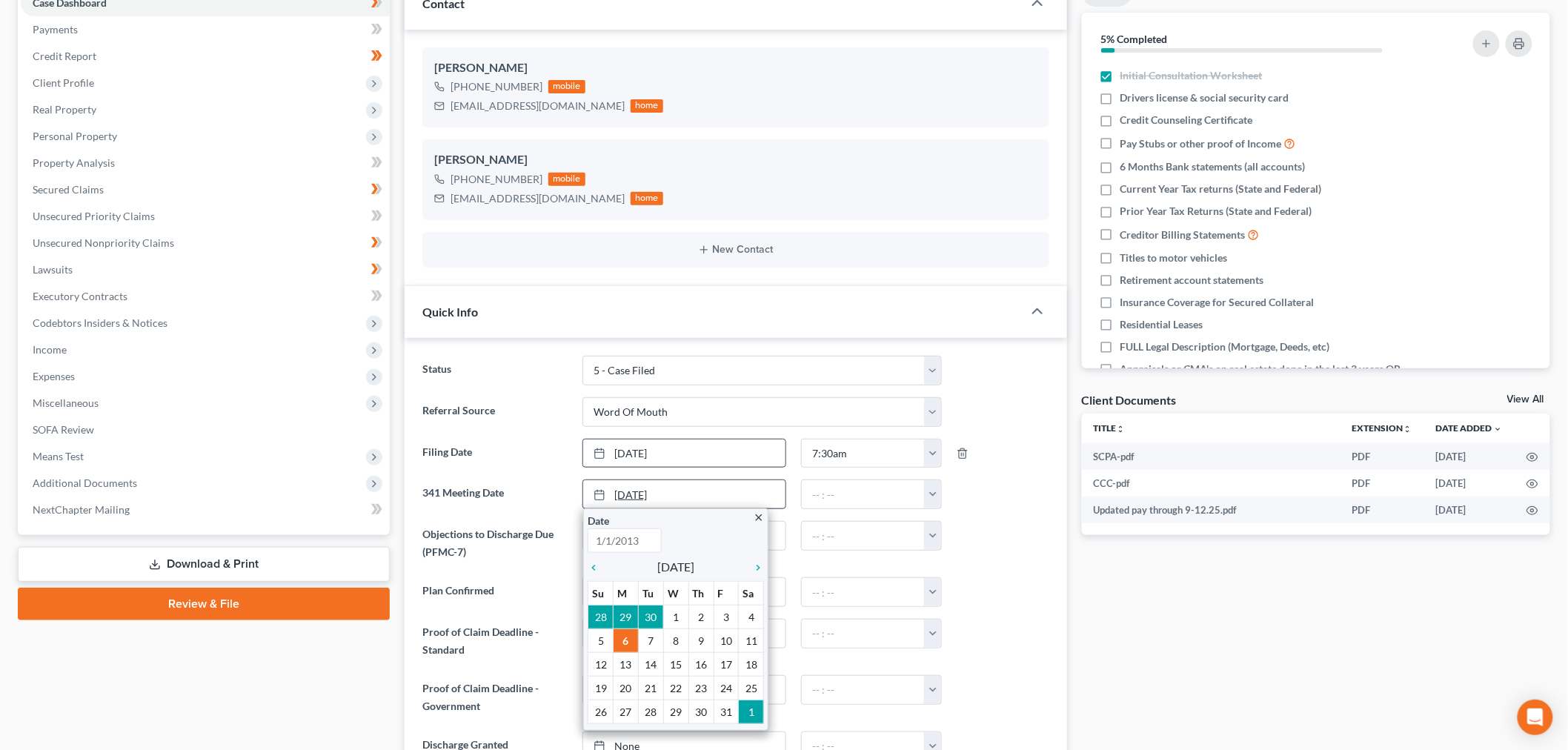
type input "10/6/2025"
drag, startPoint x: 726, startPoint y: 713, endPoint x: 758, endPoint y: 668, distance: 55.2
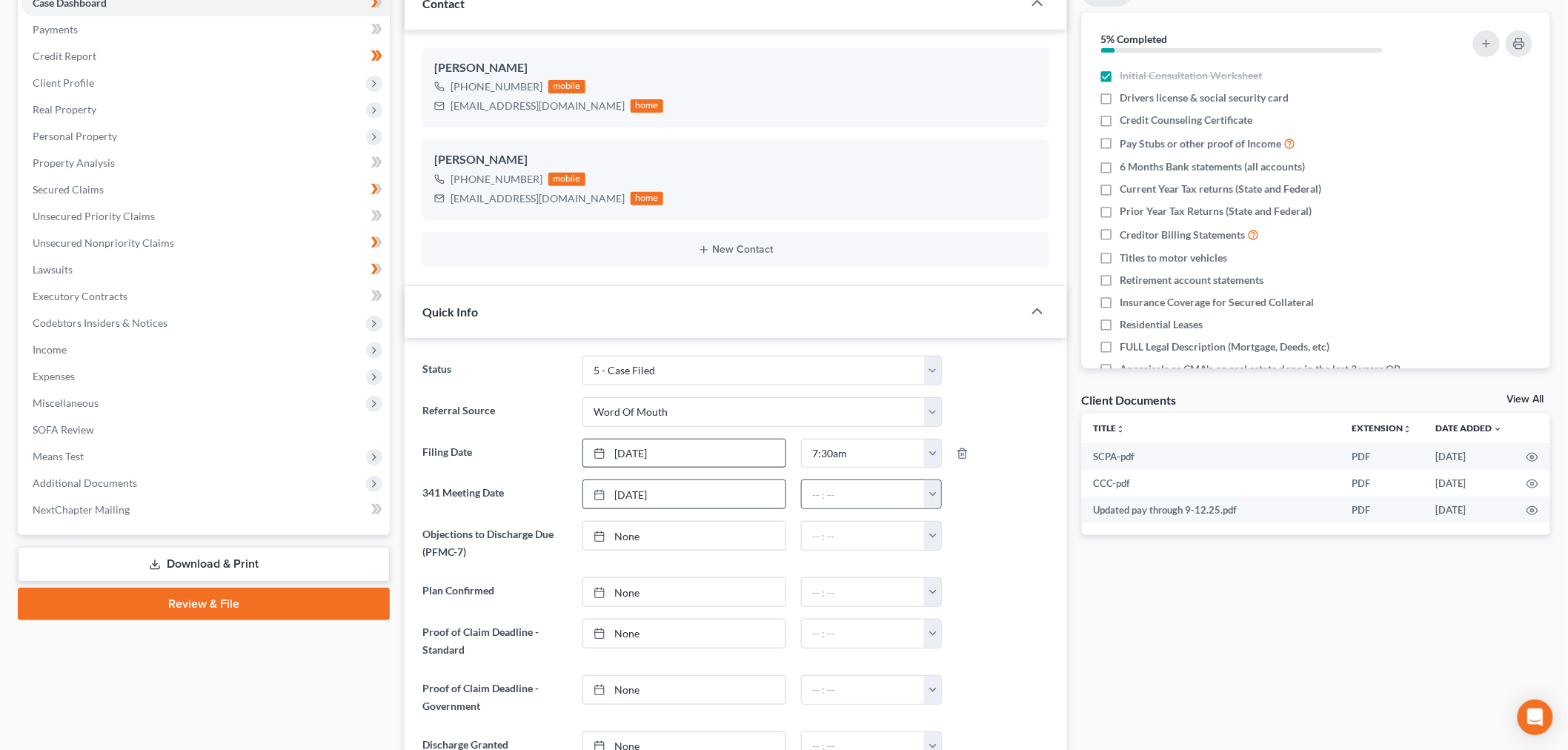
click at [928, 496] on button "button" at bounding box center [932, 494] width 17 height 28
click at [959, 638] on link "9:00am" at bounding box center [966, 647] width 83 height 26
type input "9:00am"
type input "10/6/2025"
click at [659, 530] on link "10/6/2025" at bounding box center [684, 536] width 202 height 28
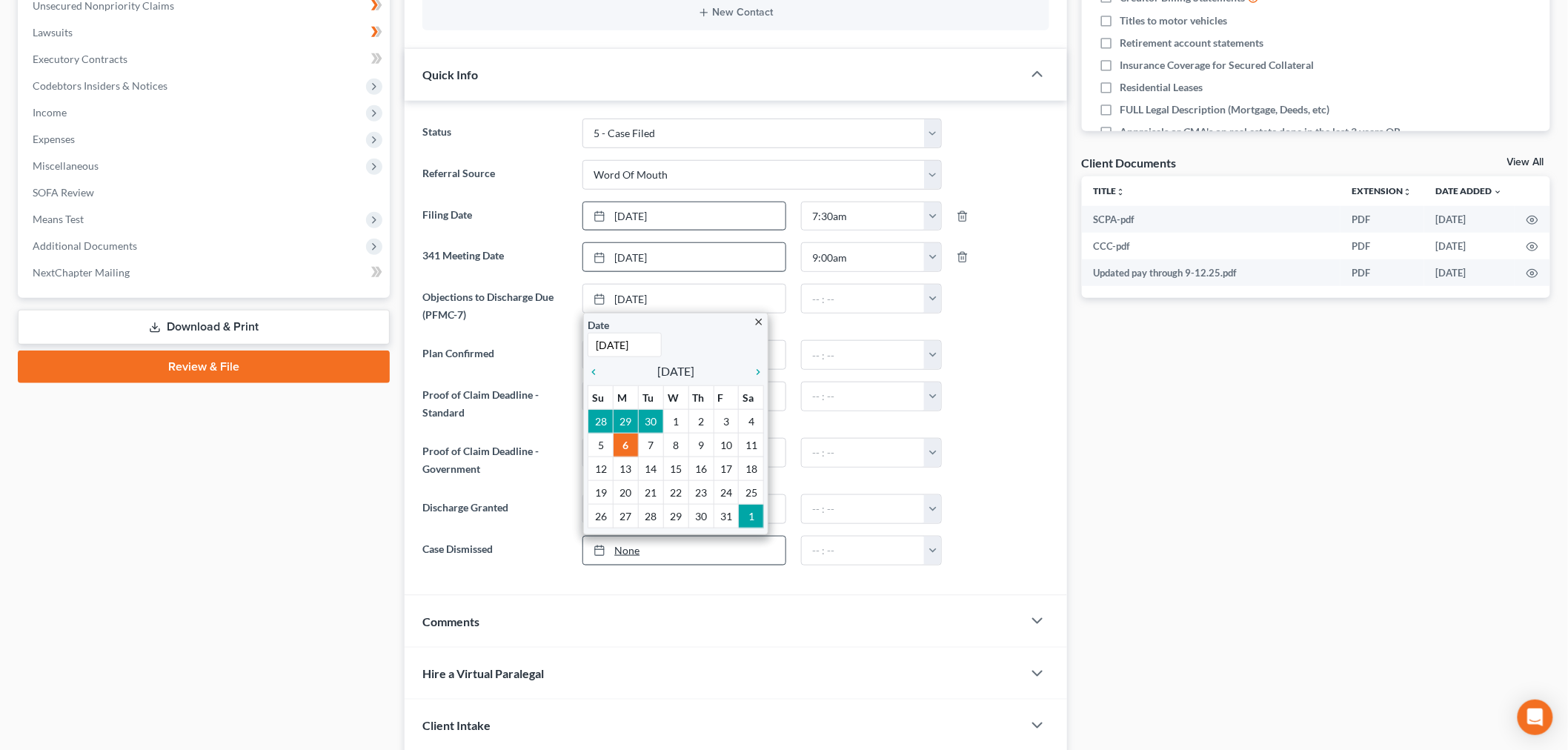
scroll to position [411, 0]
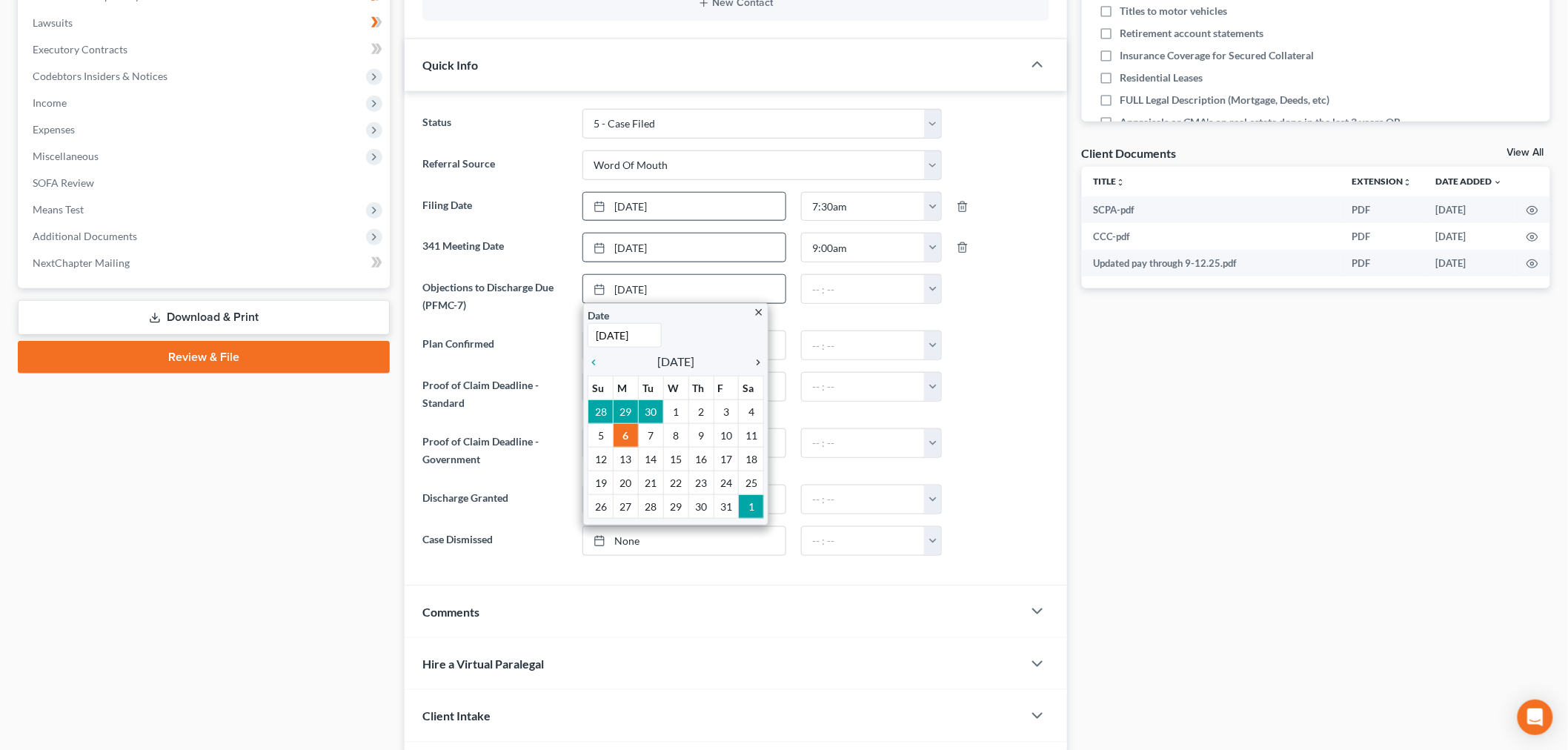
click at [758, 363] on icon "chevron_right" at bounding box center [755, 362] width 20 height 12
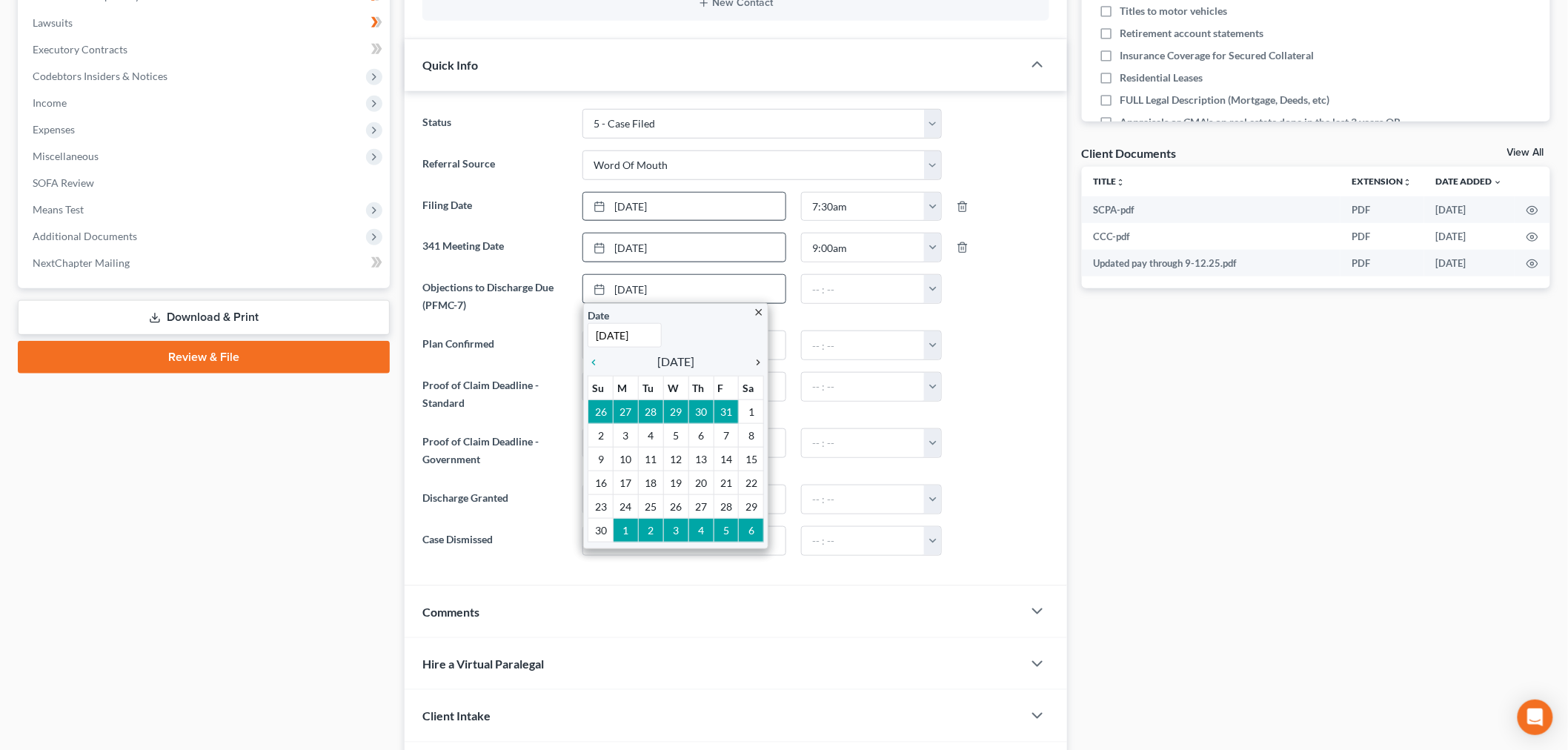
click at [761, 362] on icon "chevron_right" at bounding box center [755, 362] width 20 height 12
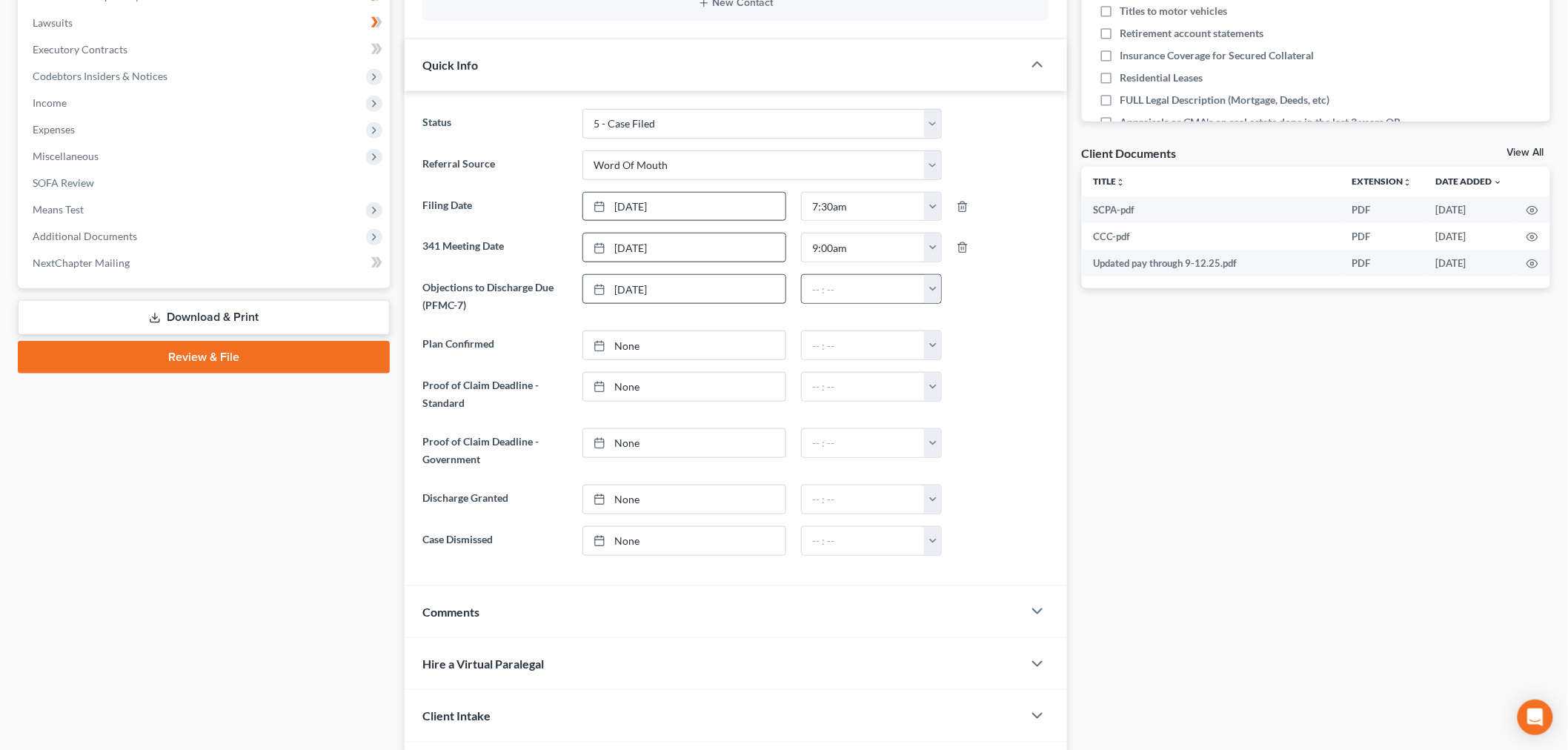
click at [935, 290] on button "button" at bounding box center [932, 289] width 17 height 28
click at [974, 354] on link "9:00am" at bounding box center [966, 359] width 83 height 26
type input "9:00am"
click at [1253, 461] on div "Docs Tasks Events Fees Timer 5% Completed Nothing here yet! Initial Consultatio…" at bounding box center [1316, 263] width 484 height 1064
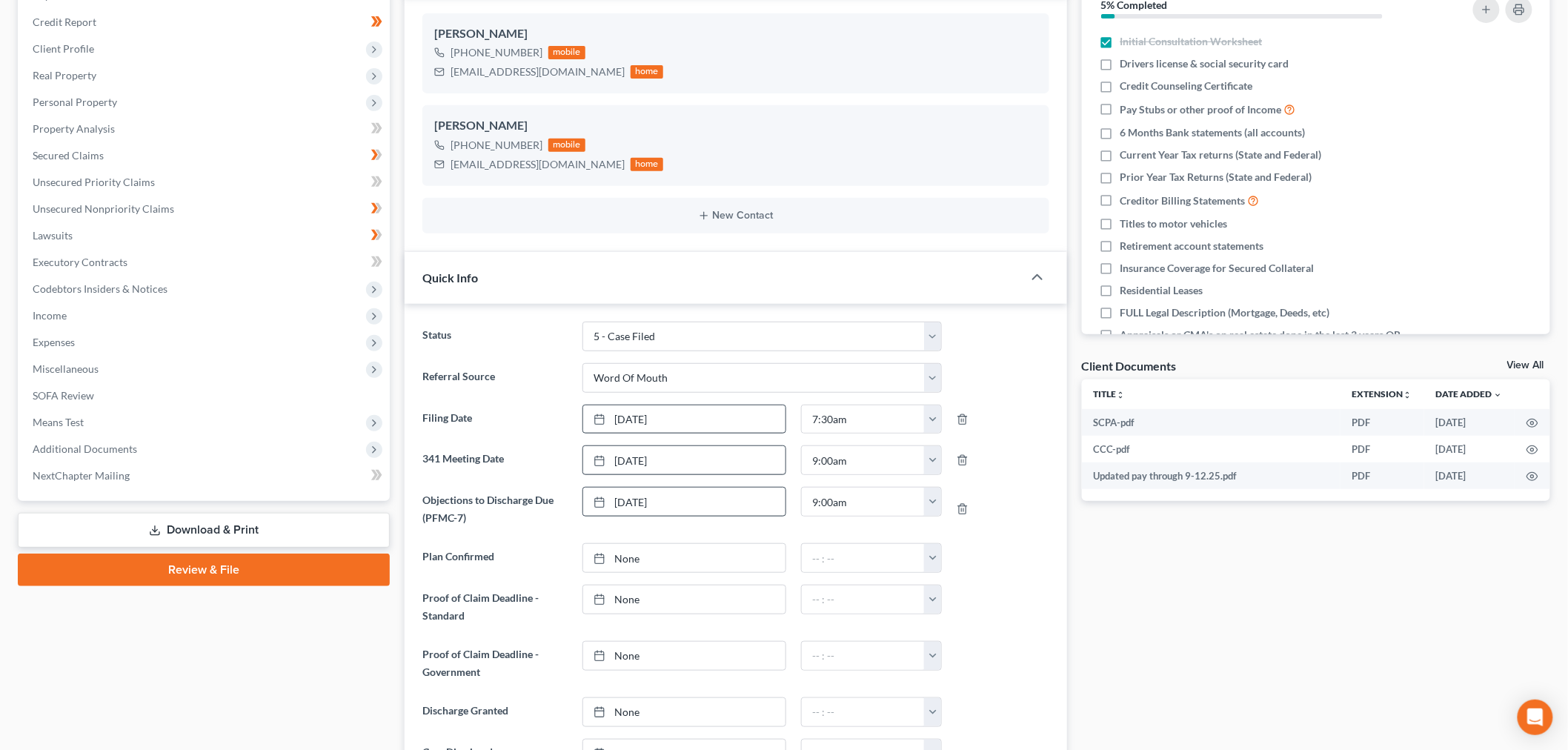
scroll to position [0, 0]
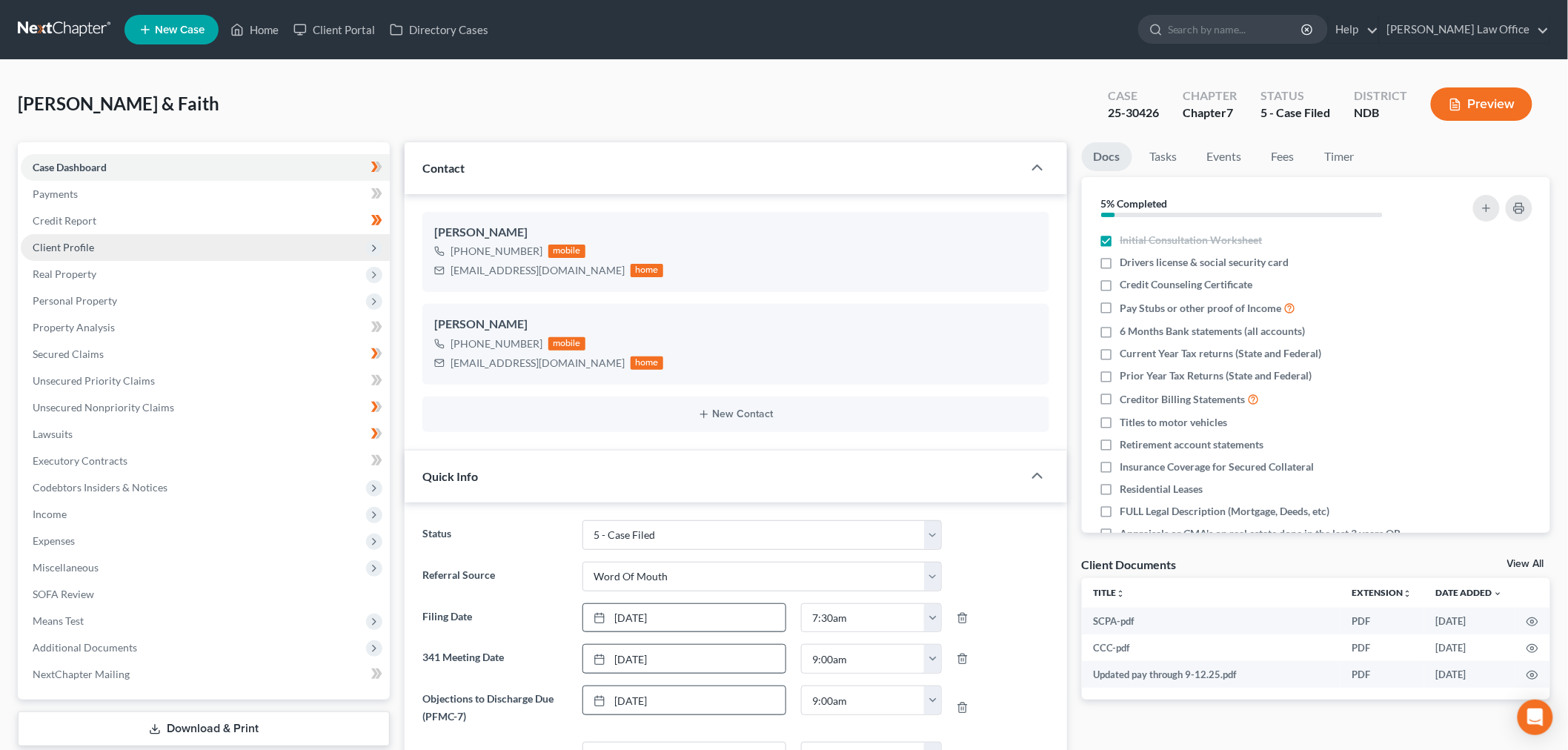
click at [102, 244] on span "Client Profile" at bounding box center [205, 247] width 369 height 27
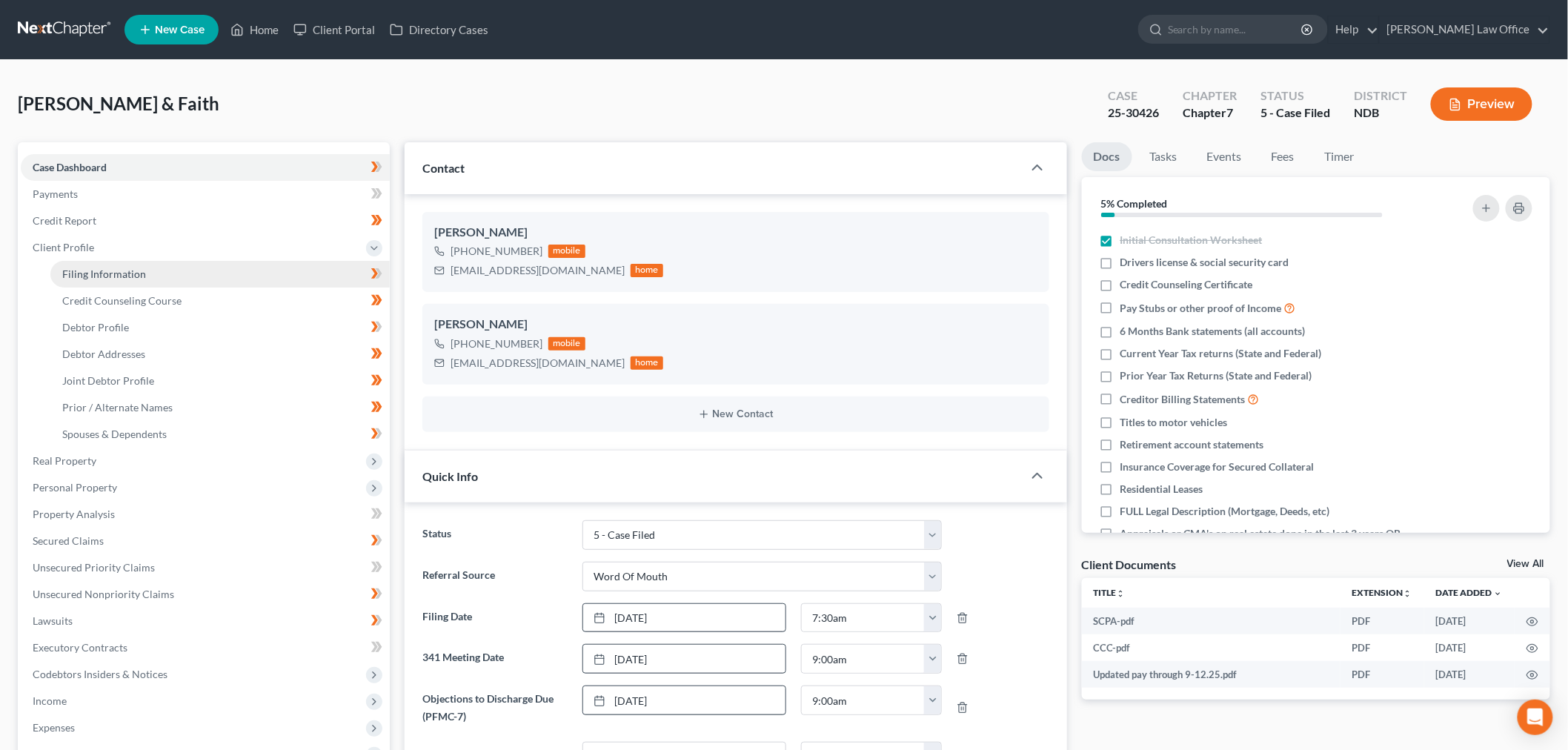
click at [215, 271] on link "Filing Information" at bounding box center [220, 274] width 340 height 27
select select "0"
select select "3"
select select "1"
select select "0"
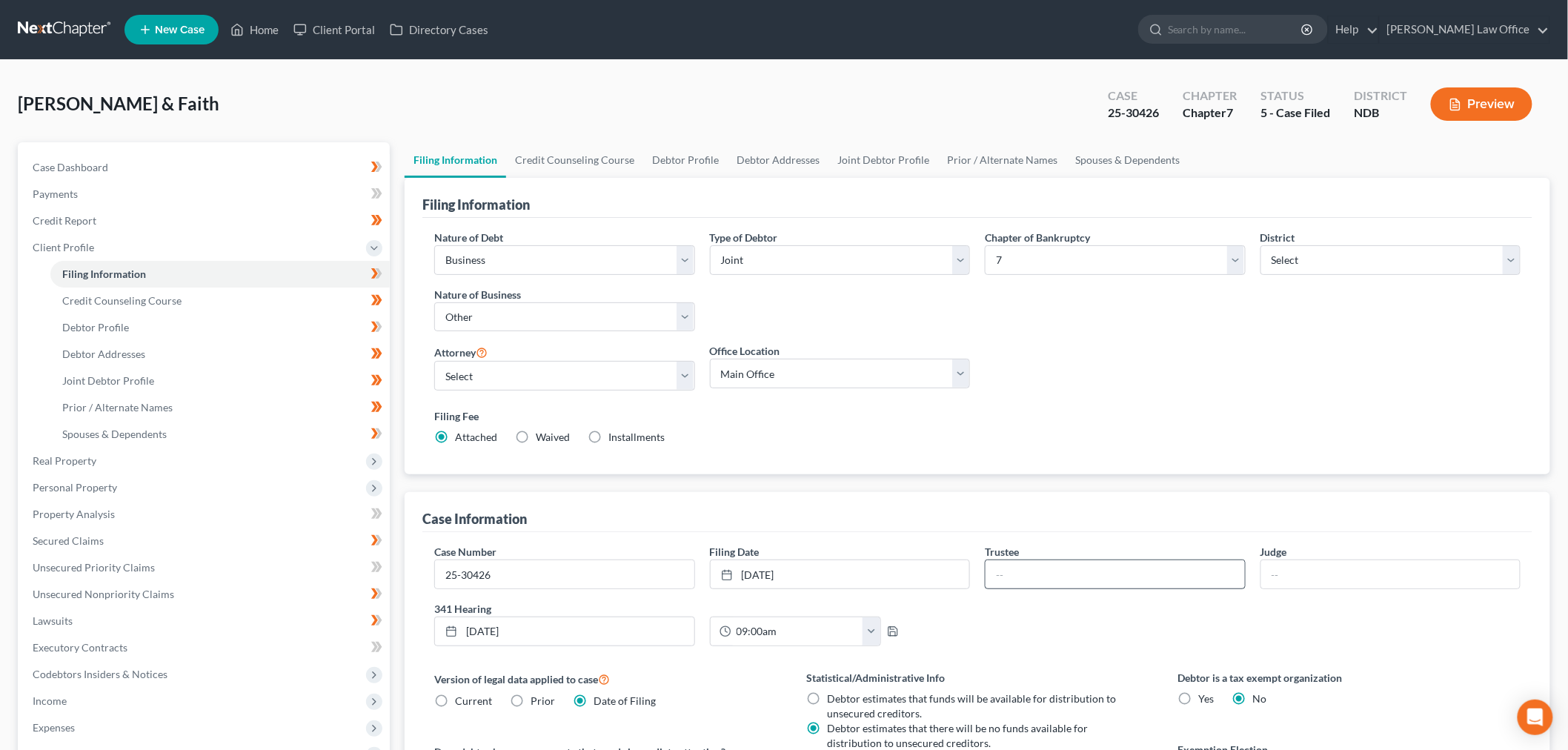
drag, startPoint x: 1095, startPoint y: 551, endPoint x: 1068, endPoint y: 580, distance: 39.6
click at [1092, 558] on div "Trustee" at bounding box center [1115, 566] width 276 height 45
click at [1068, 579] on input "text" at bounding box center [1116, 574] width 259 height 28
type input "Doeling"
click at [1416, 579] on input "text" at bounding box center [1391, 574] width 259 height 28
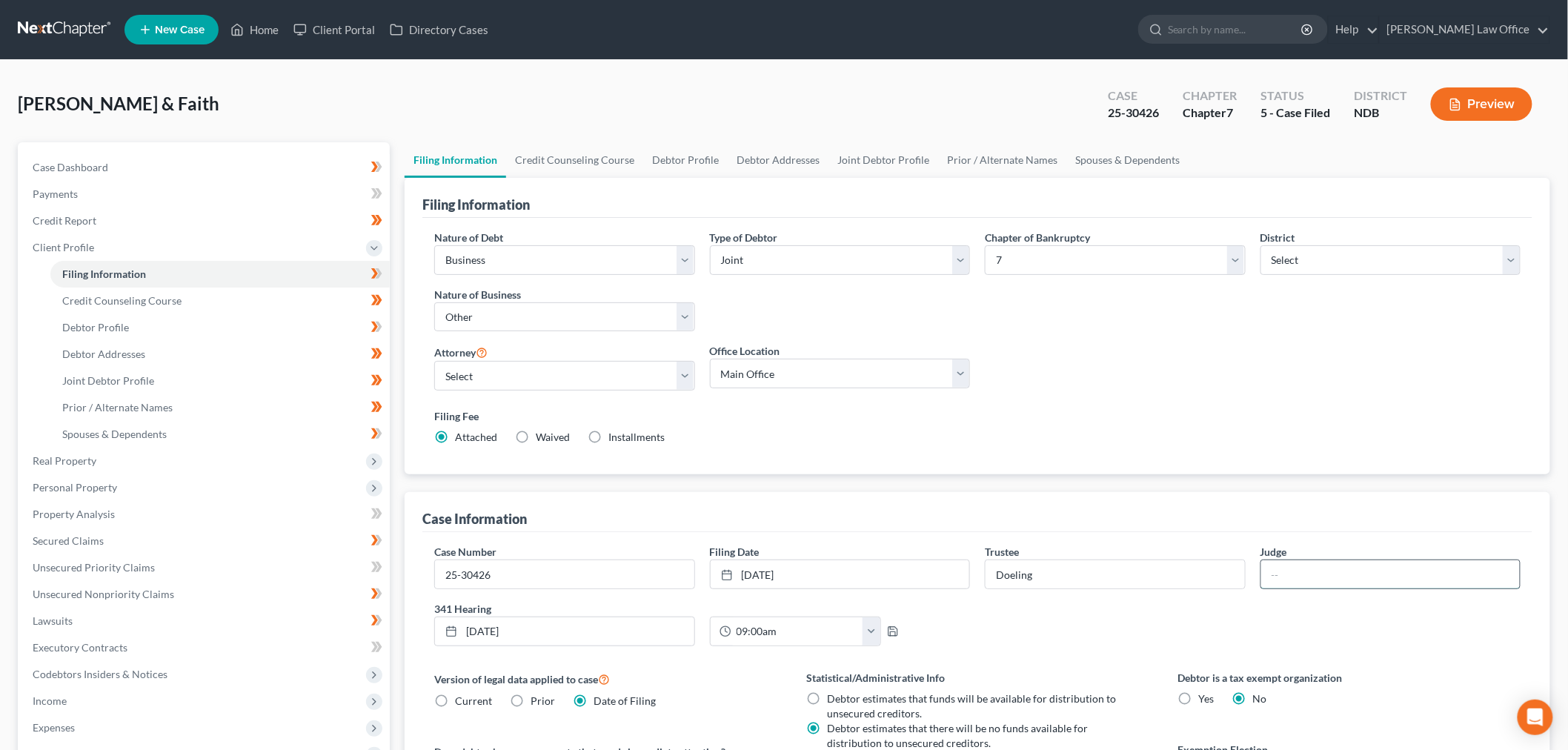
type input "Hastings"
drag, startPoint x: 65, startPoint y: 164, endPoint x: 178, endPoint y: 212, distance: 122.8
click at [65, 164] on span "Case Dashboard" at bounding box center [70, 167] width 76 height 13
select select "0"
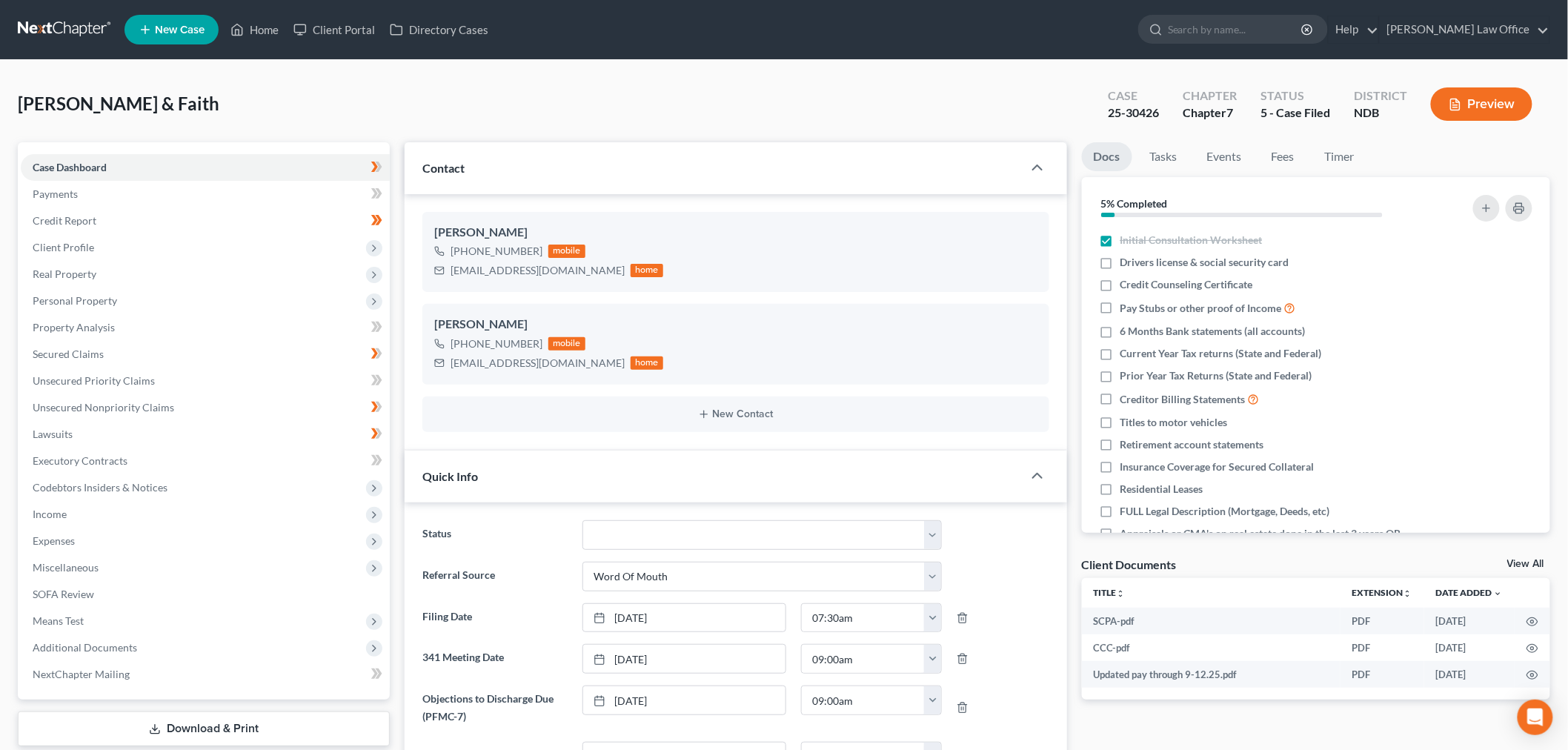
drag, startPoint x: 137, startPoint y: 283, endPoint x: 134, endPoint y: 294, distance: 11.4
click at [137, 283] on span "Real Property" at bounding box center [205, 274] width 369 height 27
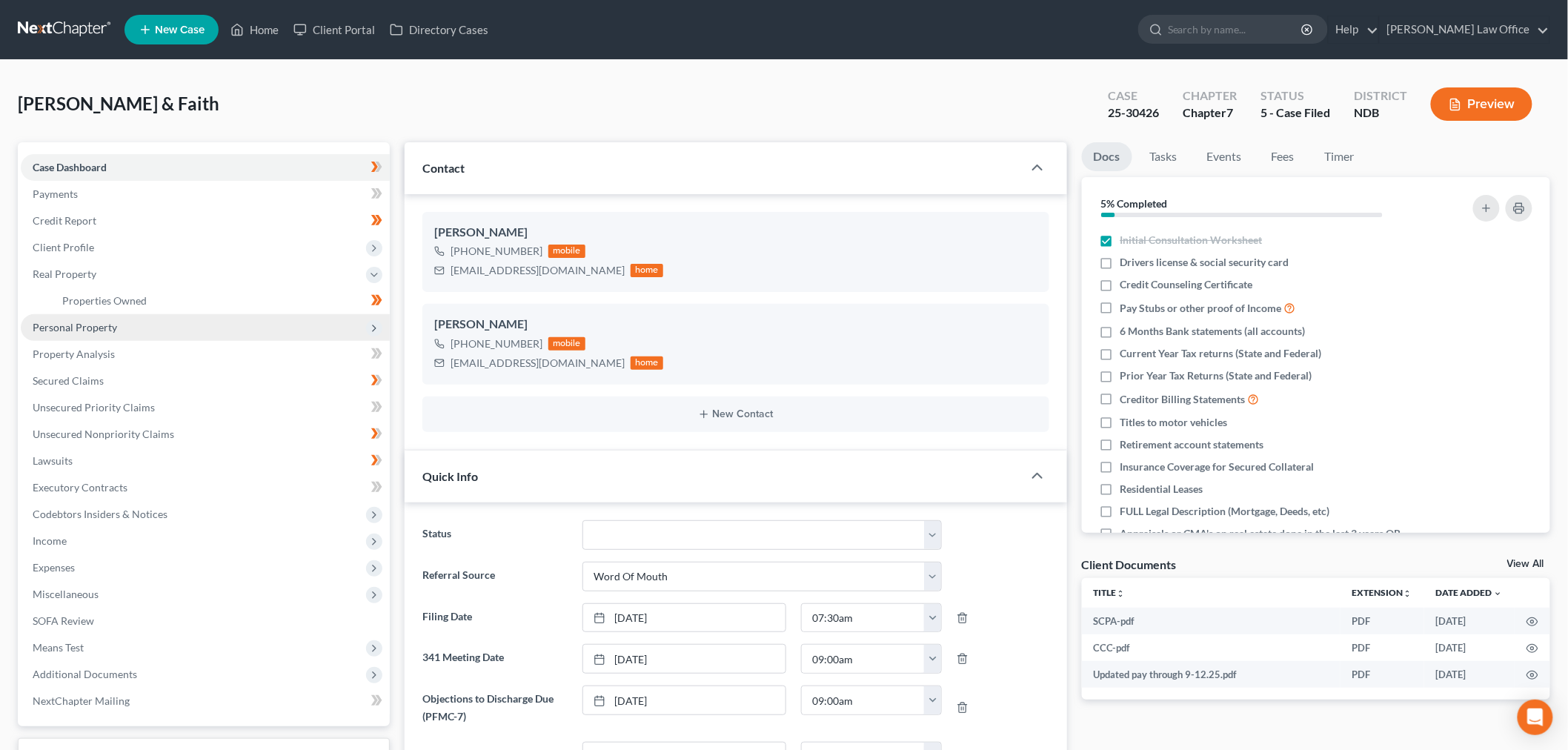
click at [111, 323] on span "Personal Property" at bounding box center [75, 327] width 84 height 13
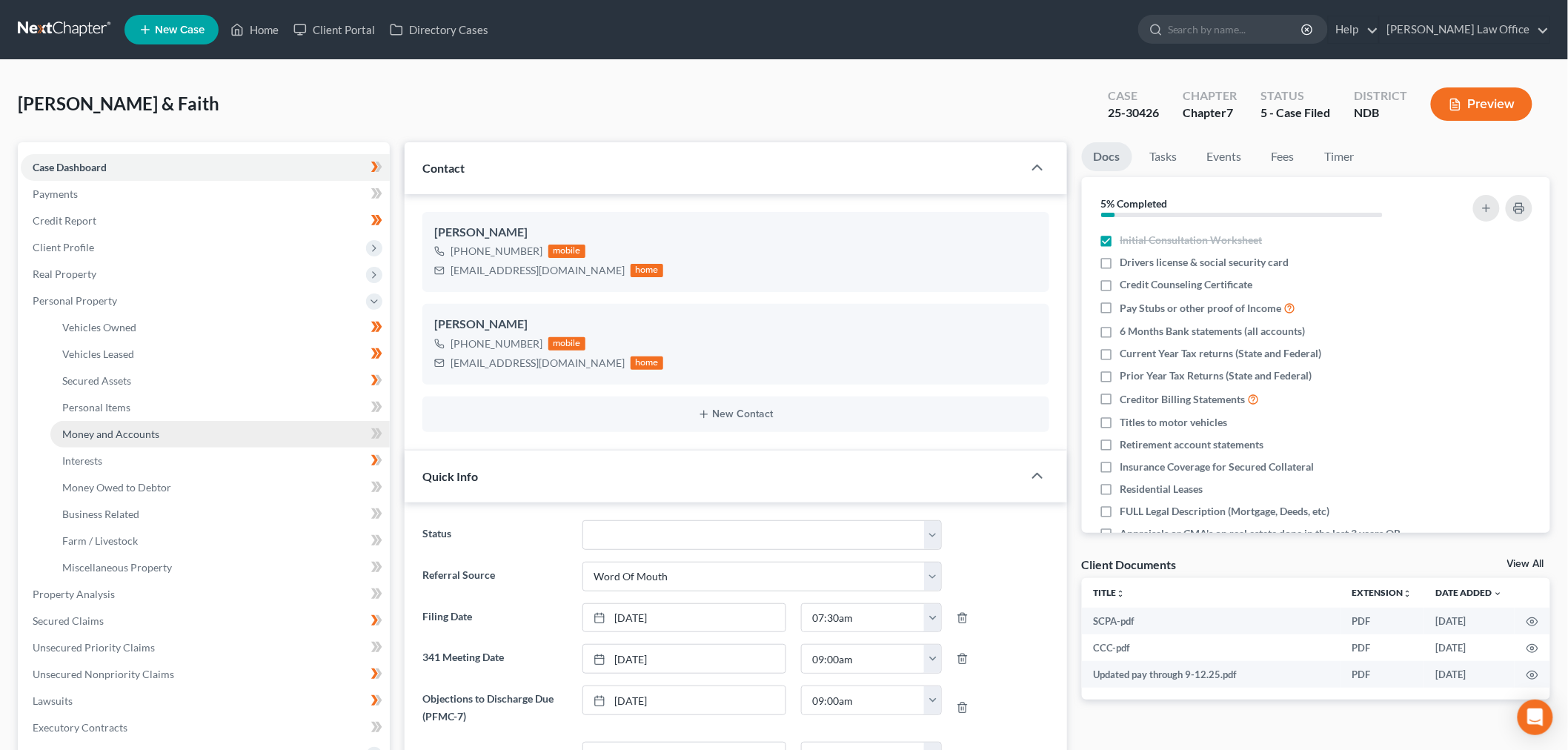
click at [157, 430] on link "Money and Accounts" at bounding box center [220, 434] width 340 height 27
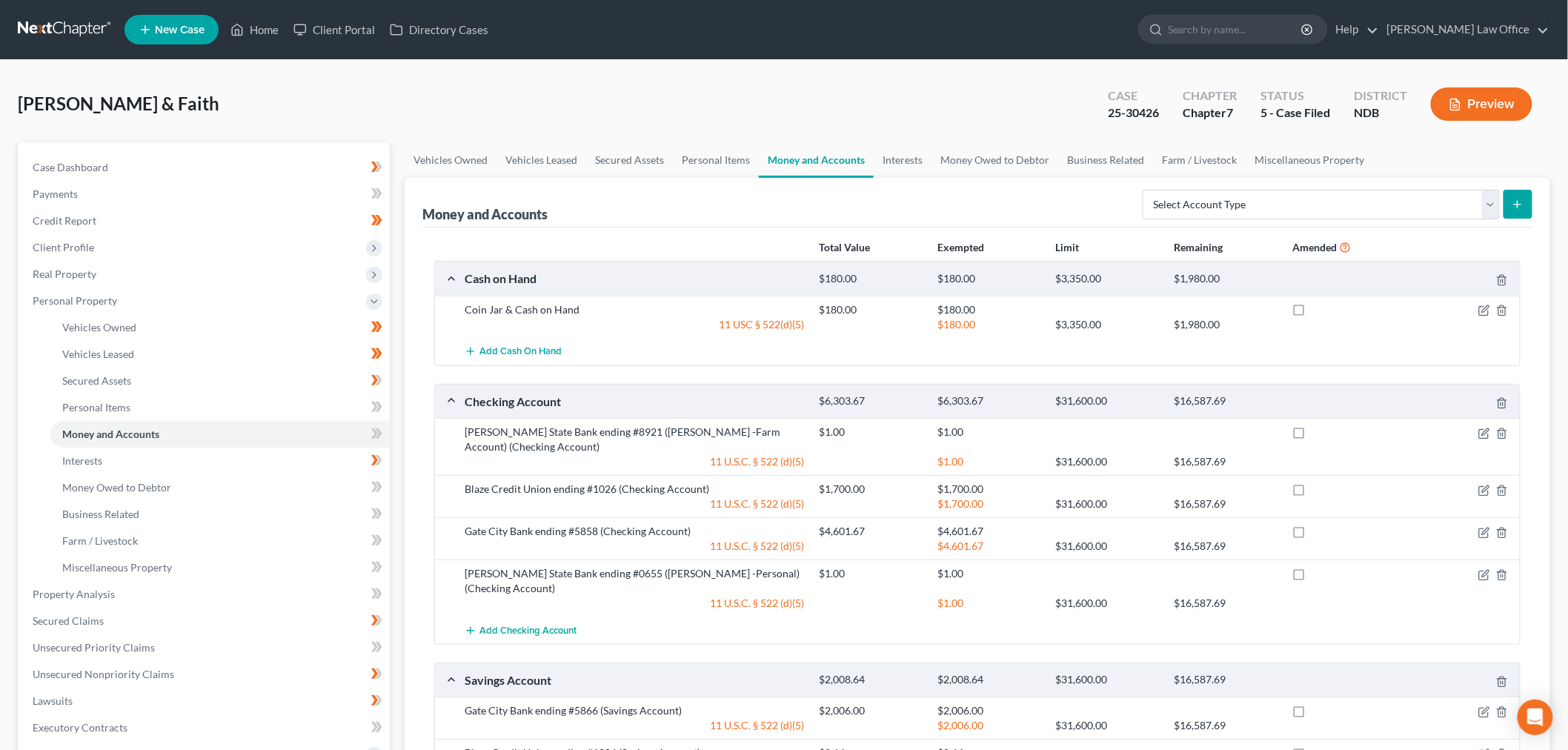
click at [52, 23] on link at bounding box center [65, 29] width 95 height 27
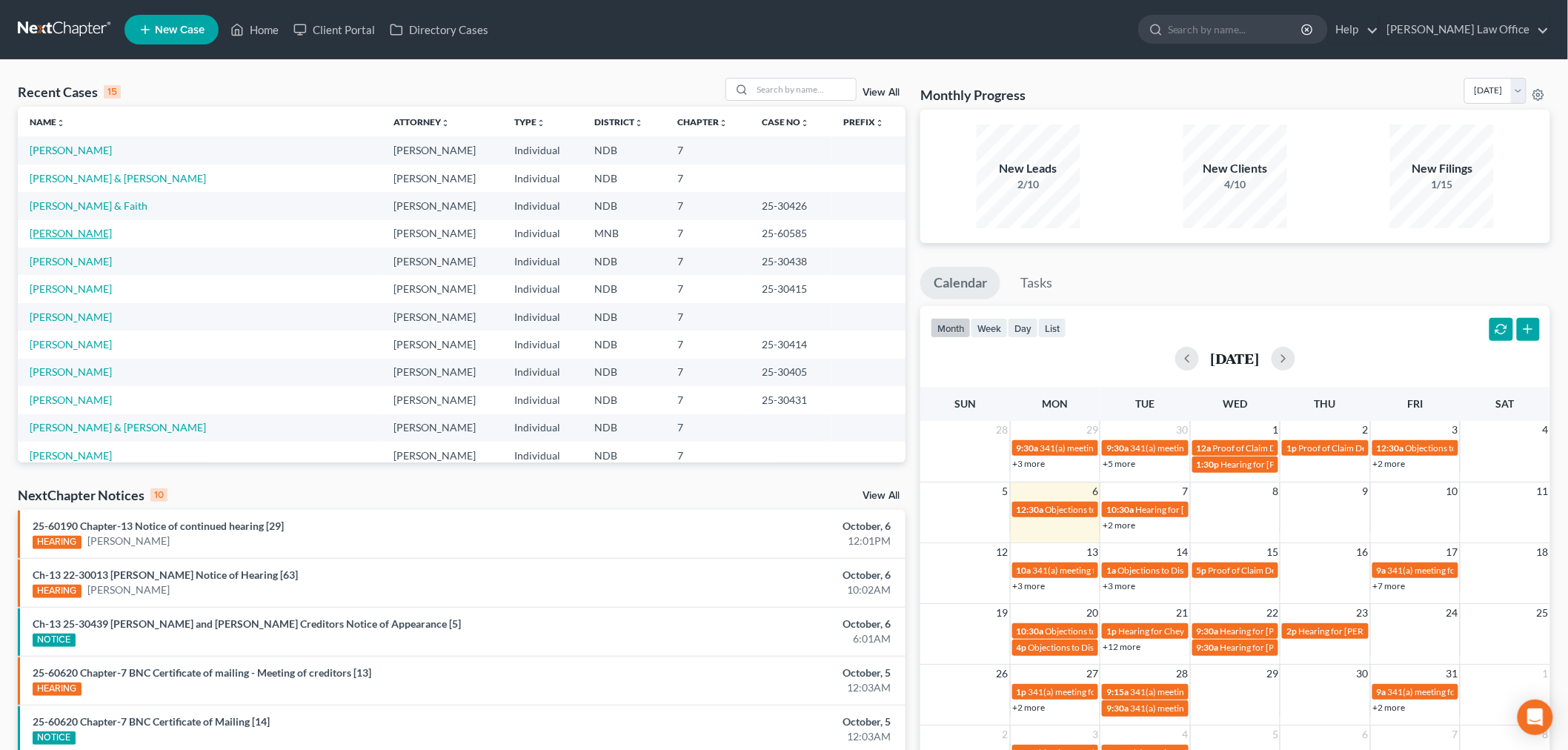
click at [79, 235] on link "[PERSON_NAME]" at bounding box center [71, 233] width 82 height 13
select select "4"
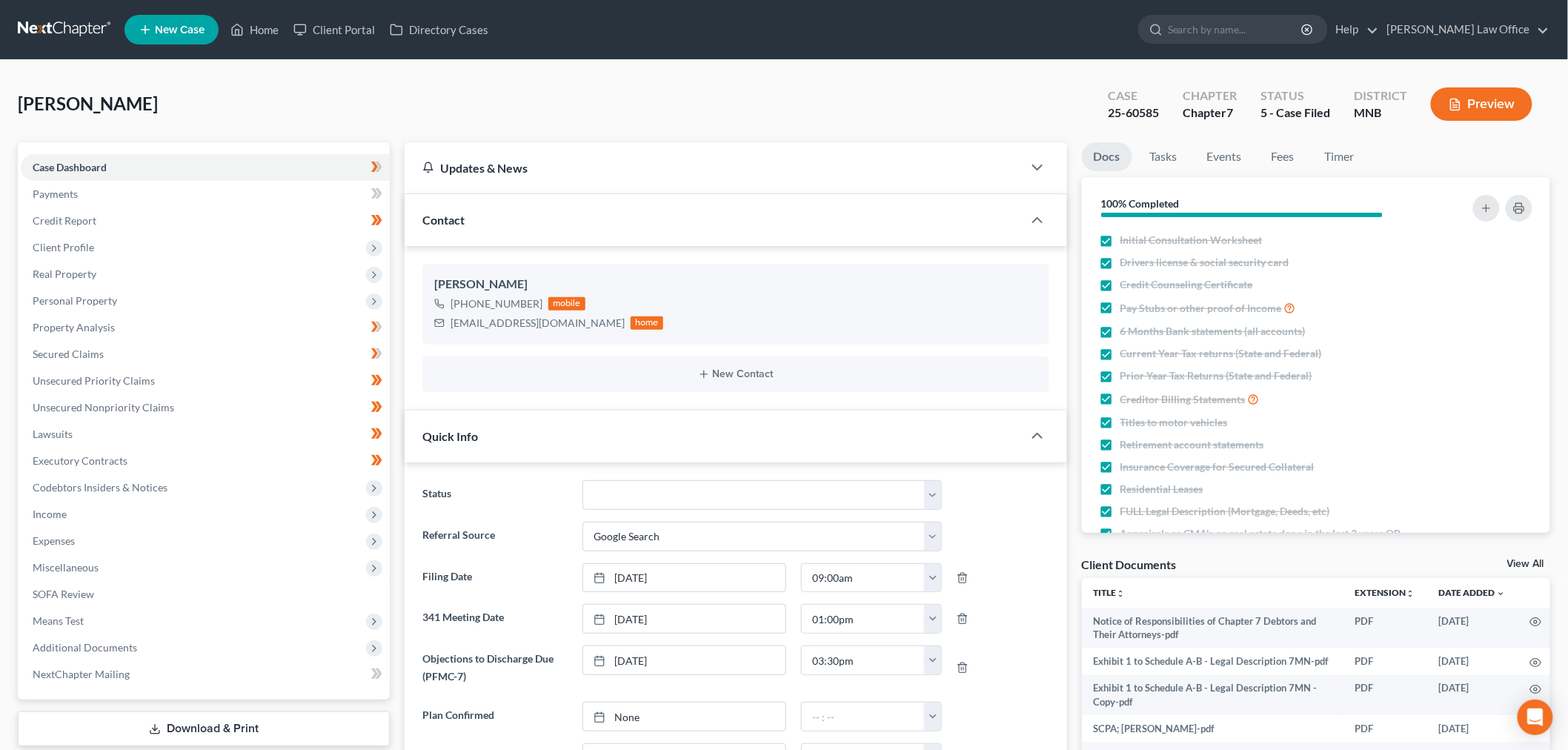
click at [98, 13] on nav "Home New Case Client Portal Directory Cases Bulie Diaz Law Office sara@bulielaw…" at bounding box center [784, 29] width 1568 height 59
click at [83, 27] on link at bounding box center [65, 29] width 95 height 27
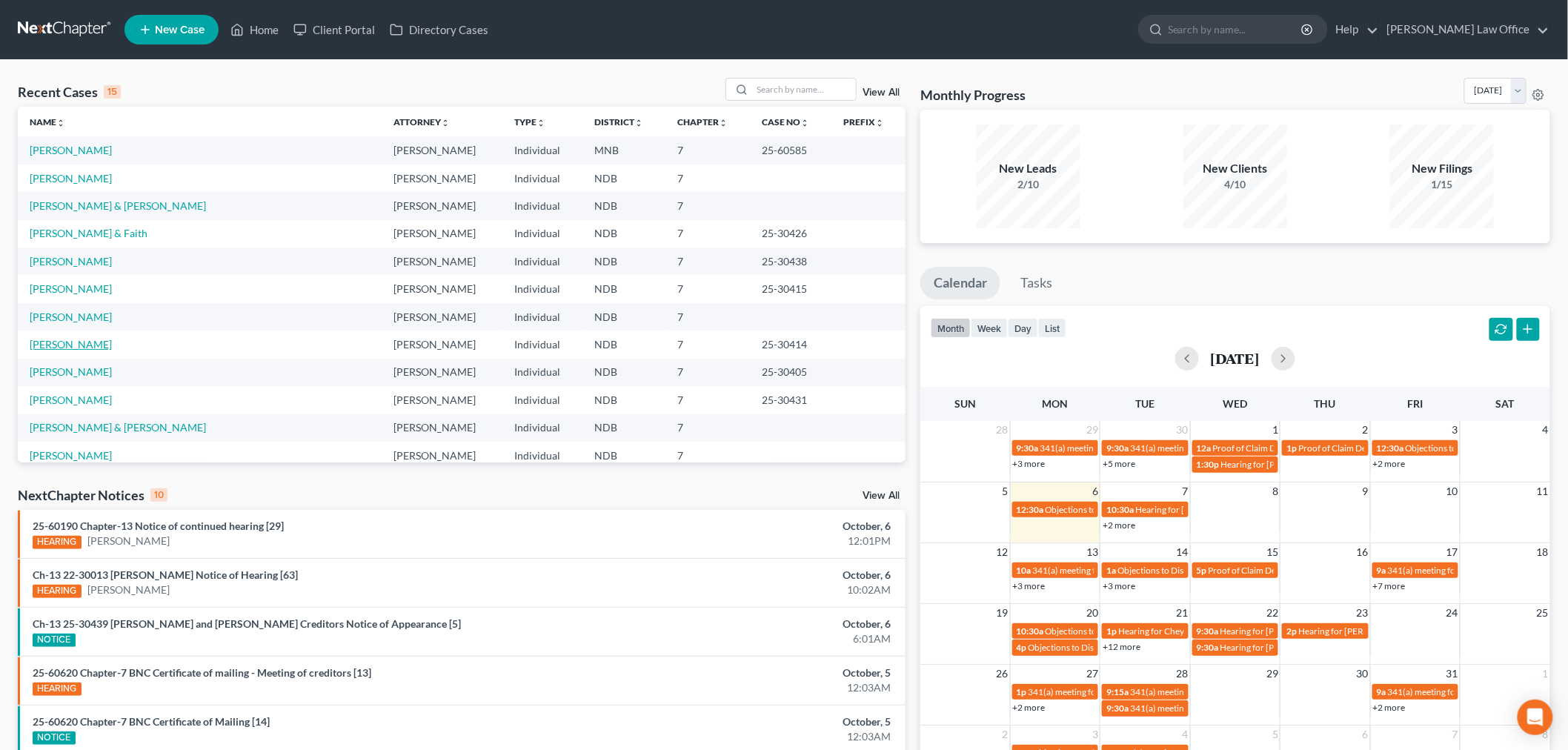
click at [63, 345] on link "[PERSON_NAME]" at bounding box center [71, 344] width 82 height 13
